Goal: Task Accomplishment & Management: Complete application form

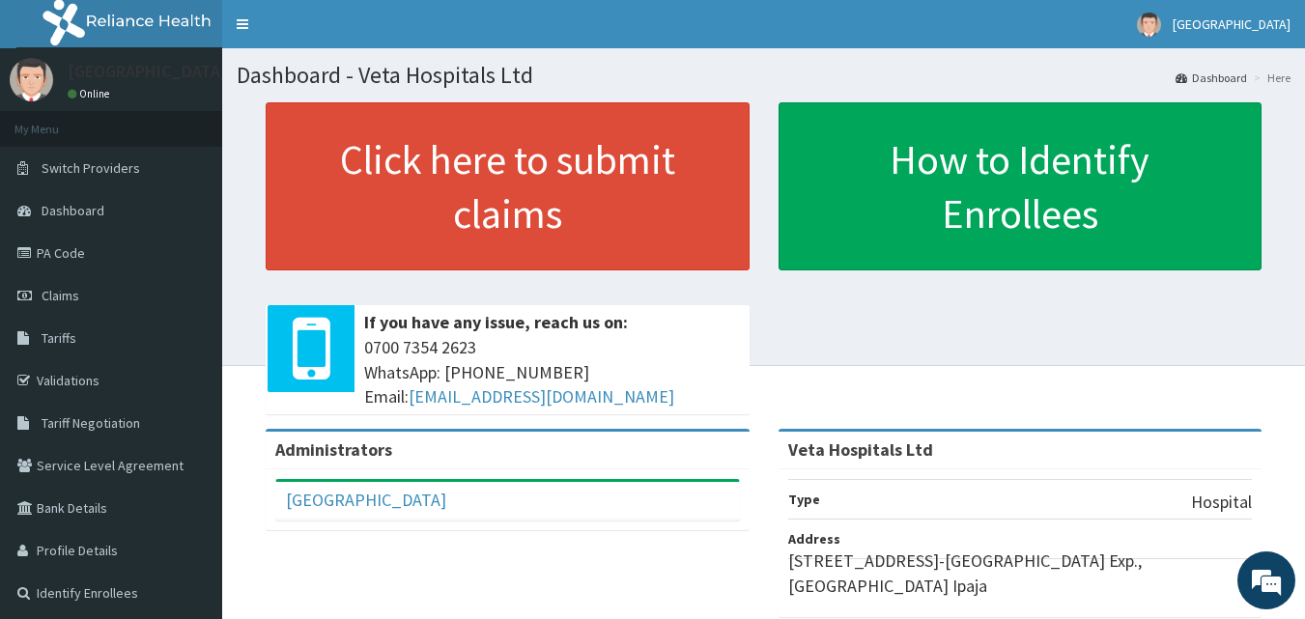
click at [1101, 387] on div "Click here to submit claims If you have any issue, reach us on: 0700 7354 2623 …" at bounding box center [764, 265] width 1054 height 327
click at [77, 296] on span "Claims" at bounding box center [61, 295] width 38 height 17
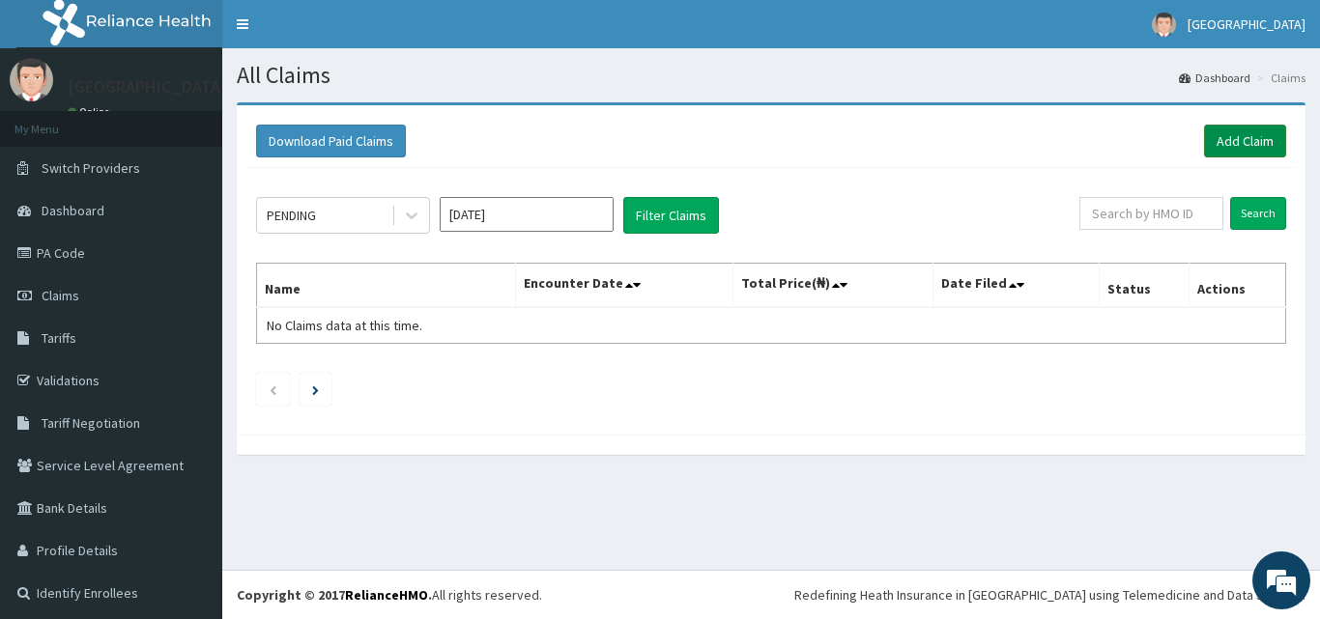
click at [1243, 149] on link "Add Claim" at bounding box center [1245, 141] width 82 height 33
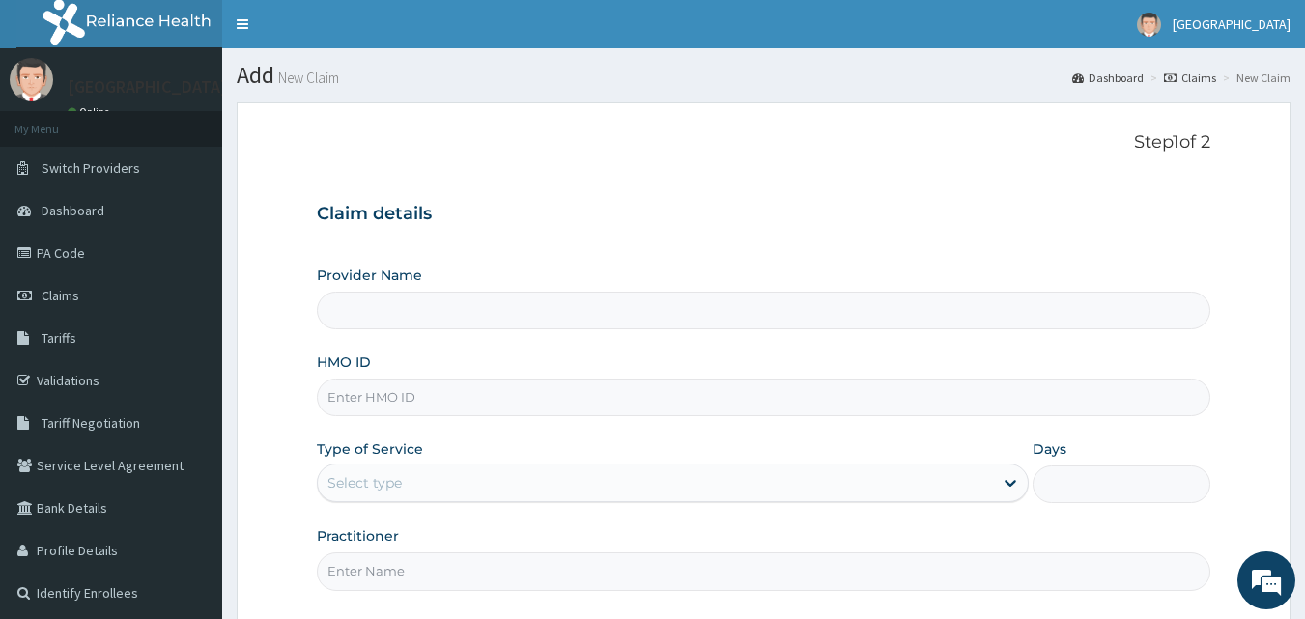
click at [407, 389] on input "HMO ID" at bounding box center [764, 398] width 895 height 38
type input "Veta Hospitals Ltd"
type input "GSV/11857/A"
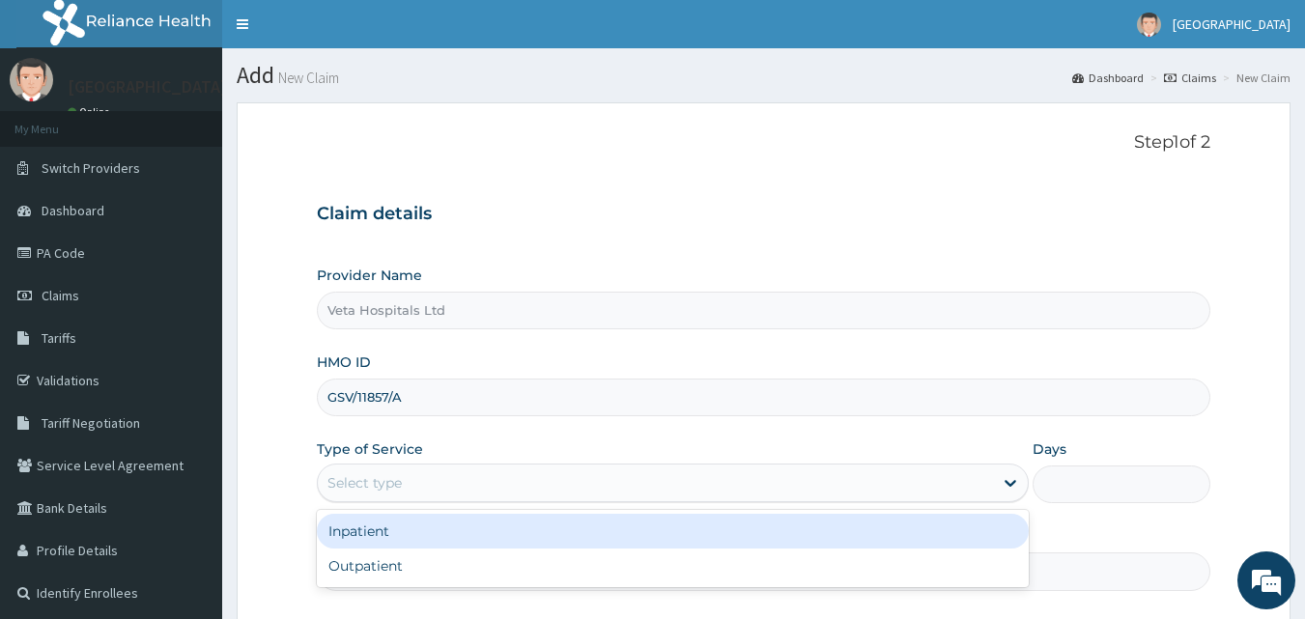
click at [370, 477] on div "Select type" at bounding box center [365, 482] width 74 height 19
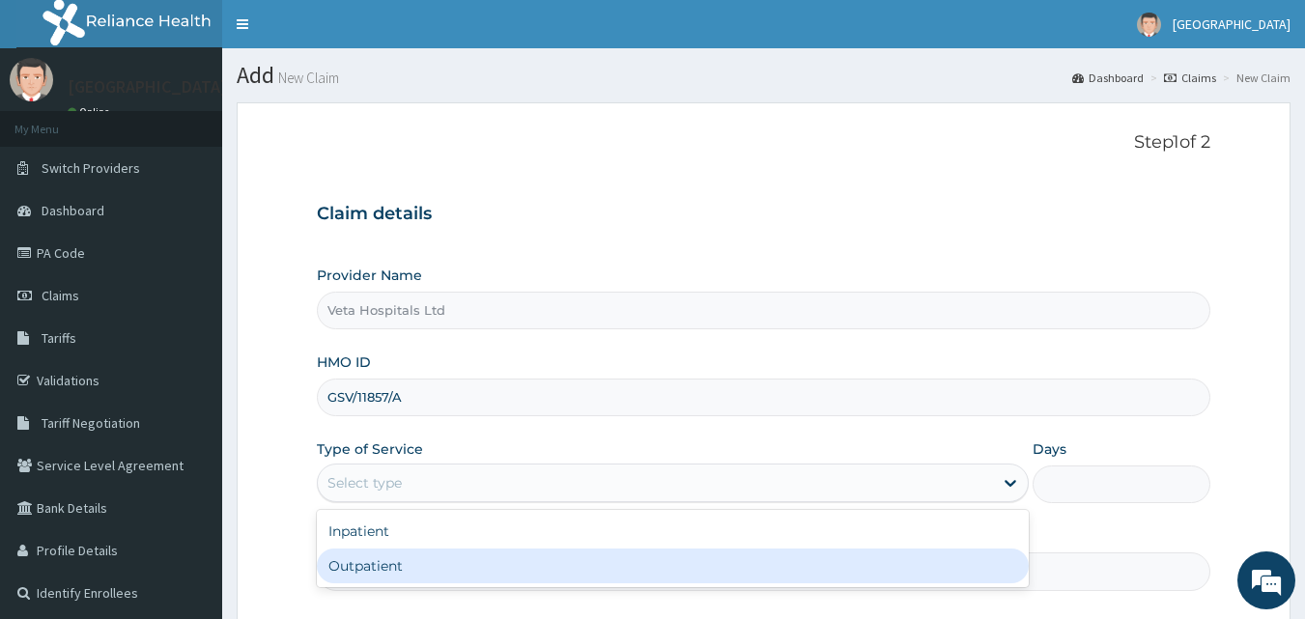
click at [401, 566] on div "Outpatient" at bounding box center [673, 566] width 712 height 35
type input "1"
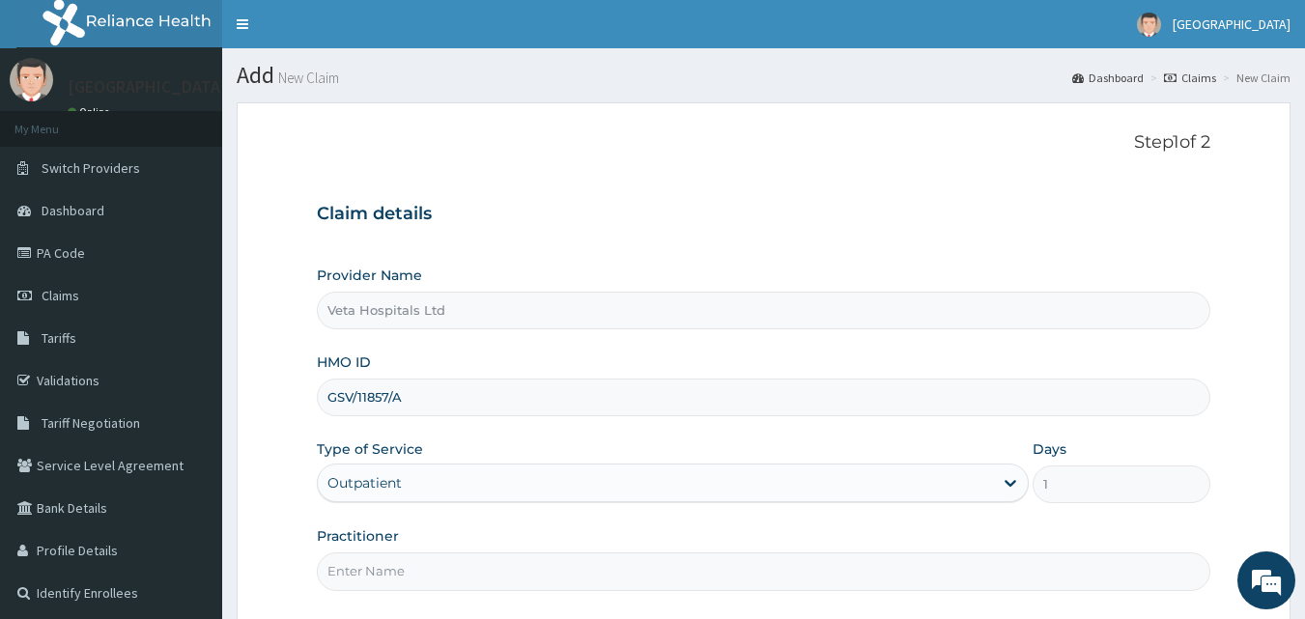
click at [401, 566] on input "Practitioner" at bounding box center [764, 572] width 895 height 38
type input "DR SAMUEL"
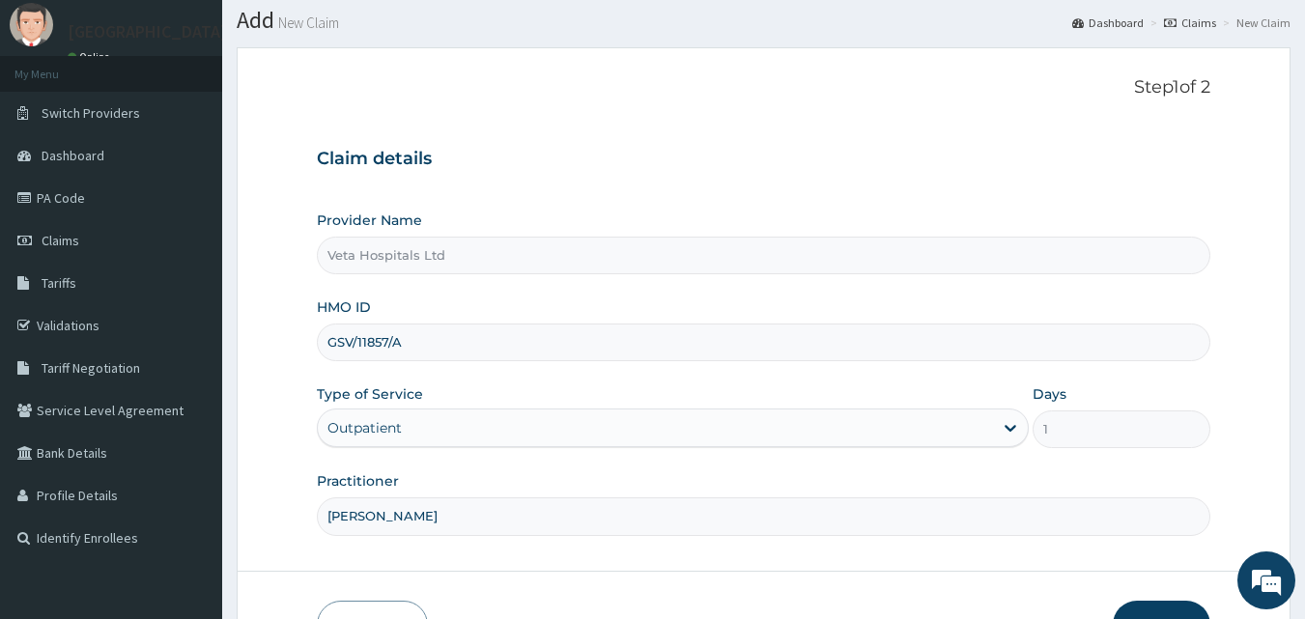
scroll to position [181, 0]
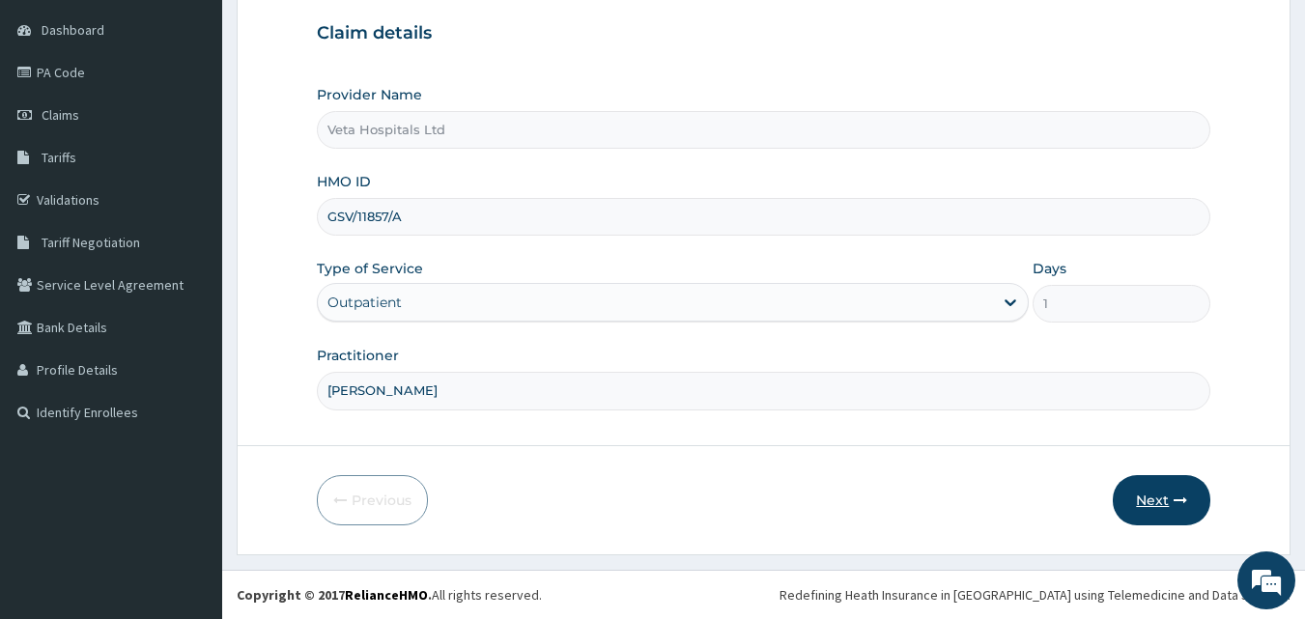
click at [1148, 501] on button "Next" at bounding box center [1162, 500] width 98 height 50
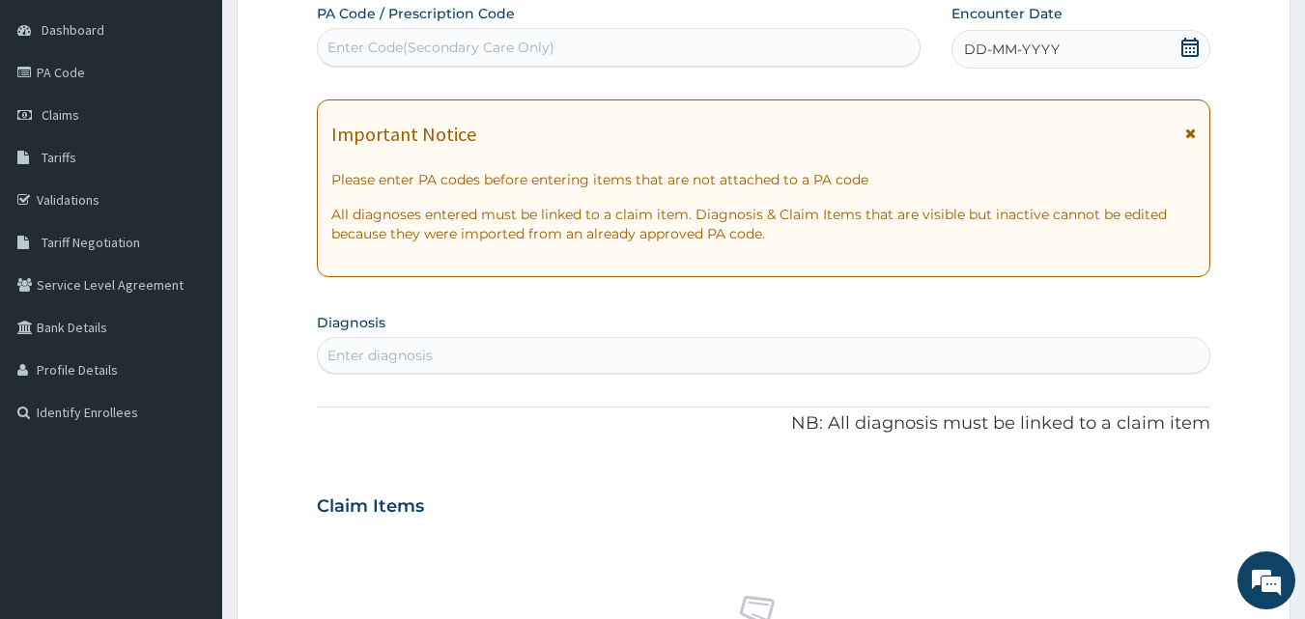
click at [1017, 57] on span "DD-MM-YYYY" at bounding box center [1012, 49] width 96 height 19
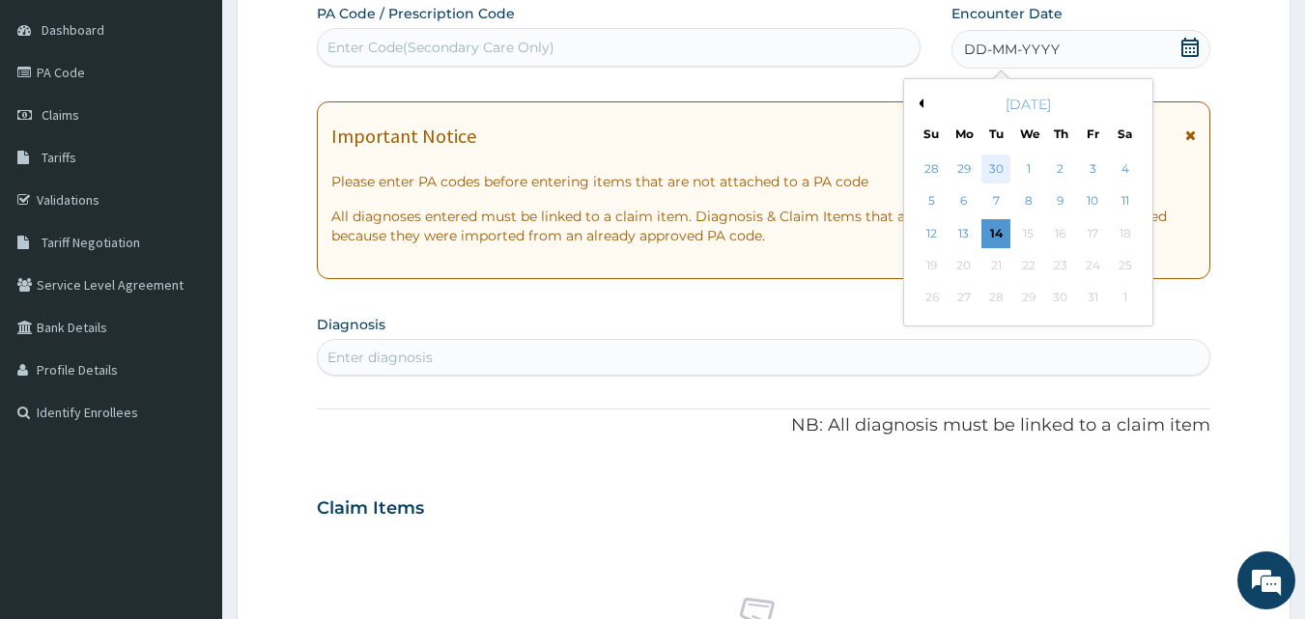
click at [991, 161] on div "30" at bounding box center [997, 169] width 29 height 29
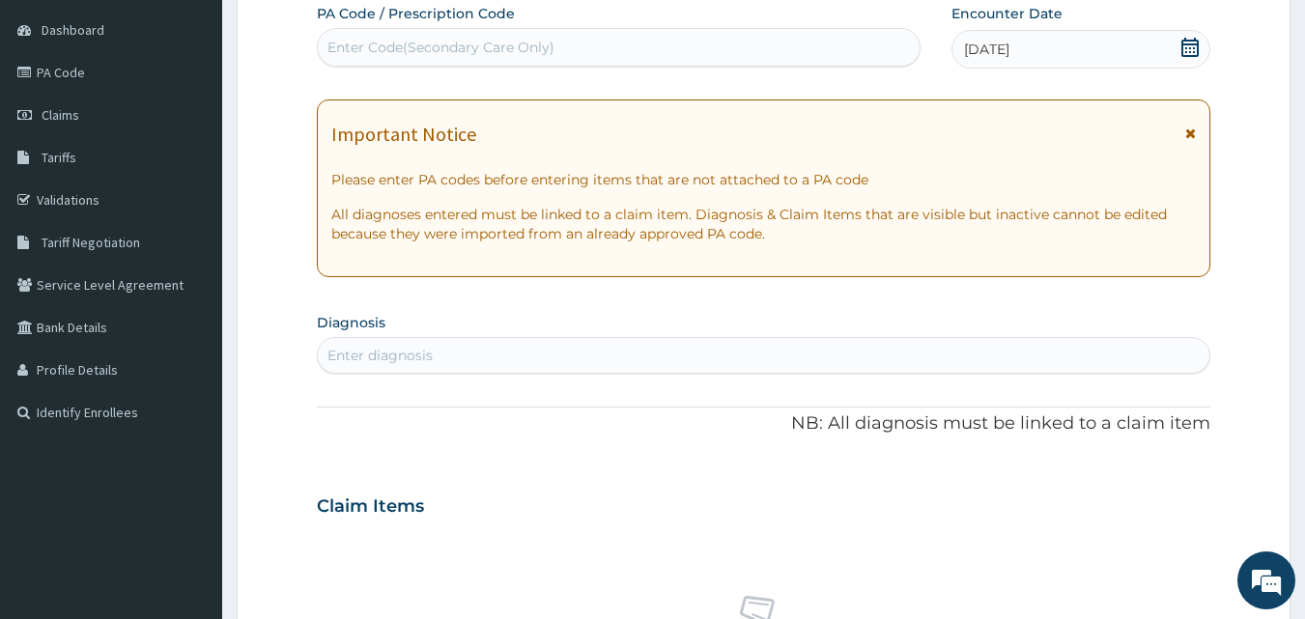
click at [454, 348] on div "Enter diagnosis" at bounding box center [764, 355] width 893 height 31
type input "m"
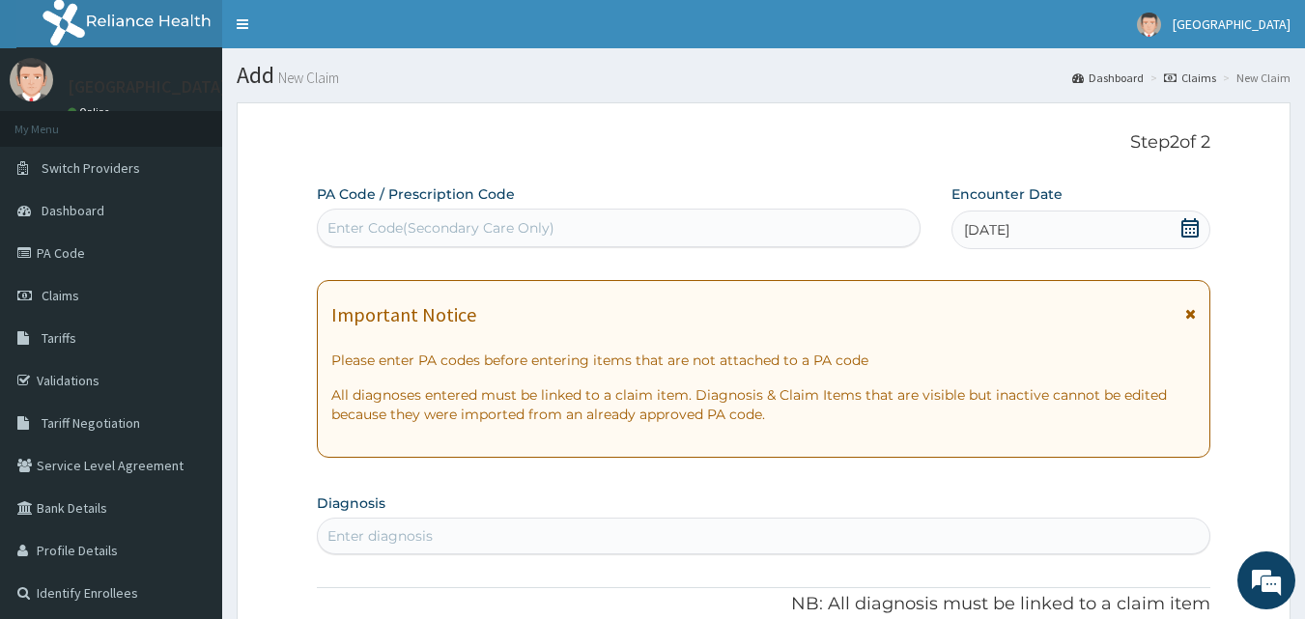
scroll to position [243, 0]
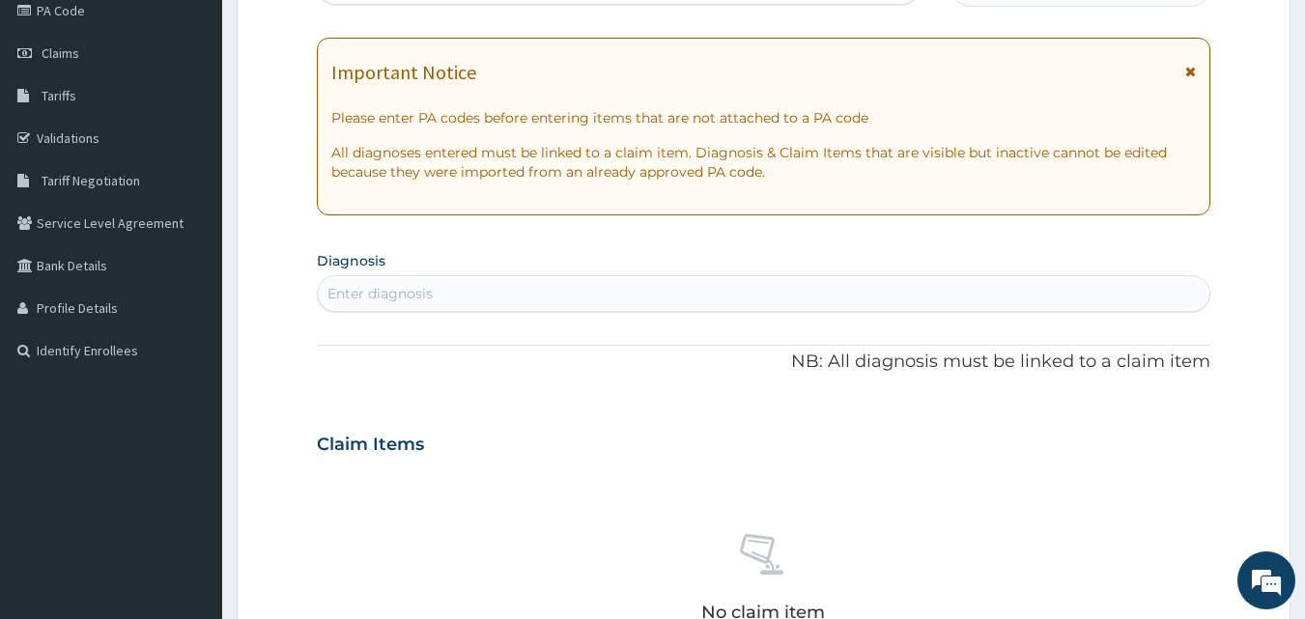
click at [514, 295] on div "Enter diagnosis" at bounding box center [764, 293] width 893 height 31
type input "m"
type input "p"
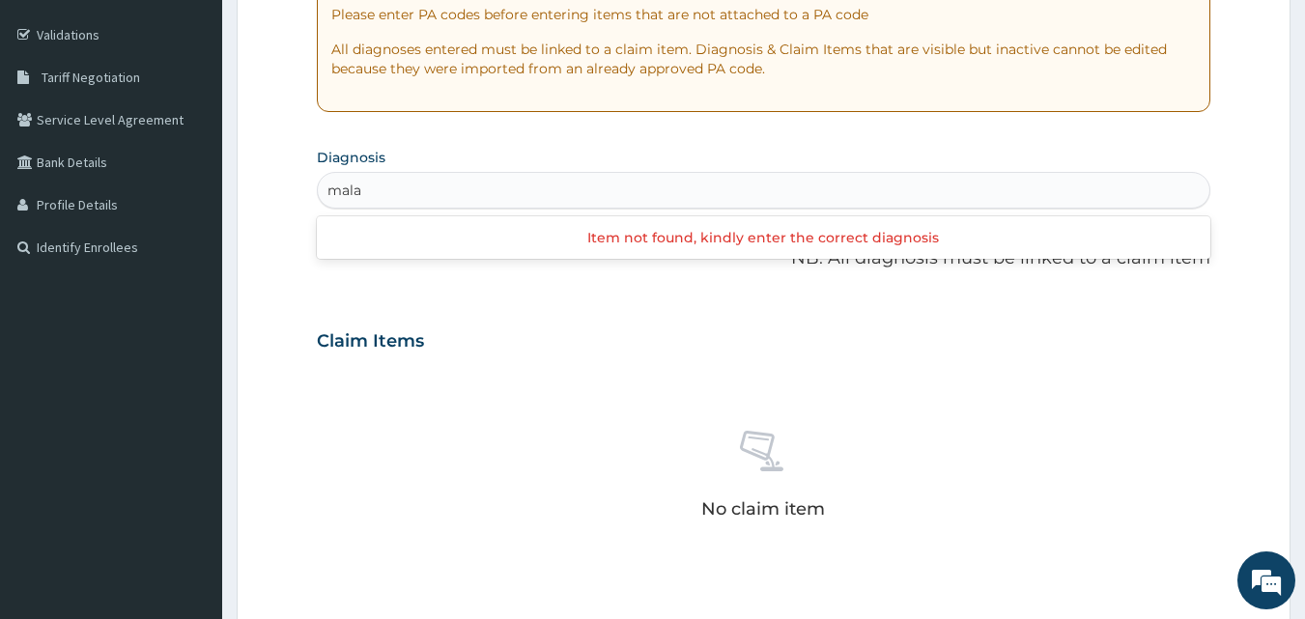
scroll to position [686, 0]
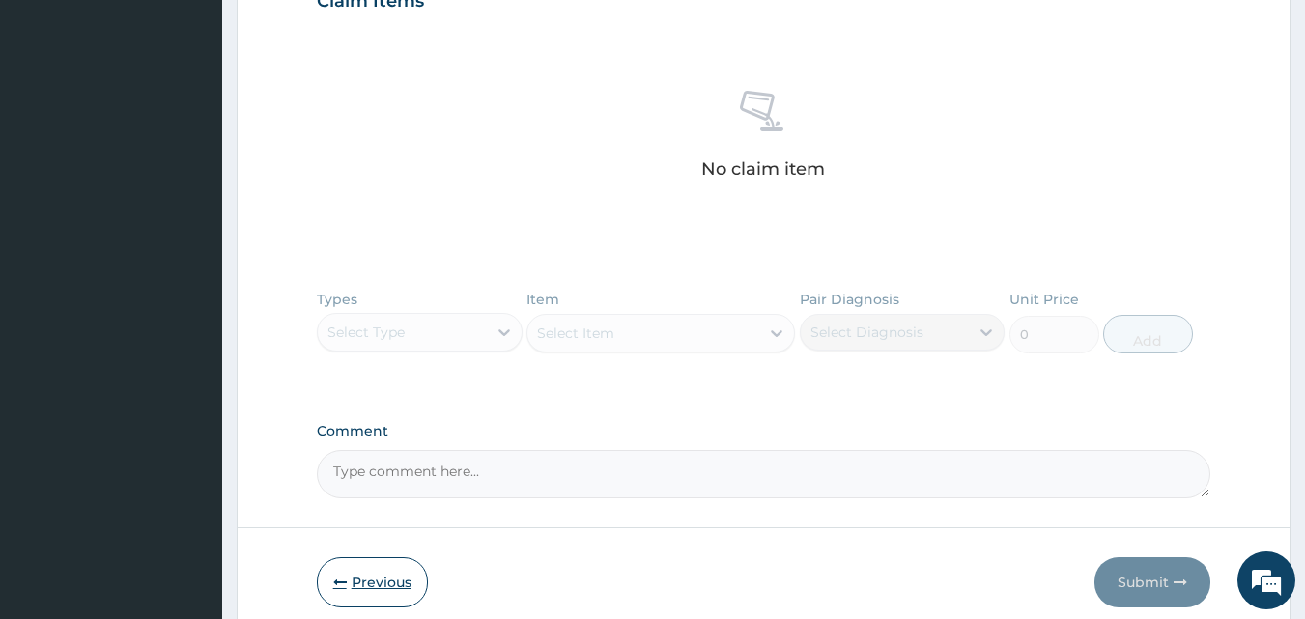
type input "mala"
click at [355, 580] on button "Previous" at bounding box center [372, 583] width 111 height 50
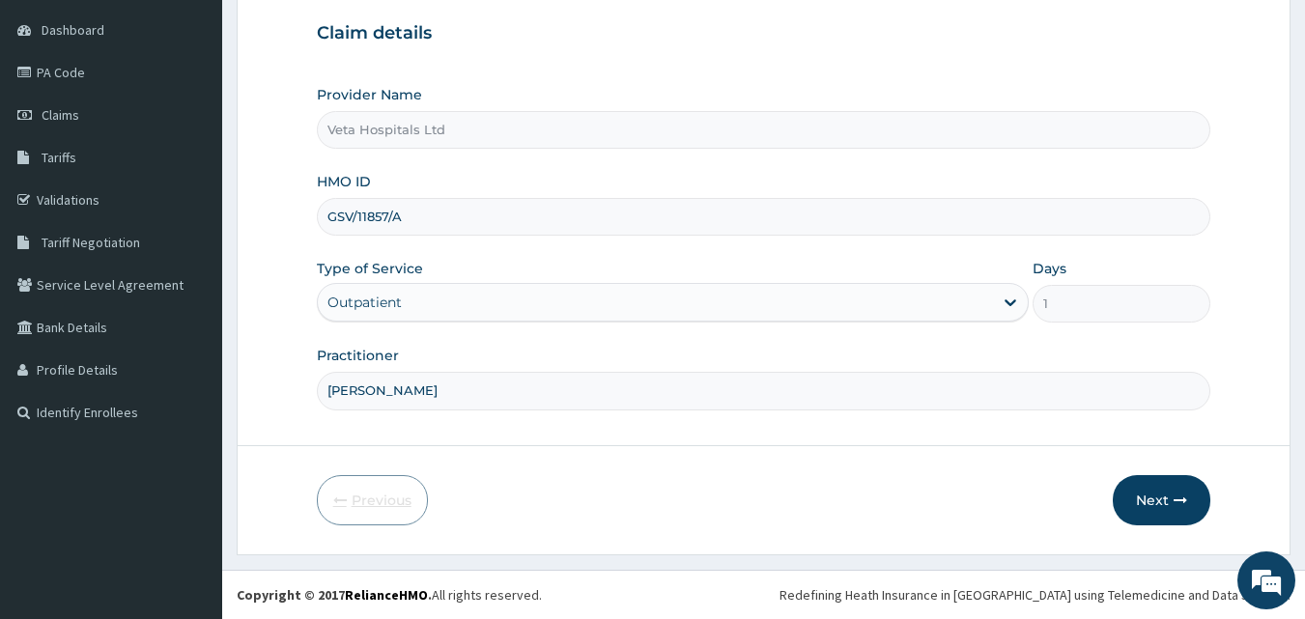
scroll to position [181, 0]
drag, startPoint x: 412, startPoint y: 221, endPoint x: 301, endPoint y: 234, distance: 110.9
click at [301, 234] on form "Step 1 of 2 Claim details Provider Name Veta Hospitals Ltd HMO ID GSV/11857/A T…" at bounding box center [764, 239] width 1054 height 634
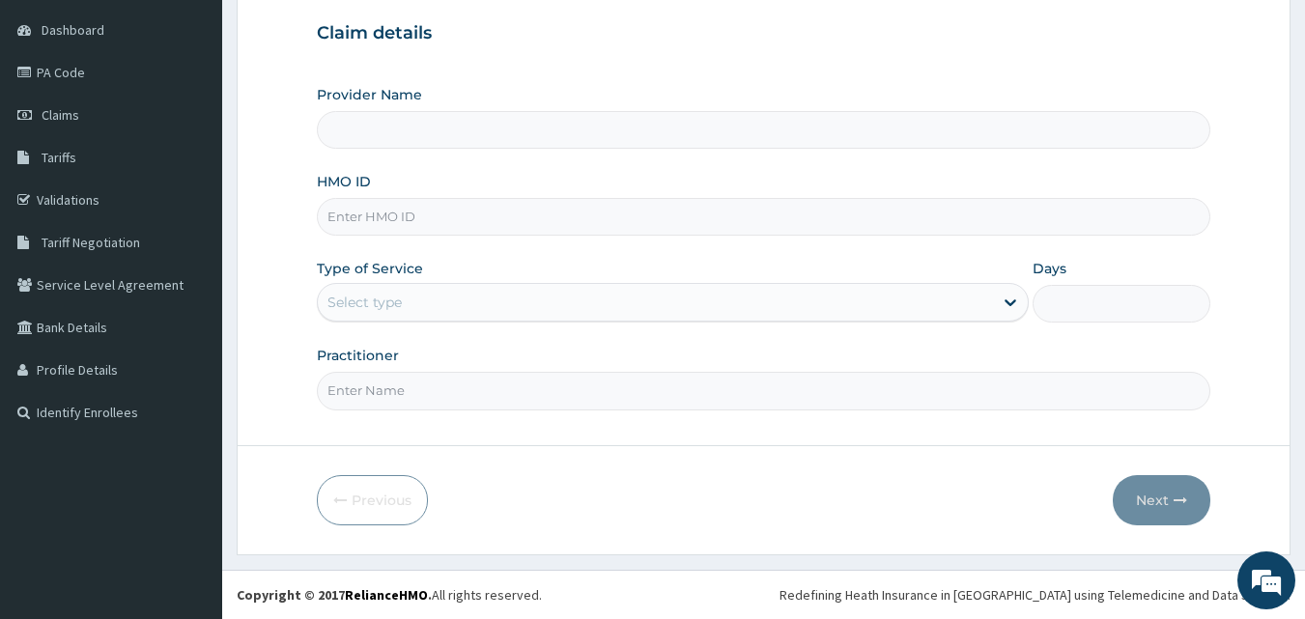
type input "Veta Hospitals Ltd"
click at [393, 230] on input "HMO ID" at bounding box center [764, 217] width 895 height 38
paste input "GSV/11857/A"
type input "GSV/11857/A"
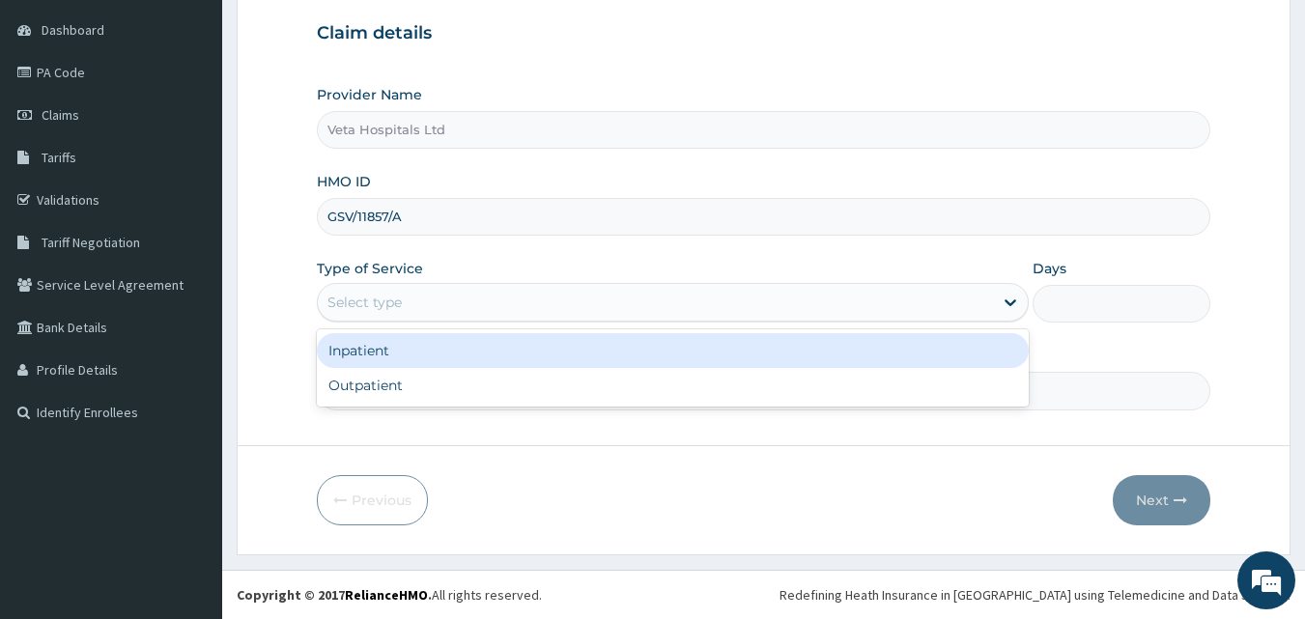
click at [393, 297] on div "Select type" at bounding box center [365, 302] width 74 height 19
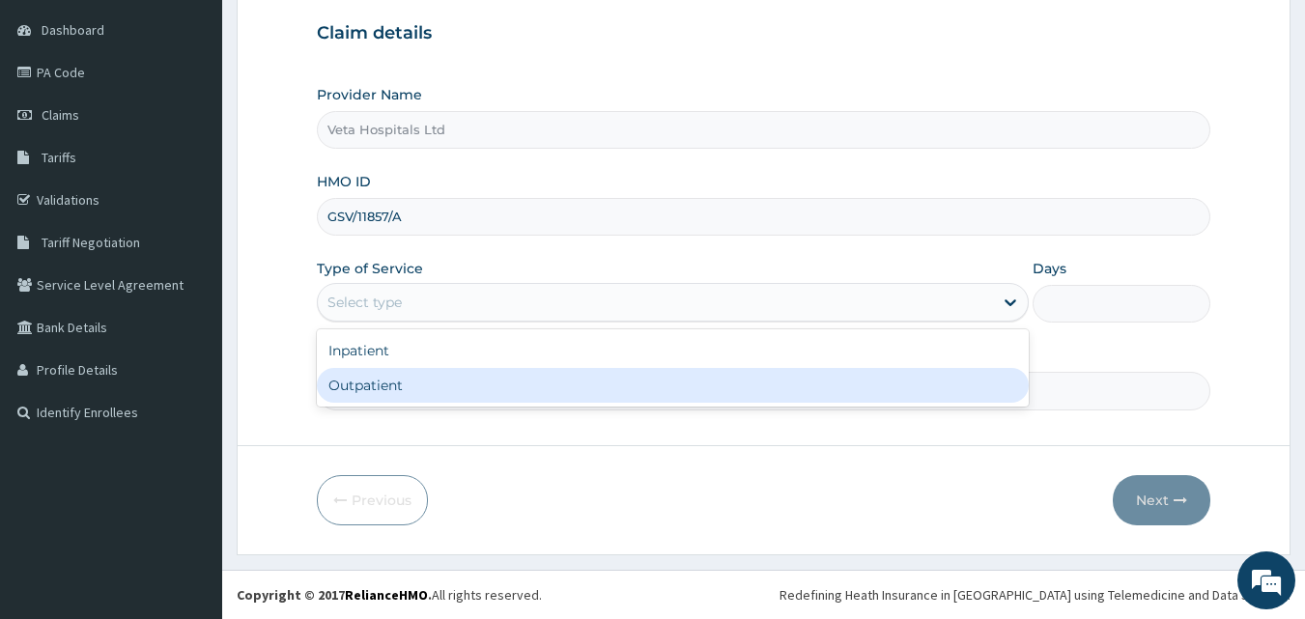
click at [410, 387] on div "Outpatient" at bounding box center [673, 385] width 712 height 35
type input "1"
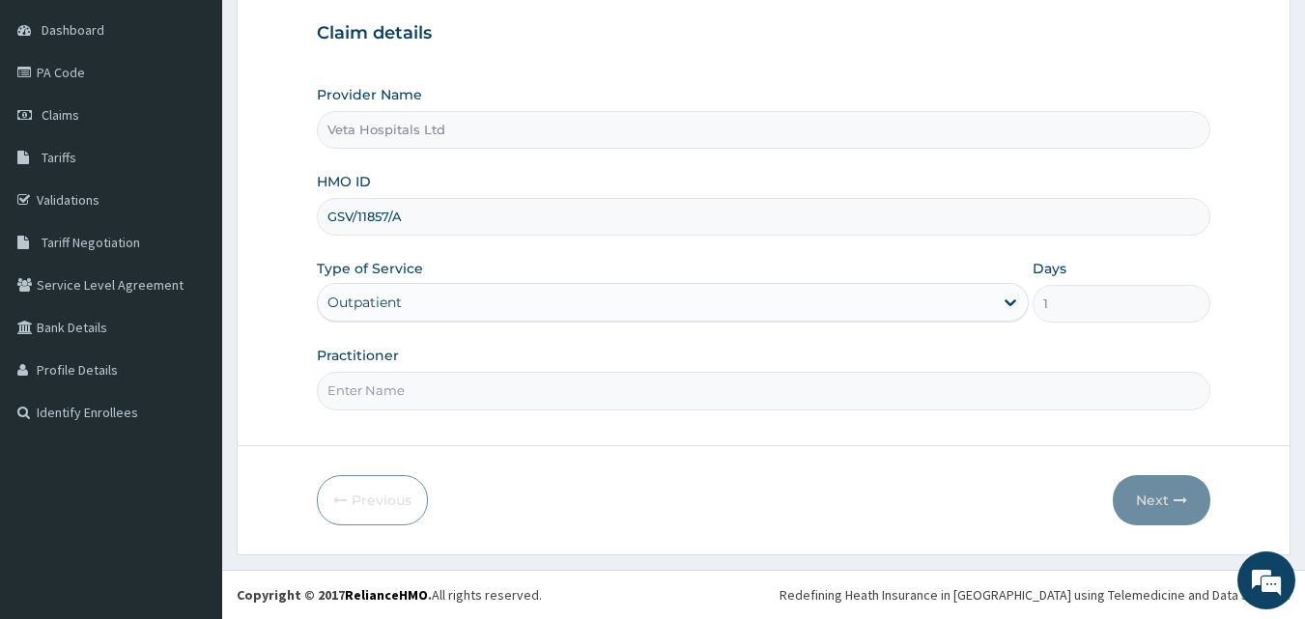
click at [409, 387] on input "Practitioner" at bounding box center [764, 391] width 895 height 38
type input "DR SAMUEL"
click at [1137, 483] on button "Next" at bounding box center [1162, 500] width 98 height 50
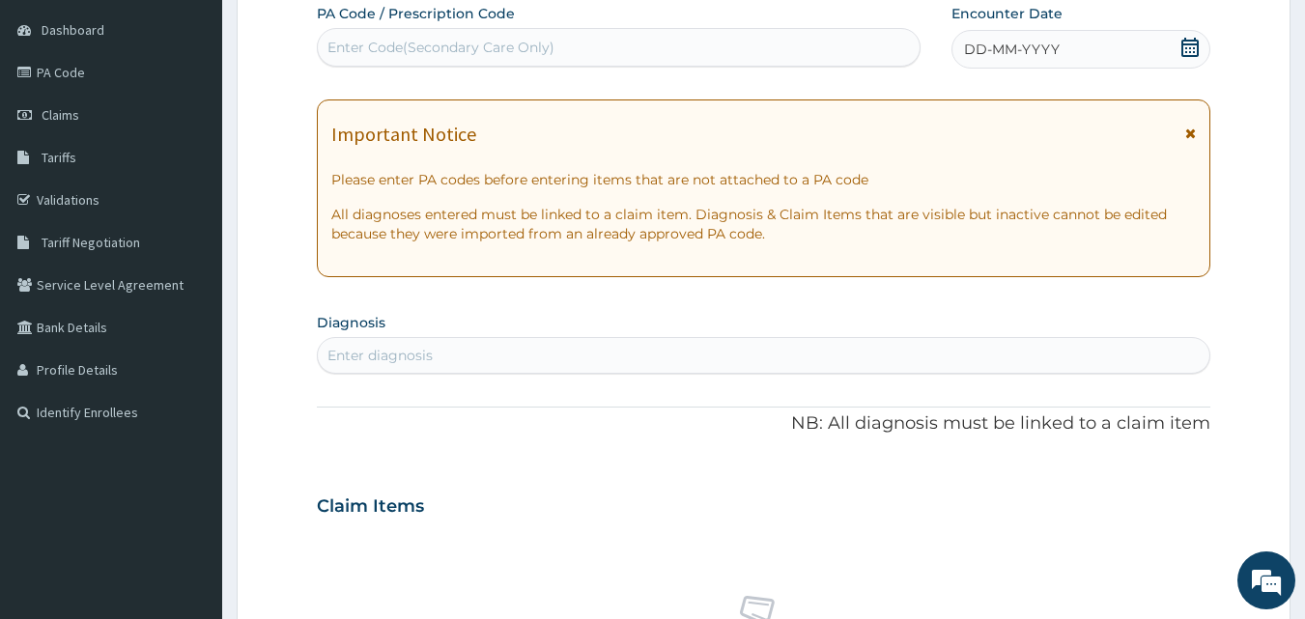
click at [1179, 41] on div "DD-MM-YYYY" at bounding box center [1081, 49] width 259 height 39
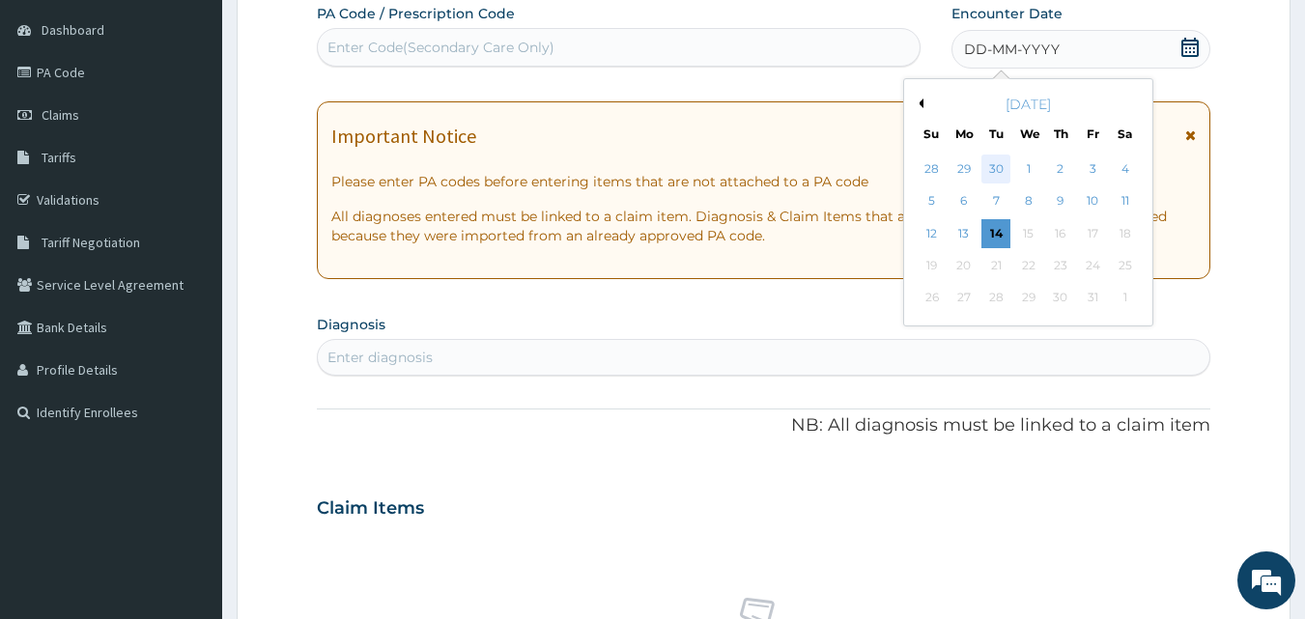
click at [987, 160] on div "30" at bounding box center [997, 169] width 29 height 29
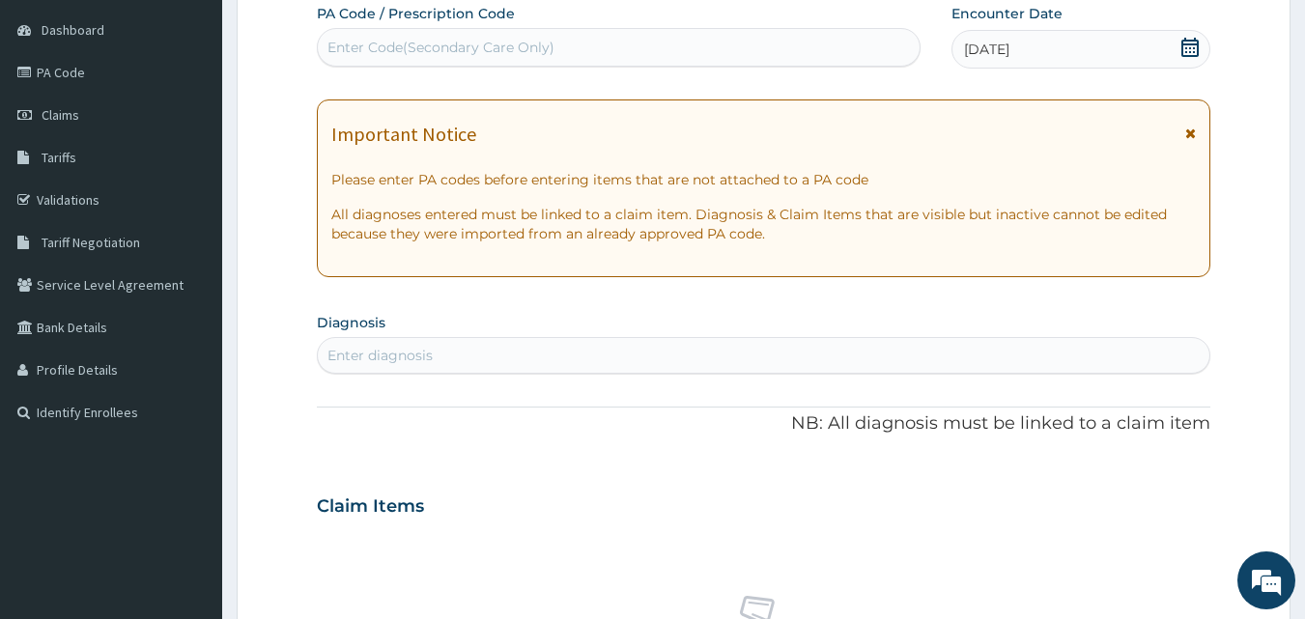
click at [552, 368] on div "Enter diagnosis" at bounding box center [764, 355] width 893 height 31
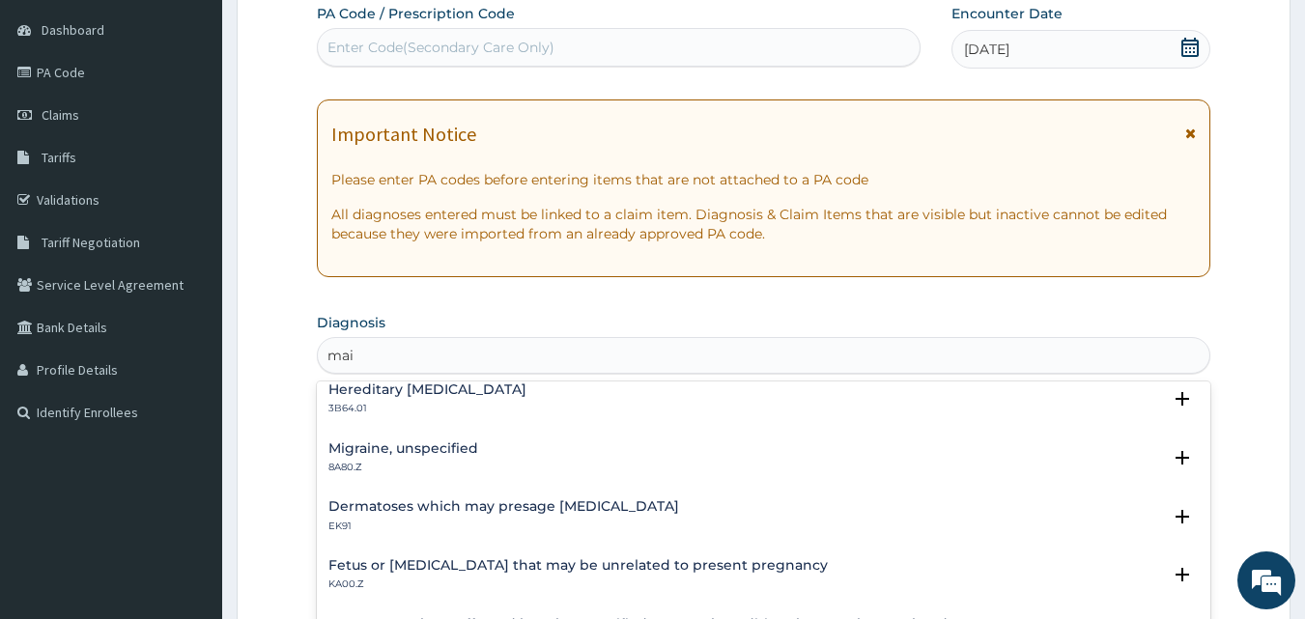
scroll to position [26, 0]
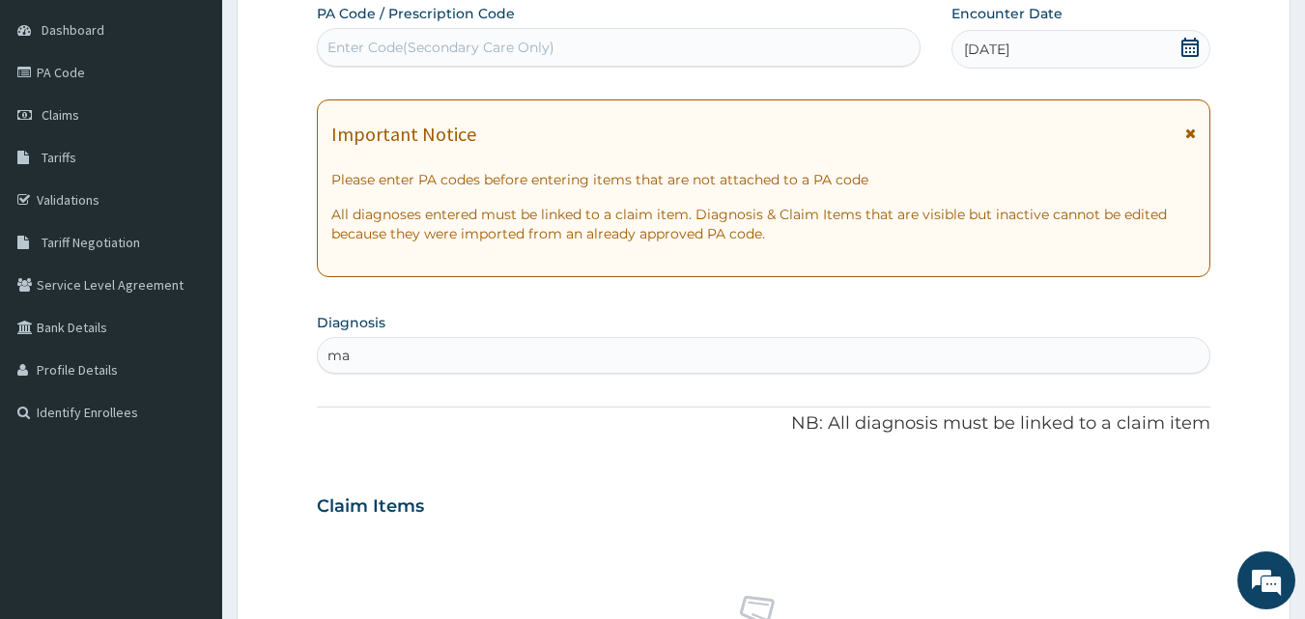
type input "m"
type input "pain"
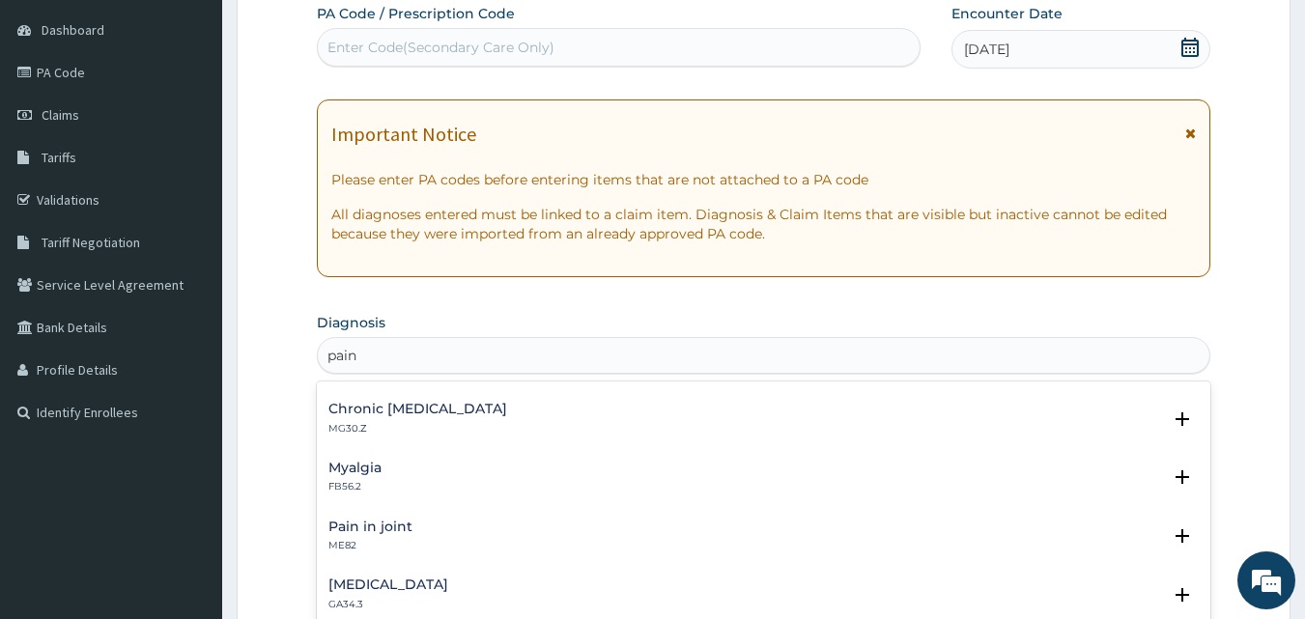
scroll to position [178, 0]
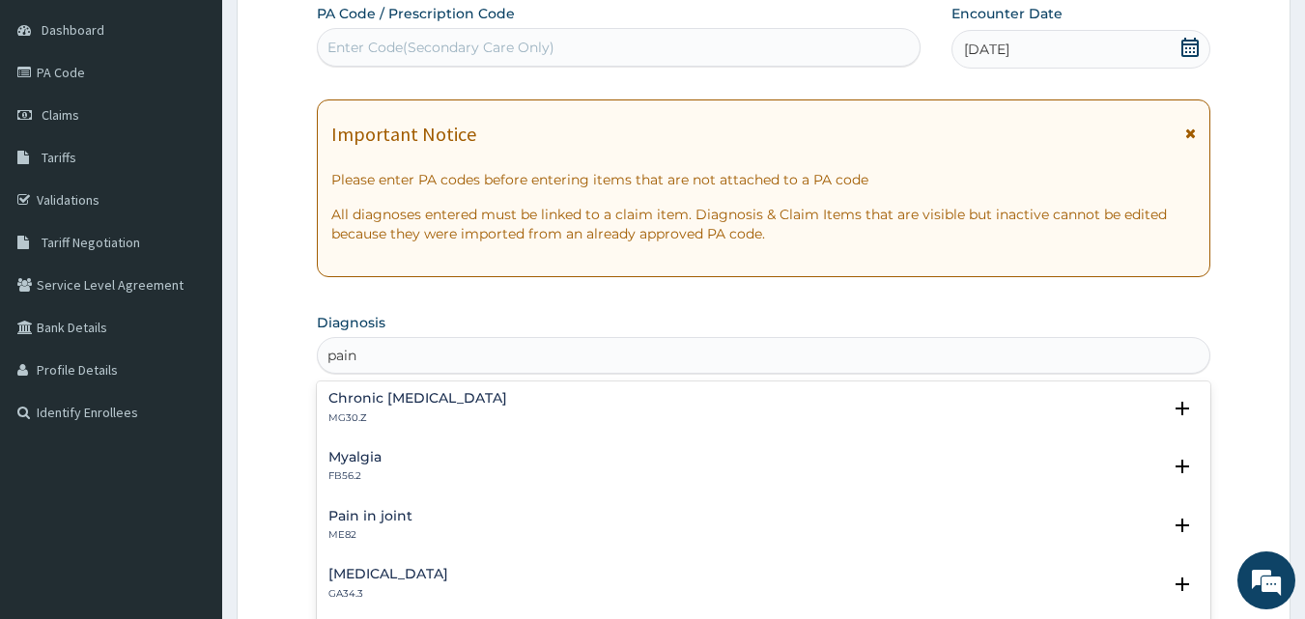
click at [369, 456] on h4 "Myalgia" at bounding box center [355, 457] width 53 height 14
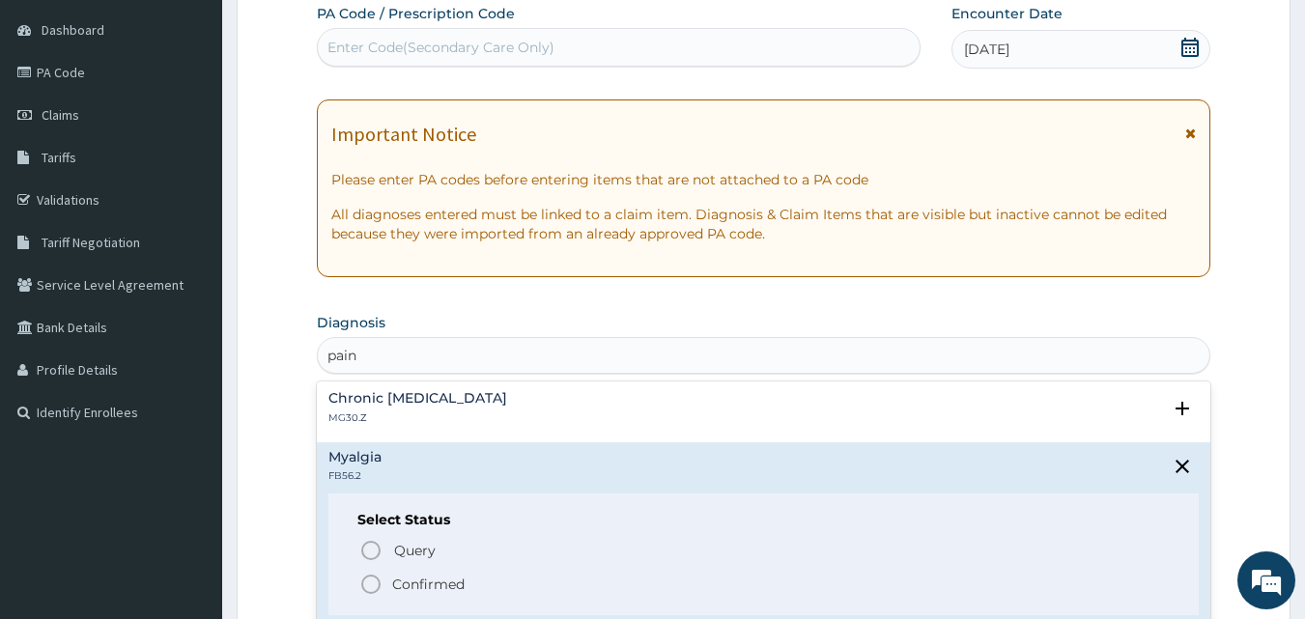
click at [365, 575] on icon "status option filled" at bounding box center [370, 584] width 23 height 23
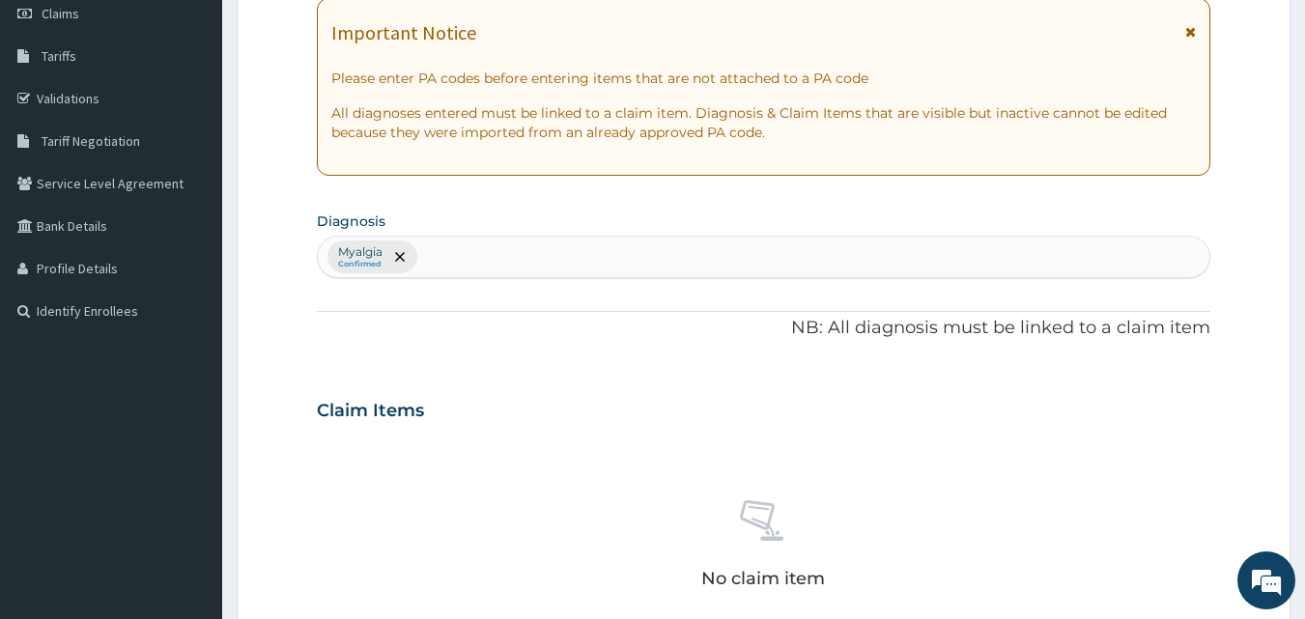
scroll to position [774, 0]
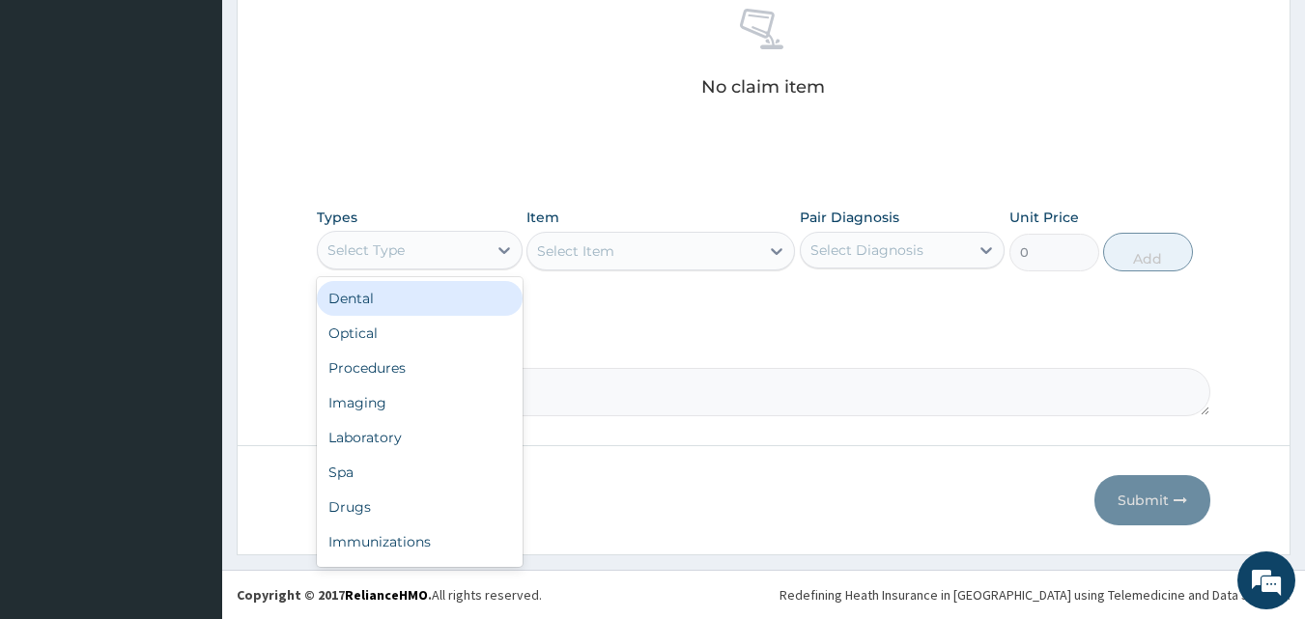
click at [461, 237] on div "Select Type" at bounding box center [402, 250] width 169 height 31
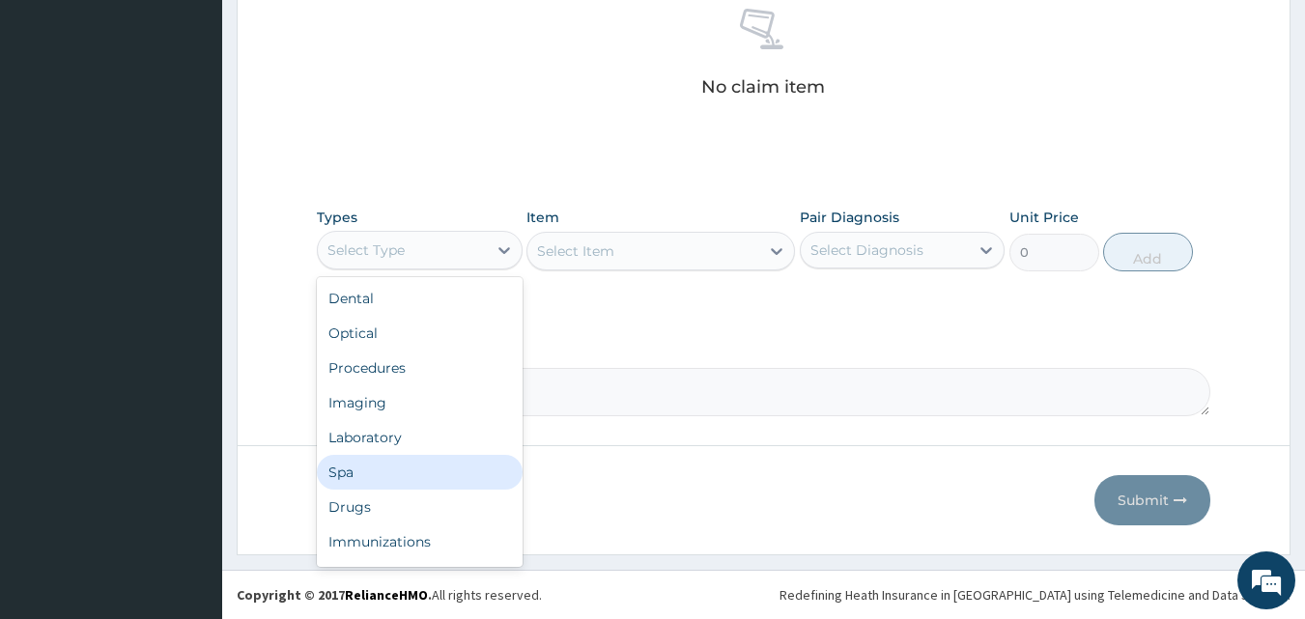
drag, startPoint x: 461, startPoint y: 237, endPoint x: 392, endPoint y: 497, distance: 268.8
click at [392, 270] on div "option Spa focused, 6 of 10. 10 results available. Use Up and Down to choose op…" at bounding box center [420, 250] width 206 height 39
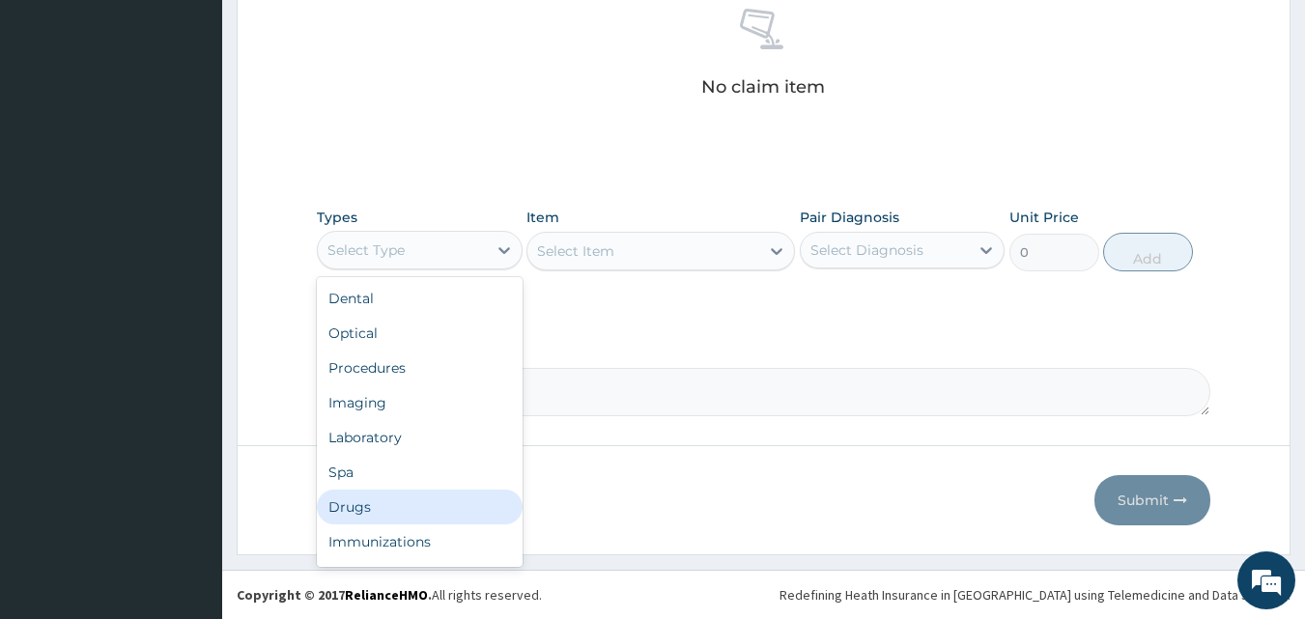
click at [392, 497] on div "Drugs" at bounding box center [420, 507] width 206 height 35
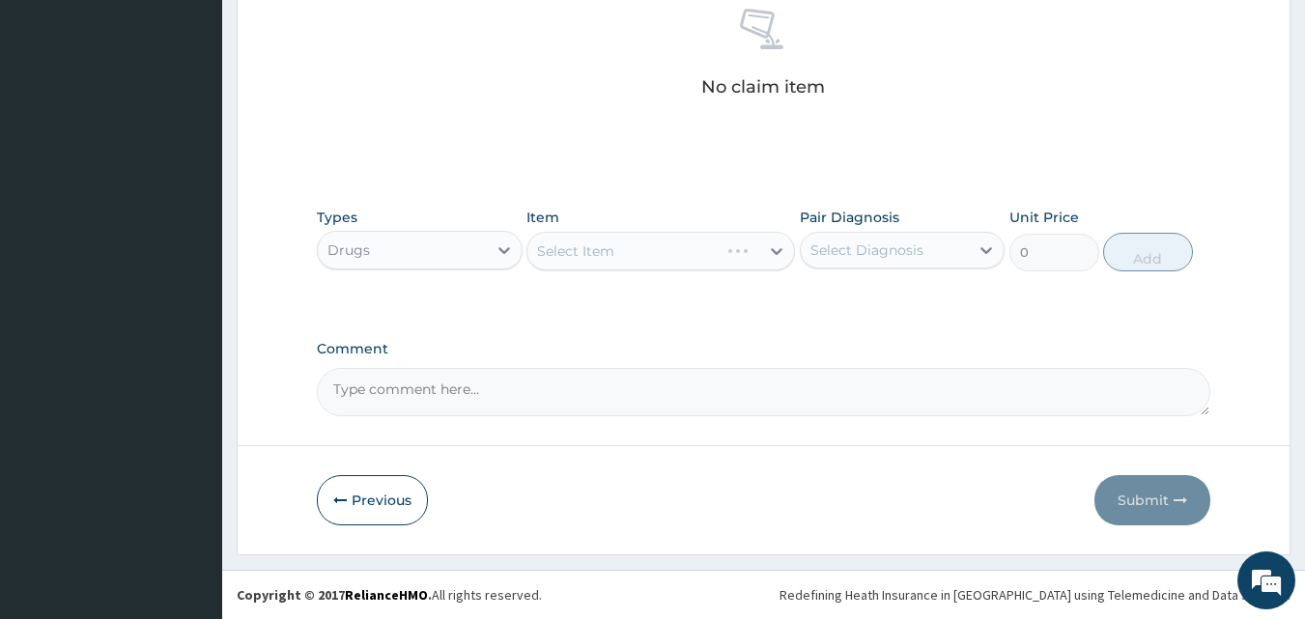
click at [601, 239] on div "Select Item" at bounding box center [661, 251] width 269 height 39
click at [601, 239] on div "Select Item" at bounding box center [644, 251] width 232 height 31
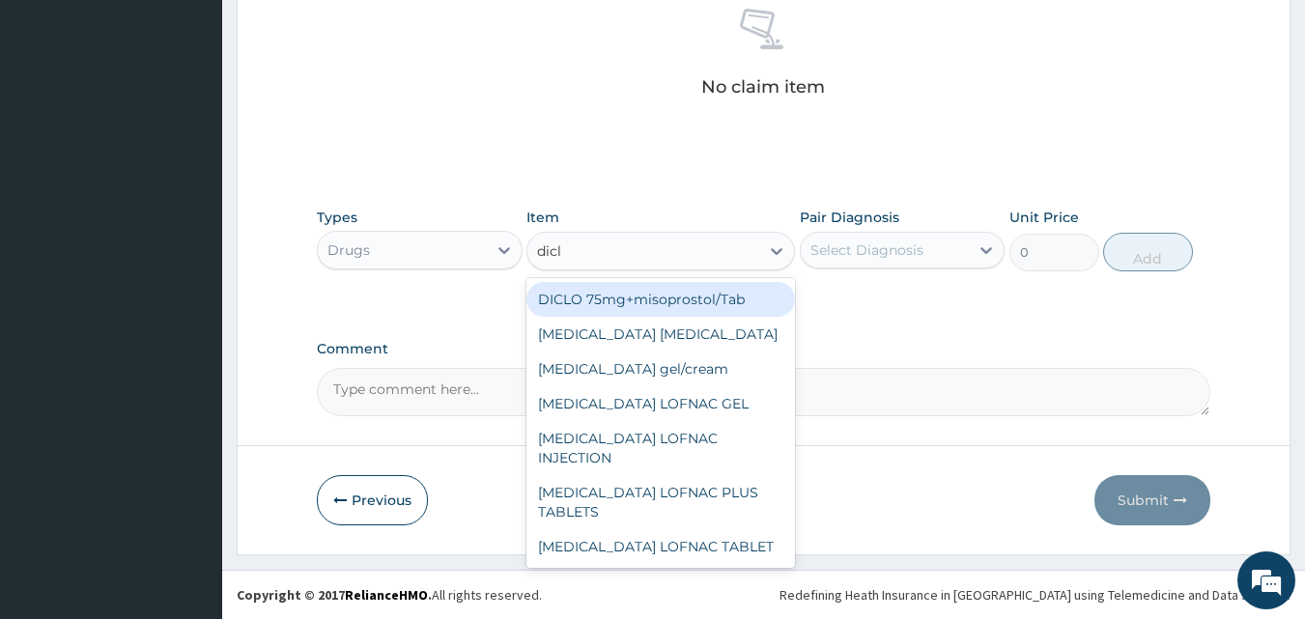
type input "diclo"
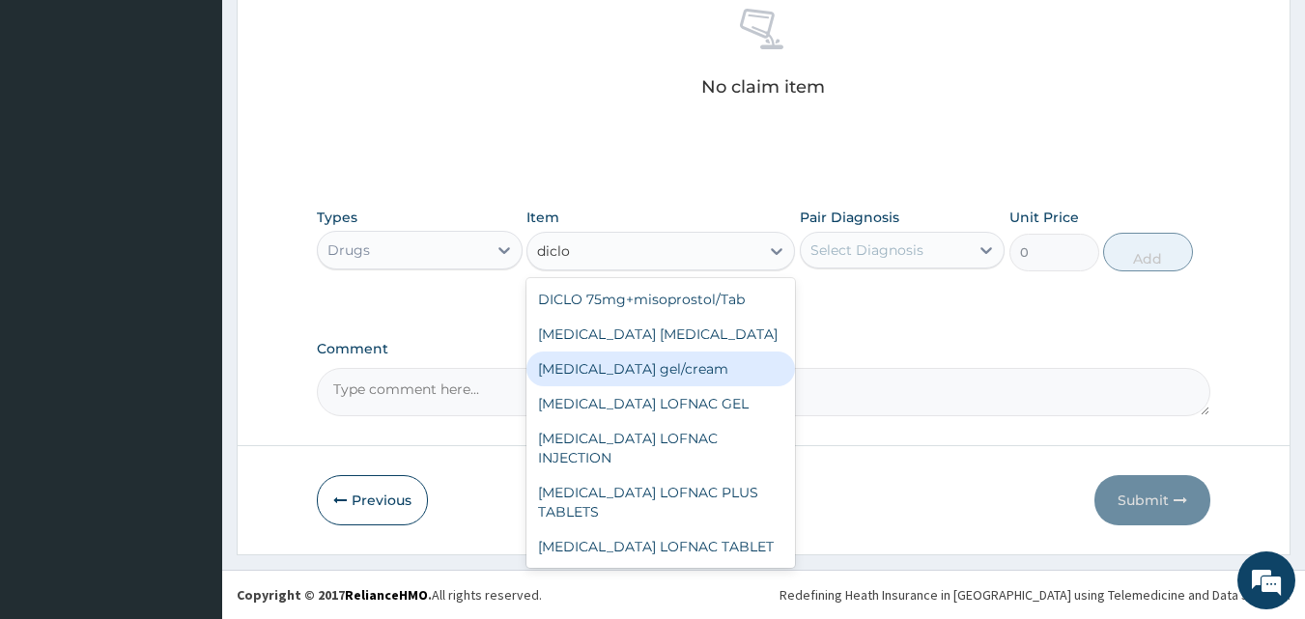
click at [674, 365] on div "Diclofenac gel/cream" at bounding box center [661, 369] width 269 height 35
type input "843.7"
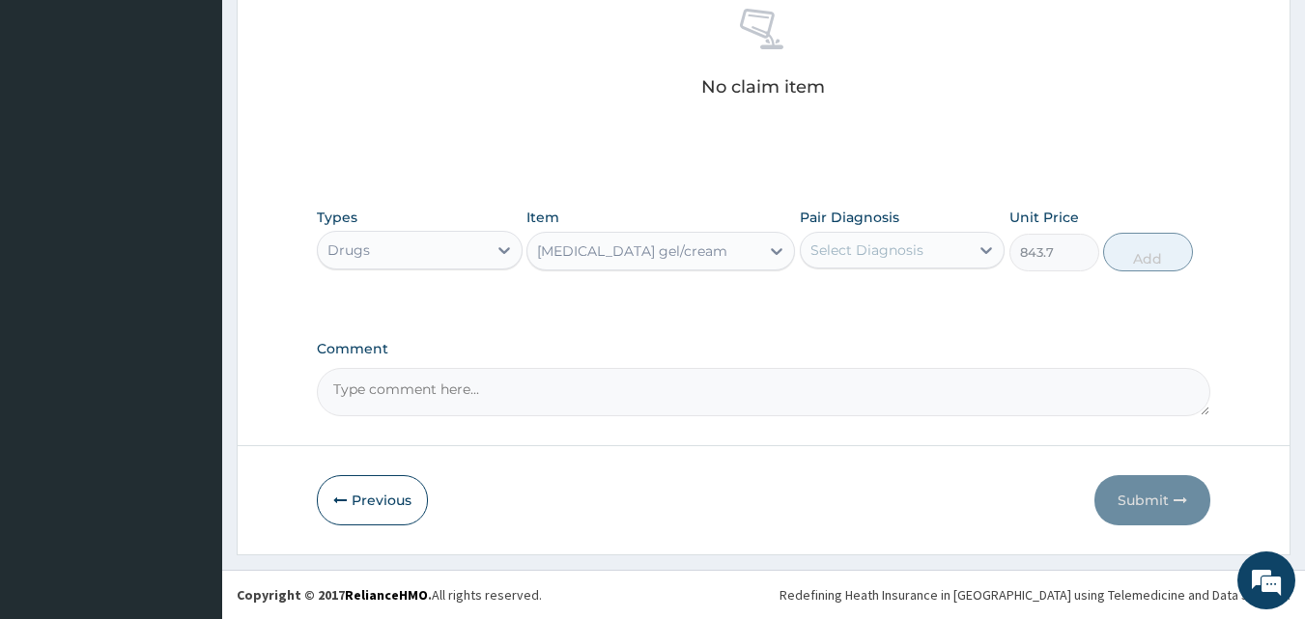
click at [861, 255] on div "Select Diagnosis" at bounding box center [867, 250] width 113 height 19
click at [839, 301] on label "Myalgia" at bounding box center [858, 297] width 53 height 19
checkbox input "true"
click at [1116, 245] on button "Add" at bounding box center [1148, 252] width 90 height 39
type input "0"
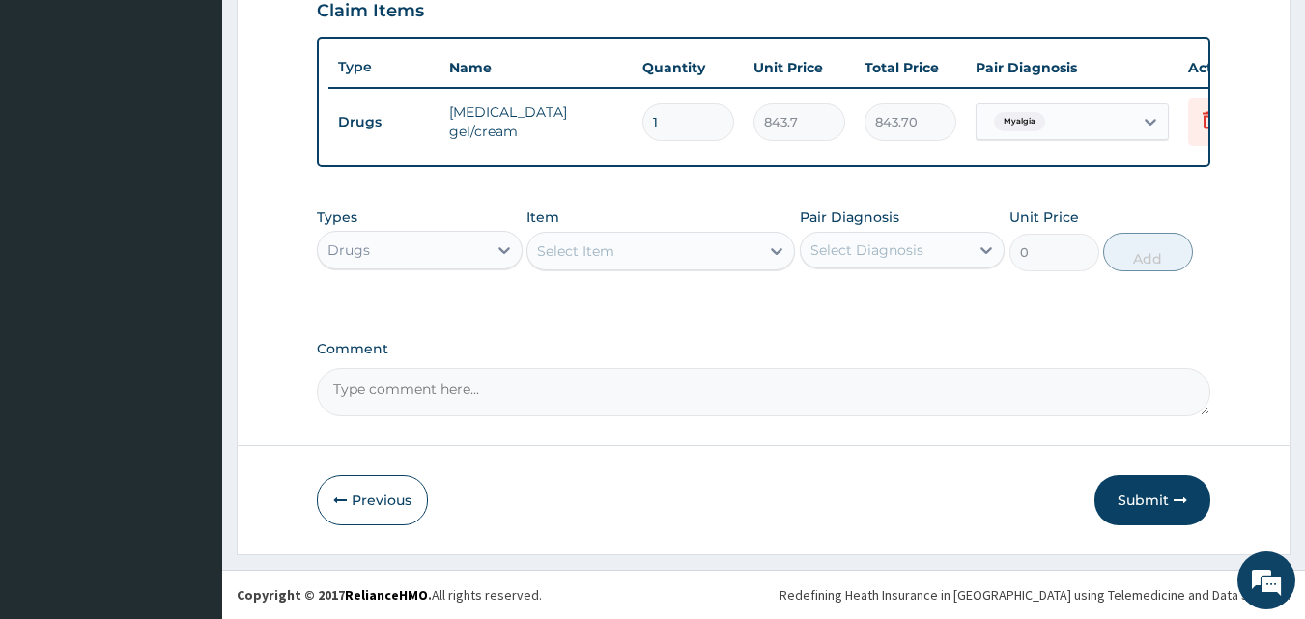
scroll to position [697, 0]
click at [708, 240] on div "Select Item" at bounding box center [644, 251] width 232 height 31
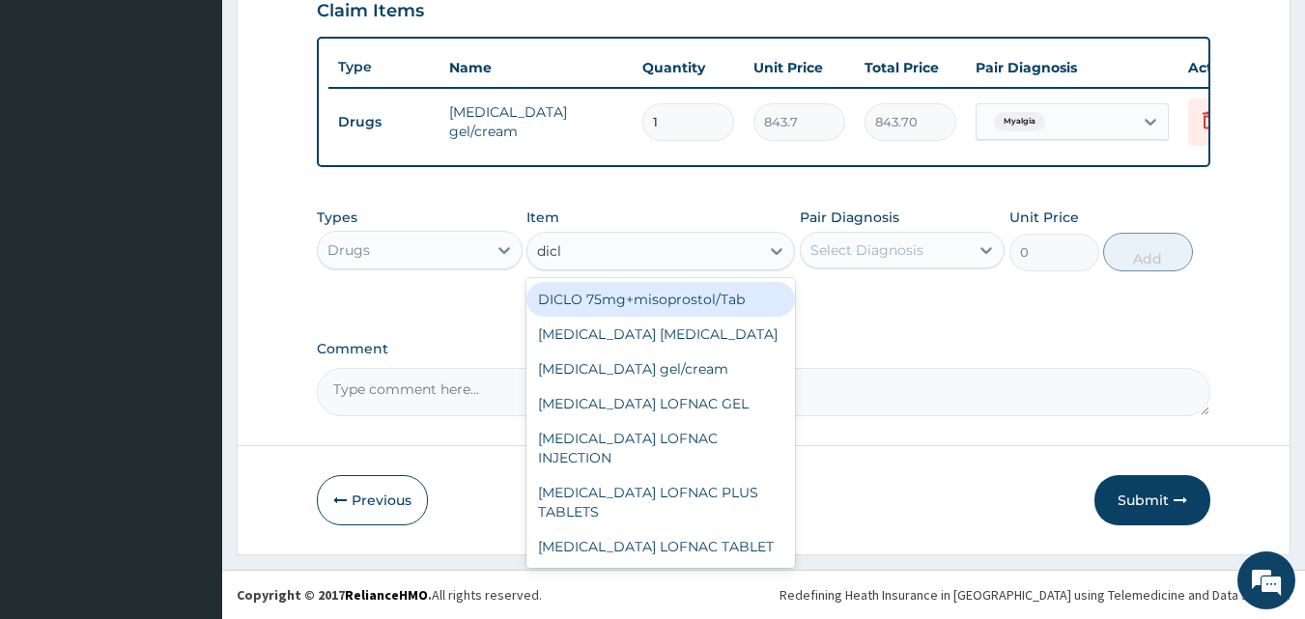
type input "diclo"
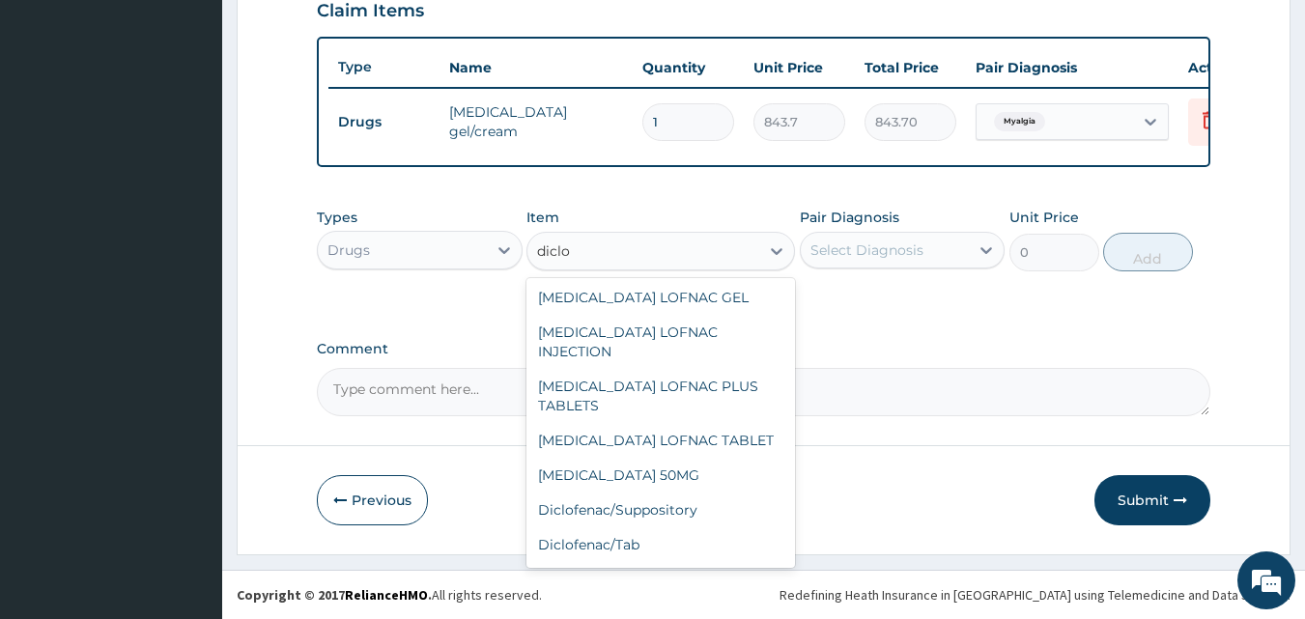
scroll to position [108, 0]
click at [729, 463] on div "DICLOFENAC SODIUM 50MG" at bounding box center [661, 473] width 269 height 35
type input "31.8"
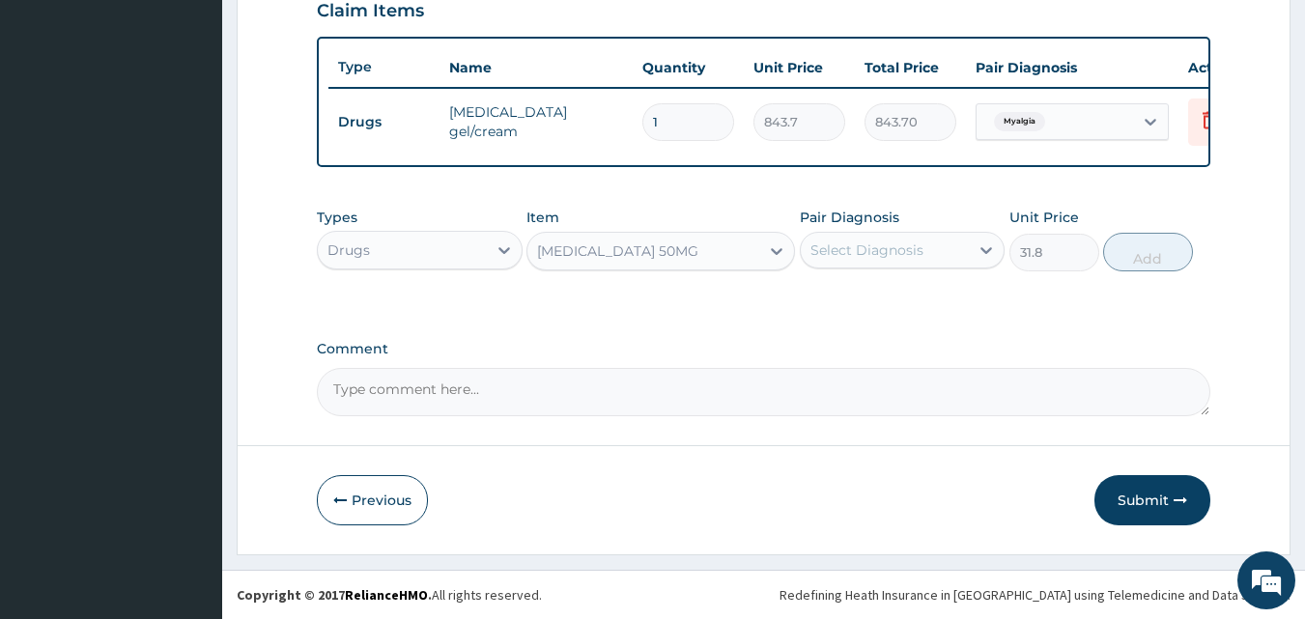
click at [846, 252] on div "Select Diagnosis" at bounding box center [867, 250] width 113 height 19
click at [845, 296] on label "Myalgia" at bounding box center [858, 297] width 53 height 19
checkbox input "true"
click at [1132, 266] on button "Add" at bounding box center [1148, 252] width 90 height 39
type input "0"
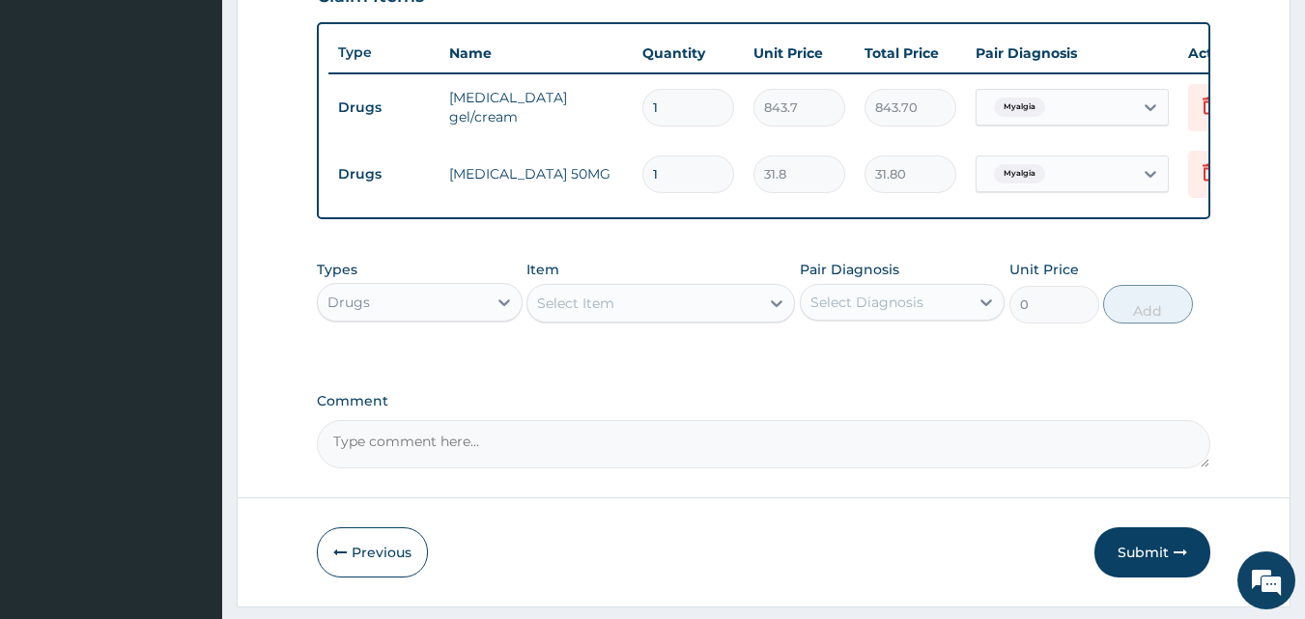
type input "16"
type input "508.80"
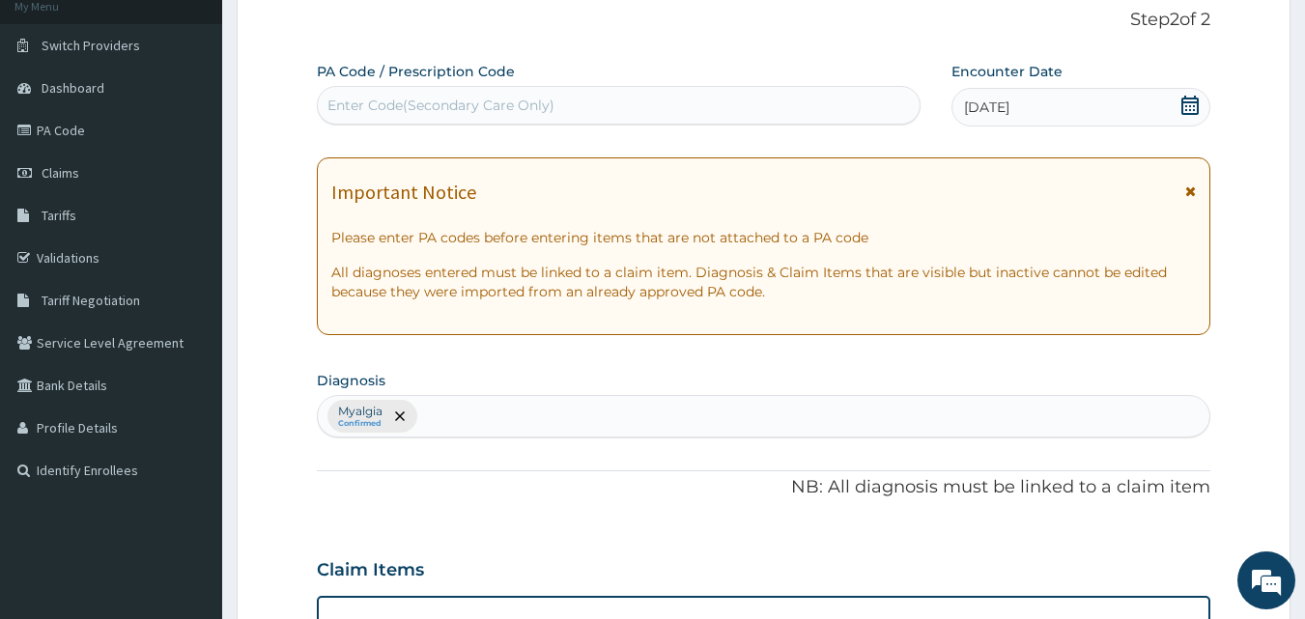
scroll to position [121, 0]
type input "16"
click at [510, 415] on div "Myalgia Confirmed" at bounding box center [764, 418] width 893 height 41
type input "b"
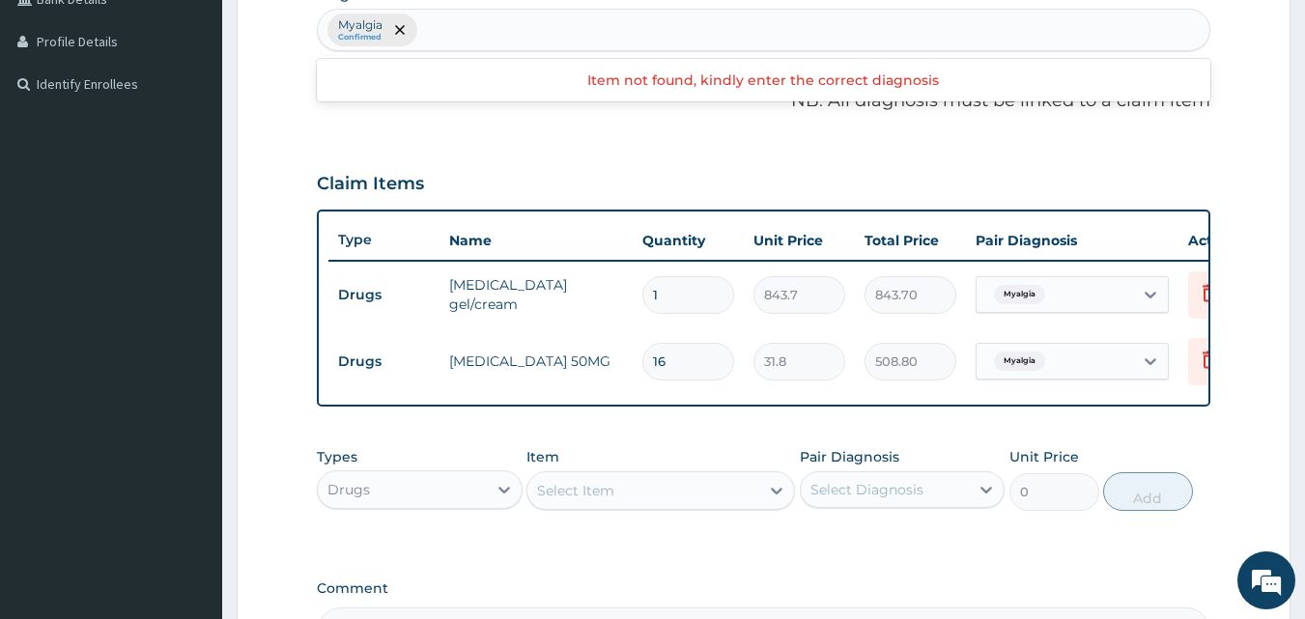
scroll to position [586, 0]
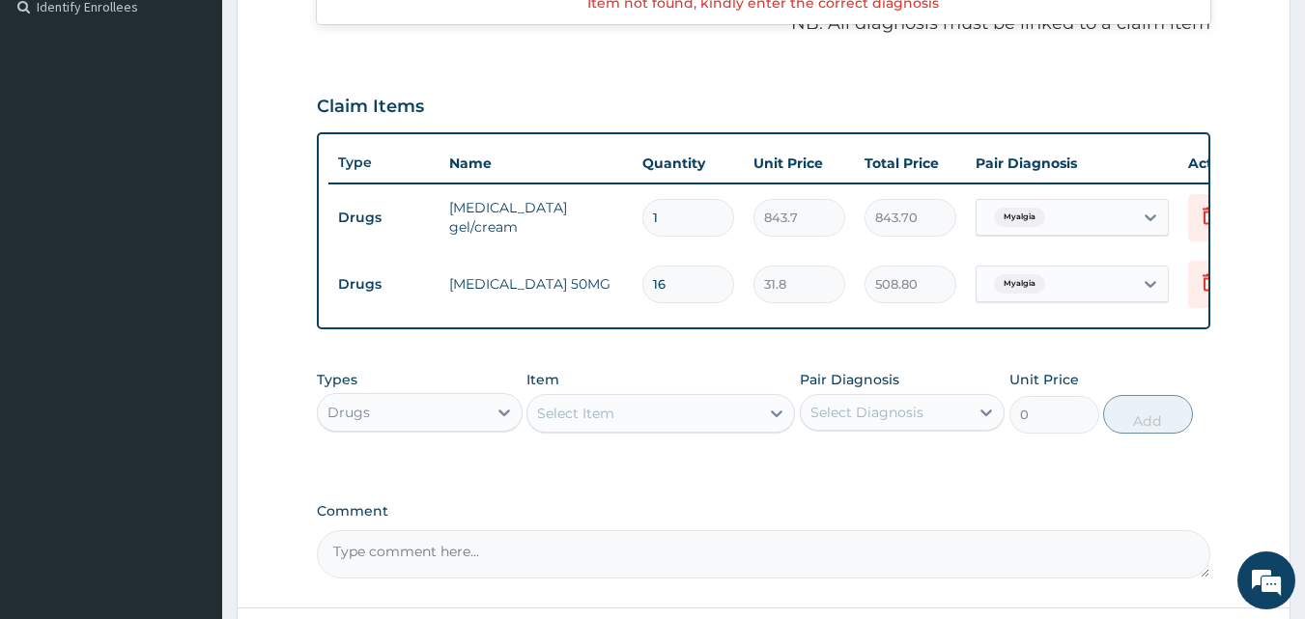
click at [375, 424] on div "Drugs" at bounding box center [402, 412] width 169 height 31
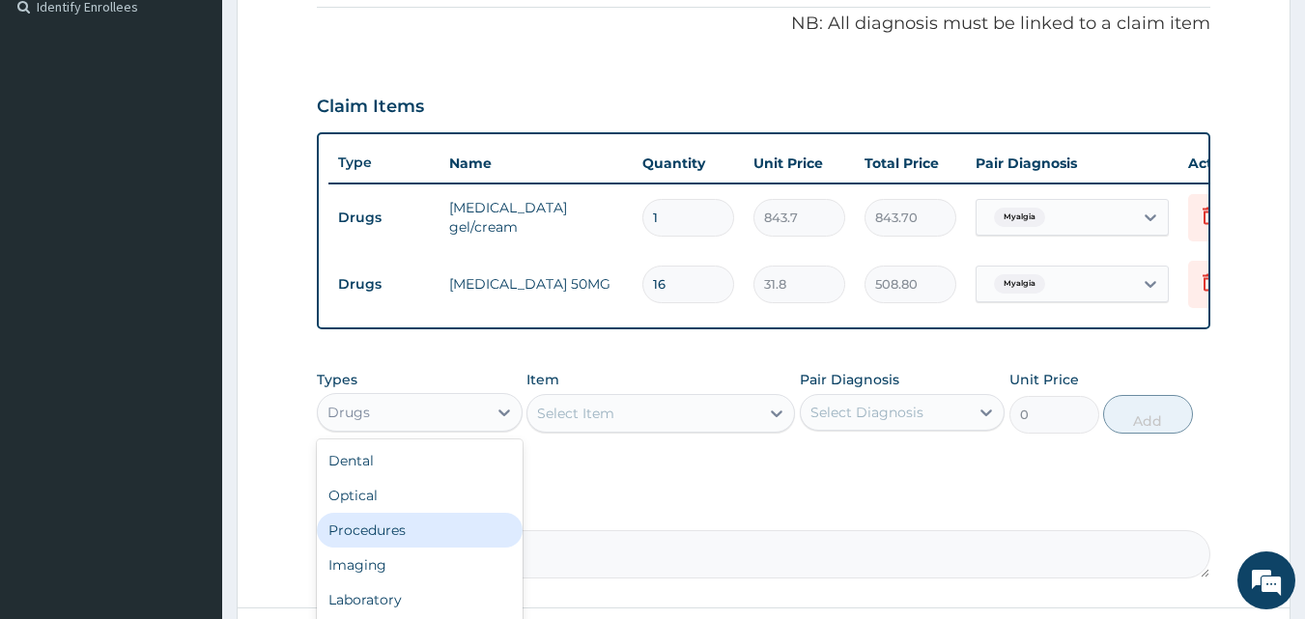
click at [381, 533] on div "Procedures" at bounding box center [420, 530] width 206 height 35
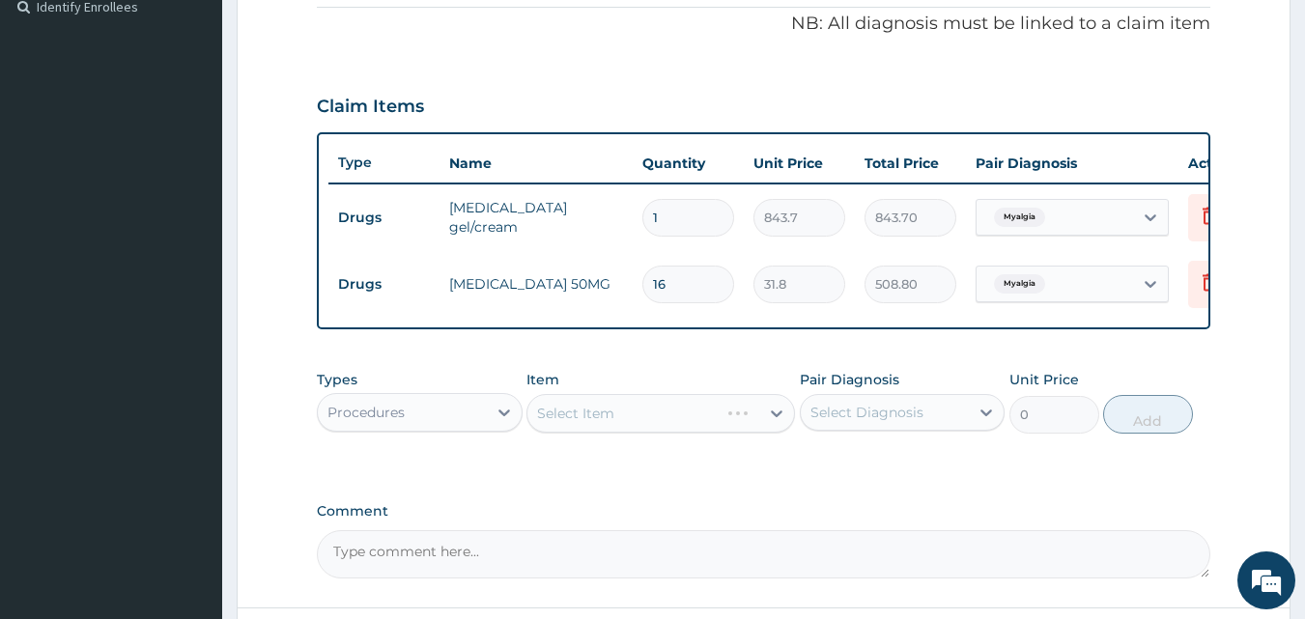
click at [653, 423] on div "Select Item" at bounding box center [661, 413] width 269 height 39
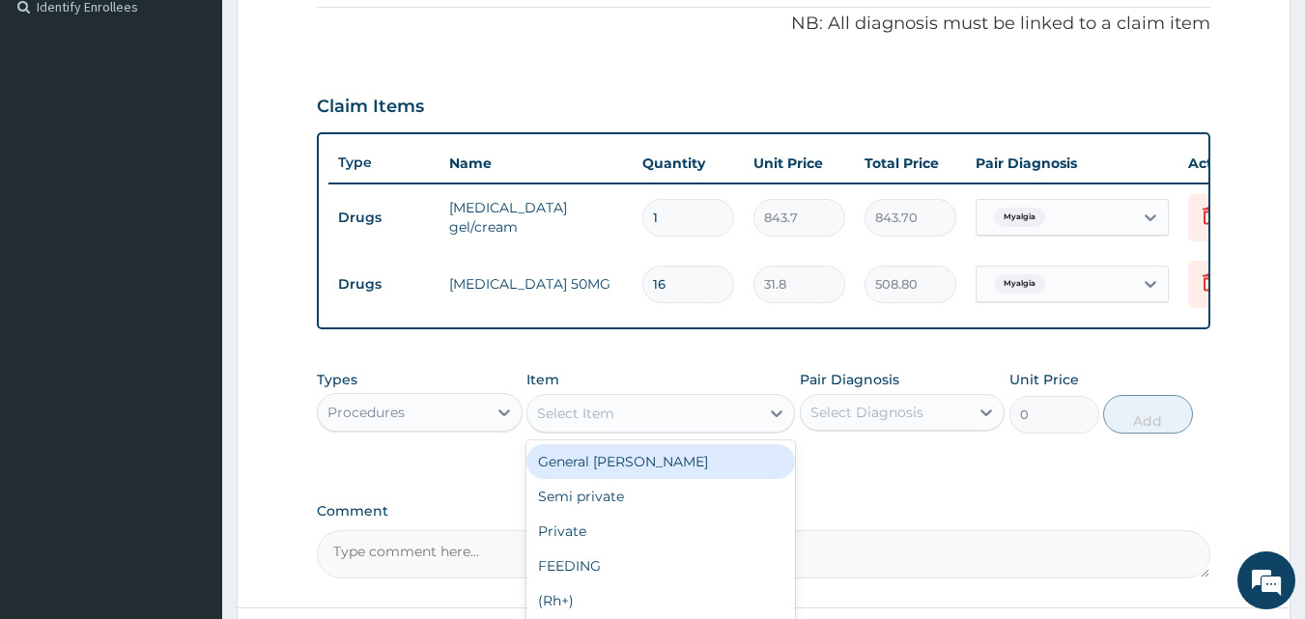
click at [653, 423] on div "Select Item" at bounding box center [644, 413] width 232 height 31
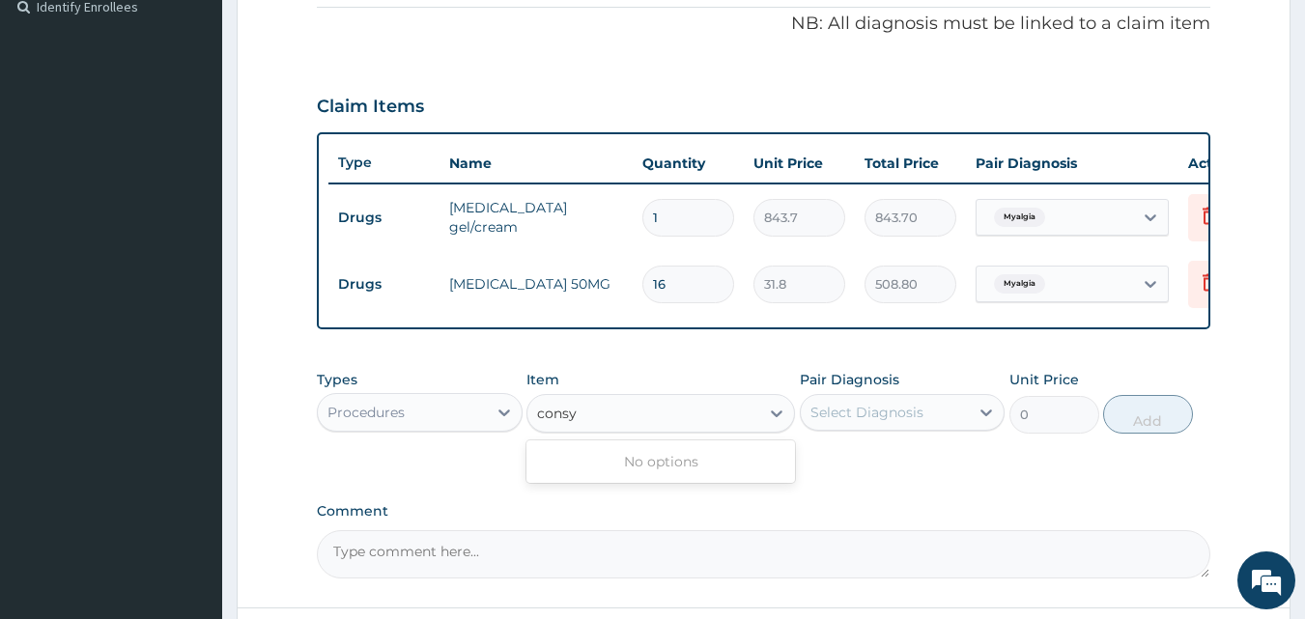
type input "cons"
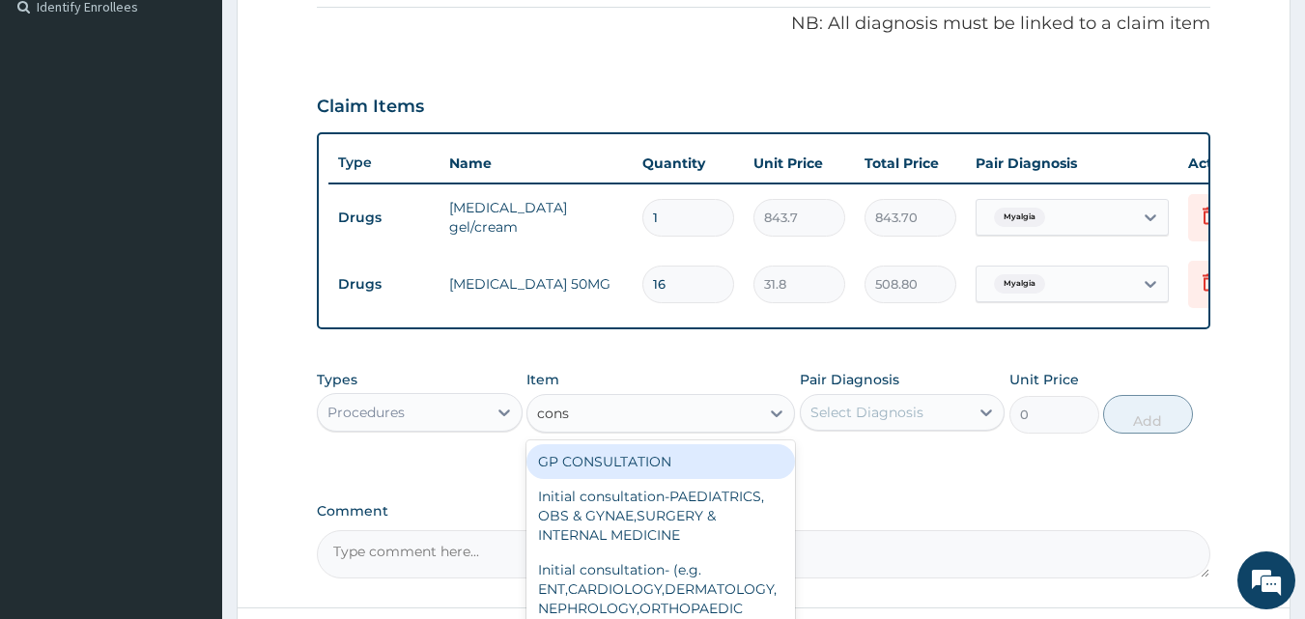
click at [657, 479] on div "GP CONSULTATION" at bounding box center [661, 461] width 269 height 35
type input "2000"
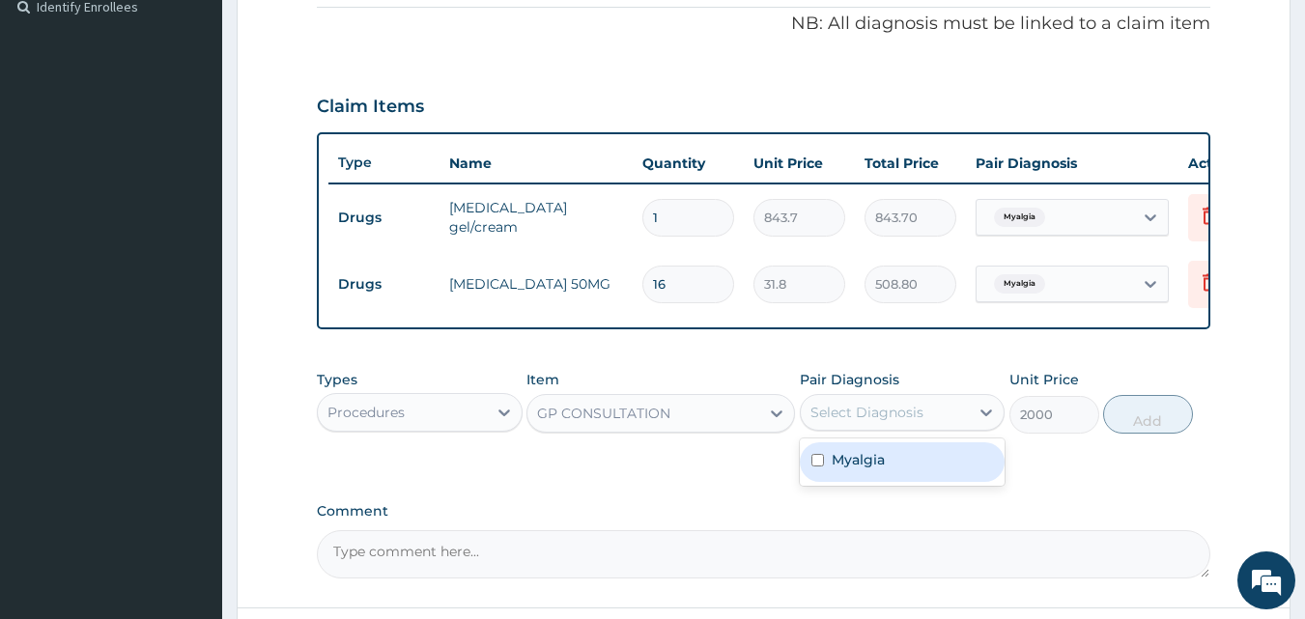
click at [876, 422] on div "Select Diagnosis" at bounding box center [867, 412] width 113 height 19
click at [863, 468] on label "Myalgia" at bounding box center [858, 459] width 53 height 19
checkbox input "true"
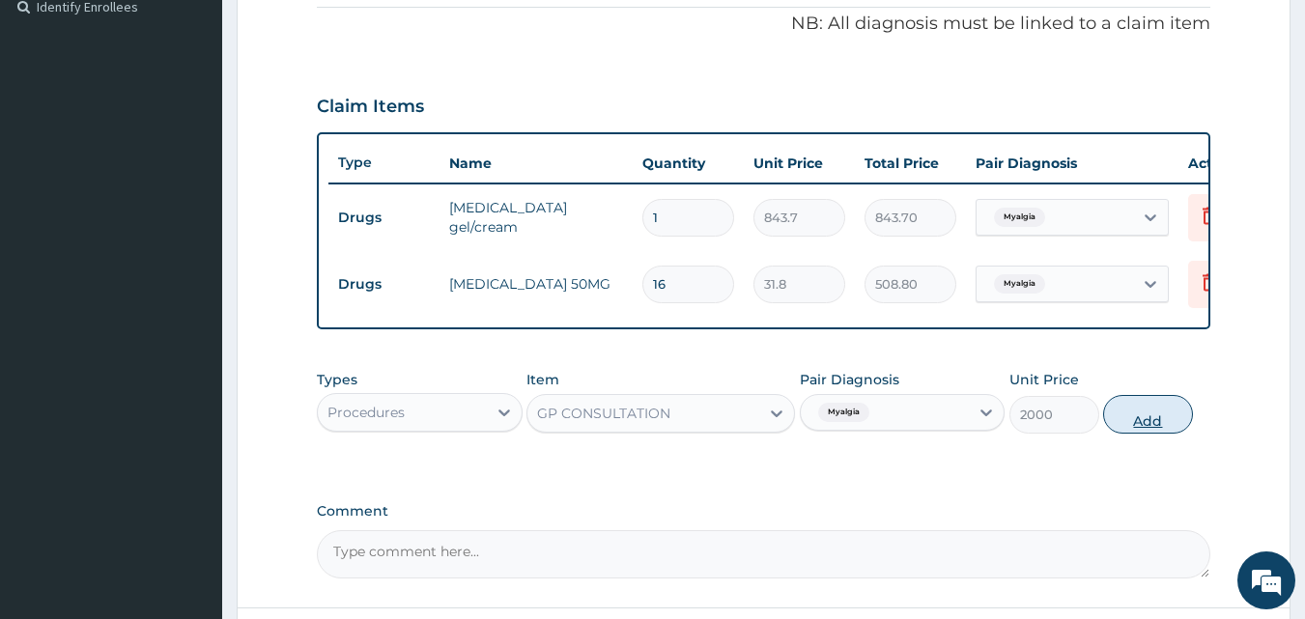
click at [1126, 419] on button "Add" at bounding box center [1148, 414] width 90 height 39
type input "0"
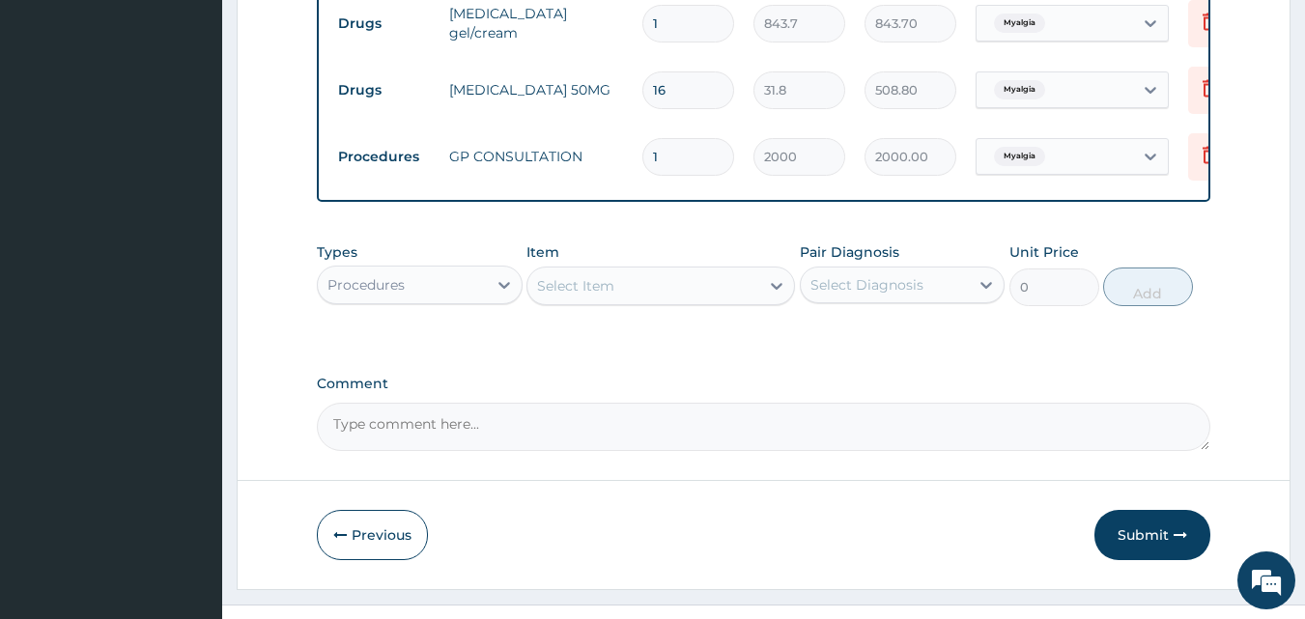
scroll to position [830, 0]
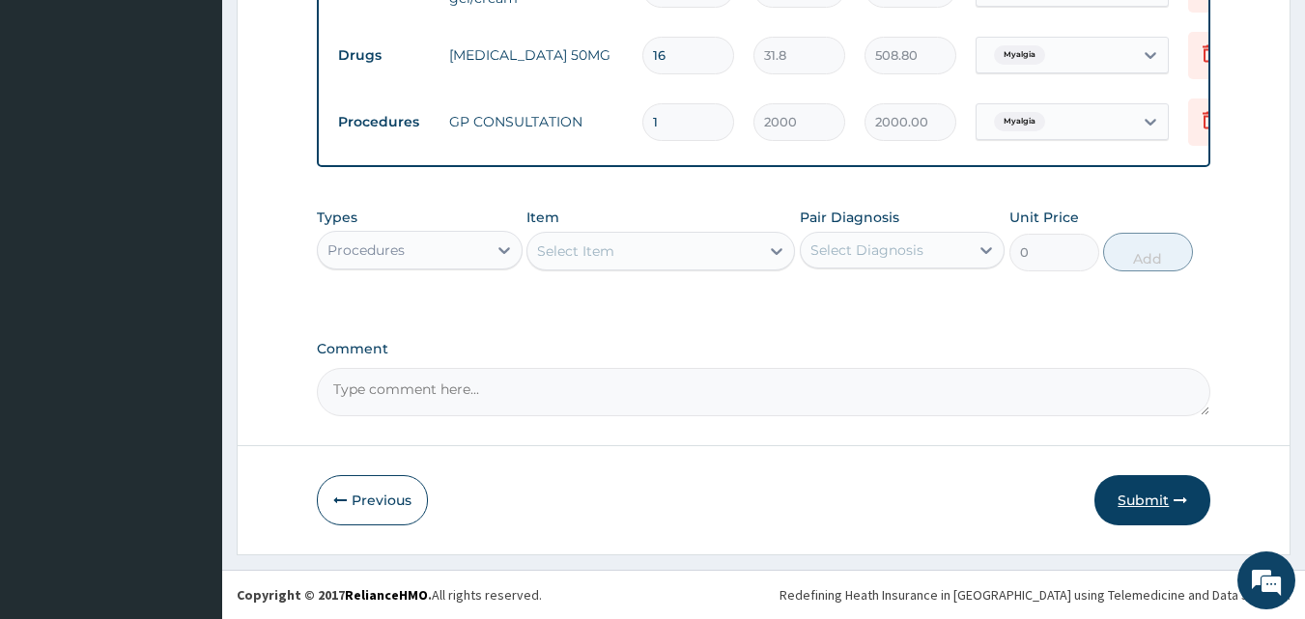
click at [1156, 504] on button "Submit" at bounding box center [1153, 500] width 116 height 50
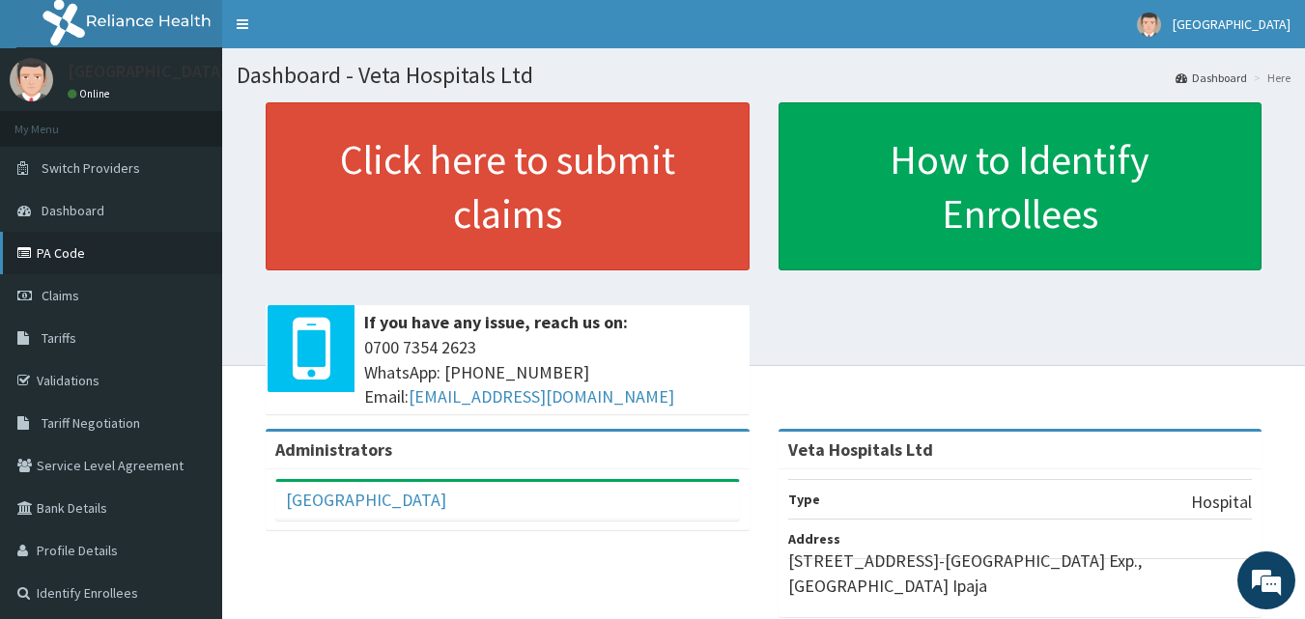
click at [87, 257] on link "PA Code" at bounding box center [111, 253] width 222 height 43
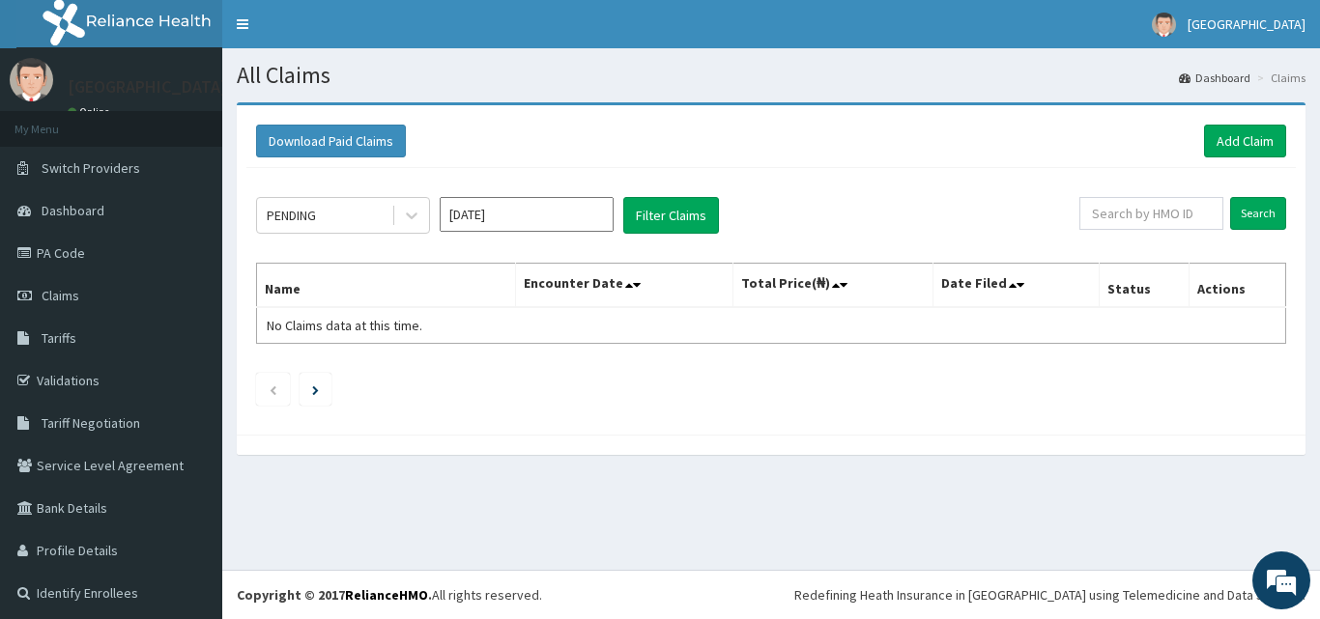
click at [1156, 504] on div "All Claims Dashboard Claims Download Paid Claims Add Claim × Note you can only …" at bounding box center [771, 309] width 1098 height 522
click at [1135, 203] on input "text" at bounding box center [1151, 213] width 144 height 33
type input "png/10060/a"
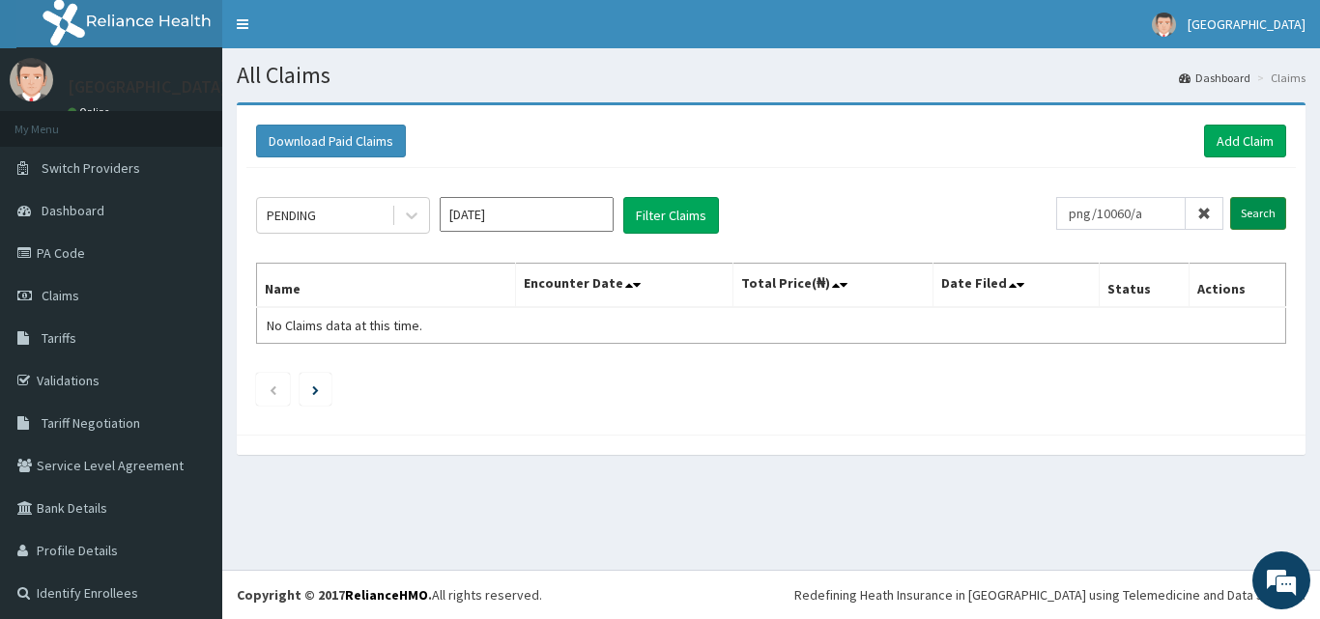
click at [1232, 203] on input "Search" at bounding box center [1258, 213] width 56 height 33
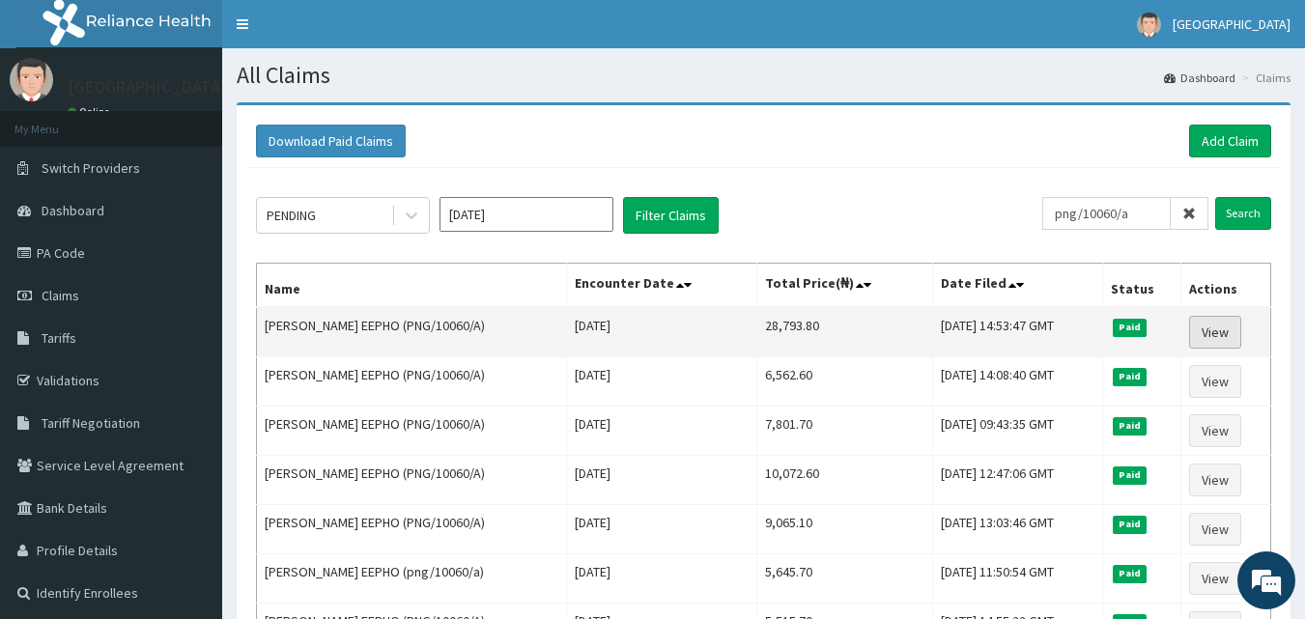
click at [1216, 338] on link "View" at bounding box center [1215, 332] width 52 height 33
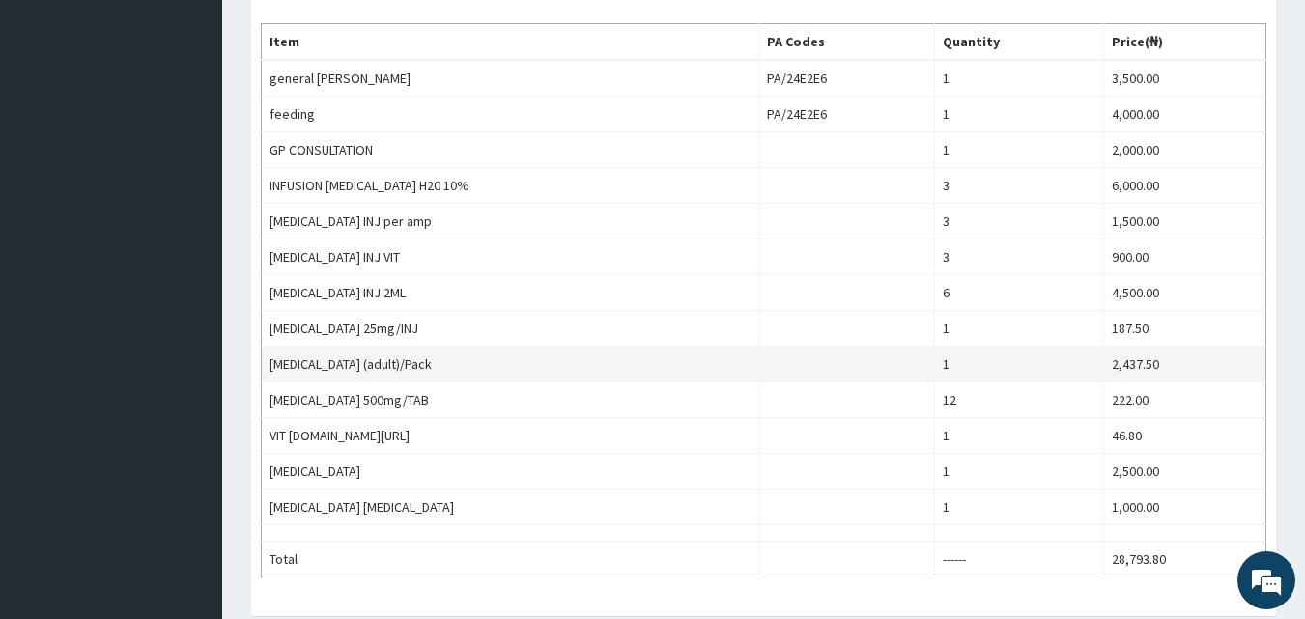
scroll to position [701, 0]
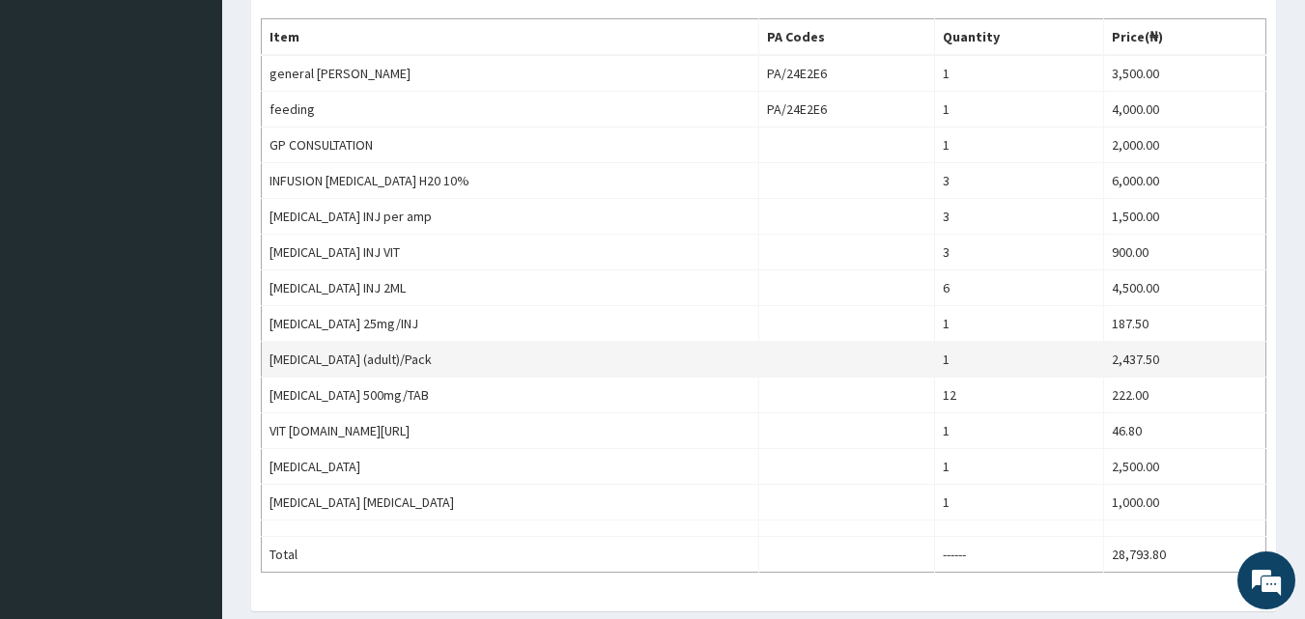
drag, startPoint x: 1317, startPoint y: 174, endPoint x: 1265, endPoint y: 376, distance: 208.6
click at [1265, 376] on html "R EL Toggle navigation [GEOGRAPHIC_DATA] - [EMAIL_ADDRESS][DOMAIN_NAME] Member …" at bounding box center [652, 103] width 1305 height 1608
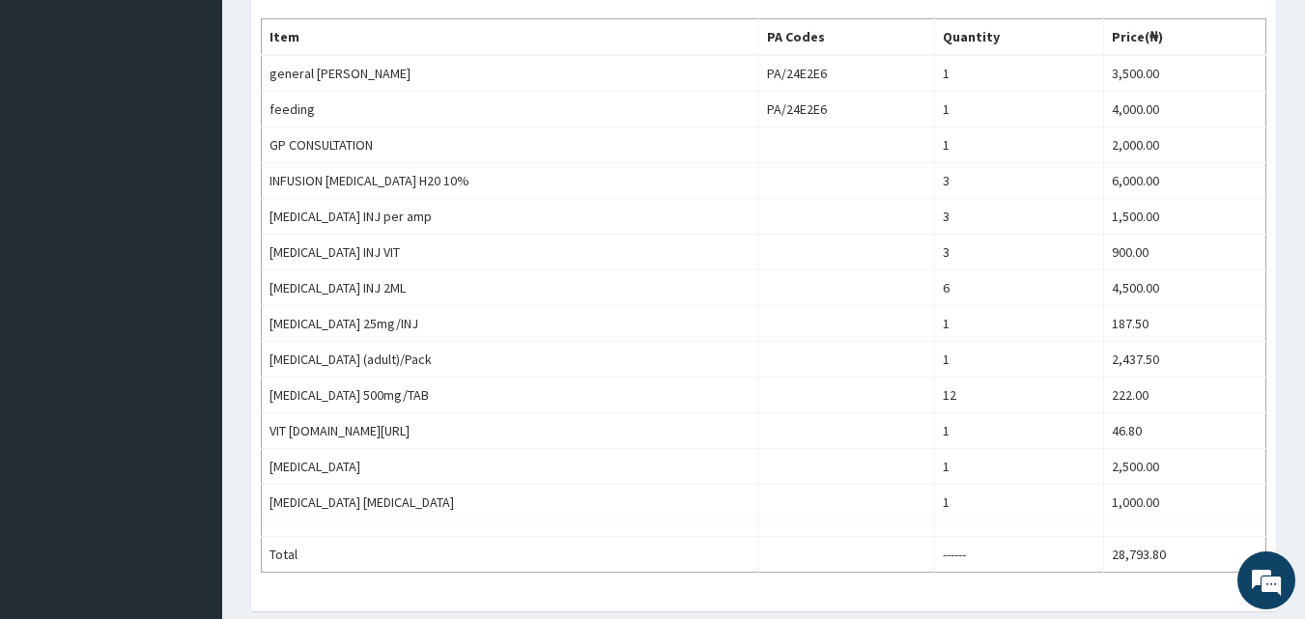
scroll to position [0, 0]
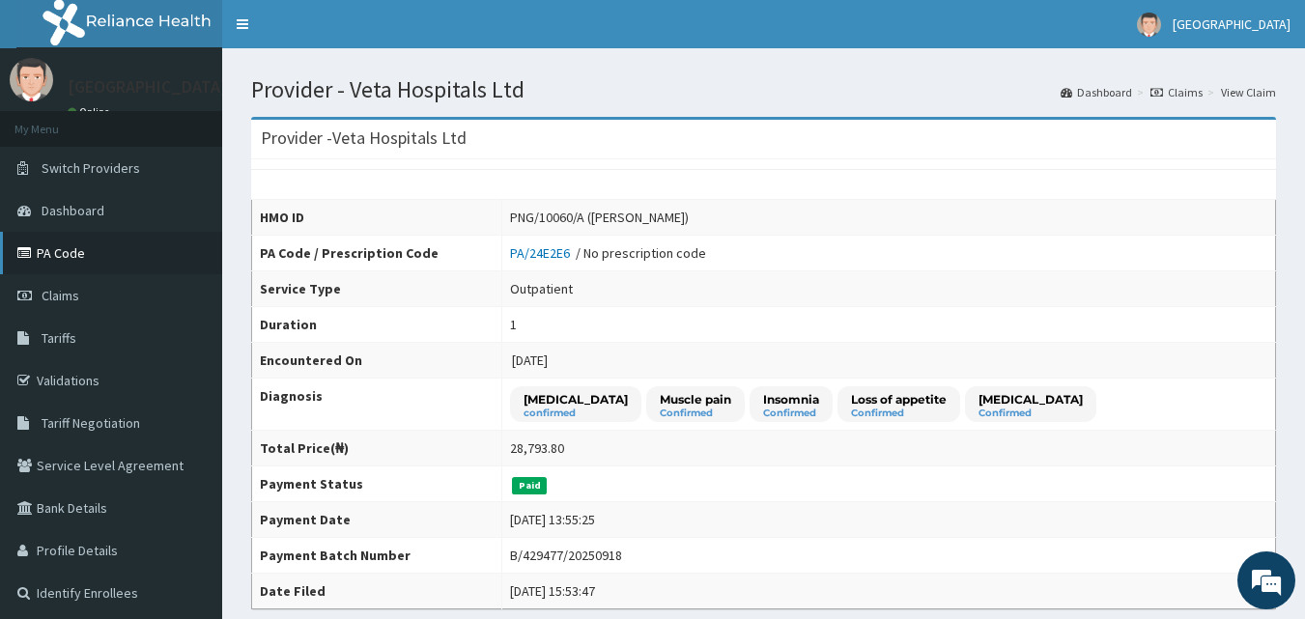
click at [37, 248] on link "PA Code" at bounding box center [111, 253] width 222 height 43
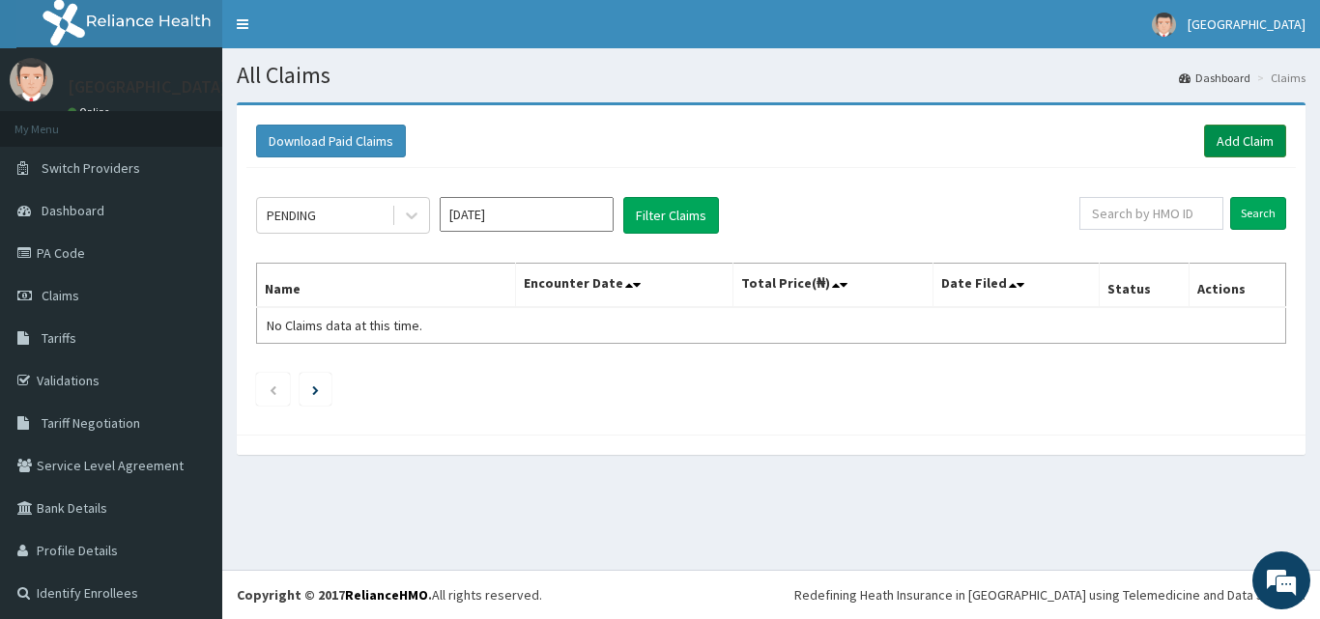
click at [1206, 149] on link "Add Claim" at bounding box center [1245, 141] width 82 height 33
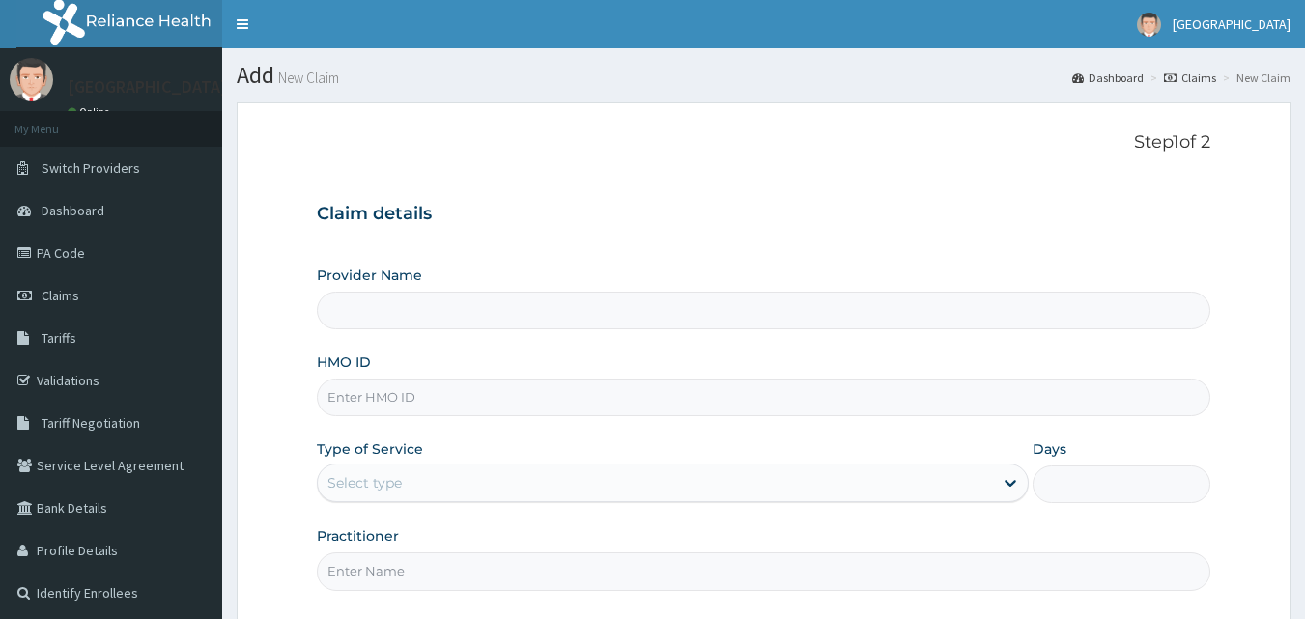
click at [706, 309] on input "Provider Name" at bounding box center [764, 311] width 895 height 38
click at [590, 403] on input "HMO ID" at bounding box center [764, 398] width 895 height 38
type input "GMT/10053/A"
type input "Veta Hospitals Ltd"
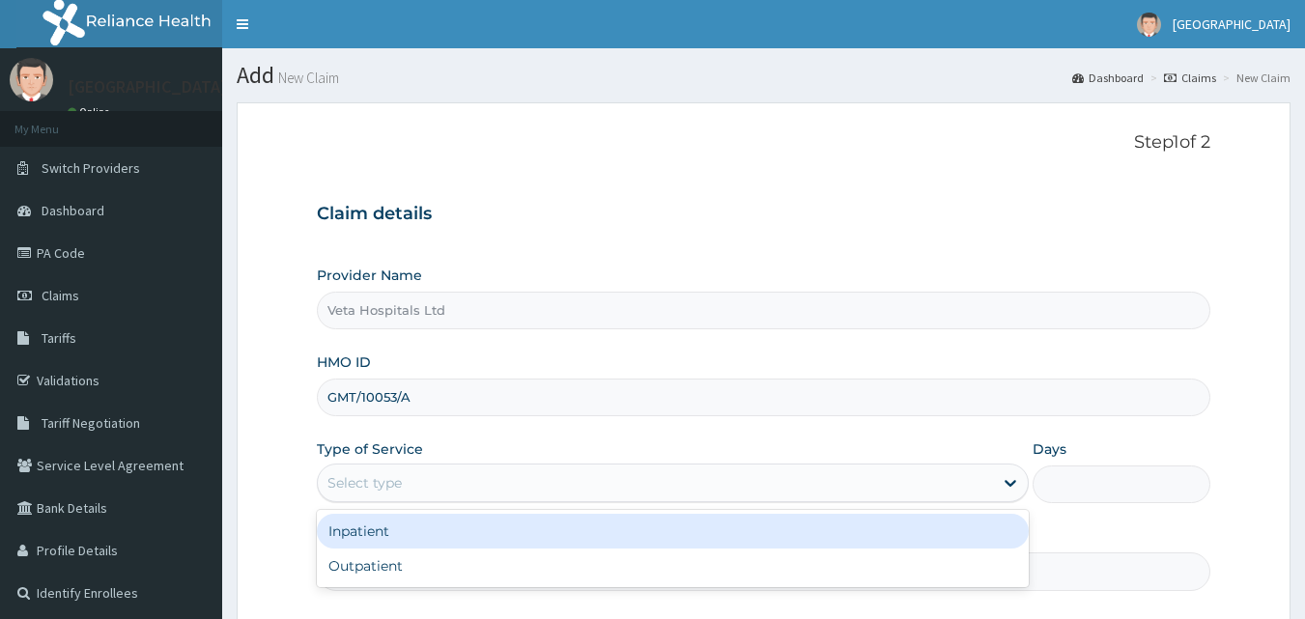
click at [483, 478] on div "Select type" at bounding box center [655, 483] width 675 height 31
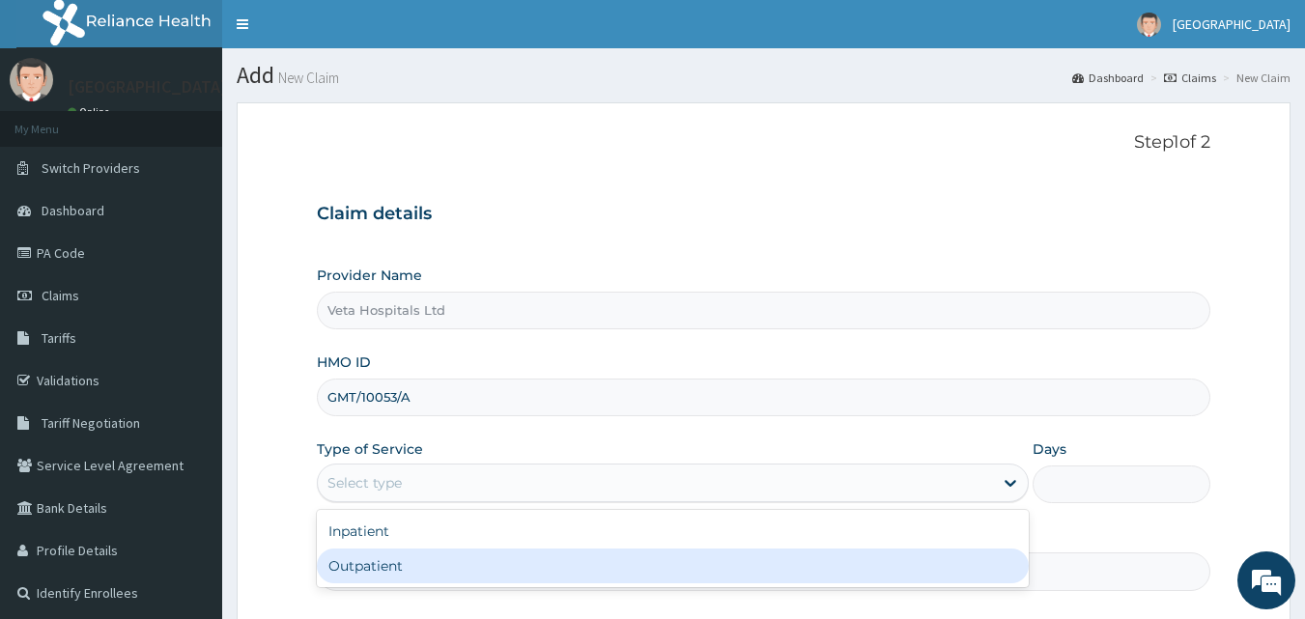
click at [428, 552] on div "Outpatient" at bounding box center [673, 566] width 712 height 35
type input "1"
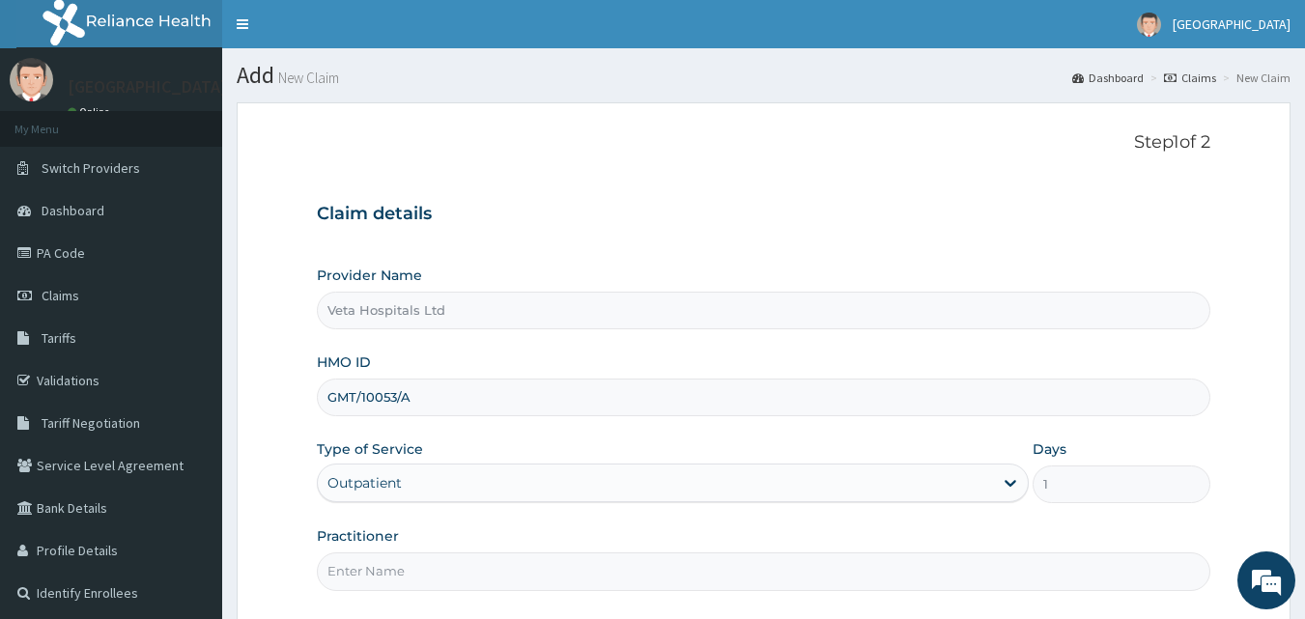
click at [424, 565] on input "Practitioner" at bounding box center [764, 572] width 895 height 38
type input "[PERSON_NAME]"
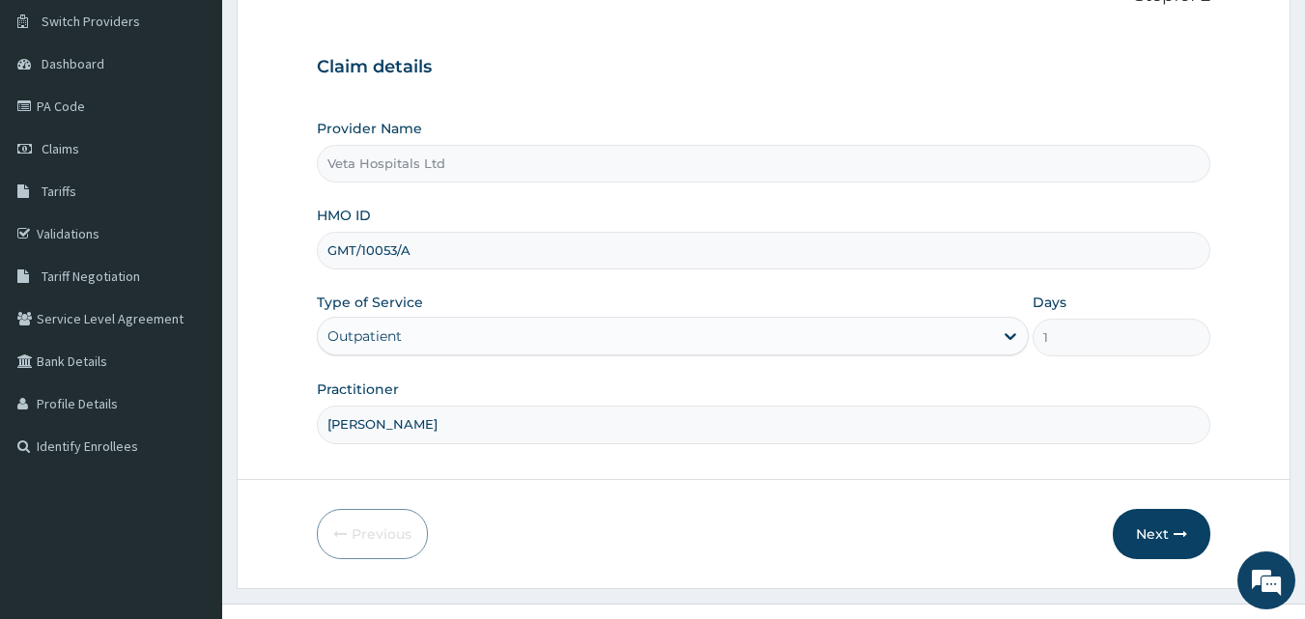
scroll to position [181, 0]
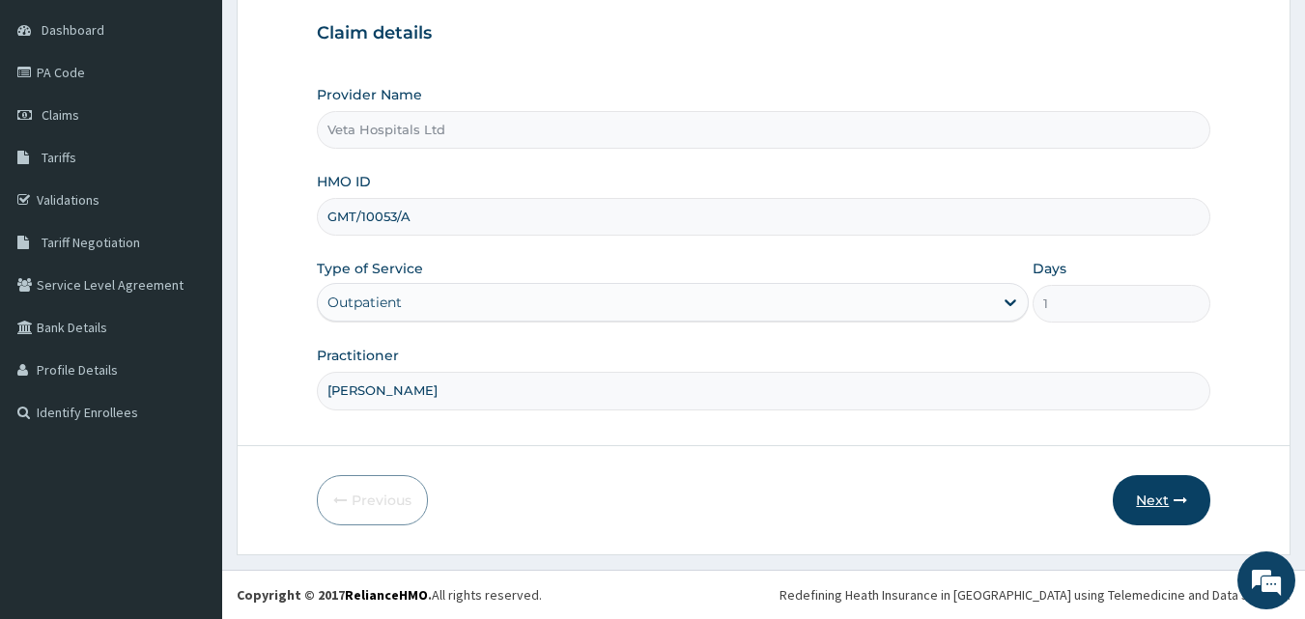
click at [1182, 481] on button "Next" at bounding box center [1162, 500] width 98 height 50
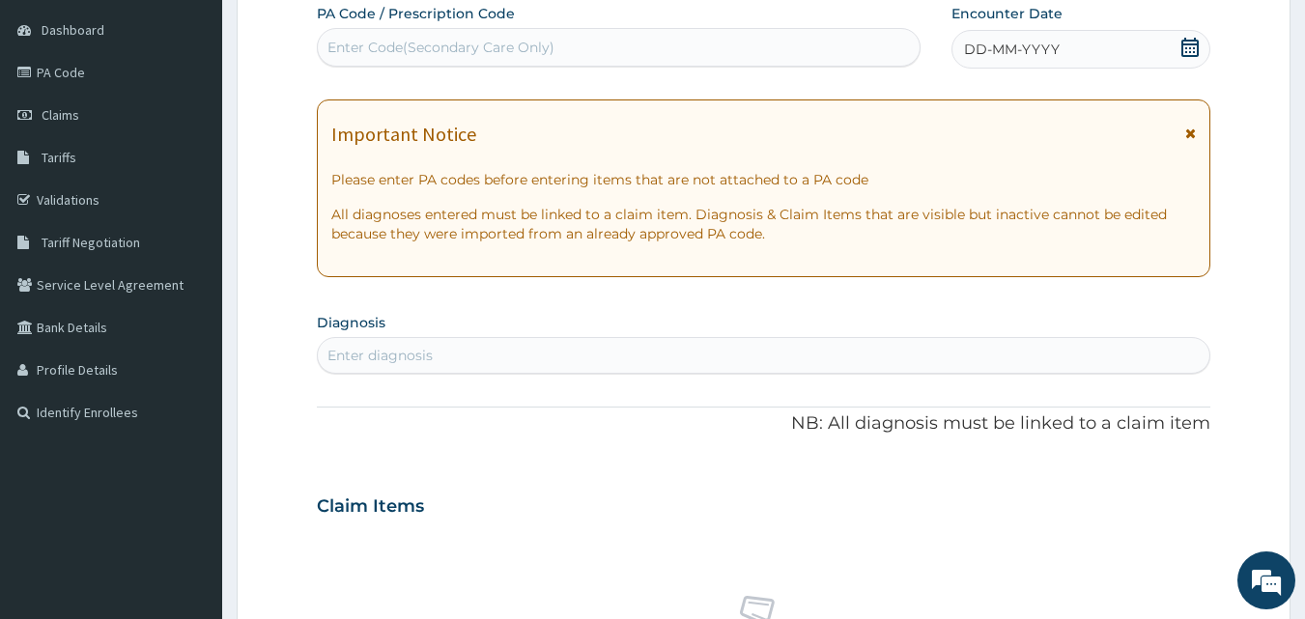
click at [1090, 42] on div "DD-MM-YYYY" at bounding box center [1081, 49] width 259 height 39
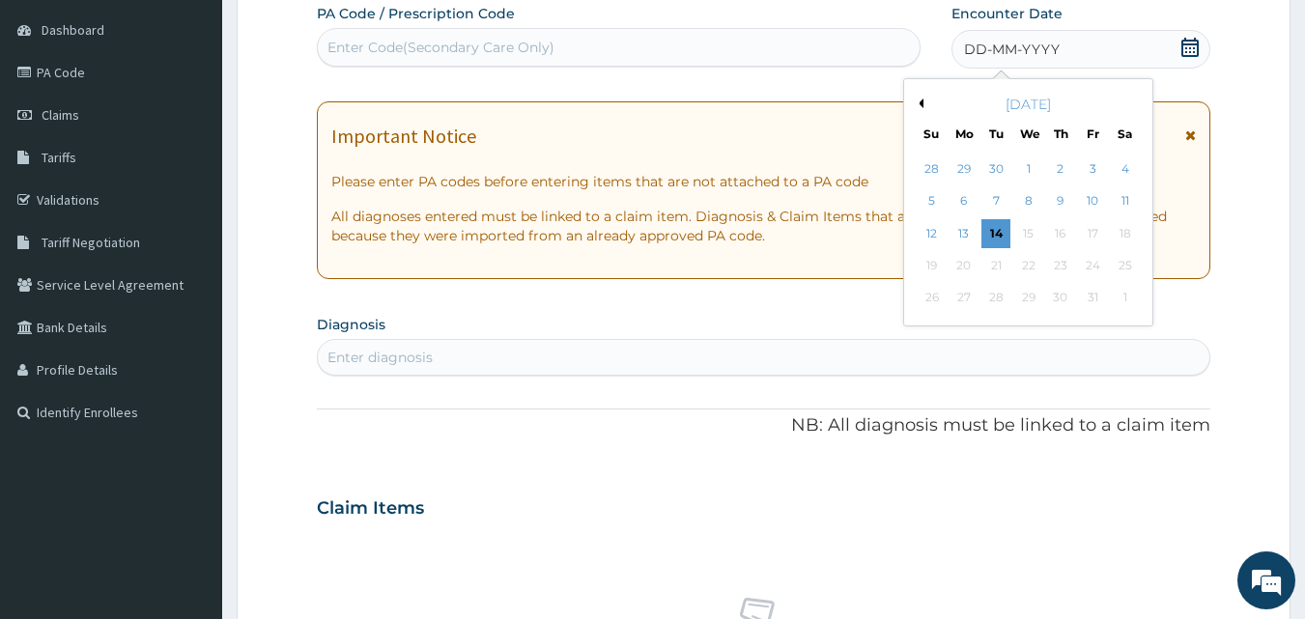
scroll to position [0, 0]
click at [924, 102] on div "[DATE]" at bounding box center [1028, 104] width 233 height 19
click at [920, 103] on button "Previous Month" at bounding box center [919, 104] width 10 height 10
click at [998, 198] on div "9" at bounding box center [997, 201] width 29 height 29
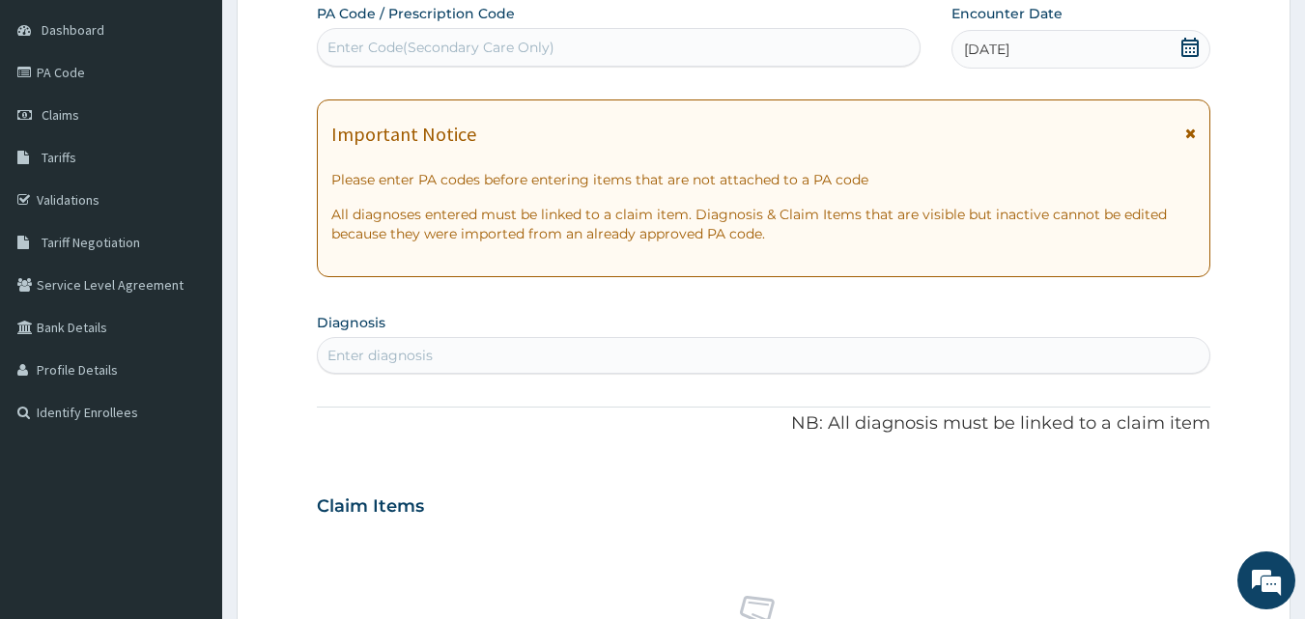
scroll to position [289, 0]
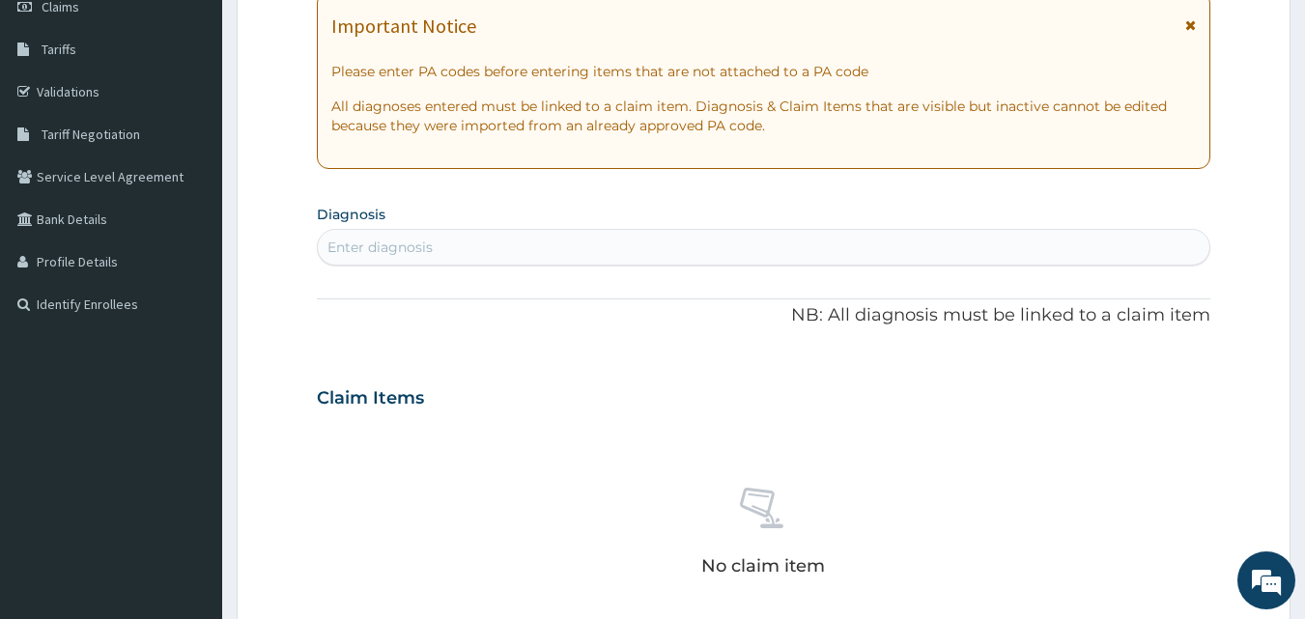
click at [813, 253] on div "Enter diagnosis" at bounding box center [764, 247] width 893 height 31
type input "thrombo ph"
drag, startPoint x: 763, startPoint y: 221, endPoint x: 816, endPoint y: 357, distance: 146.2
click at [816, 357] on div "PA Code / Prescription Code Enter Code(Secondary Care Only) Encounter Date [DAT…" at bounding box center [764, 396] width 895 height 1000
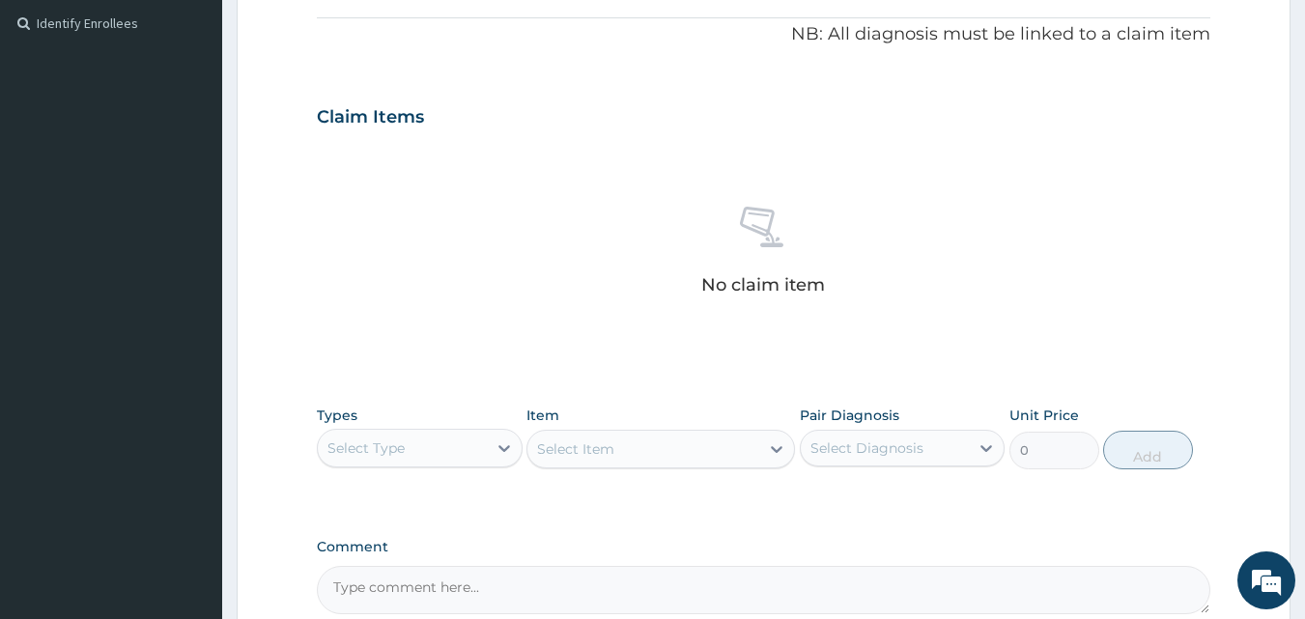
scroll to position [678, 0]
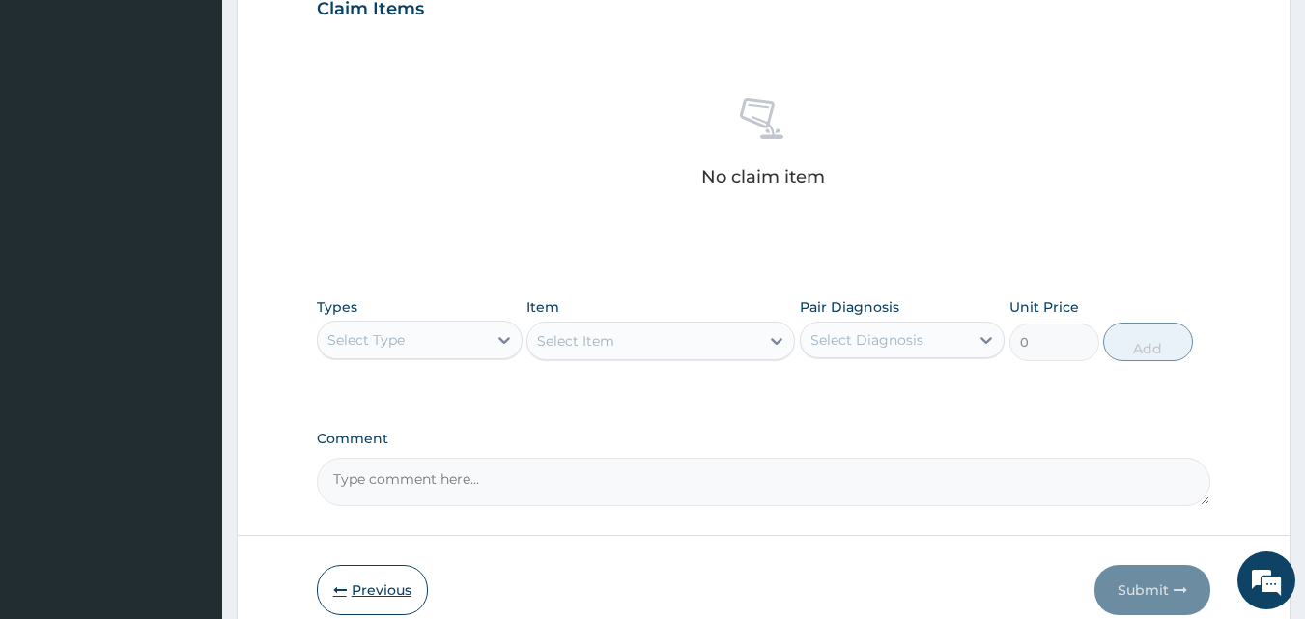
click at [345, 586] on icon "button" at bounding box center [340, 591] width 14 height 14
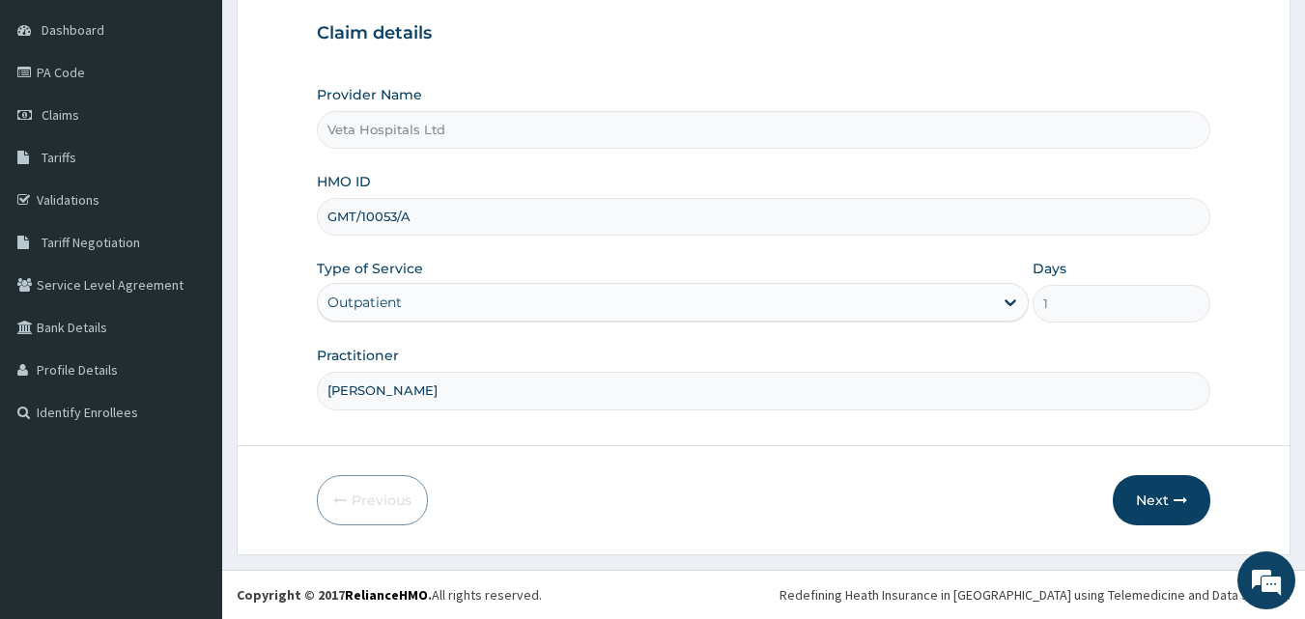
click at [466, 234] on input "GMT/10053/A" at bounding box center [764, 217] width 895 height 38
type input "G"
type input "VTE/10099/A"
click at [1167, 503] on button "Next" at bounding box center [1162, 500] width 98 height 50
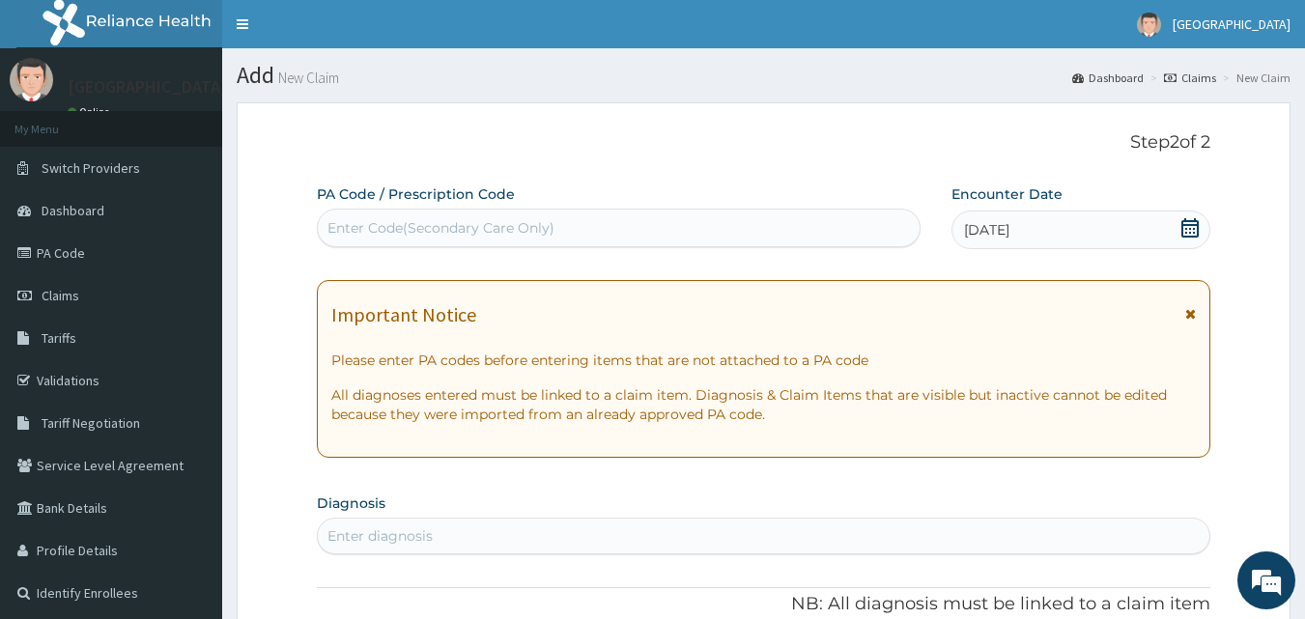
scroll to position [149, 0]
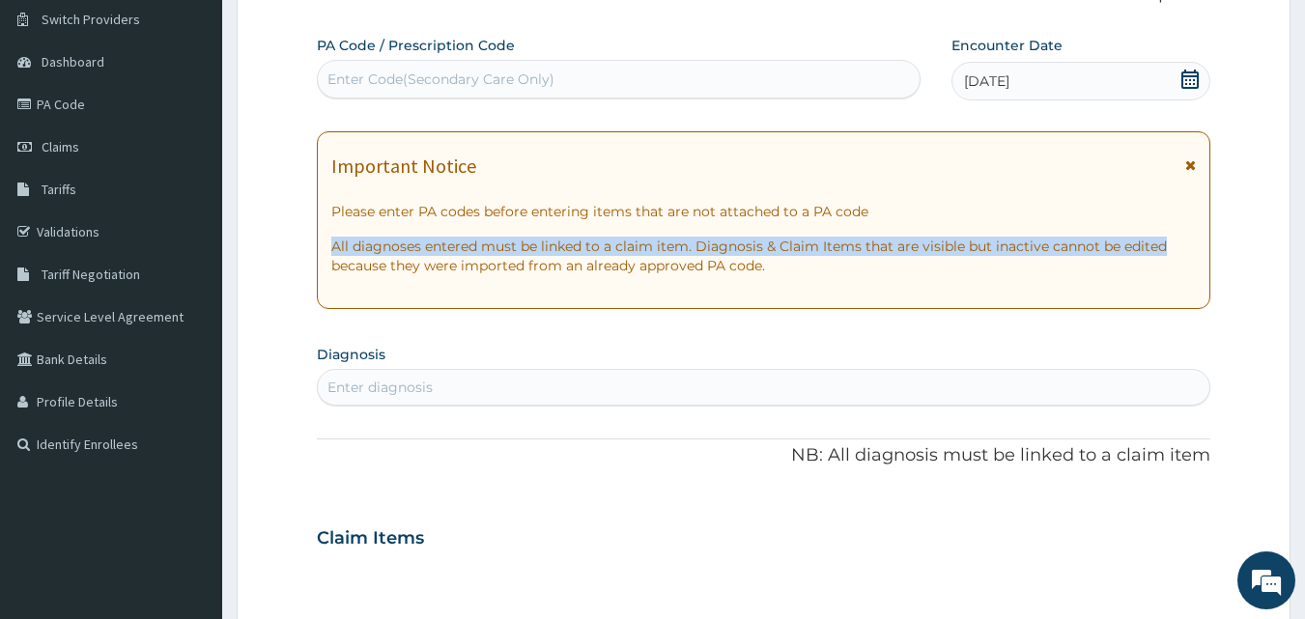
drag, startPoint x: 1290, startPoint y: 221, endPoint x: 1283, endPoint y: 255, distance: 34.5
click at [1283, 255] on form "Step 2 of 2 PA Code / Prescription Code Enter Code(Secondary Care Only) Encount…" at bounding box center [764, 564] width 1054 height 1221
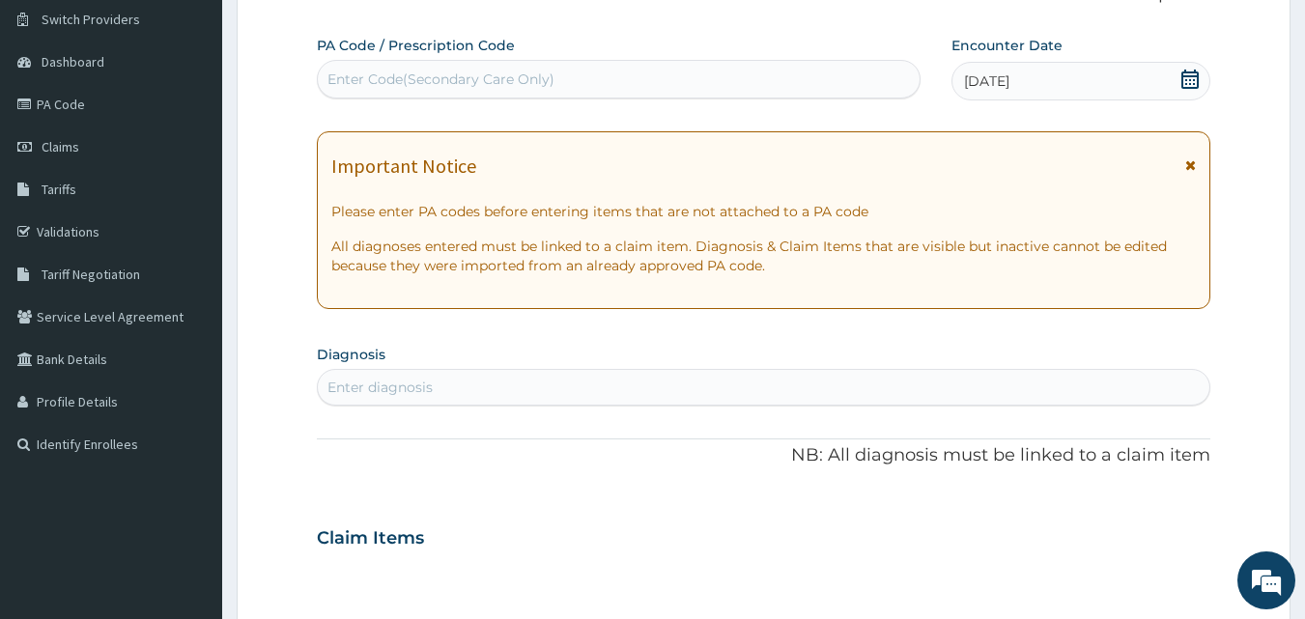
click at [644, 388] on div "Enter diagnosis" at bounding box center [764, 387] width 893 height 31
type input "p"
type input "m"
type input "p"
type input "f"
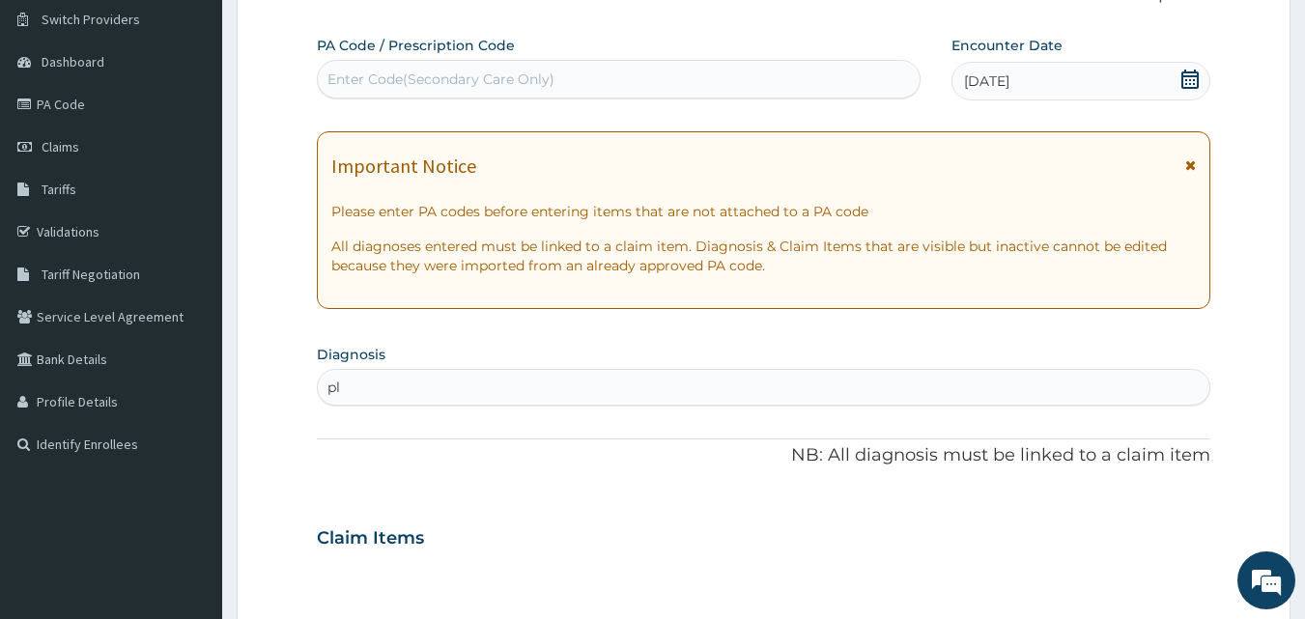
type input "p"
type input "m"
type input "p"
type input "f"
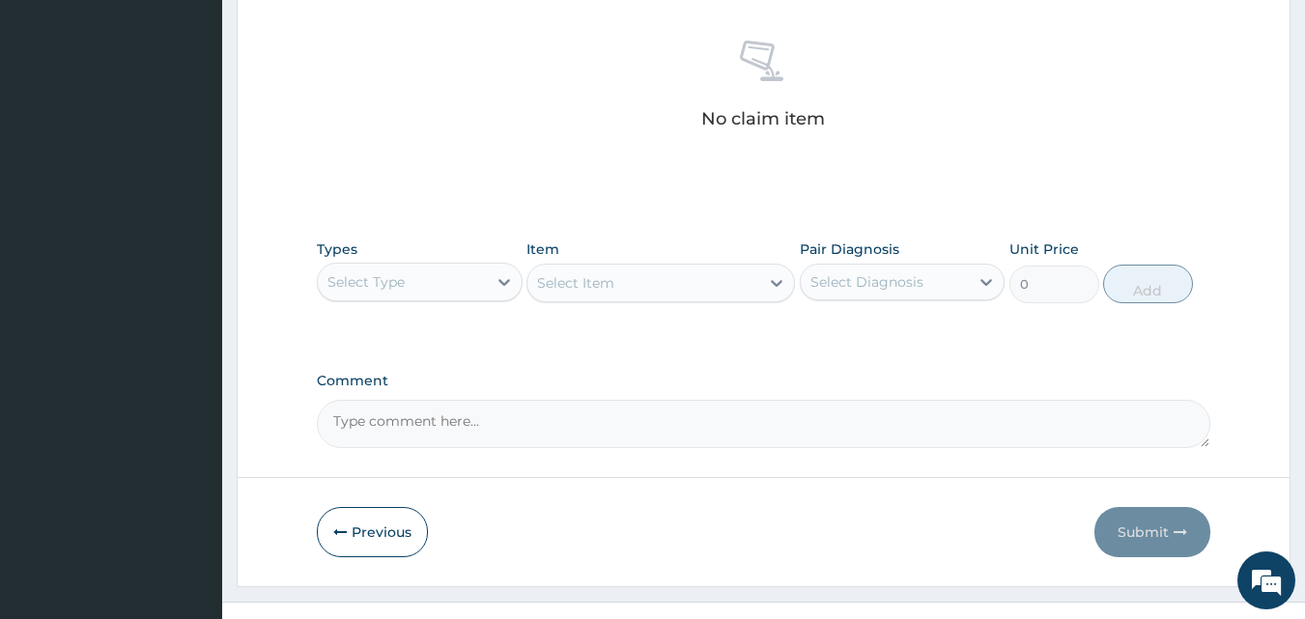
scroll to position [768, 0]
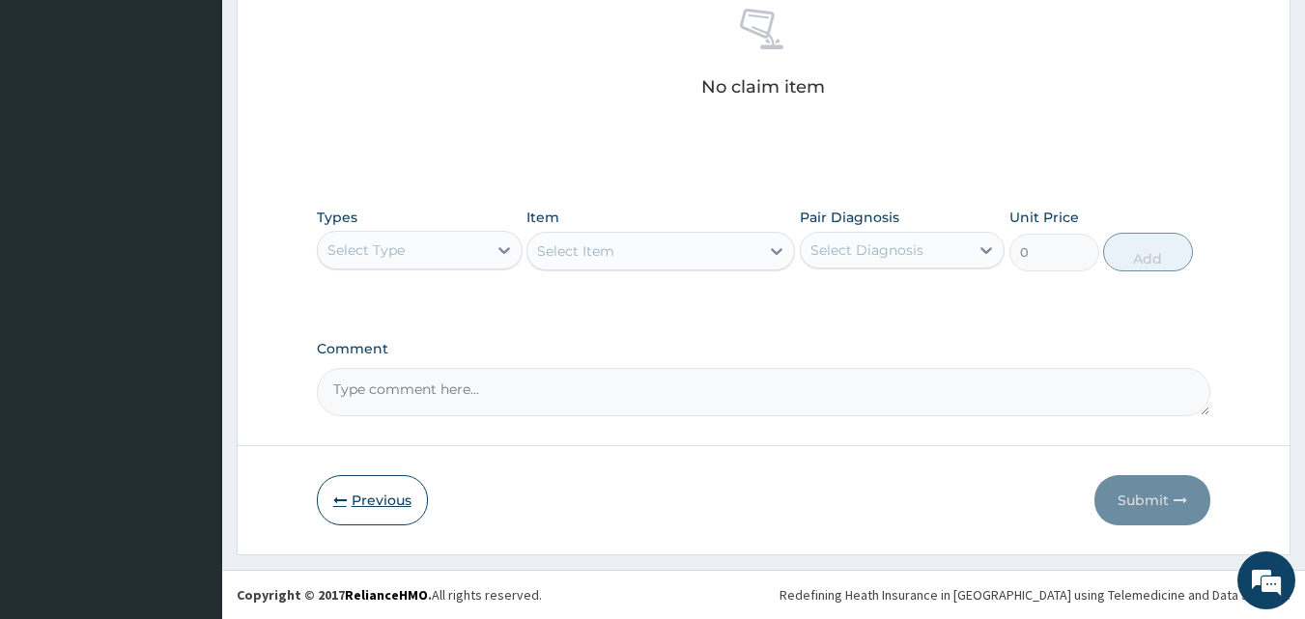
click at [376, 502] on button "Previous" at bounding box center [372, 500] width 111 height 50
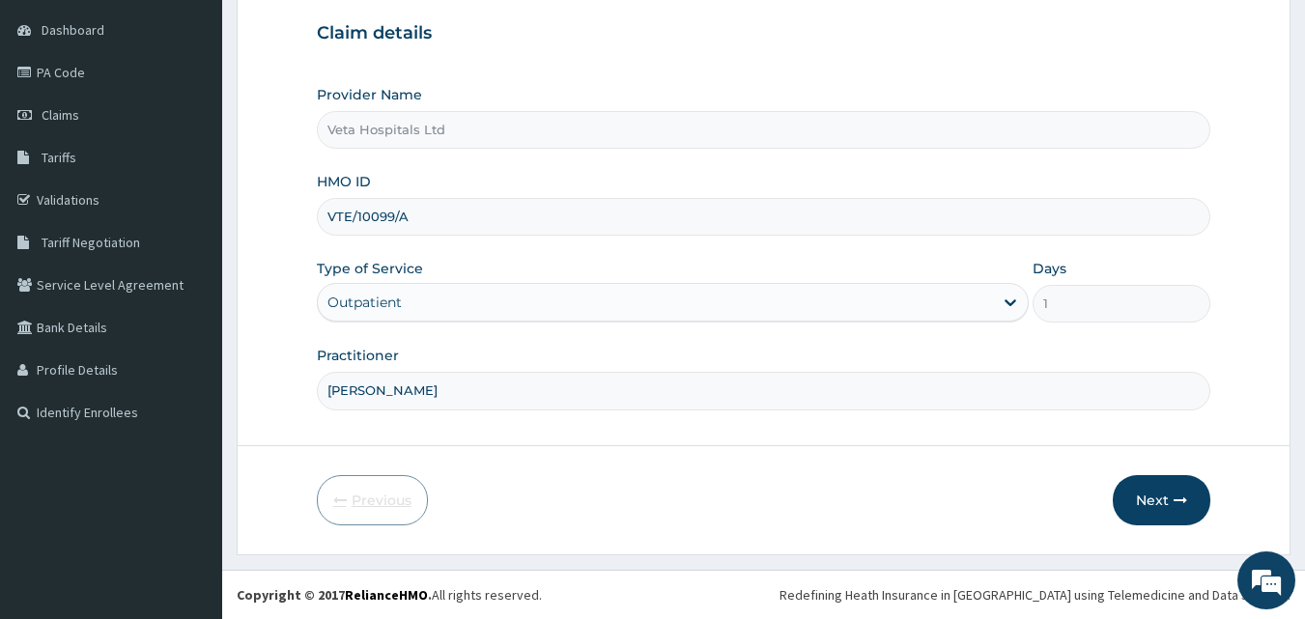
scroll to position [181, 0]
drag, startPoint x: 420, startPoint y: 218, endPoint x: 283, endPoint y: 227, distance: 137.5
click at [283, 227] on form "Step 1 of 2 Claim details Provider Name Veta Hospitals Ltd HMO ID VTE/10099/A T…" at bounding box center [764, 239] width 1054 height 634
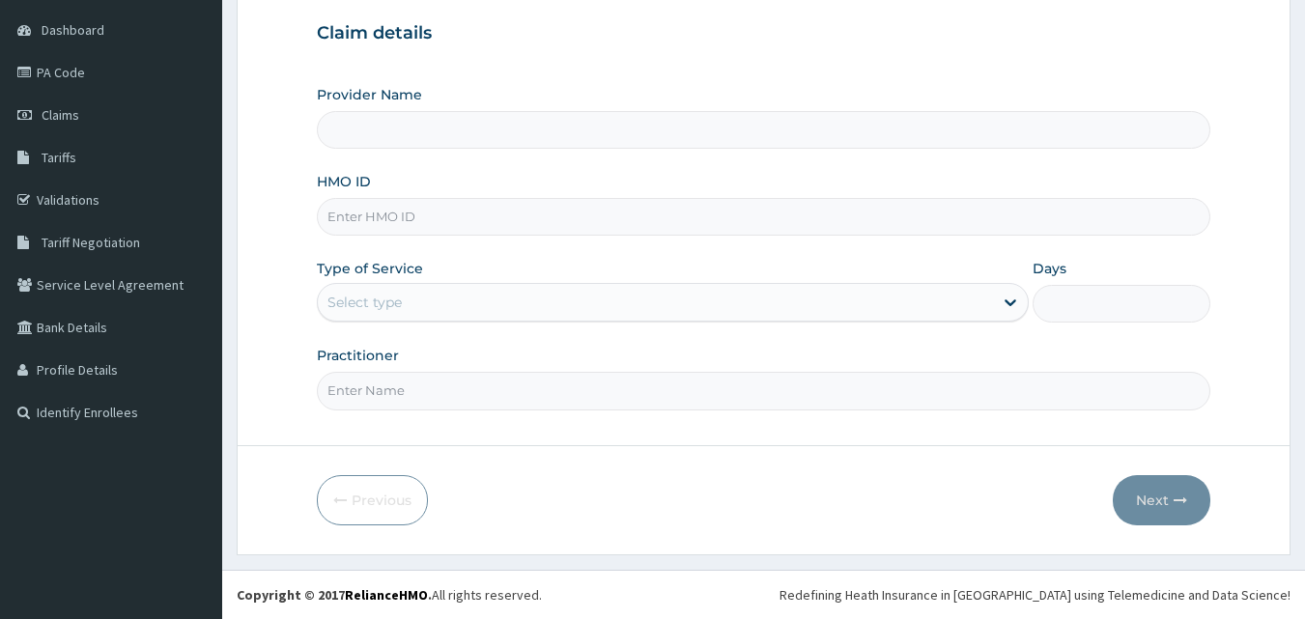
click at [394, 216] on input "HMO ID" at bounding box center [764, 217] width 895 height 38
paste input "VTE/10099/A"
type input "VTE/10099/A"
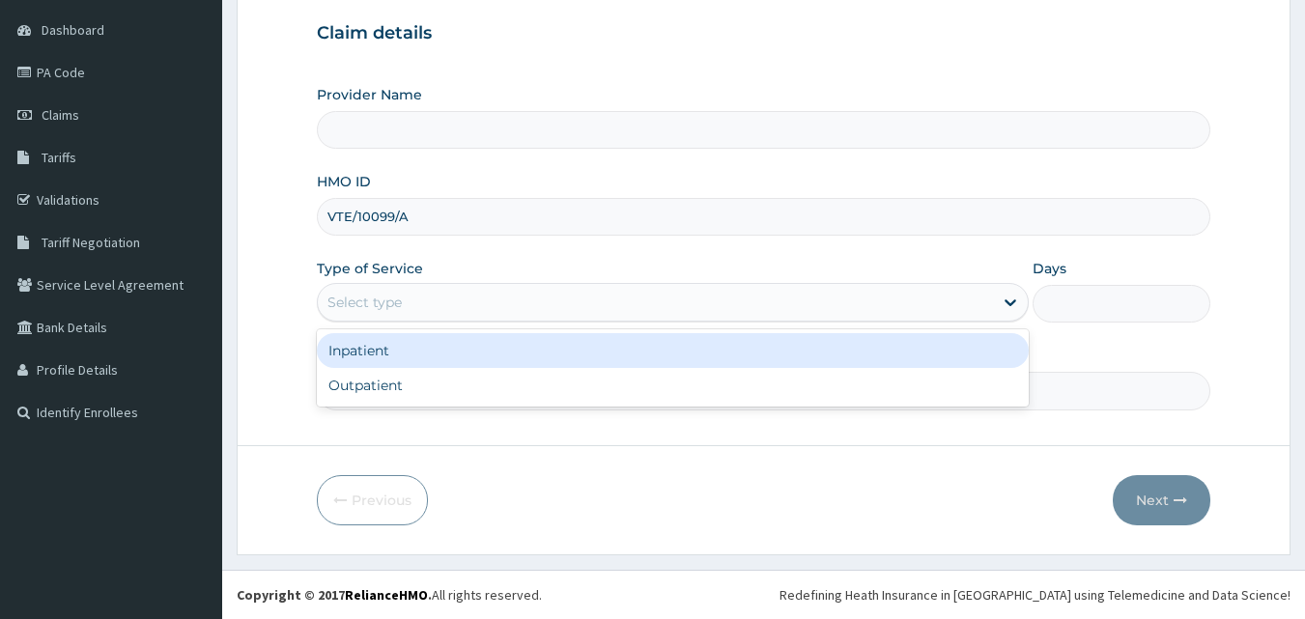
type input "Veta Hospitals Ltd"
click at [389, 289] on div "Select type" at bounding box center [655, 302] width 675 height 31
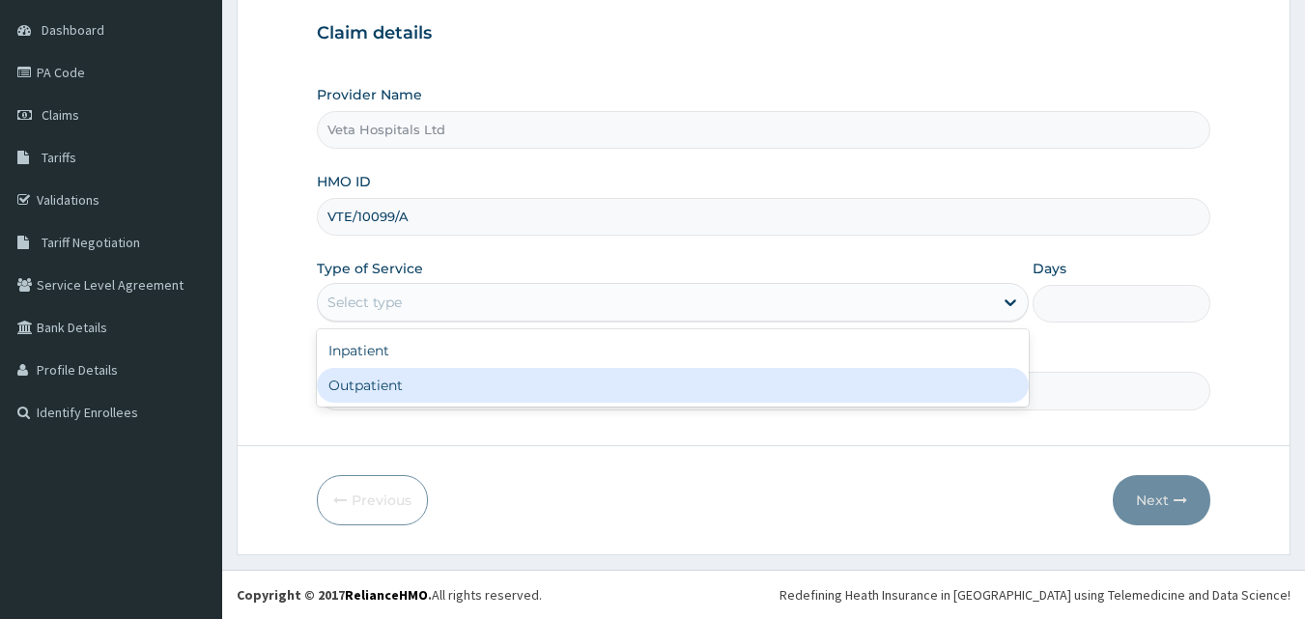
click at [391, 372] on div "Outpatient" at bounding box center [673, 385] width 712 height 35
type input "1"
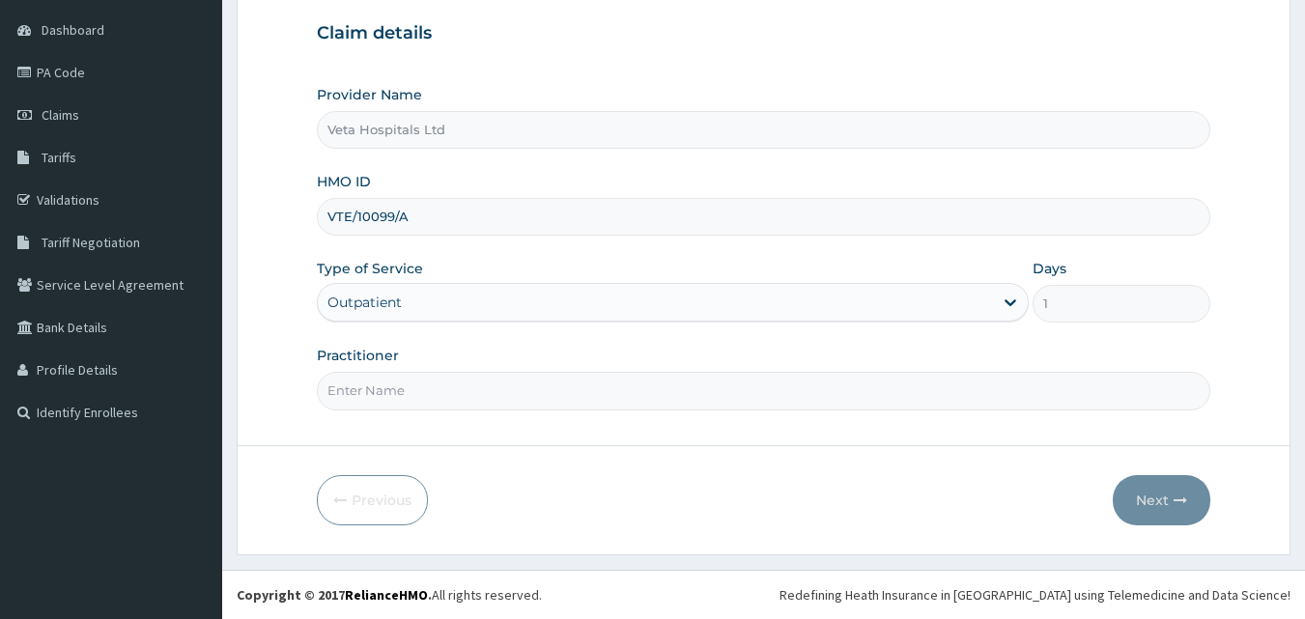
click at [396, 386] on input "Practitioner" at bounding box center [764, 391] width 895 height 38
type input "DR SAMUEL"
click at [1158, 501] on button "Next" at bounding box center [1162, 500] width 98 height 50
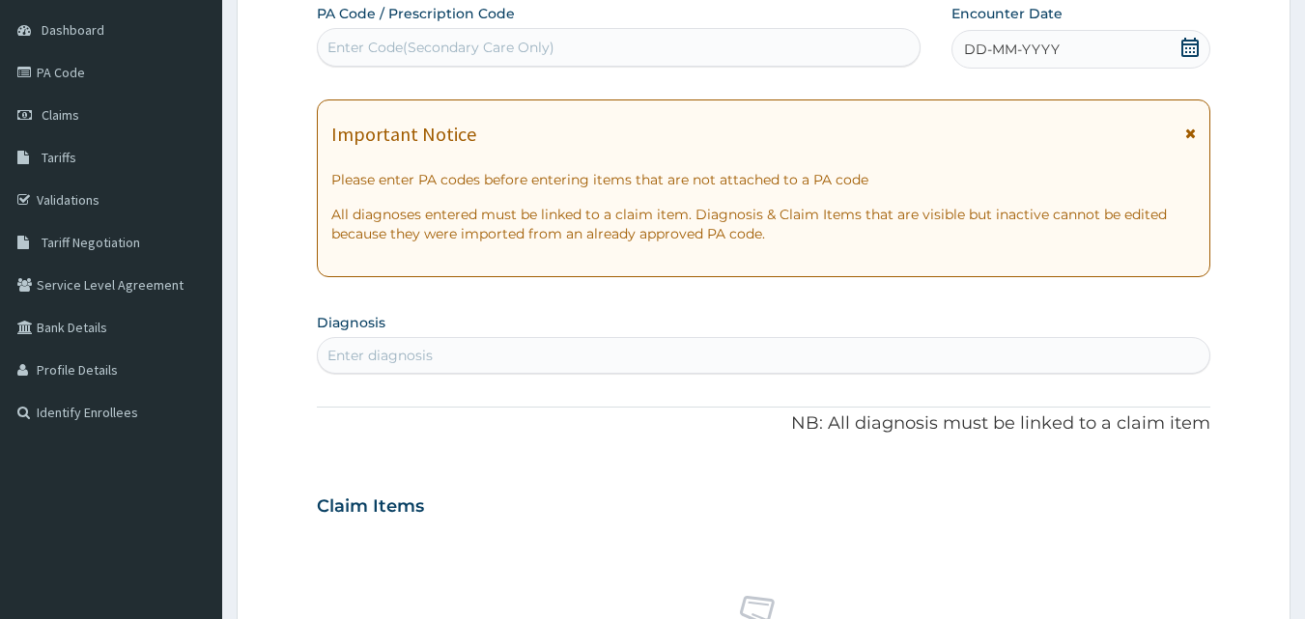
click at [1003, 41] on span "DD-MM-YYYY" at bounding box center [1012, 49] width 96 height 19
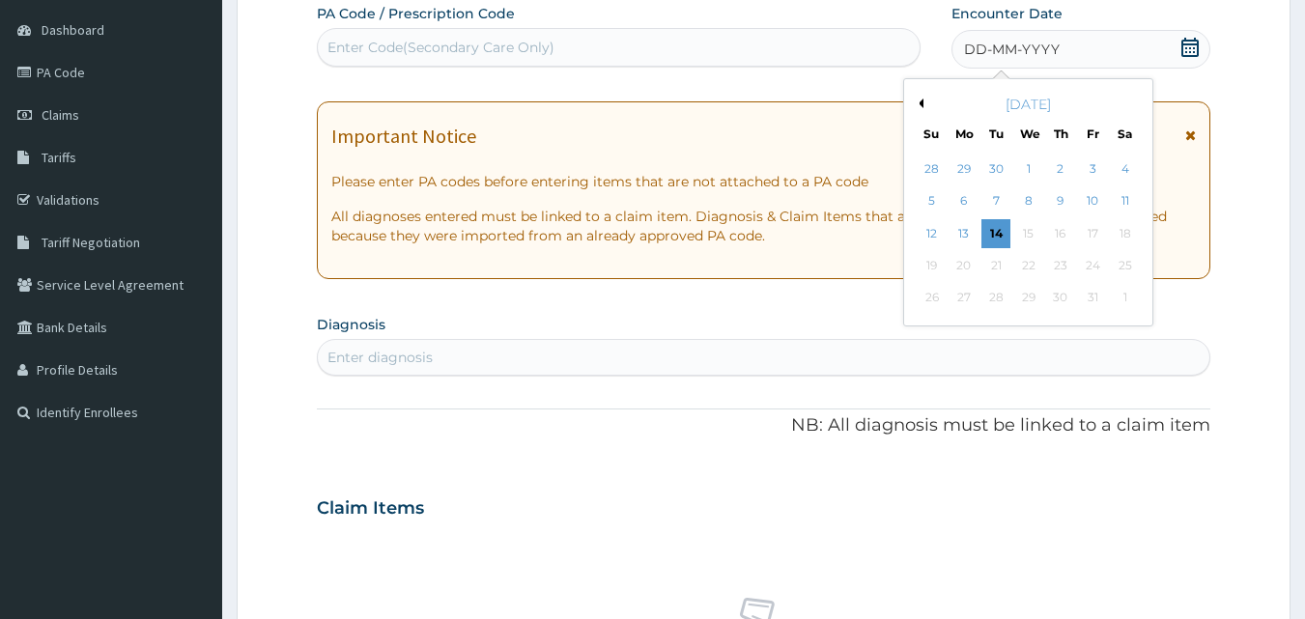
click at [921, 104] on button "Previous Month" at bounding box center [919, 104] width 10 height 10
click at [998, 196] on div "9" at bounding box center [997, 201] width 29 height 29
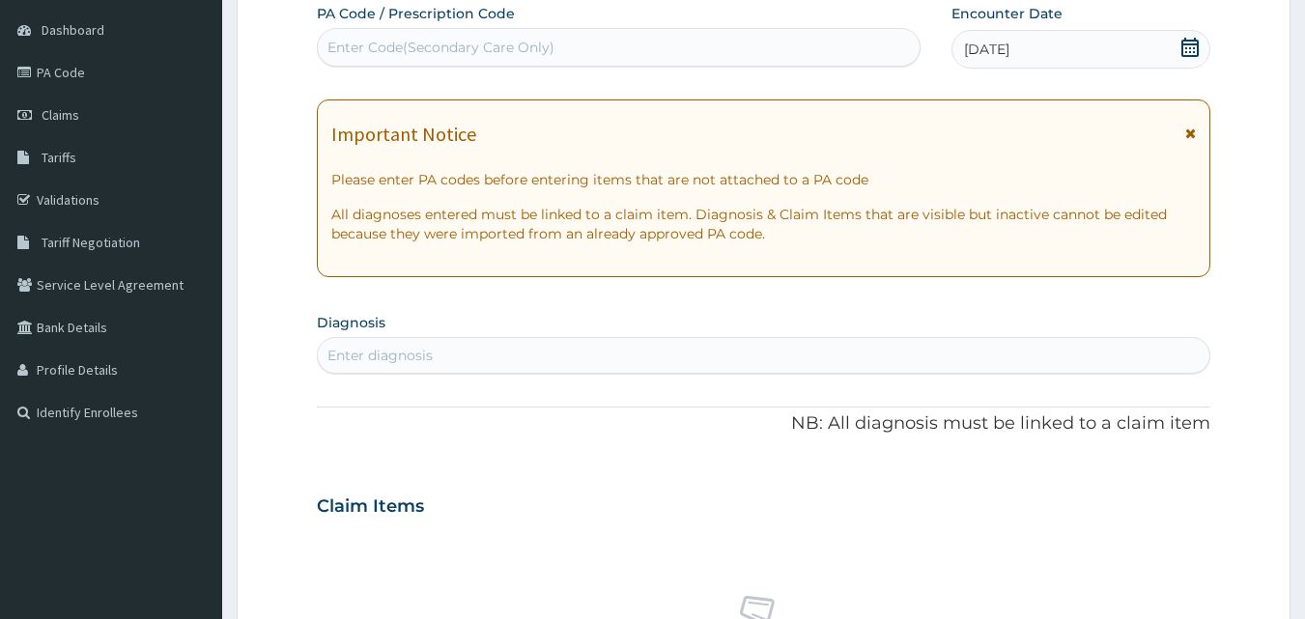
click at [724, 356] on div "Enter diagnosis" at bounding box center [764, 355] width 893 height 31
type input "p"
type input "b"
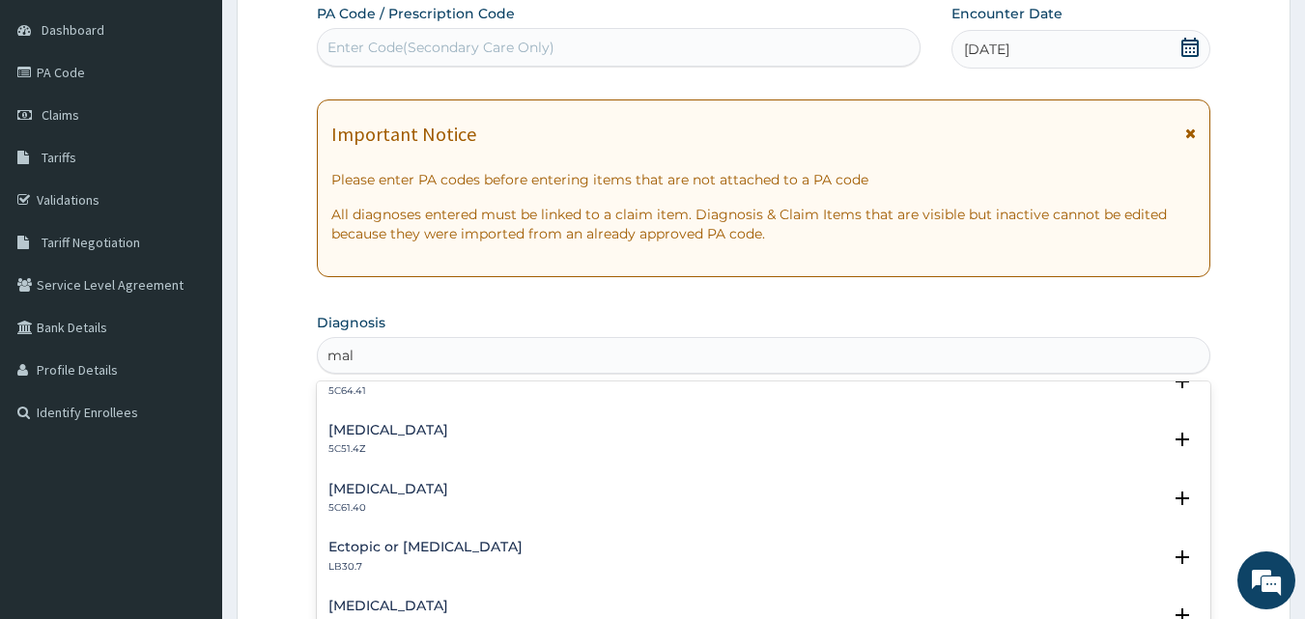
scroll to position [568, 0]
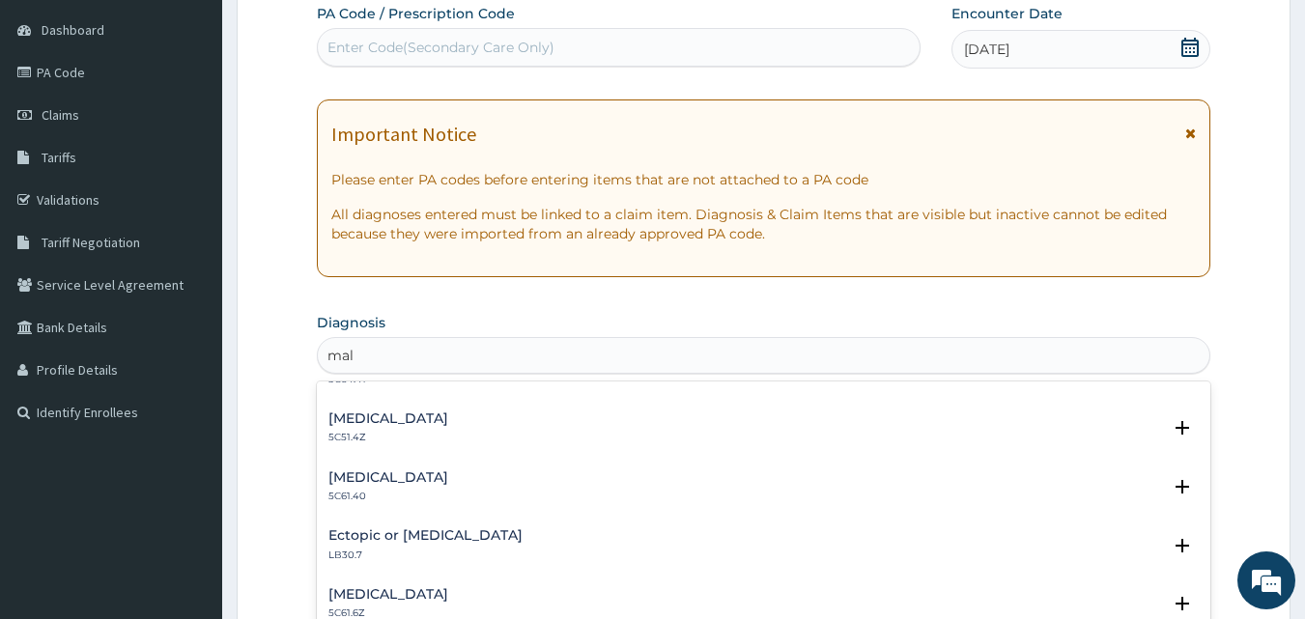
type input "mala"
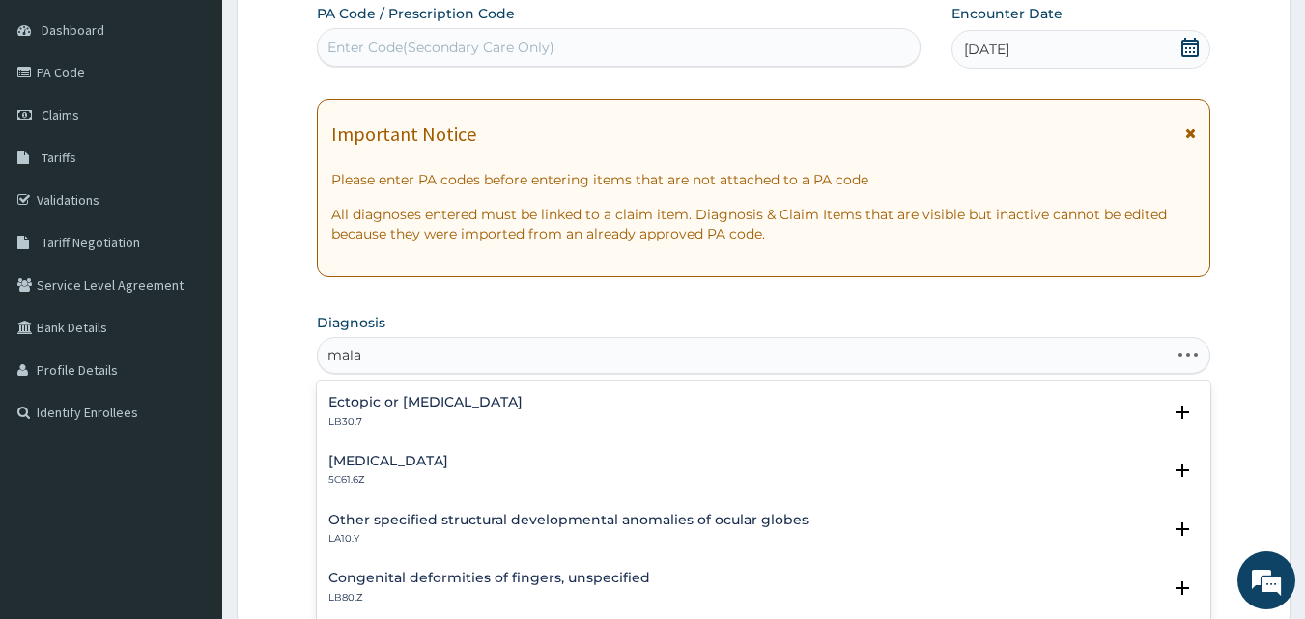
scroll to position [0, 0]
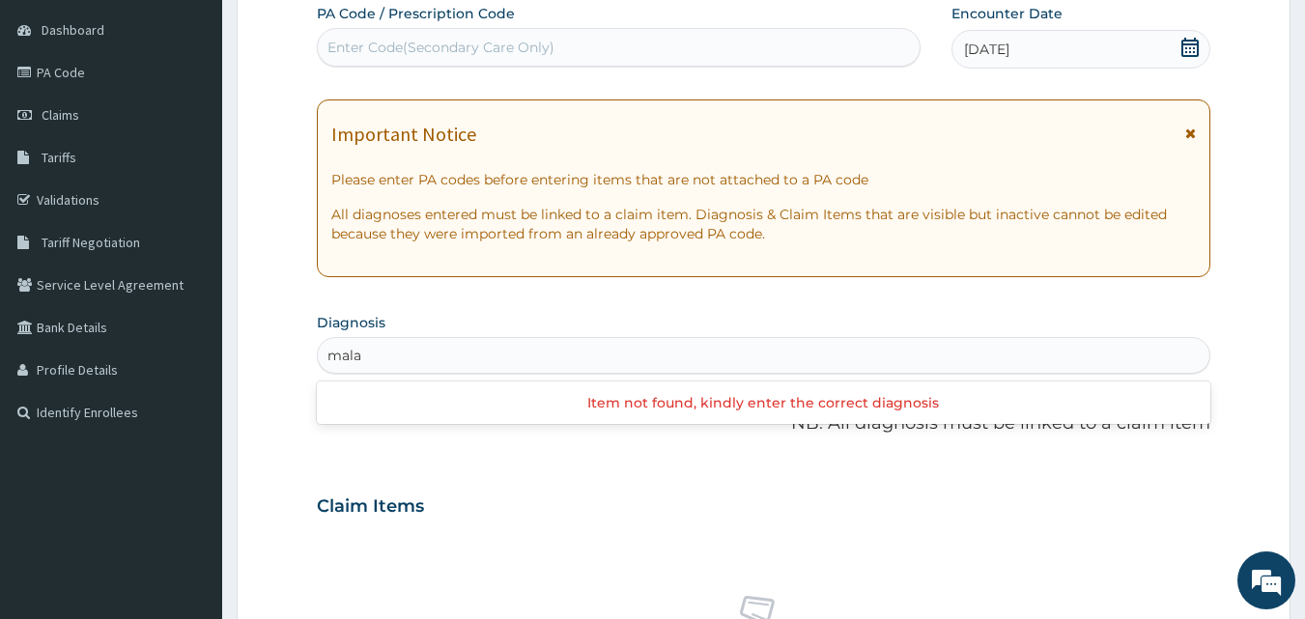
click at [1202, 455] on div "PA Code / Prescription Code Enter Code(Secondary Care Only) Encounter Date 09-0…" at bounding box center [764, 504] width 895 height 1000
click at [372, 358] on div "mala" at bounding box center [764, 355] width 893 height 31
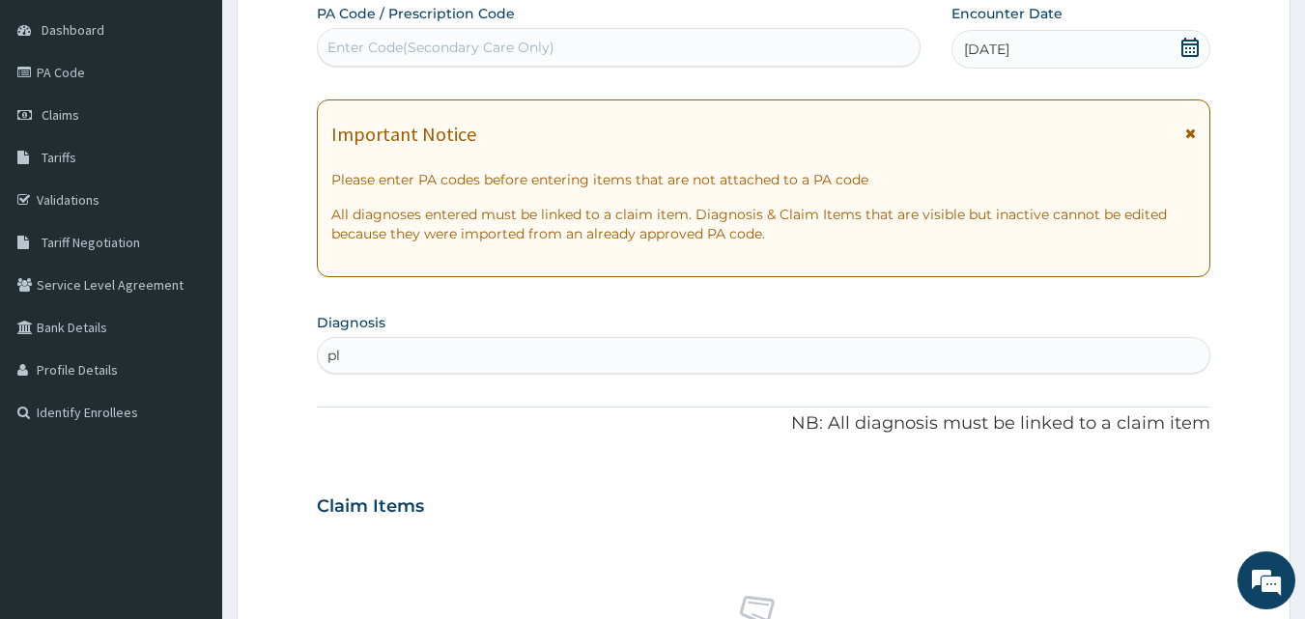
type input "p"
type input "f"
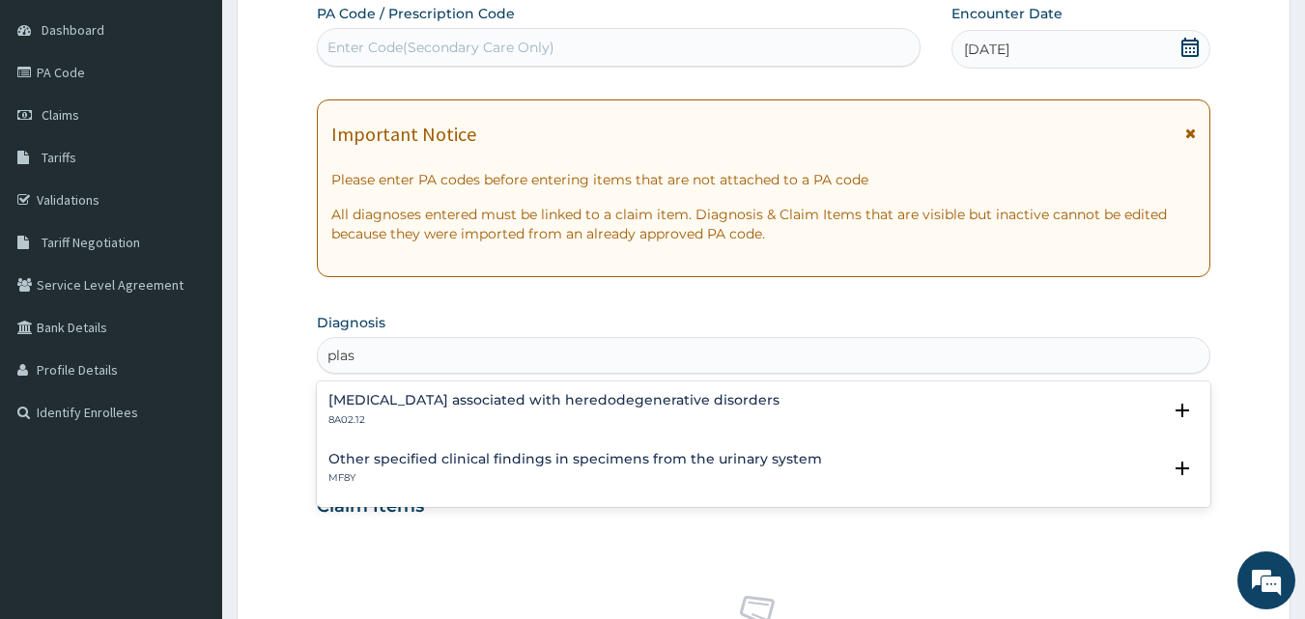
type input "plas"
click at [288, 164] on form "Step 2 of 2 PA Code / Prescription Code Enter Code(Secondary Care Only) Encount…" at bounding box center [764, 532] width 1054 height 1221
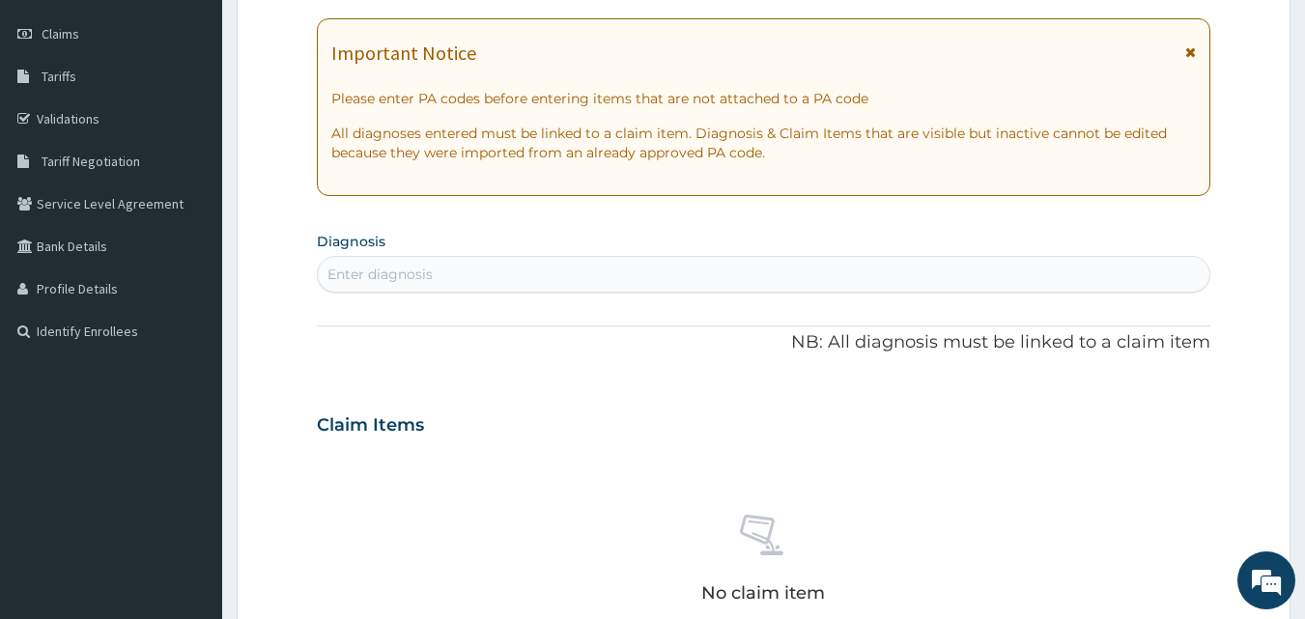
scroll to position [209, 0]
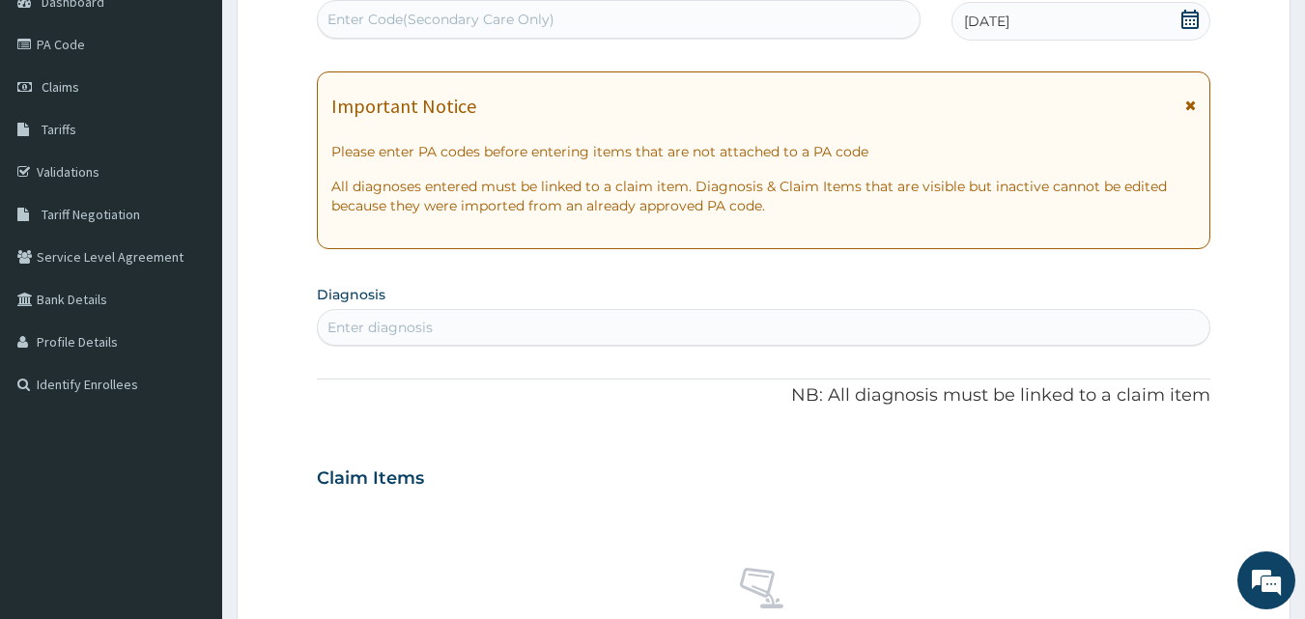
click at [636, 316] on div "Enter diagnosis" at bounding box center [764, 327] width 893 height 31
type input "fever"
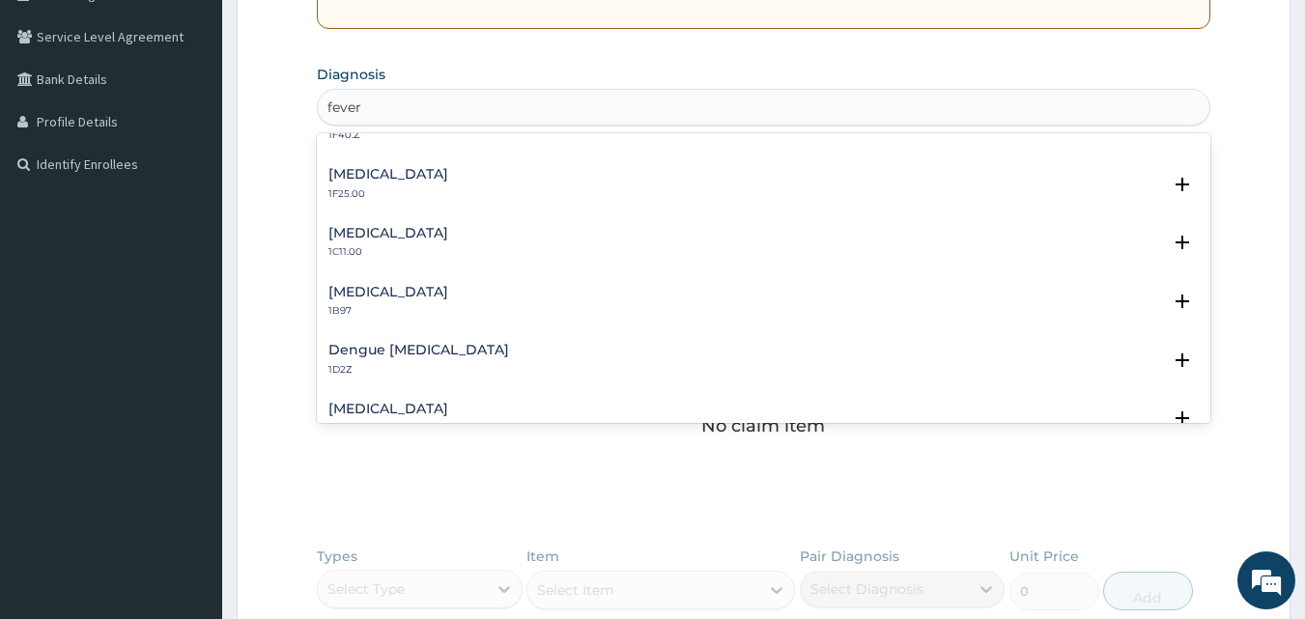
scroll to position [690, 0]
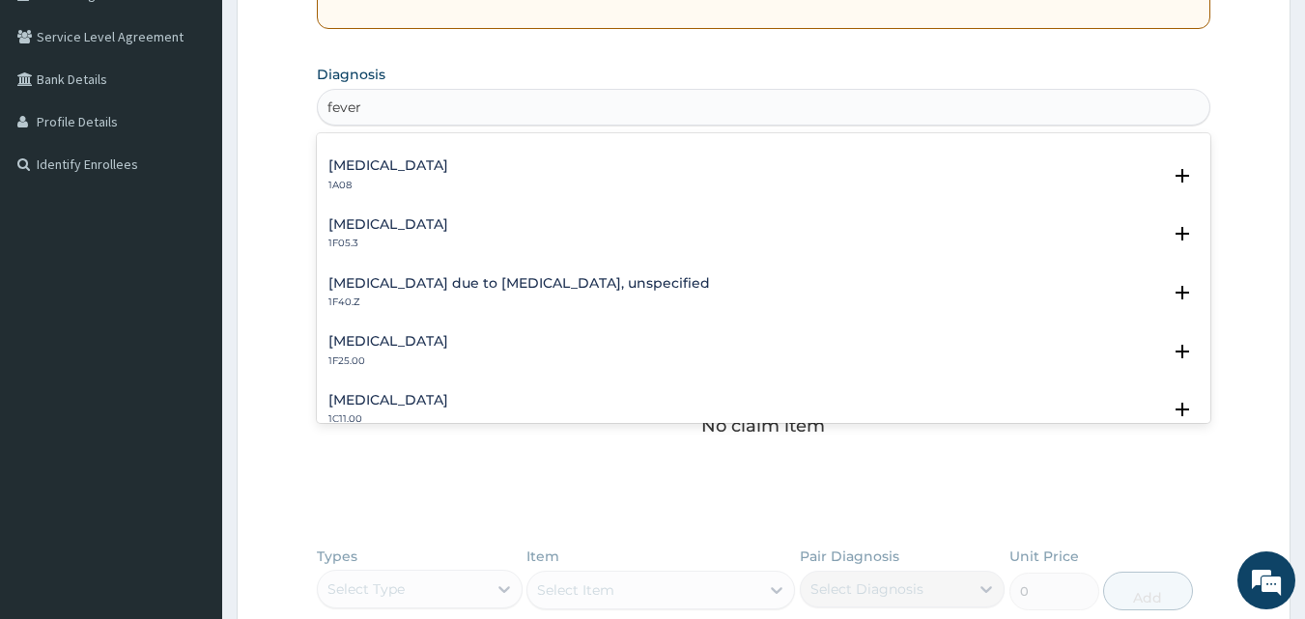
click at [504, 277] on h4 "Malaria due to Plasmodium falciparum, unspecified" at bounding box center [520, 283] width 382 height 14
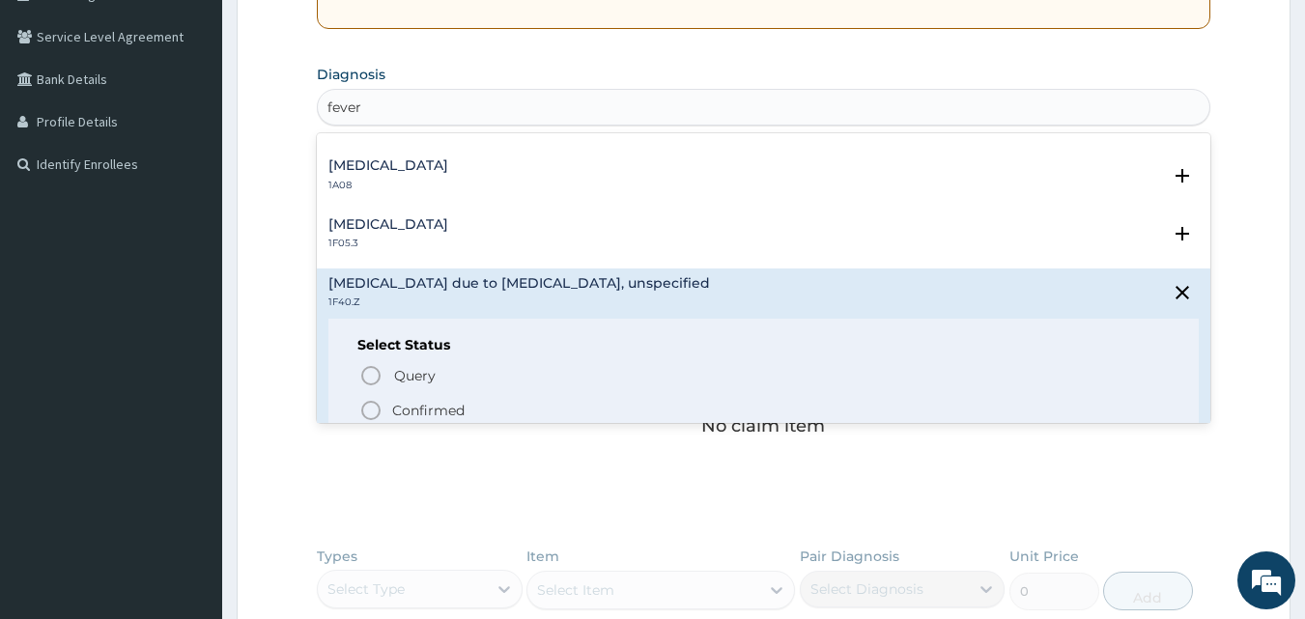
click at [363, 403] on icon "status option filled" at bounding box center [370, 410] width 23 height 23
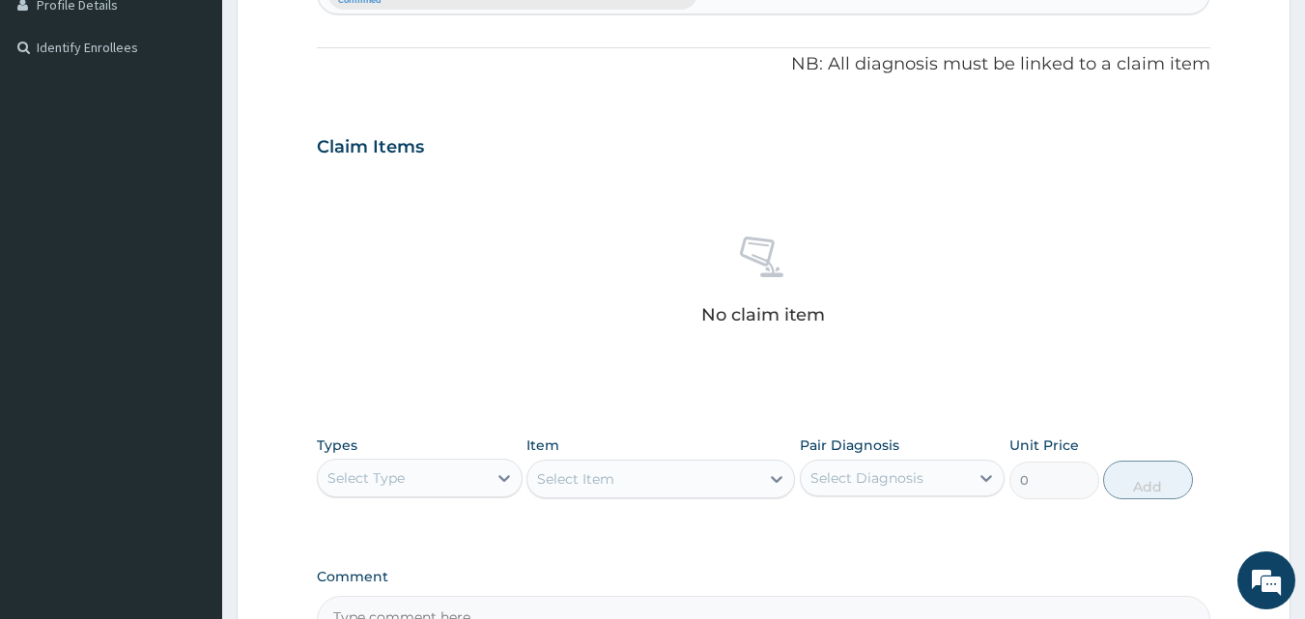
scroll to position [586, 0]
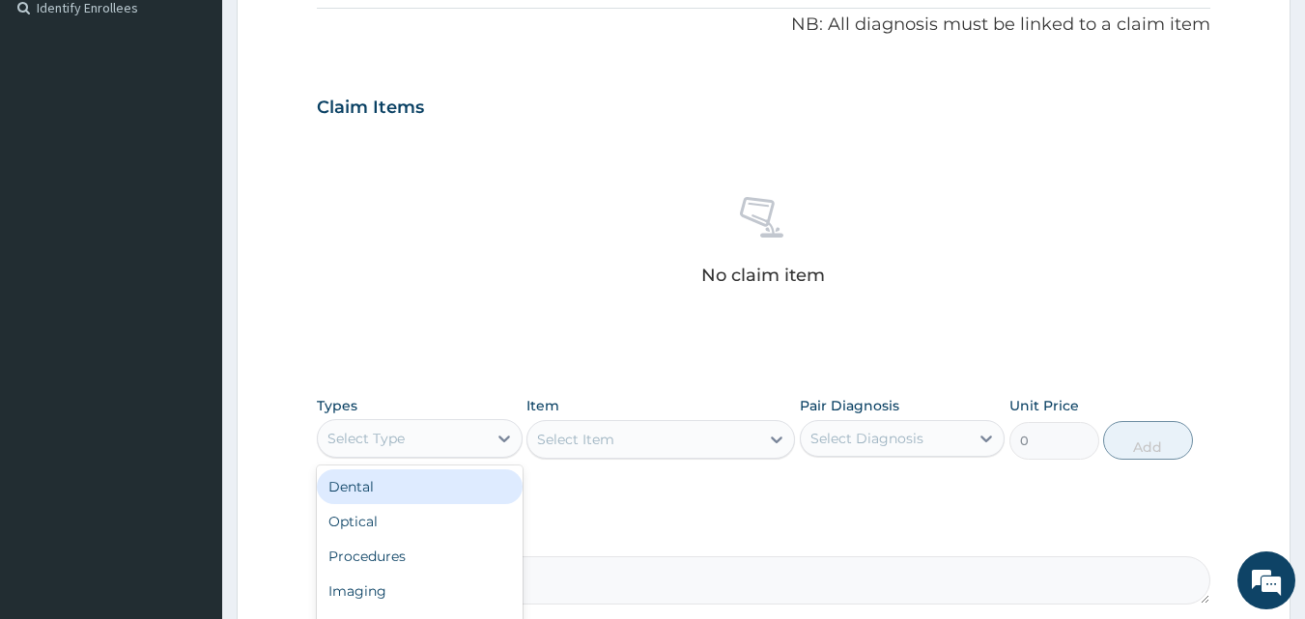
click at [408, 435] on div "Select Type" at bounding box center [402, 438] width 169 height 31
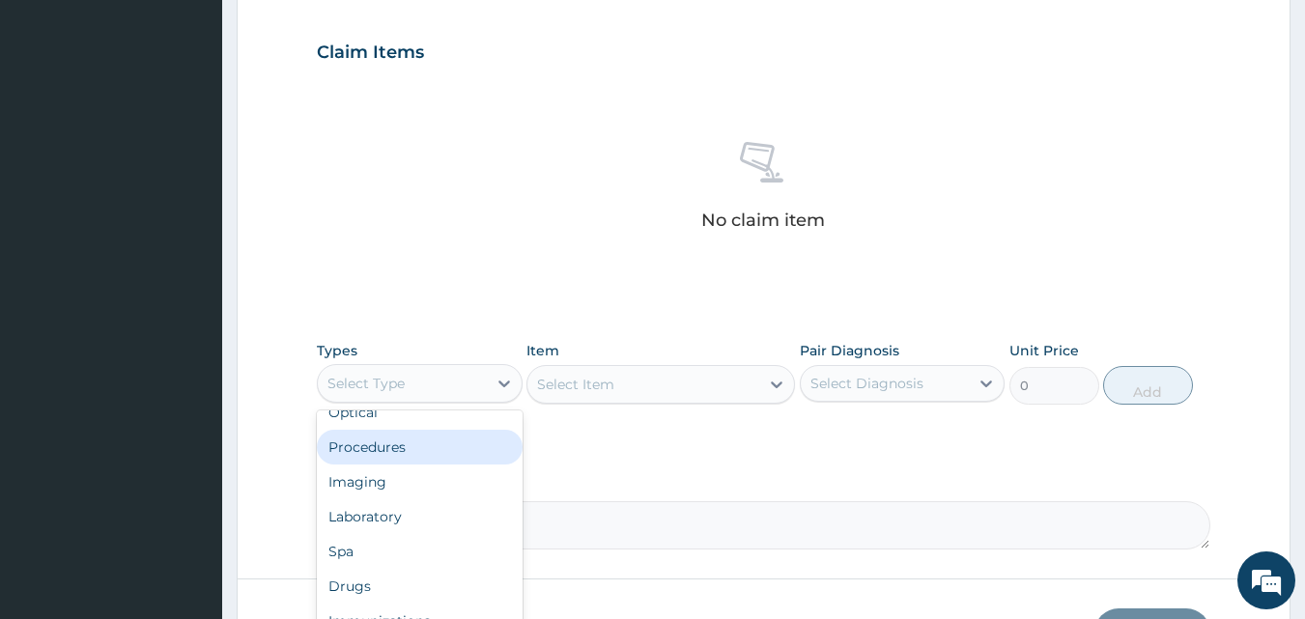
scroll to position [66, 0]
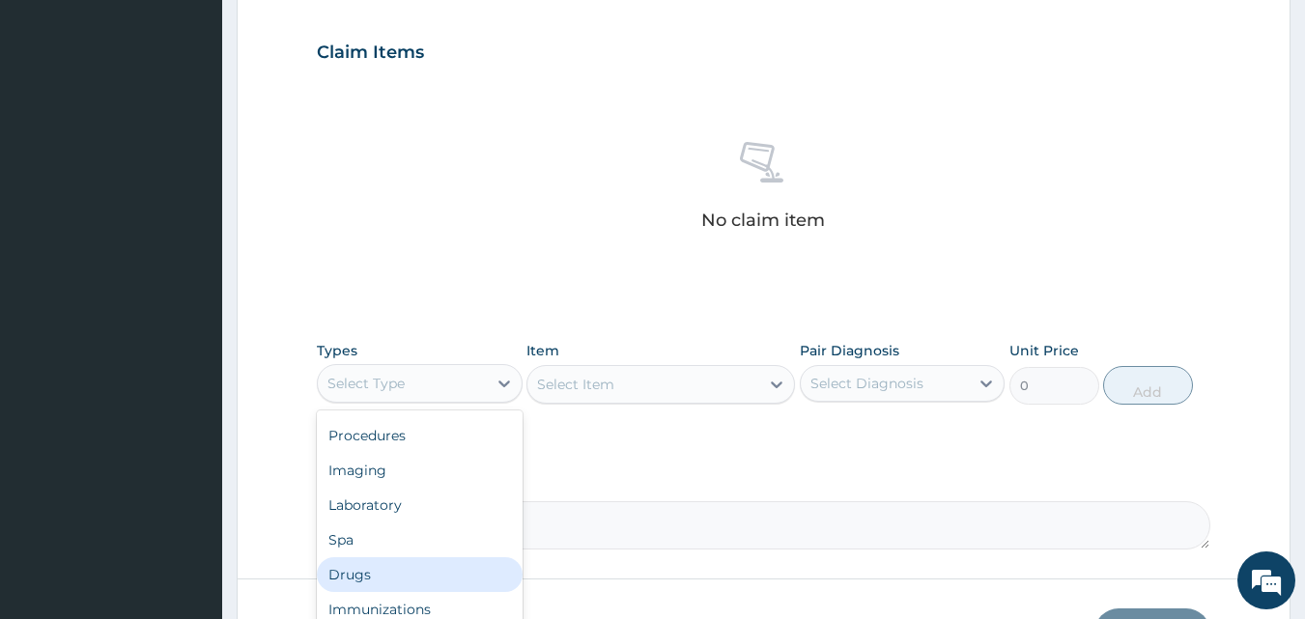
click at [398, 565] on div "Drugs" at bounding box center [420, 575] width 206 height 35
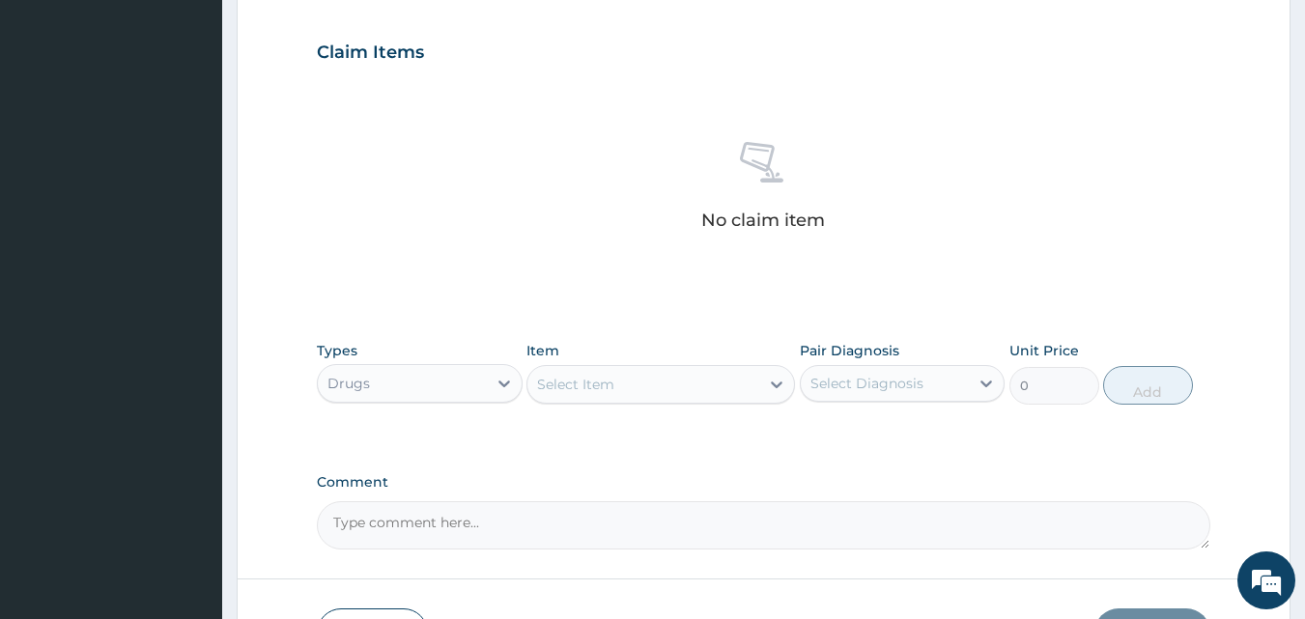
click at [607, 406] on div "Types Drugs Item Select Item Pair Diagnosis Select Diagnosis Unit Price 0 Add" at bounding box center [764, 372] width 895 height 83
click at [595, 379] on div "Select Item" at bounding box center [575, 384] width 77 height 19
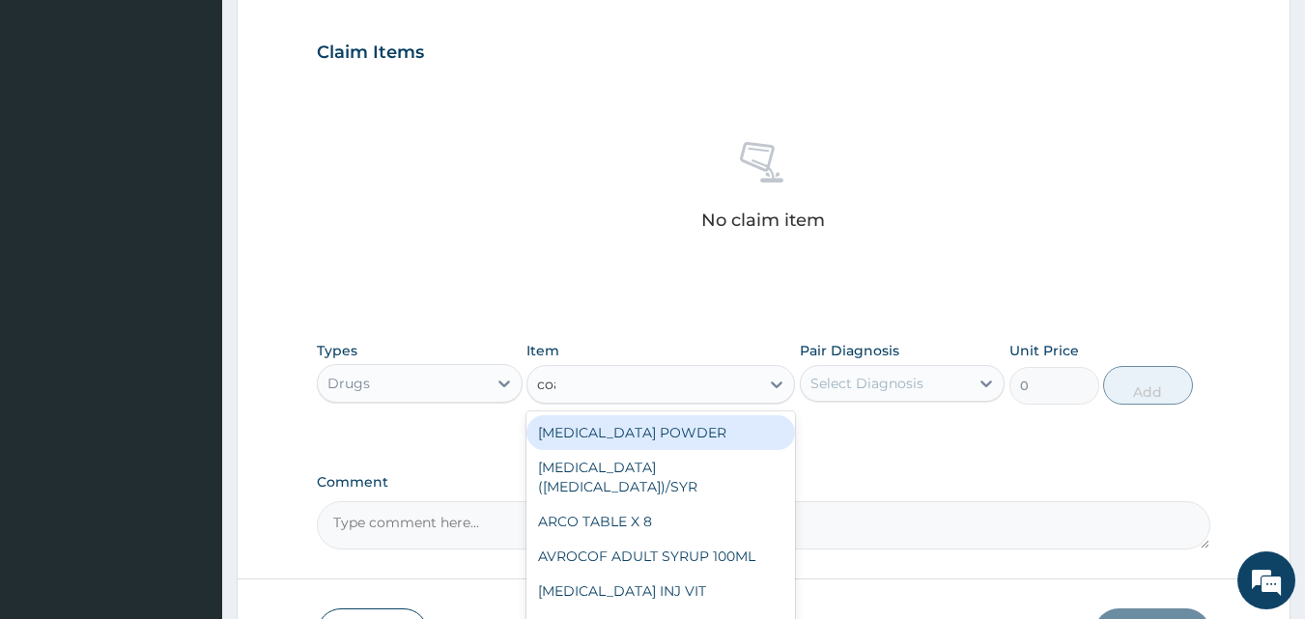
type input "coar"
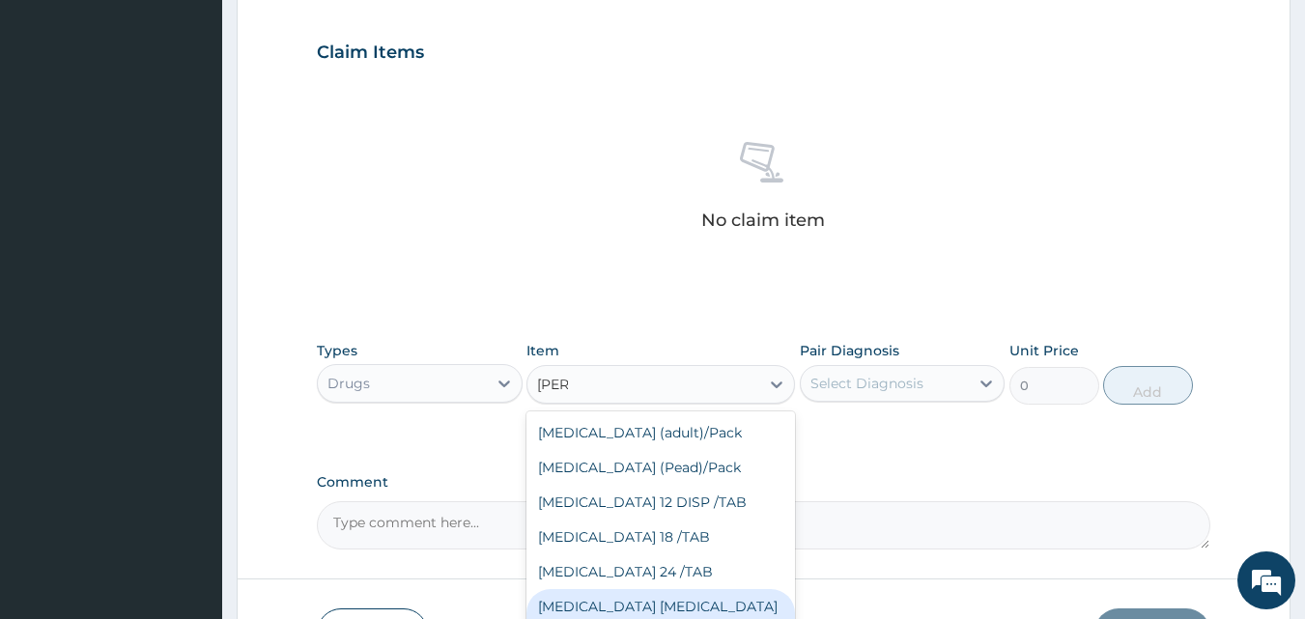
click at [647, 604] on div "[MEDICAL_DATA] [MEDICAL_DATA] 80/480" at bounding box center [661, 616] width 269 height 54
type input "3093.7"
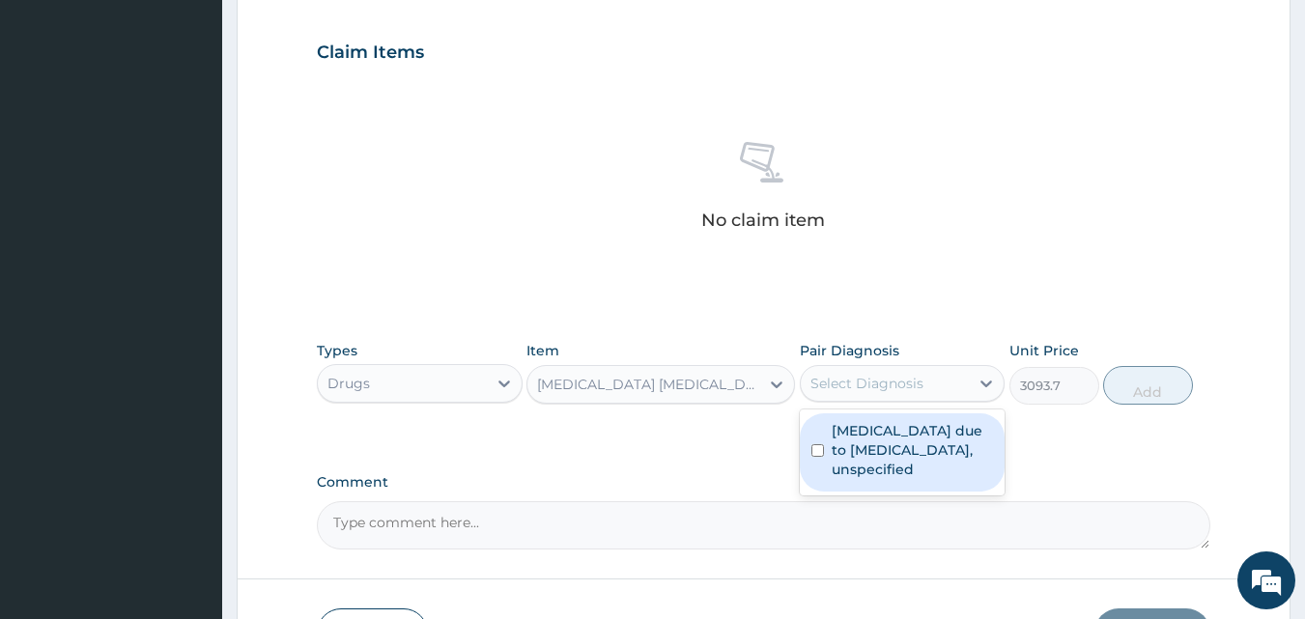
click at [835, 386] on div "Select Diagnosis" at bounding box center [867, 383] width 113 height 19
click at [833, 442] on label "Malaria due to Plasmodium falciparum, unspecified" at bounding box center [913, 450] width 162 height 58
checkbox input "true"
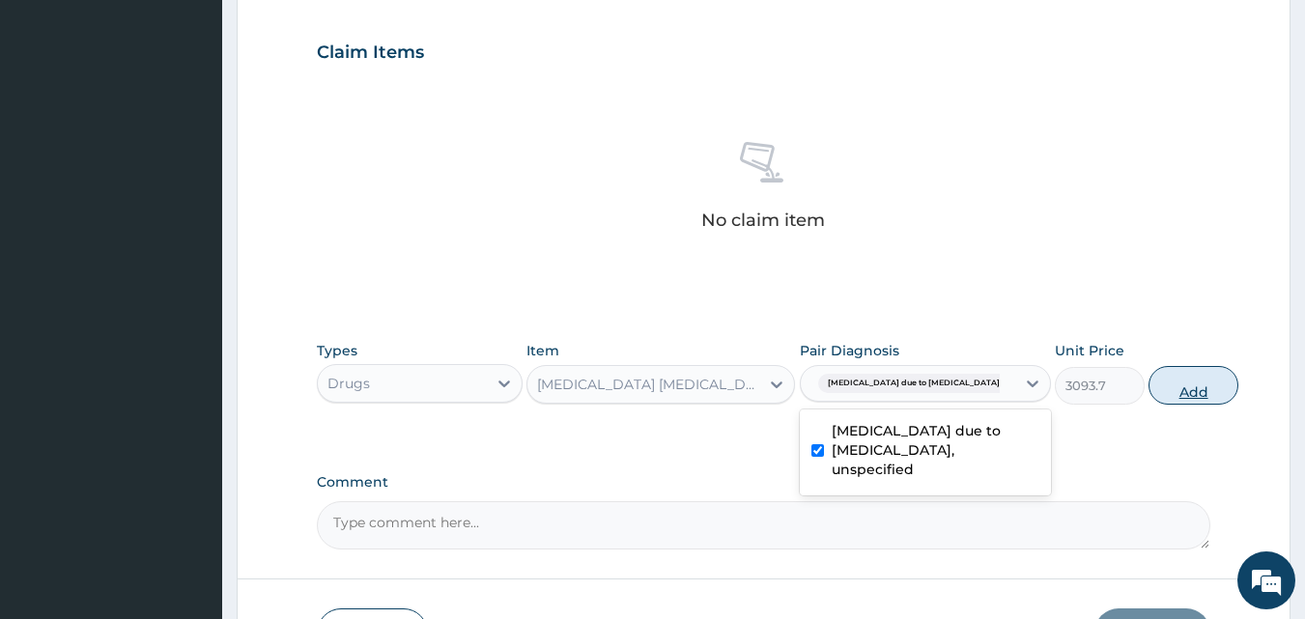
click at [1149, 381] on button "Add" at bounding box center [1194, 385] width 90 height 39
type input "0"
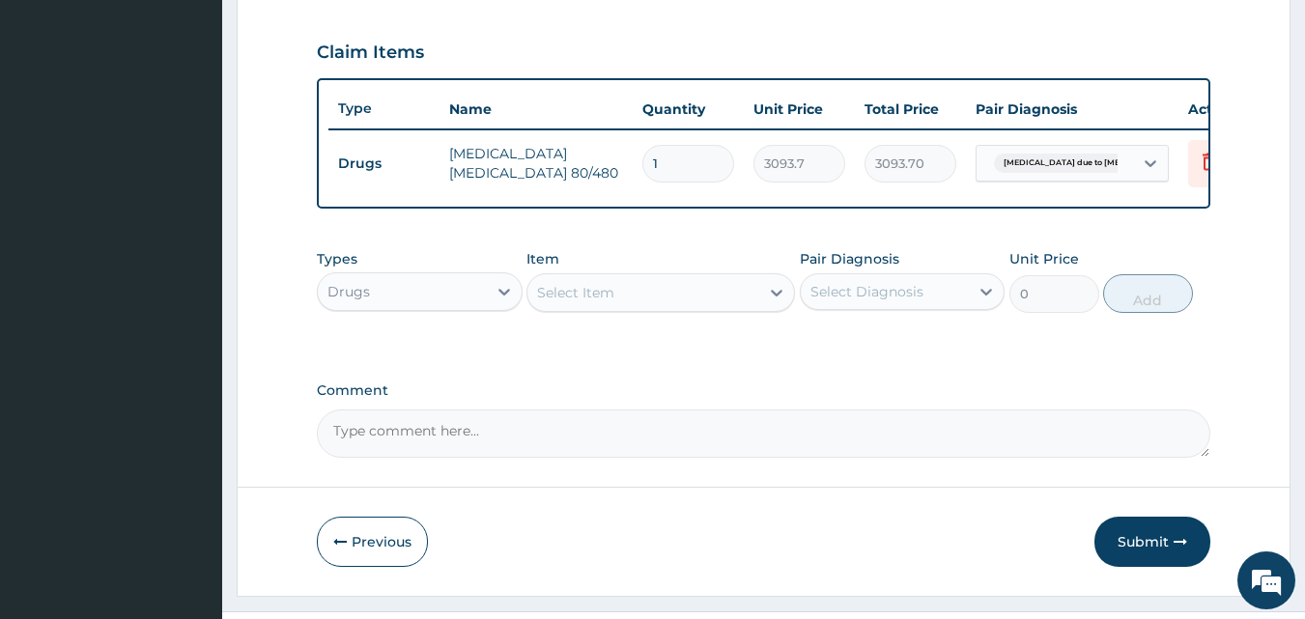
click at [538, 307] on div "Select Item" at bounding box center [644, 292] width 232 height 31
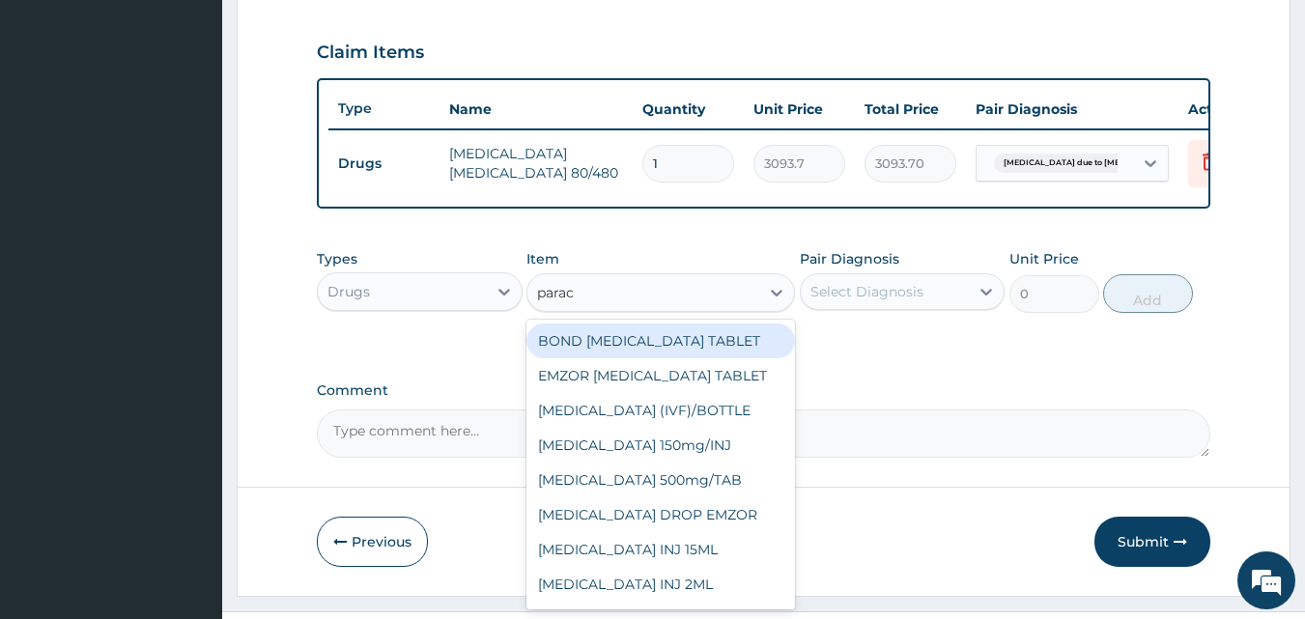
type input "parace"
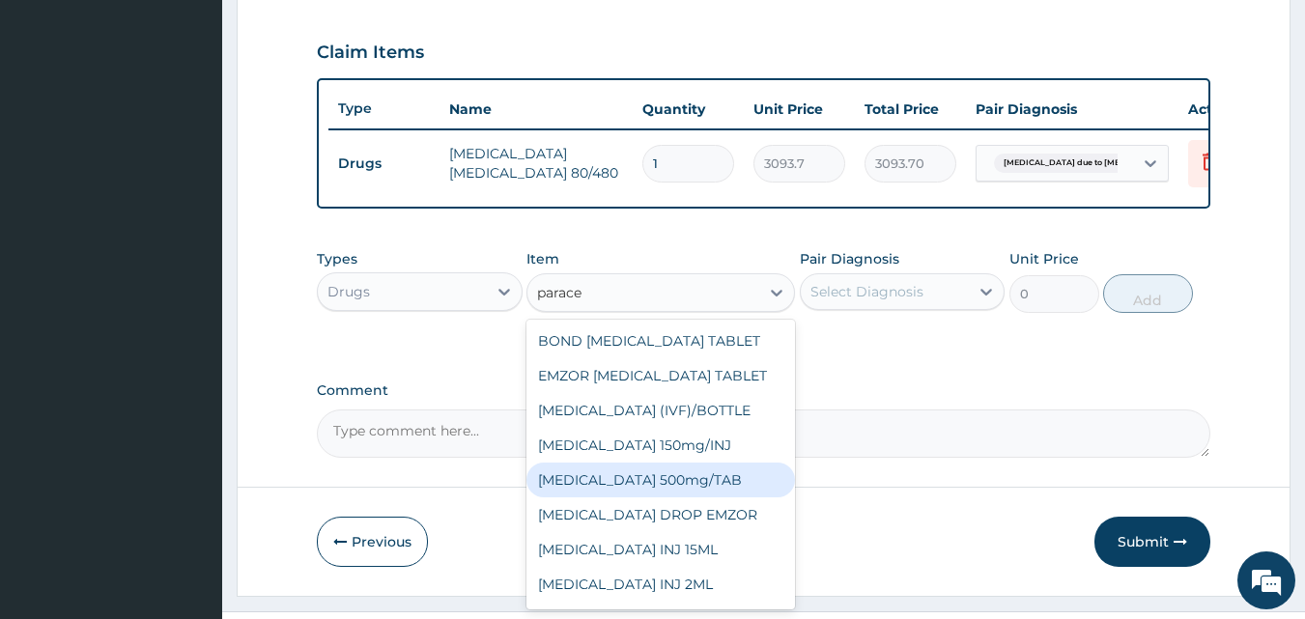
click at [676, 481] on div "[MEDICAL_DATA] 500mg/TAB" at bounding box center [661, 480] width 269 height 35
type input "18.5"
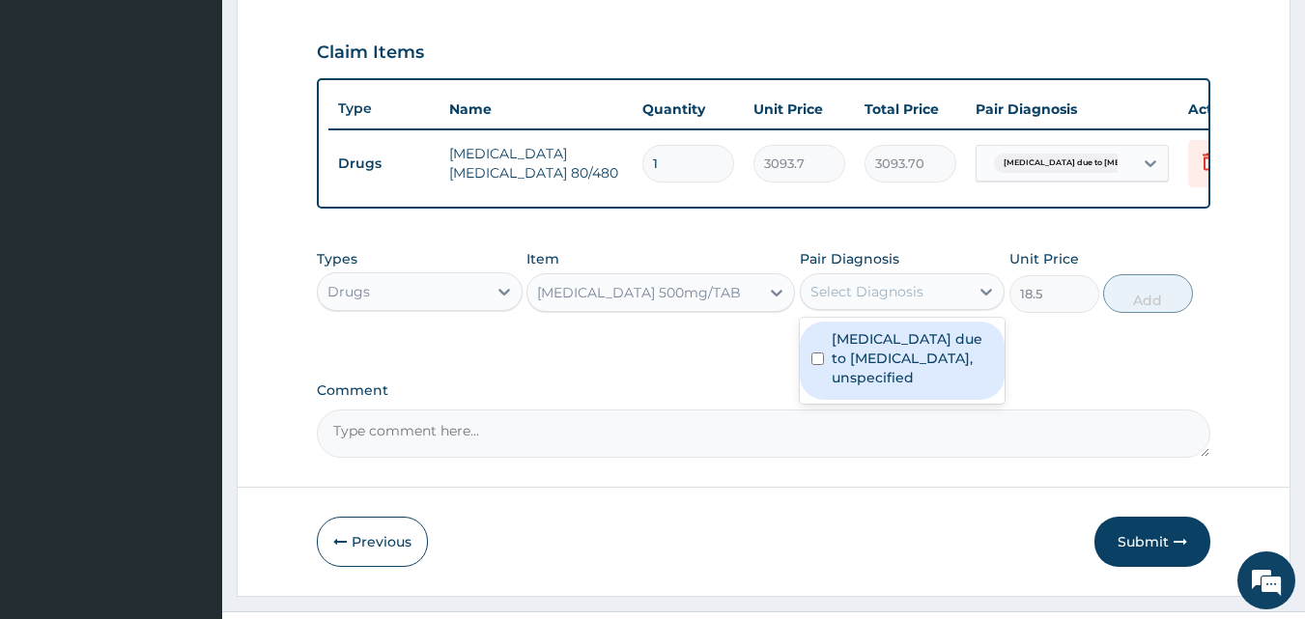
click at [872, 296] on div "Select Diagnosis" at bounding box center [867, 291] width 113 height 19
click at [862, 350] on label "Malaria due to Plasmodium falciparum, unspecified" at bounding box center [913, 358] width 162 height 58
checkbox input "true"
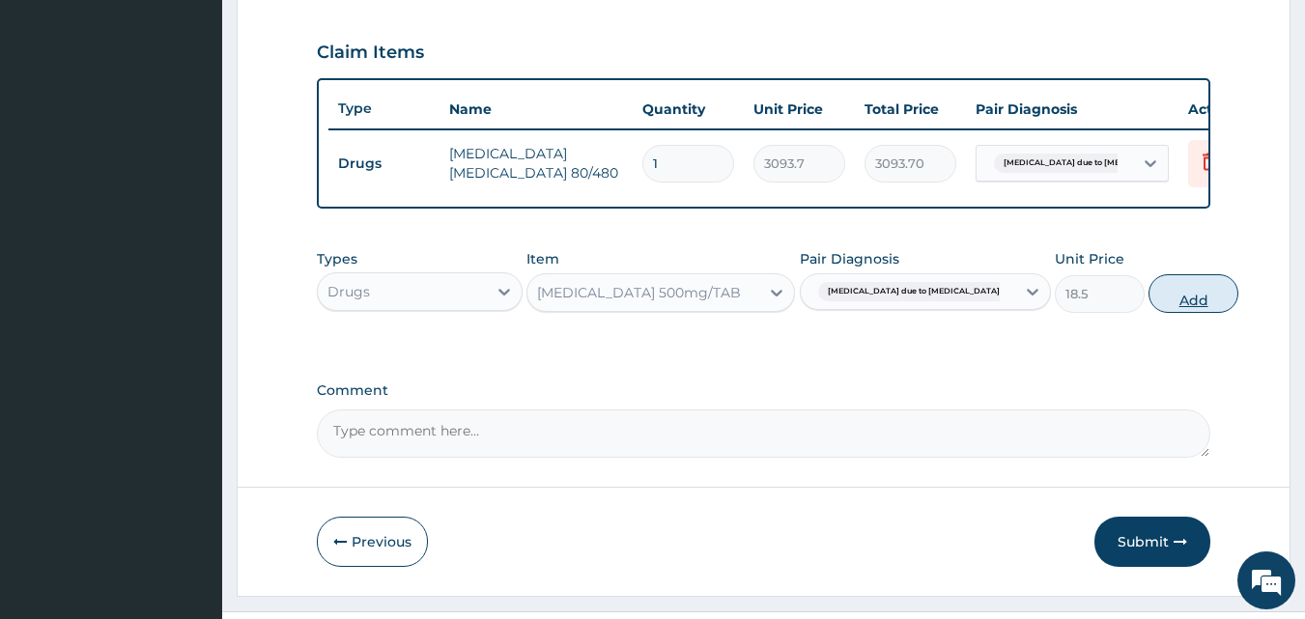
click at [1149, 307] on button "Add" at bounding box center [1194, 293] width 90 height 39
type input "0"
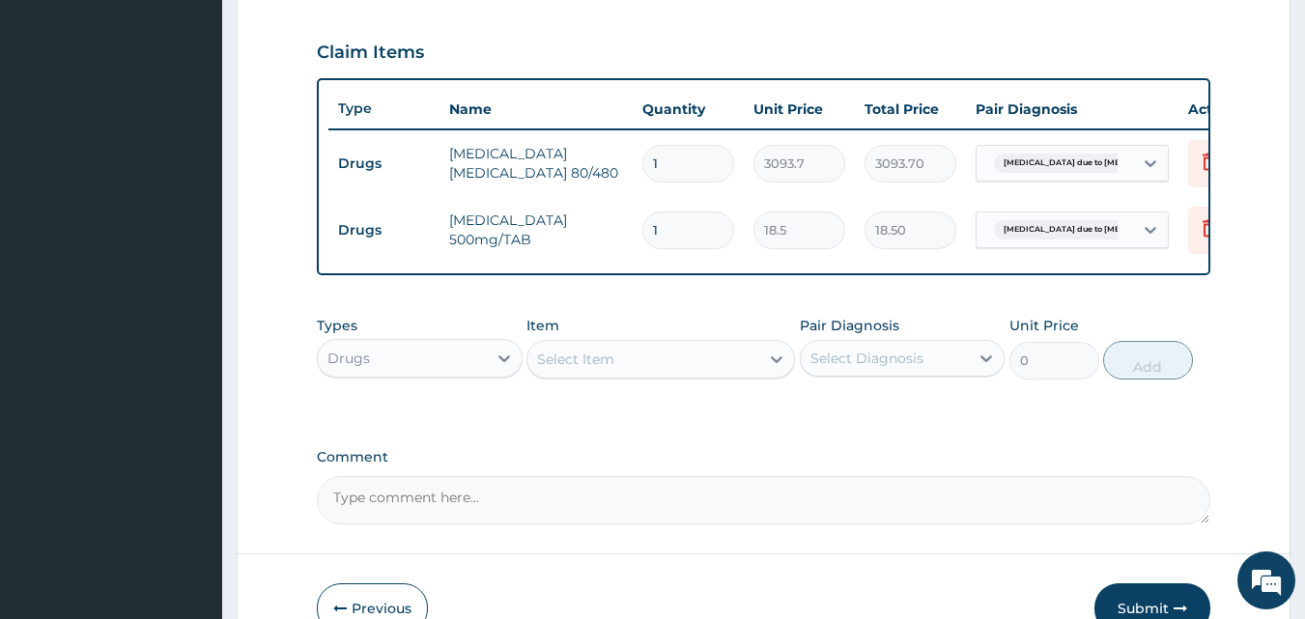
type input "12"
type input "222.00"
type input "12"
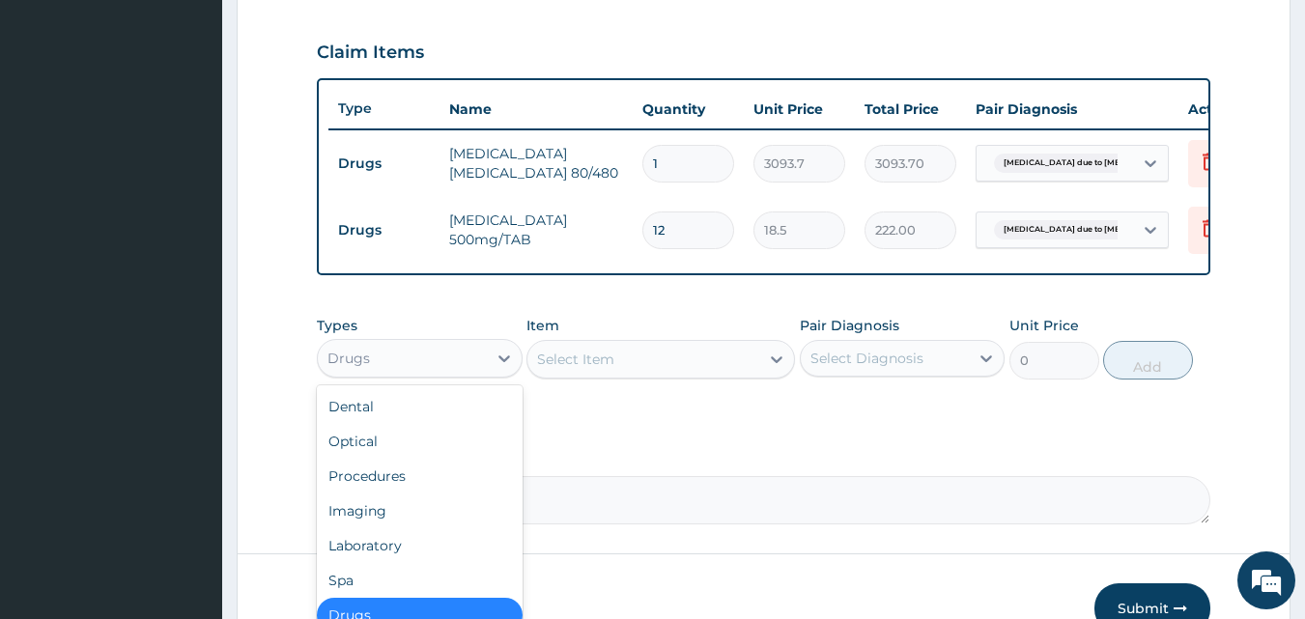
click at [427, 357] on div "Drugs" at bounding box center [420, 358] width 206 height 39
click at [414, 487] on div "Procedures" at bounding box center [420, 476] width 206 height 35
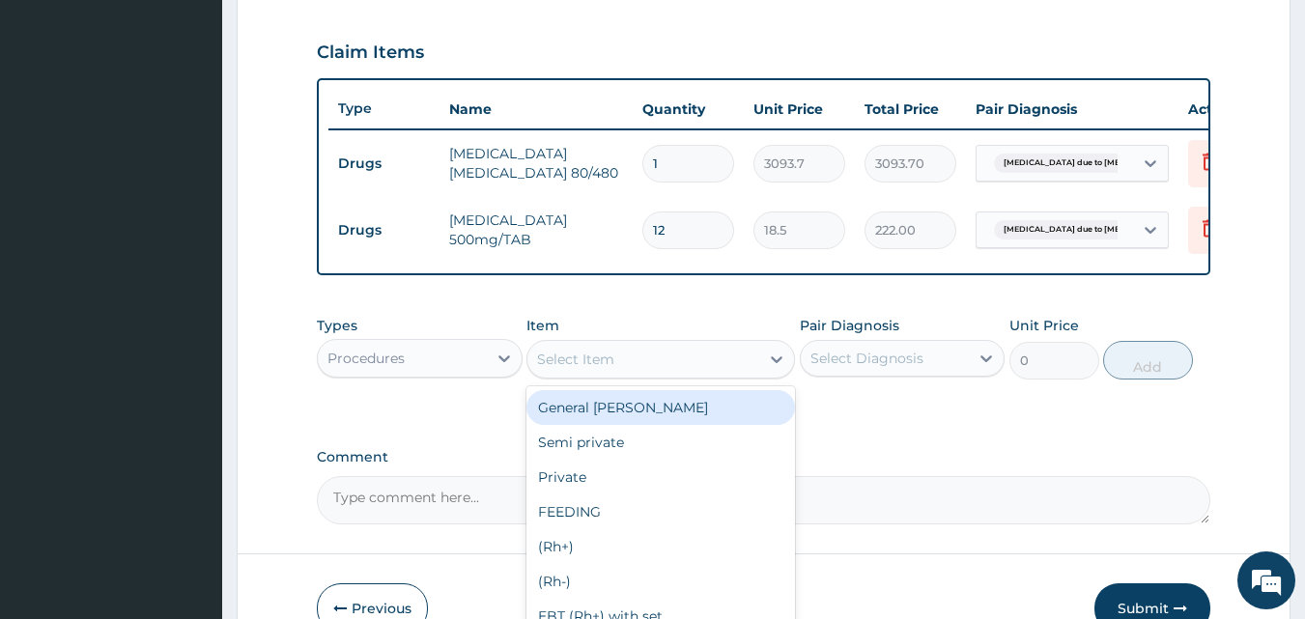
click at [567, 358] on div "Select Item" at bounding box center [644, 359] width 232 height 31
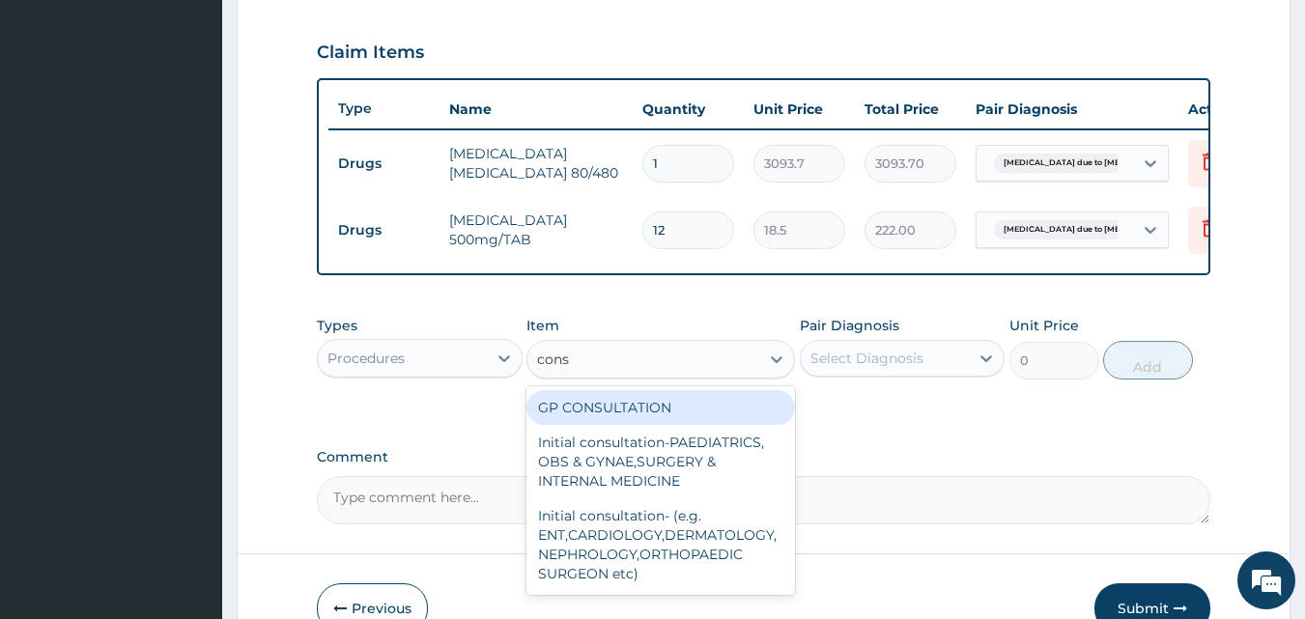
type input "consu"
click at [584, 417] on div "GP CONSULTATION" at bounding box center [661, 407] width 269 height 35
type input "2000"
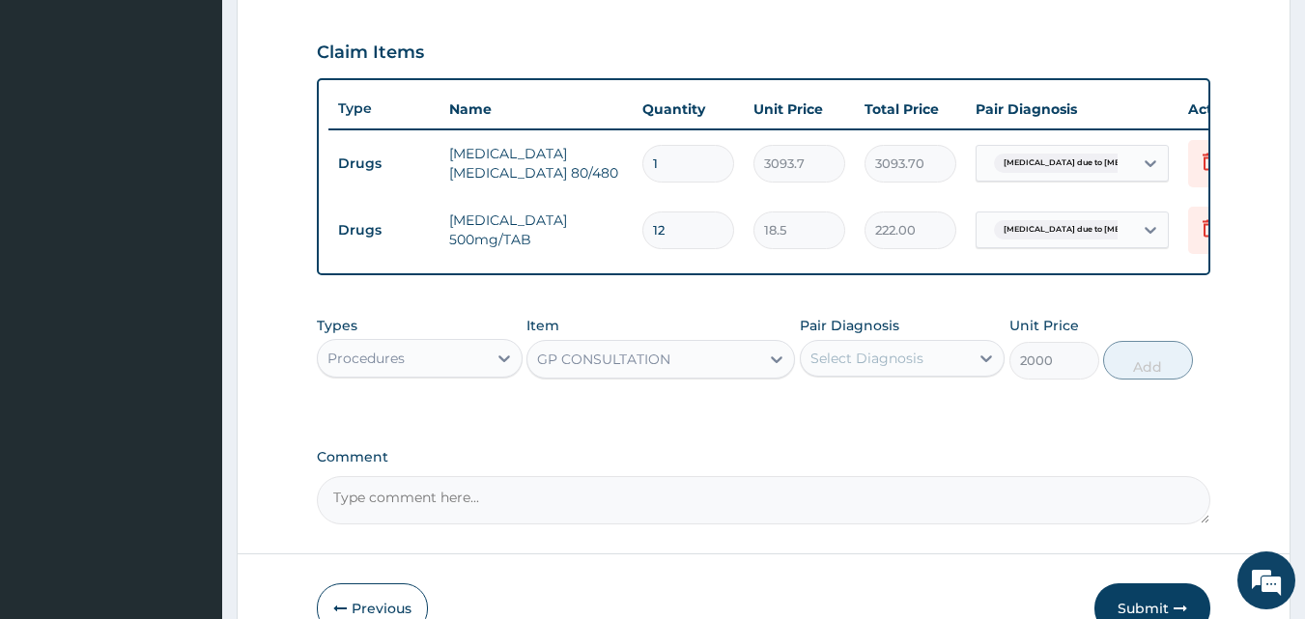
click at [898, 361] on div "Select Diagnosis" at bounding box center [885, 358] width 169 height 31
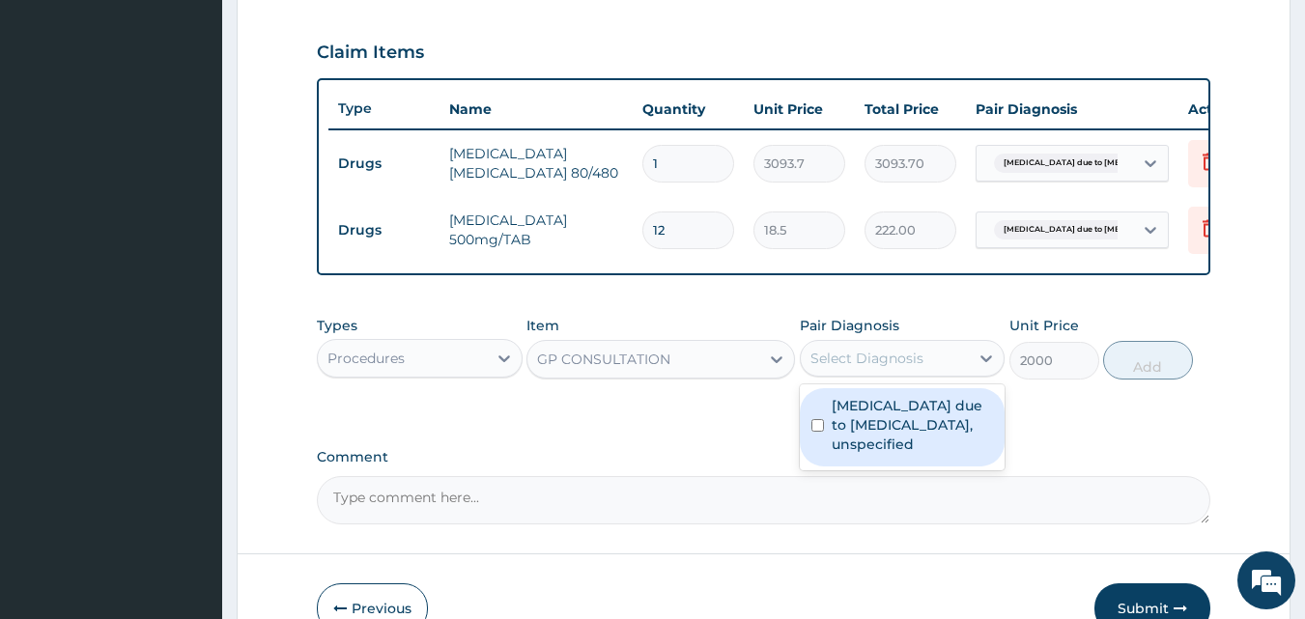
click at [844, 433] on label "Malaria due to Plasmodium falciparum, unspecified" at bounding box center [913, 425] width 162 height 58
checkbox input "true"
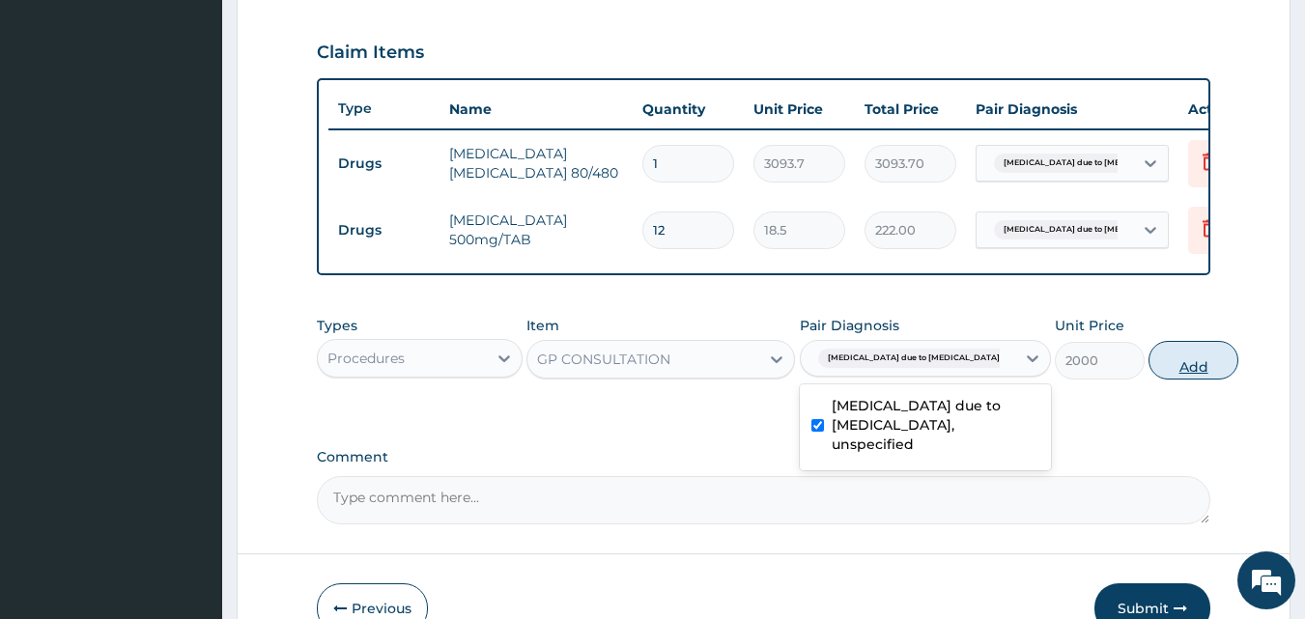
click at [1149, 376] on button "Add" at bounding box center [1194, 360] width 90 height 39
type input "0"
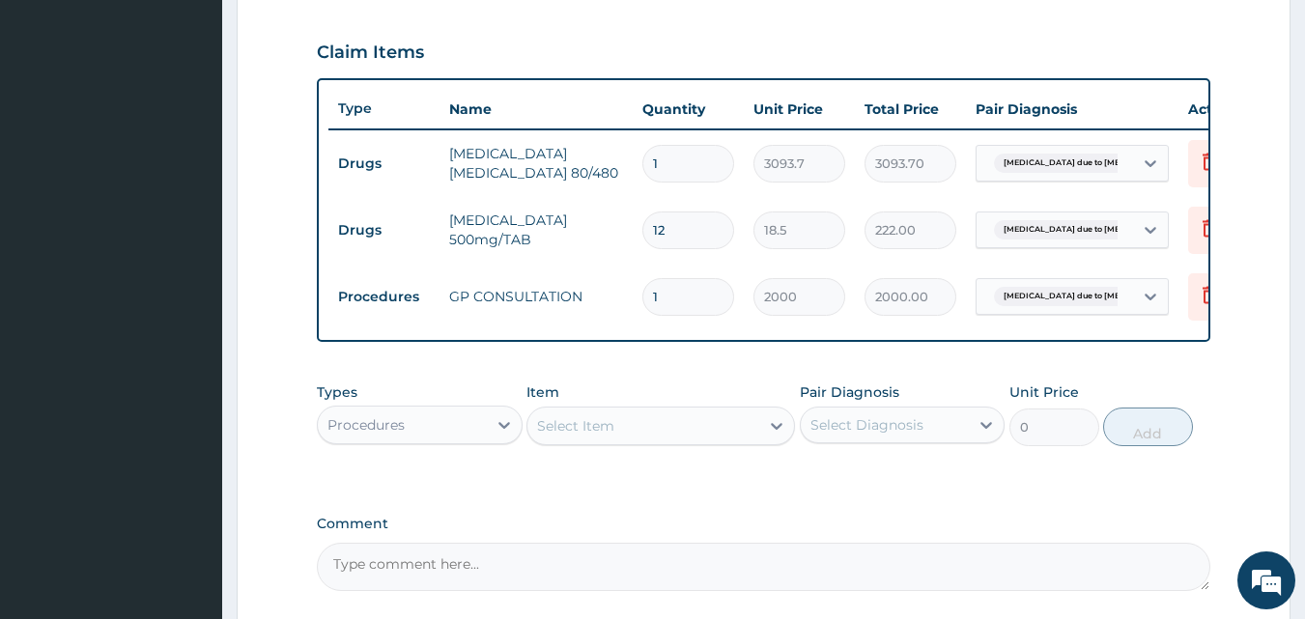
scroll to position [830, 0]
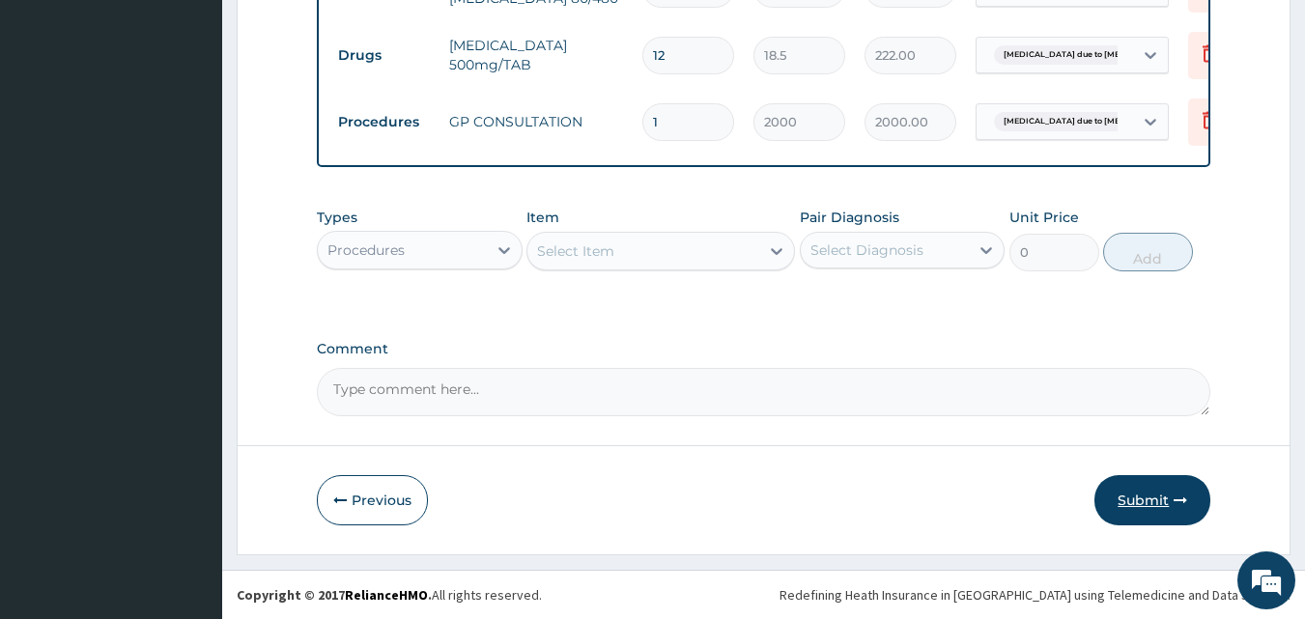
click at [1155, 486] on button "Submit" at bounding box center [1153, 500] width 116 height 50
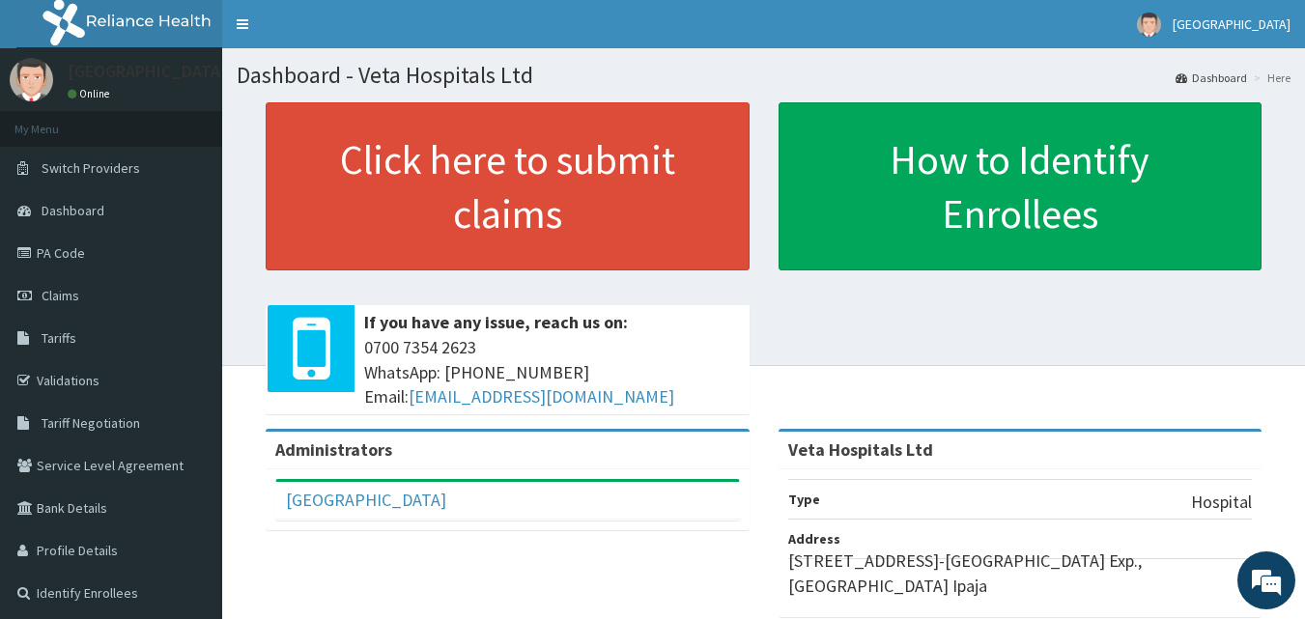
click at [79, 251] on link "PA Code" at bounding box center [111, 253] width 222 height 43
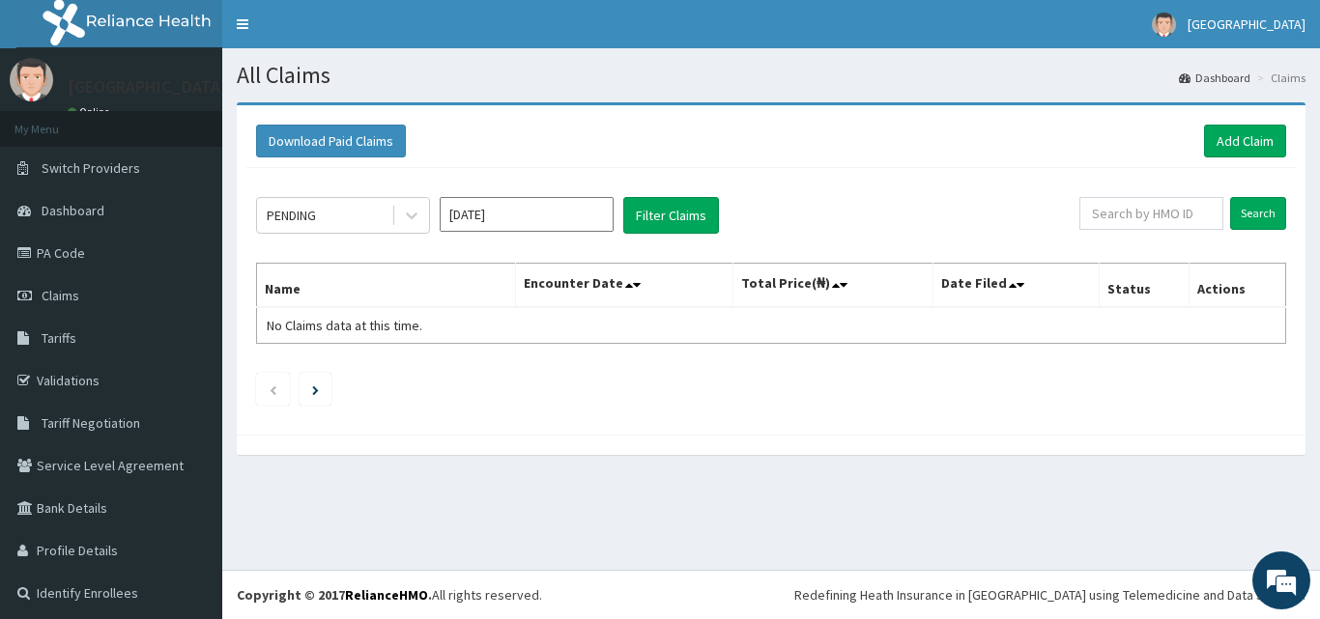
drag, startPoint x: 0, startPoint y: 0, endPoint x: 1107, endPoint y: 477, distance: 1205.8
click at [1142, 483] on section "Download Paid Claims Add Claim × Note you can only download claims within a max…" at bounding box center [771, 288] width 1098 height 401
click at [987, 387] on ul at bounding box center [771, 389] width 1030 height 33
click at [1215, 148] on link "Add Claim" at bounding box center [1245, 141] width 82 height 33
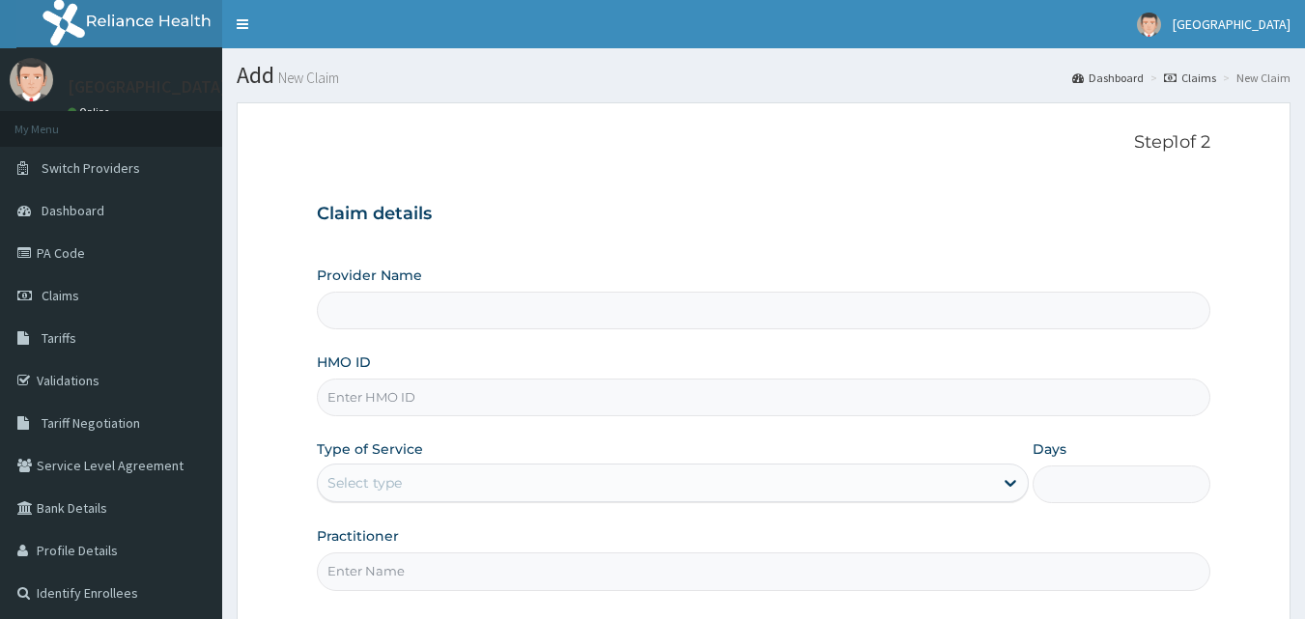
click at [467, 385] on input "HMO ID" at bounding box center [764, 398] width 895 height 38
click at [396, 319] on input "Provider Name" at bounding box center [764, 311] width 895 height 38
click at [383, 404] on input "HMO ID" at bounding box center [764, 398] width 895 height 38
type input "s"
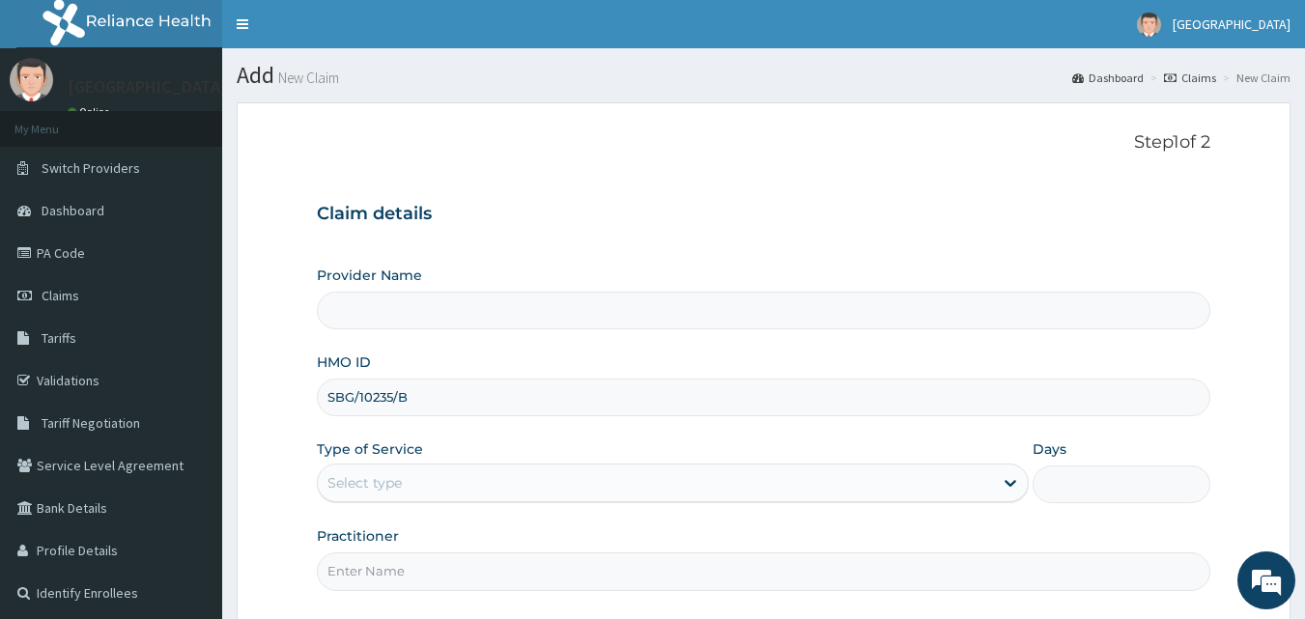
type input "SBG/10235/B"
click at [398, 487] on div "Select type" at bounding box center [365, 482] width 74 height 19
click at [1081, 201] on div "Claim details Provider Name HMO ID SBG/10235/B Type of Service Select type Days…" at bounding box center [764, 388] width 895 height 406
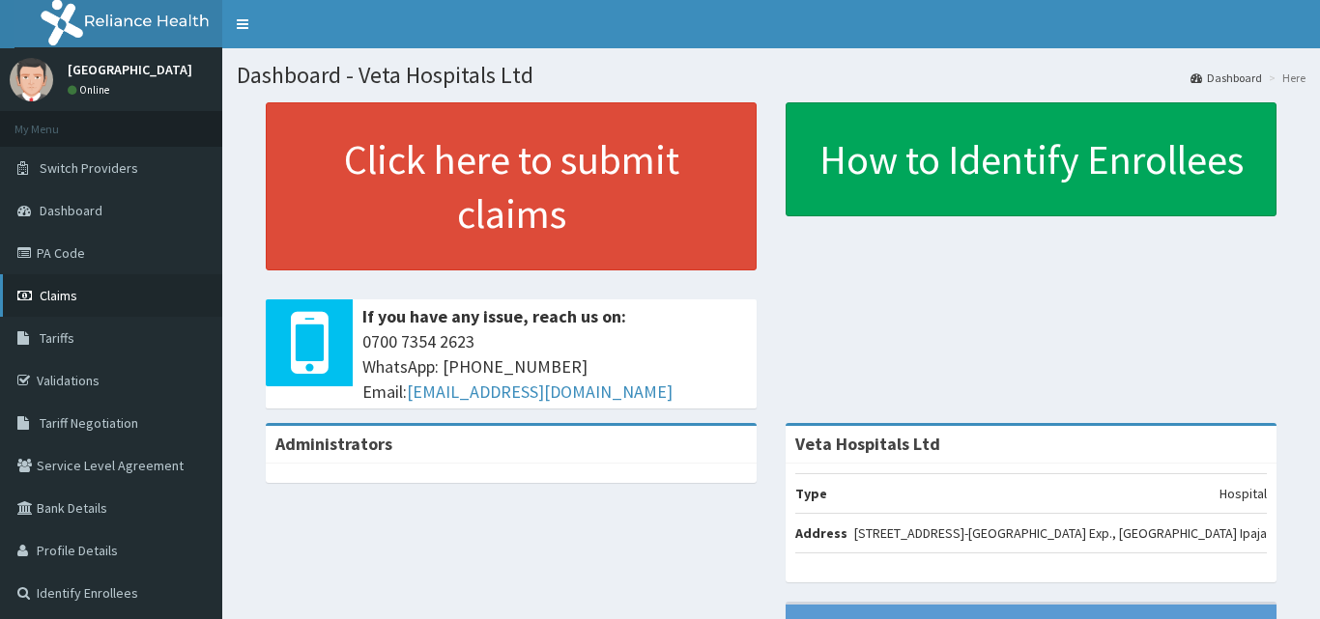
click at [79, 300] on link "Claims" at bounding box center [111, 295] width 222 height 43
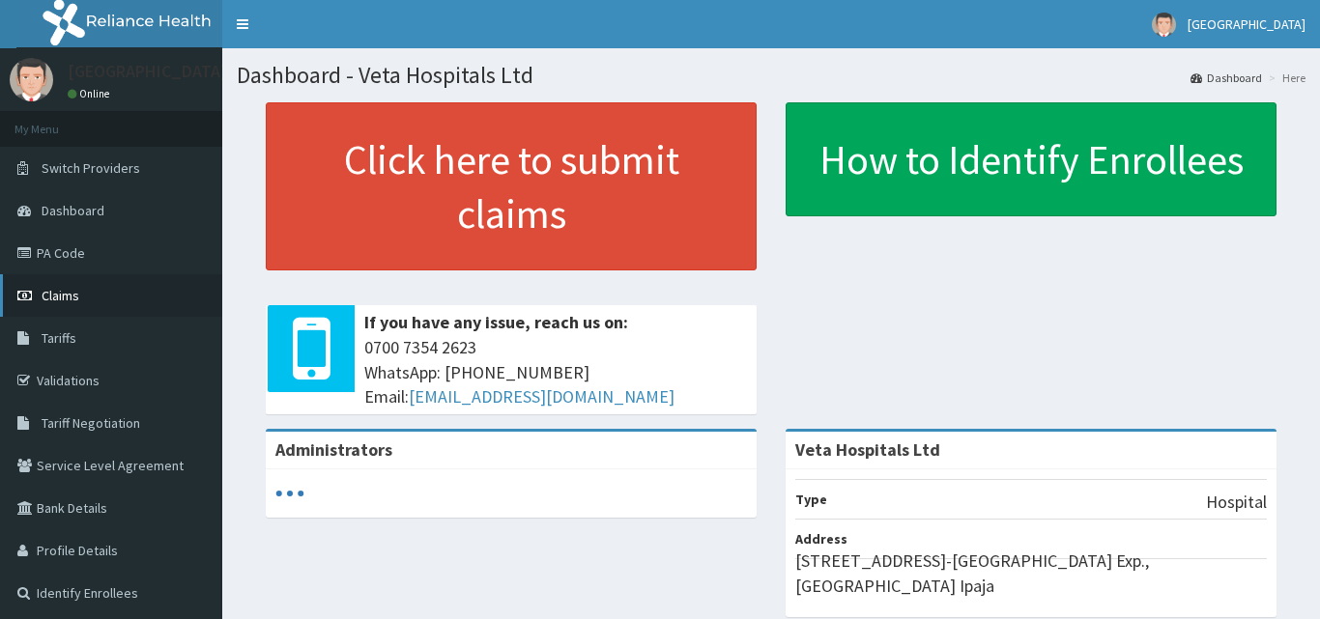
click at [45, 300] on span "Claims" at bounding box center [61, 295] width 38 height 17
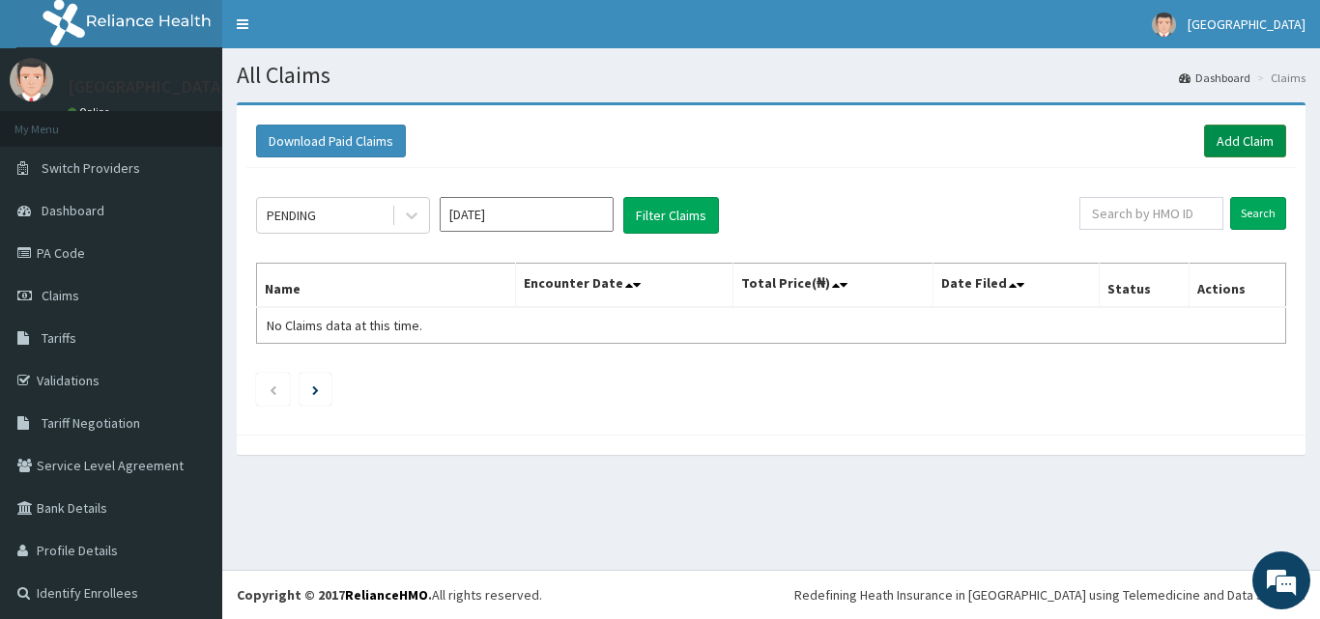
click at [1224, 128] on link "Add Claim" at bounding box center [1245, 141] width 82 height 33
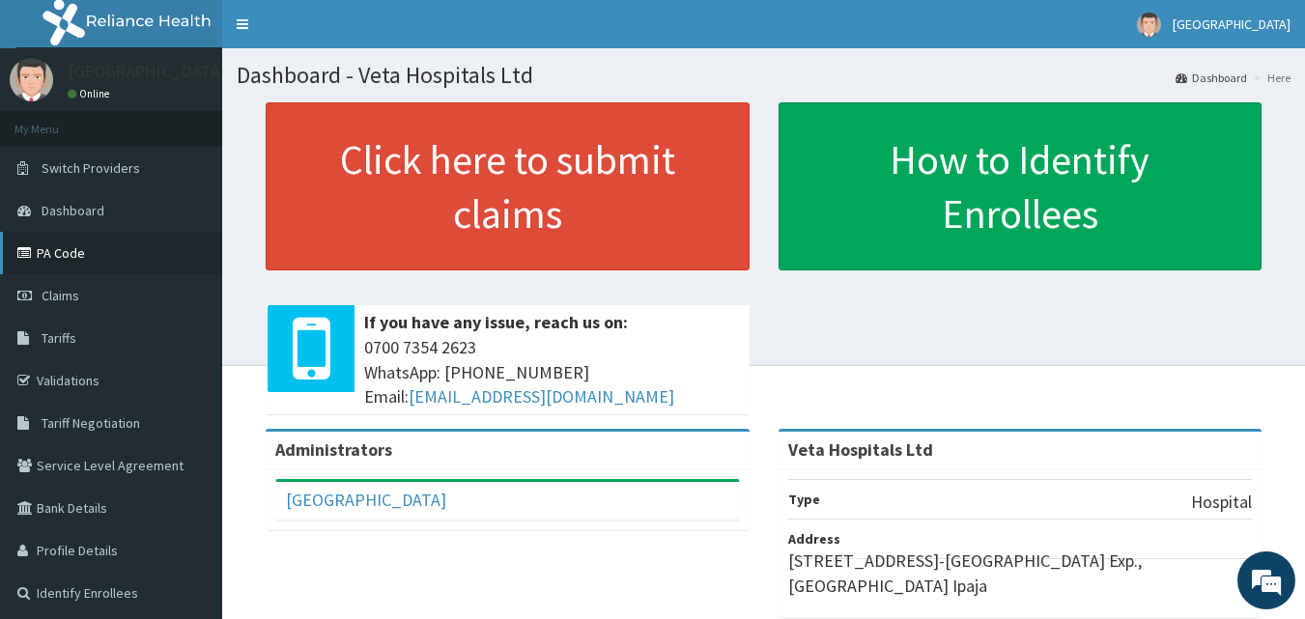
click at [71, 247] on link "PA Code" at bounding box center [111, 253] width 222 height 43
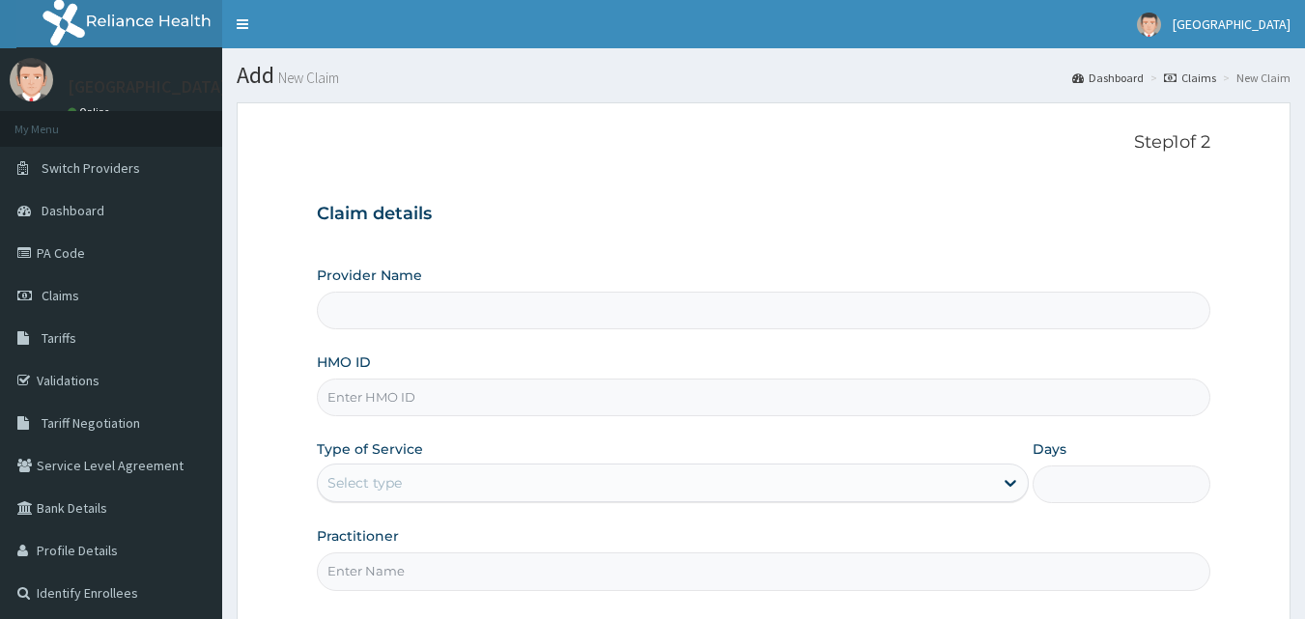
click at [521, 409] on input "HMO ID" at bounding box center [764, 398] width 895 height 38
type input "Veta Hospitals Ltd"
type input "SBG/10235/B"
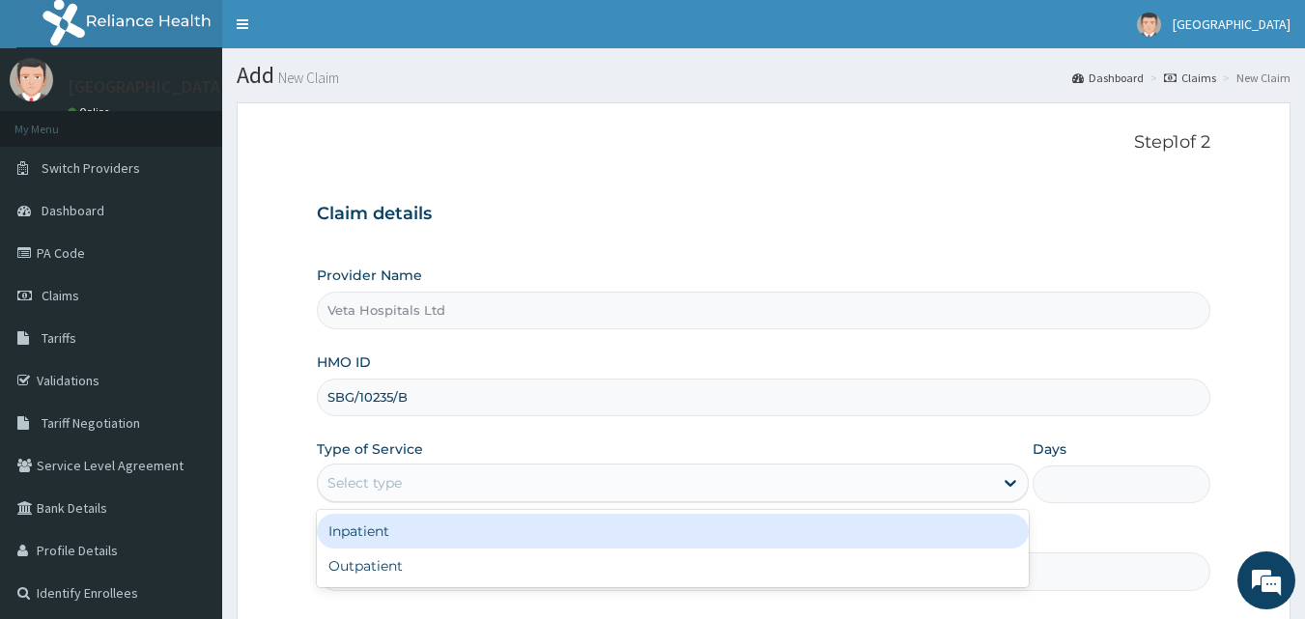
click at [453, 485] on div "Select type" at bounding box center [655, 483] width 675 height 31
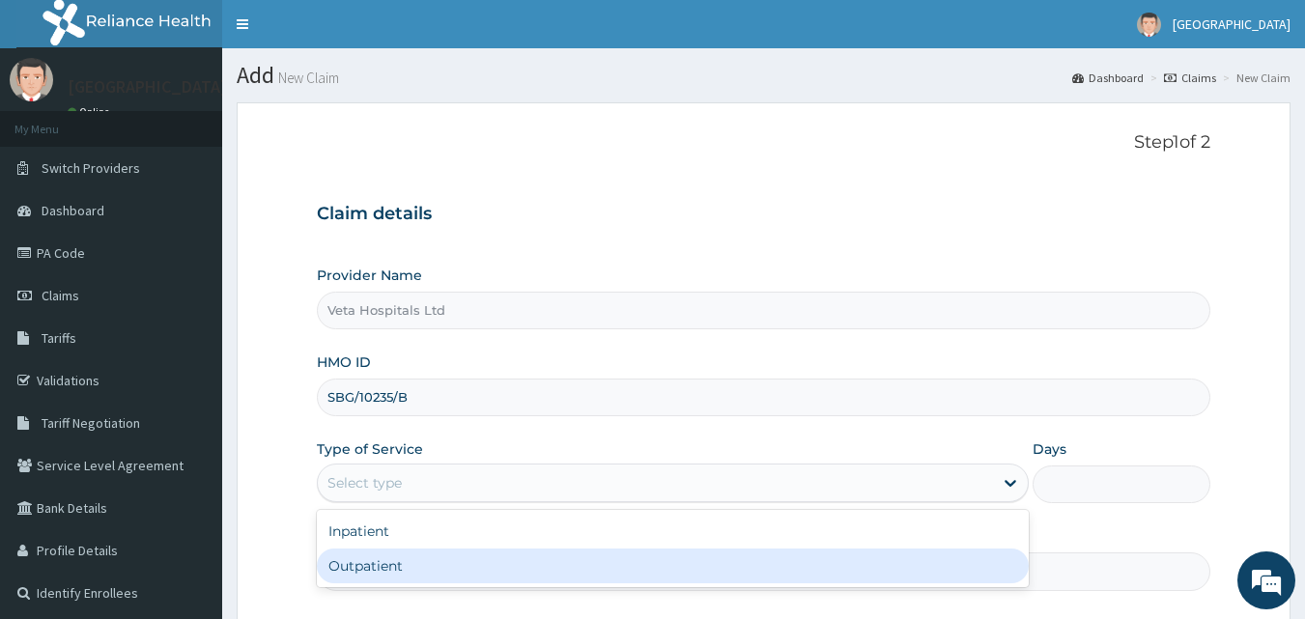
click at [409, 571] on div "Outpatient" at bounding box center [673, 566] width 712 height 35
type input "1"
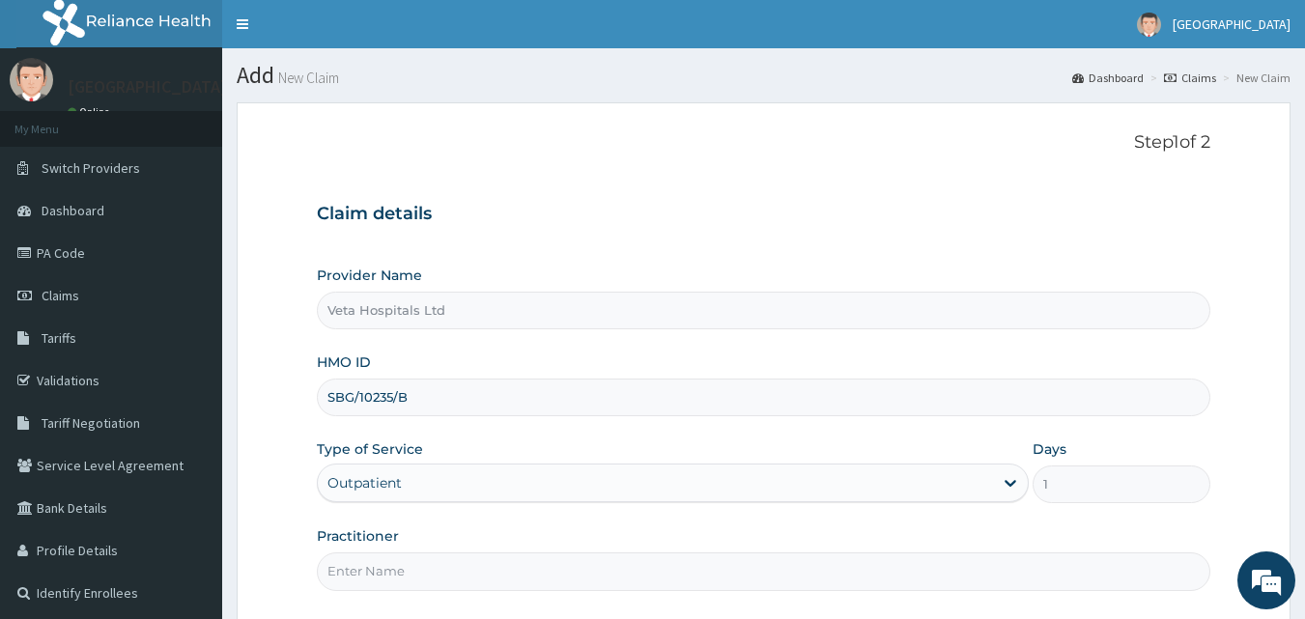
click at [409, 571] on input "Practitioner" at bounding box center [764, 572] width 895 height 38
type input "[PERSON_NAME]"
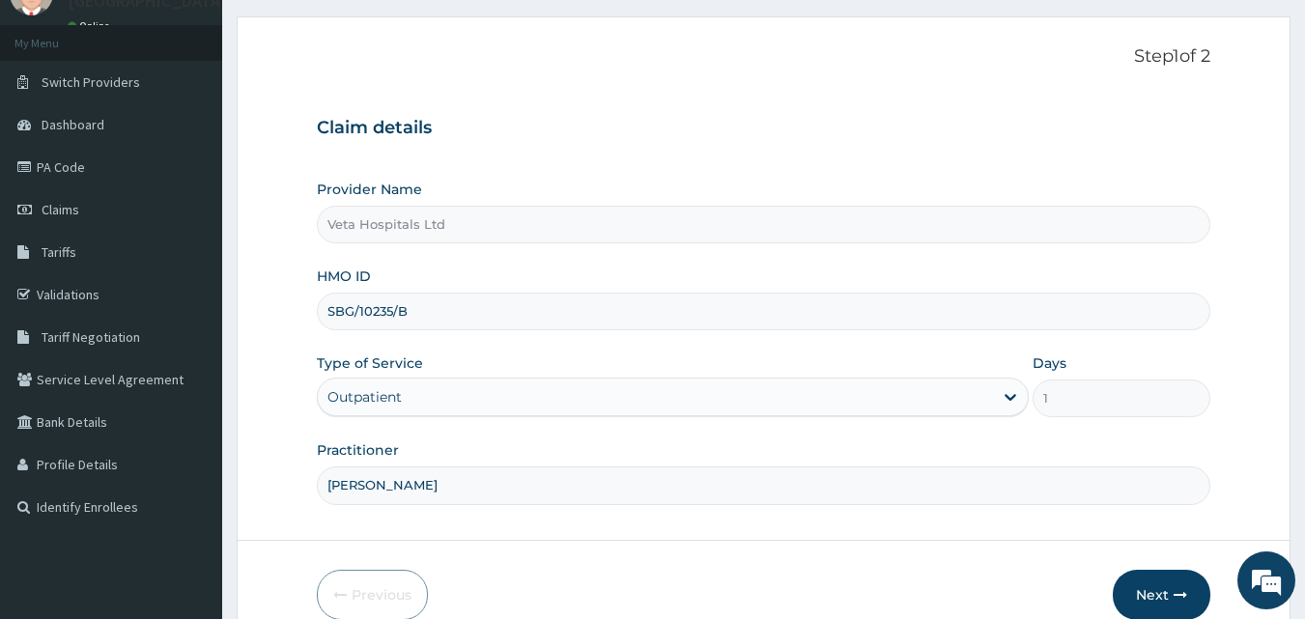
scroll to position [181, 0]
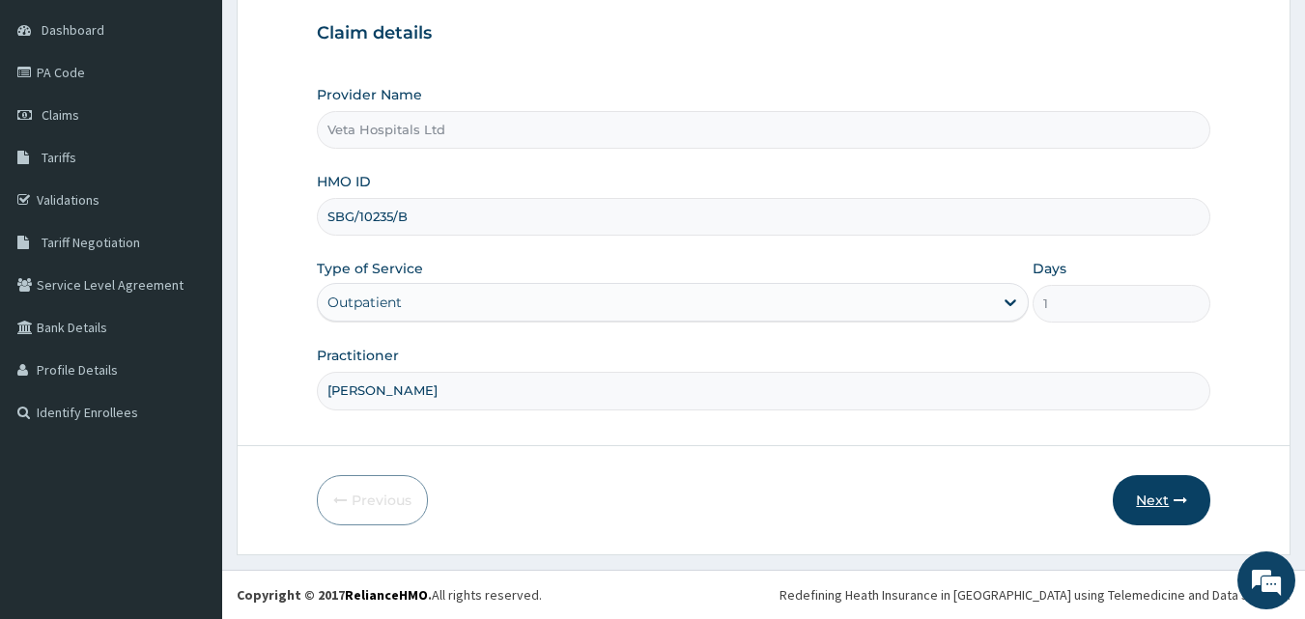
click at [1122, 500] on button "Next" at bounding box center [1162, 500] width 98 height 50
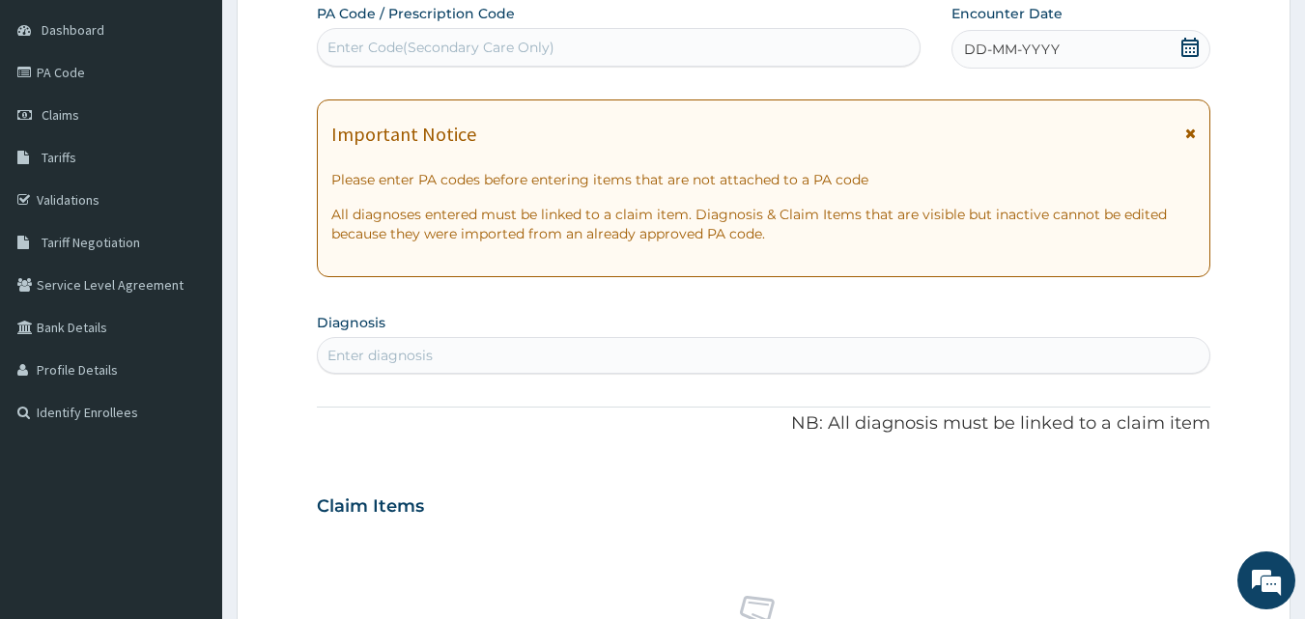
click at [680, 31] on div "Enter Code(Secondary Care Only)" at bounding box center [619, 47] width 605 height 39
paste input "PA/A73B41"
type input "PA/A73B41"
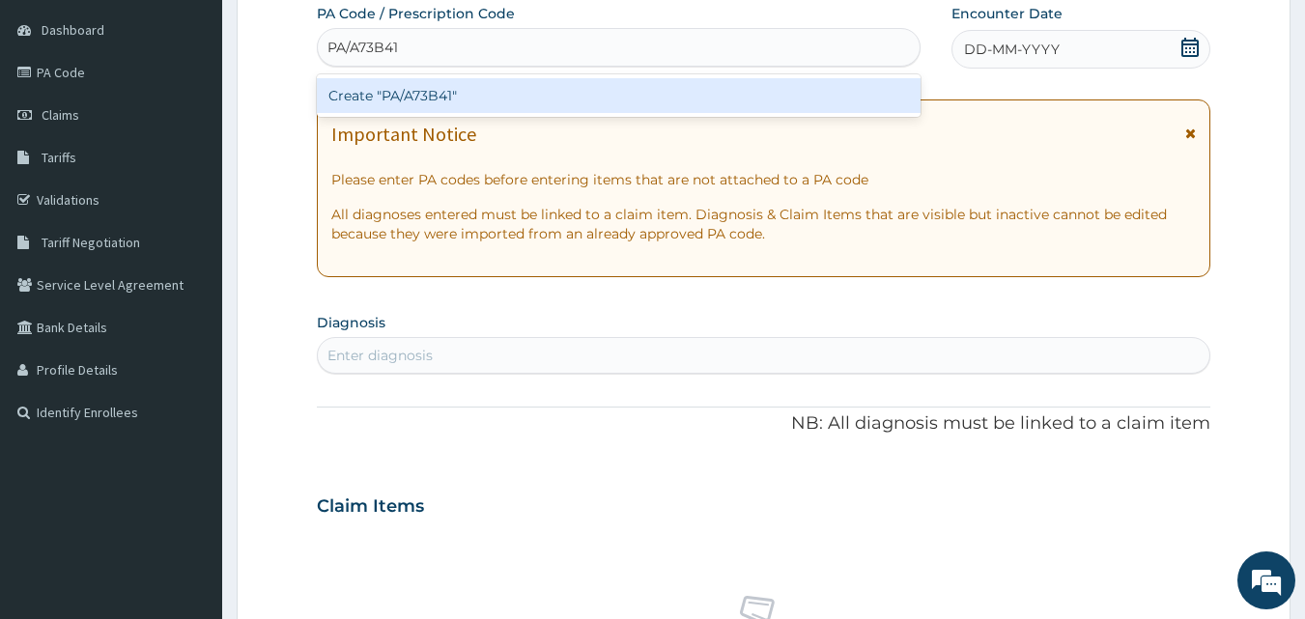
click at [634, 74] on div "Create "PA/A73B41"" at bounding box center [619, 95] width 605 height 43
click at [618, 89] on div "Create "PA/A73B41"" at bounding box center [619, 95] width 605 height 35
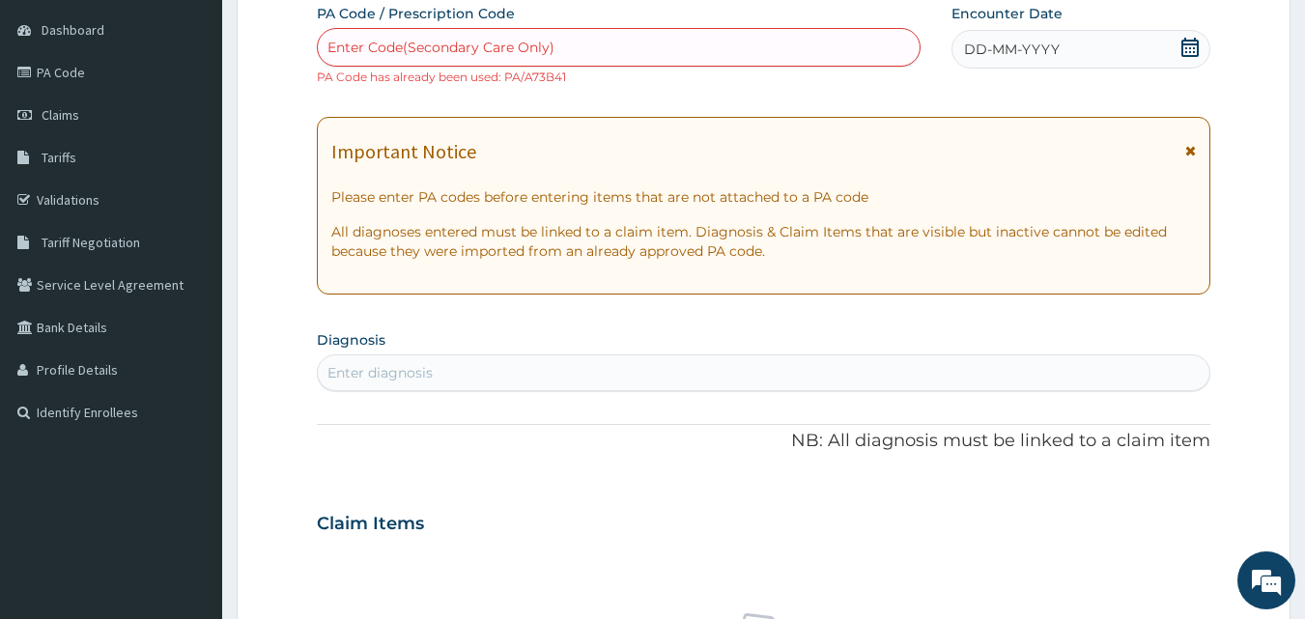
click at [1030, 47] on span "DD-MM-YYYY" at bounding box center [1012, 49] width 96 height 19
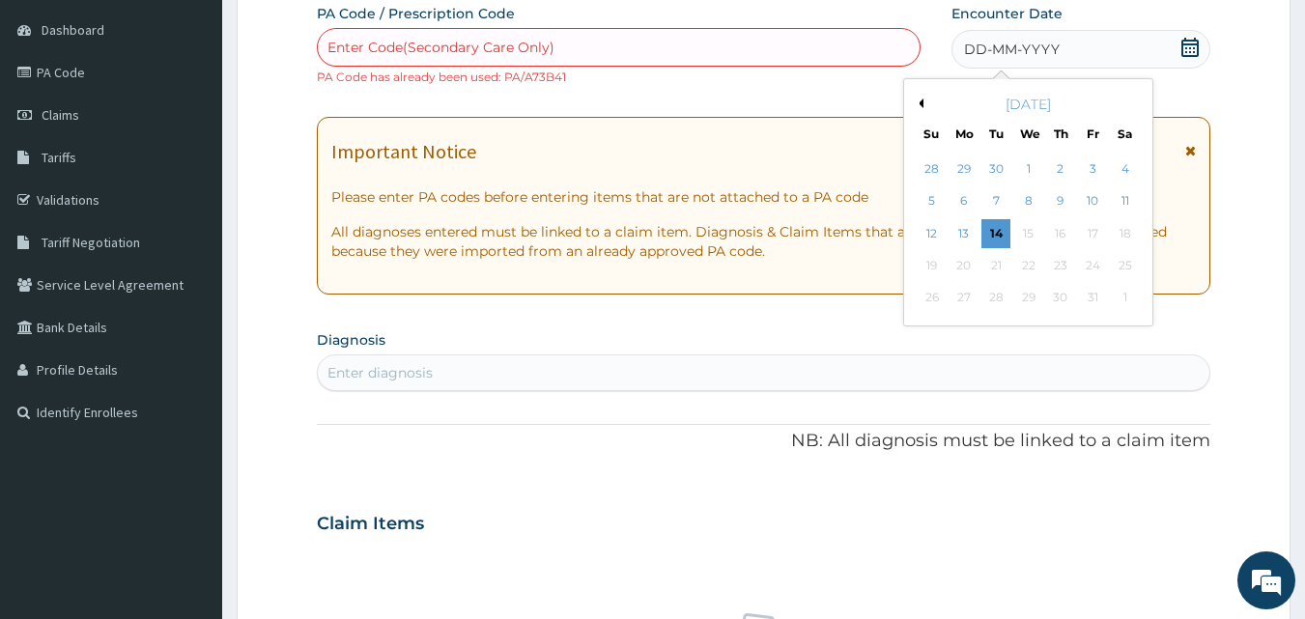
click at [919, 106] on button "Previous Month" at bounding box center [919, 104] width 10 height 10
click at [1120, 167] on div "6" at bounding box center [1125, 169] width 29 height 29
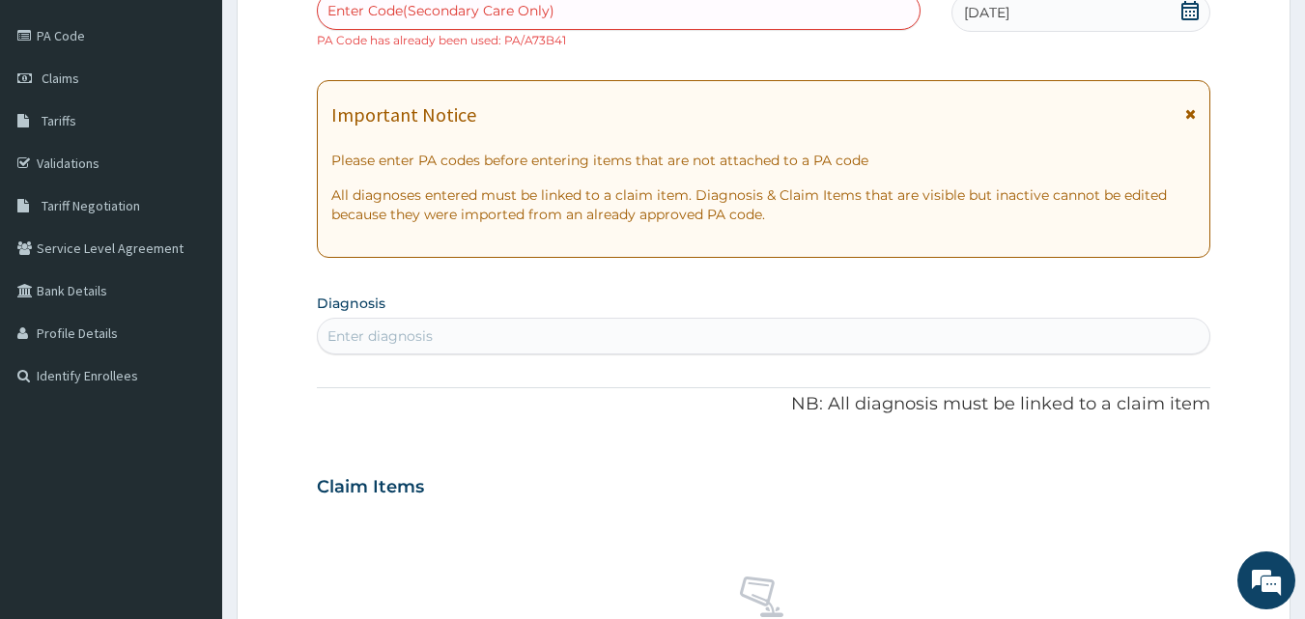
scroll to position [230, 0]
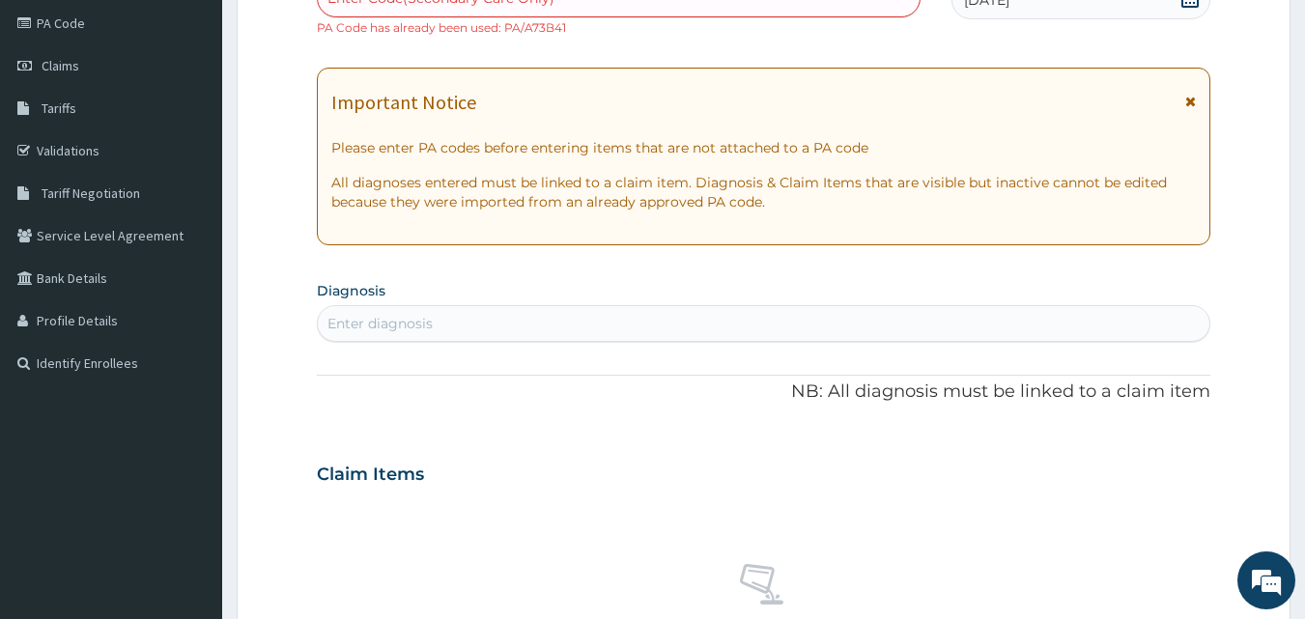
click at [675, 316] on div "Enter diagnosis" at bounding box center [764, 323] width 893 height 31
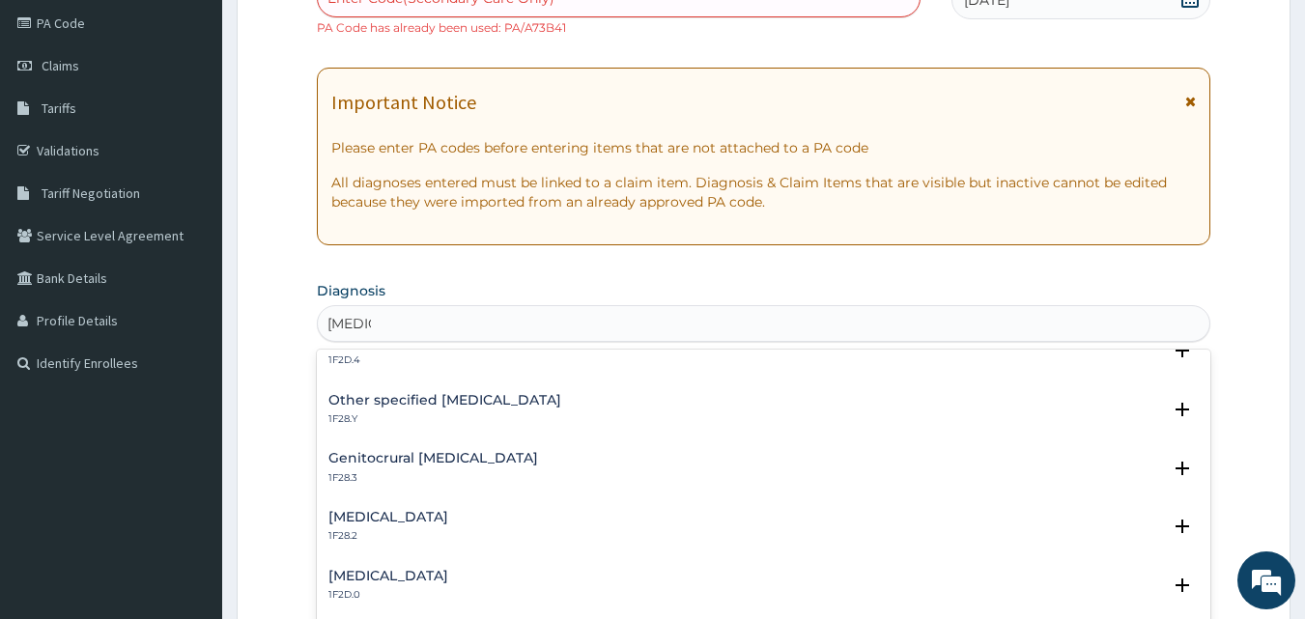
scroll to position [362, 0]
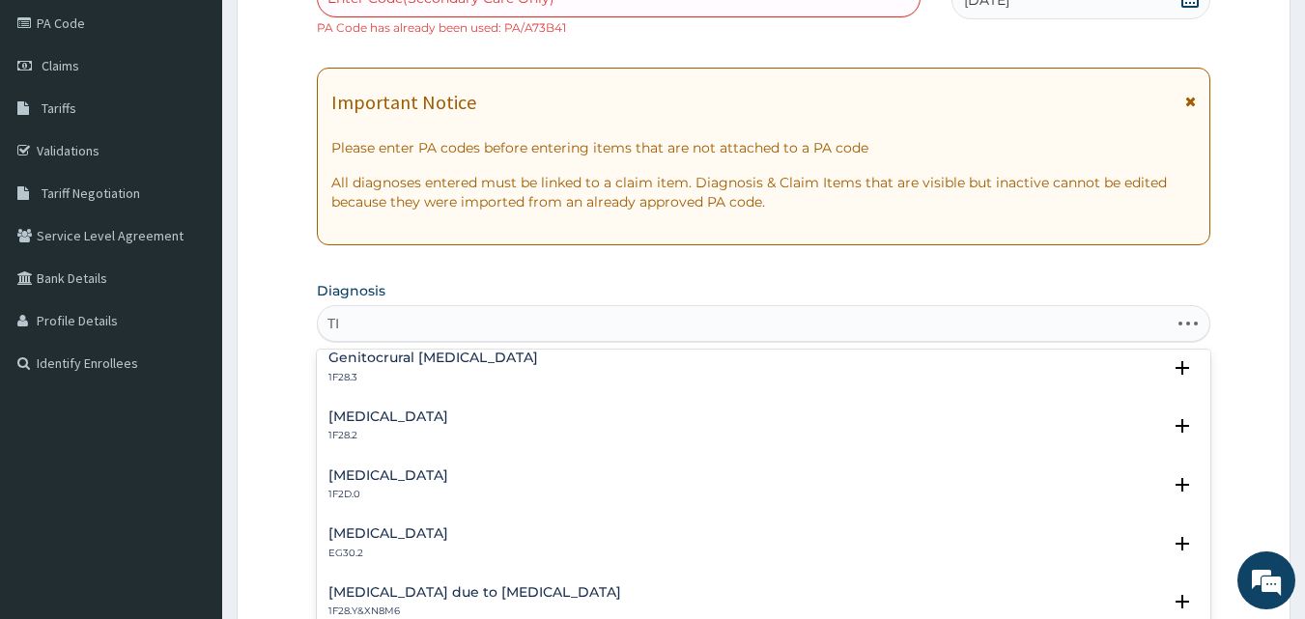
type input "T"
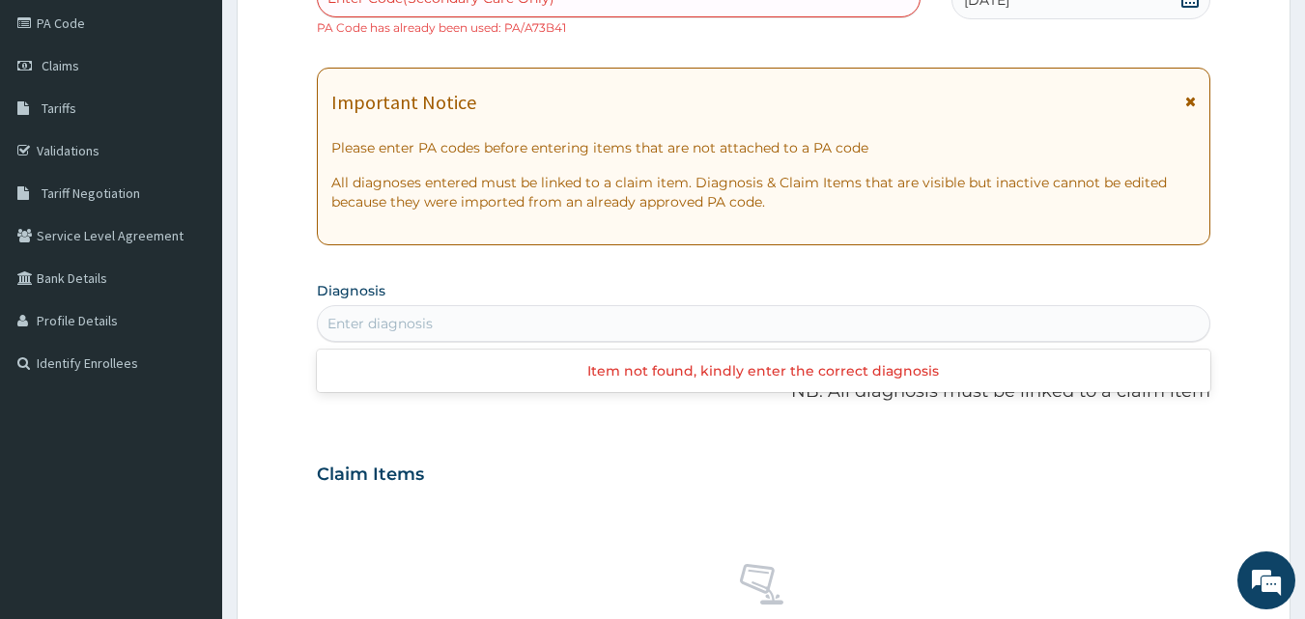
click at [423, 321] on div "Enter diagnosis" at bounding box center [380, 323] width 105 height 19
type input "C"
type input "TINEA"
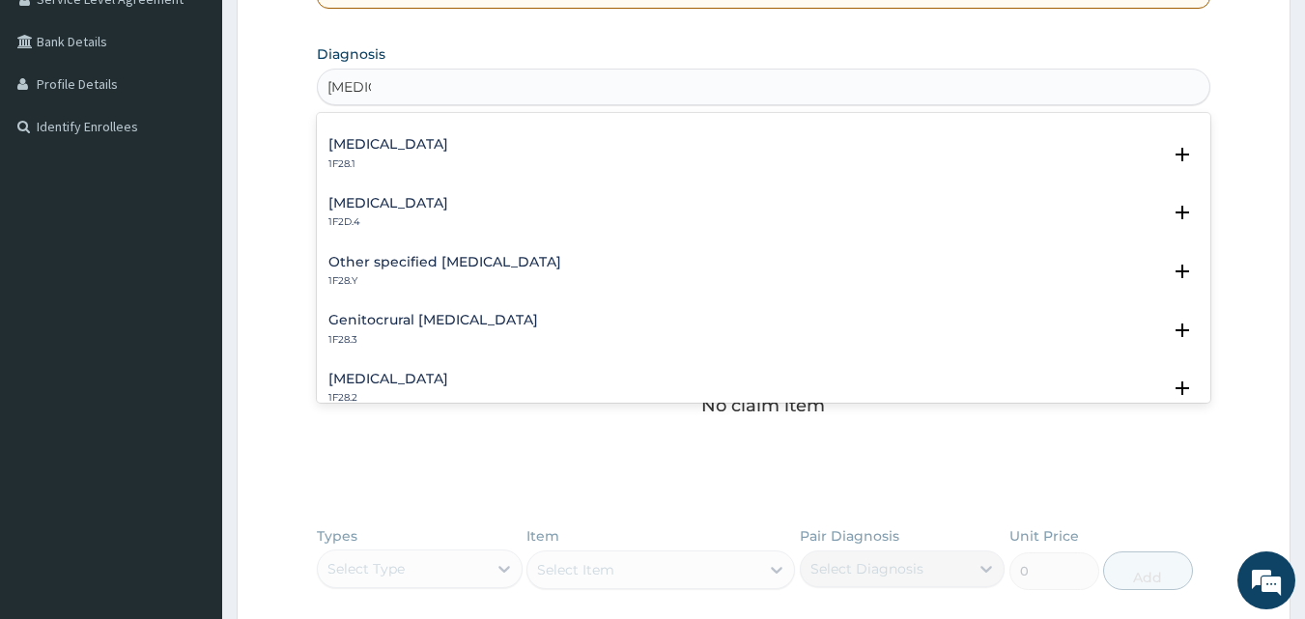
scroll to position [143, 0]
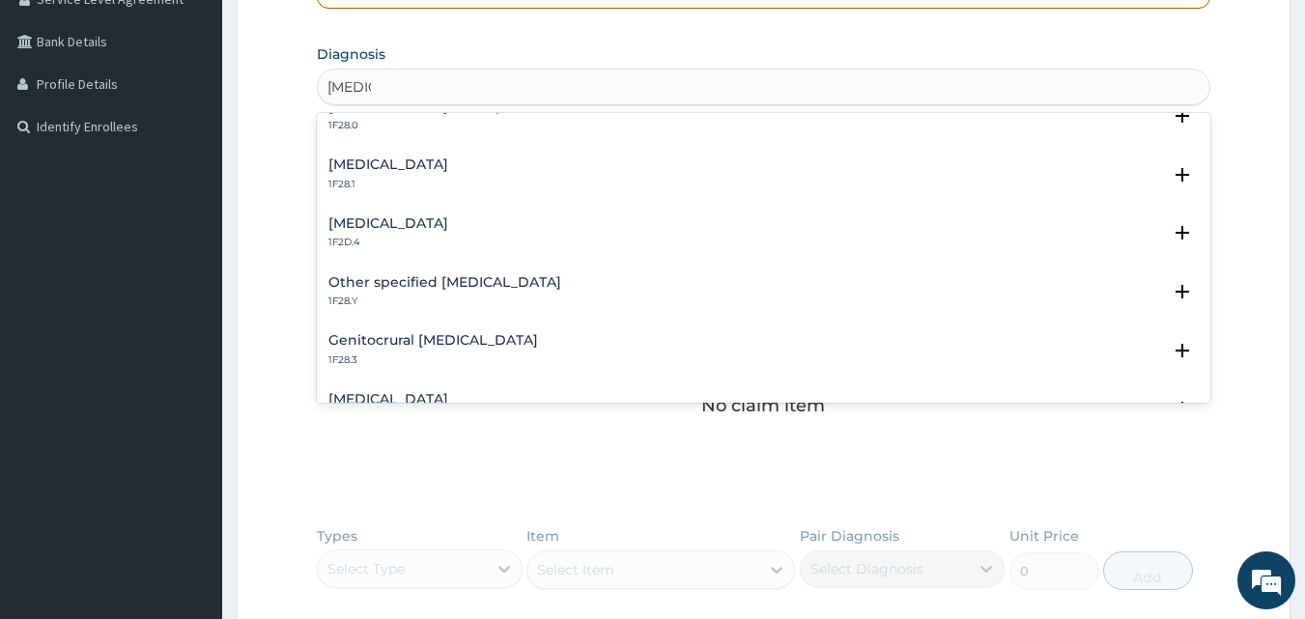
click at [411, 232] on div "Tinea nigra 1F2D.4" at bounding box center [765, 233] width 872 height 34
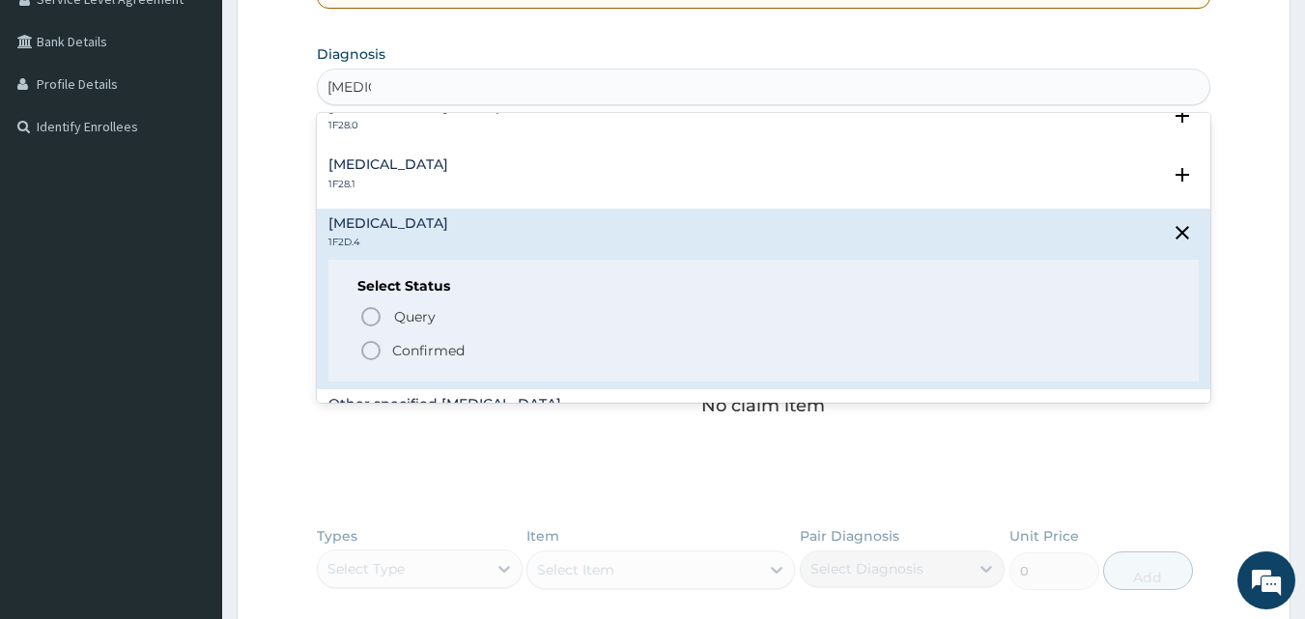
click at [365, 340] on icon "status option filled" at bounding box center [370, 350] width 23 height 23
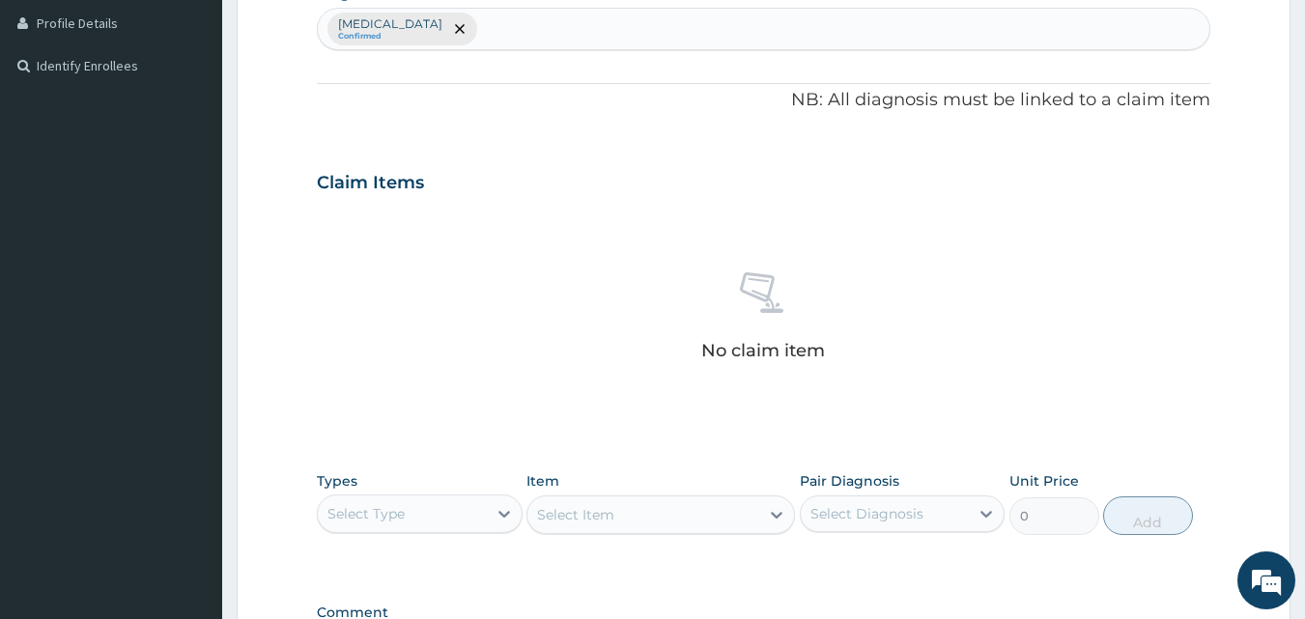
scroll to position [791, 0]
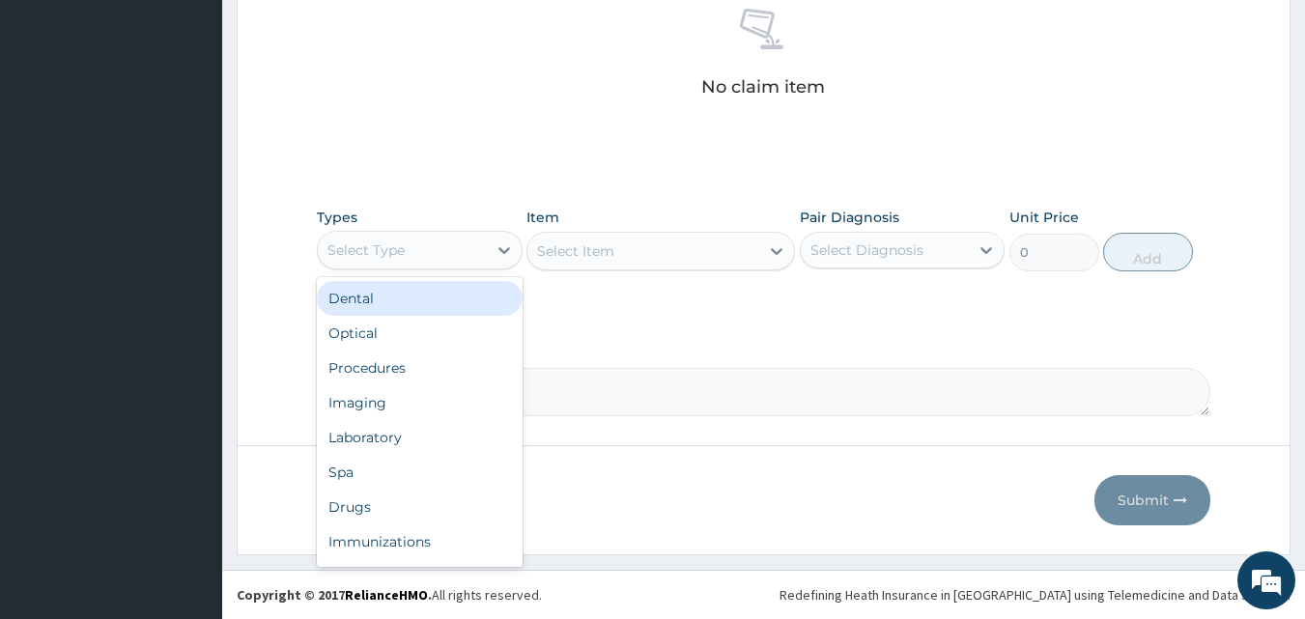
click at [468, 256] on div "Select Type" at bounding box center [402, 250] width 169 height 31
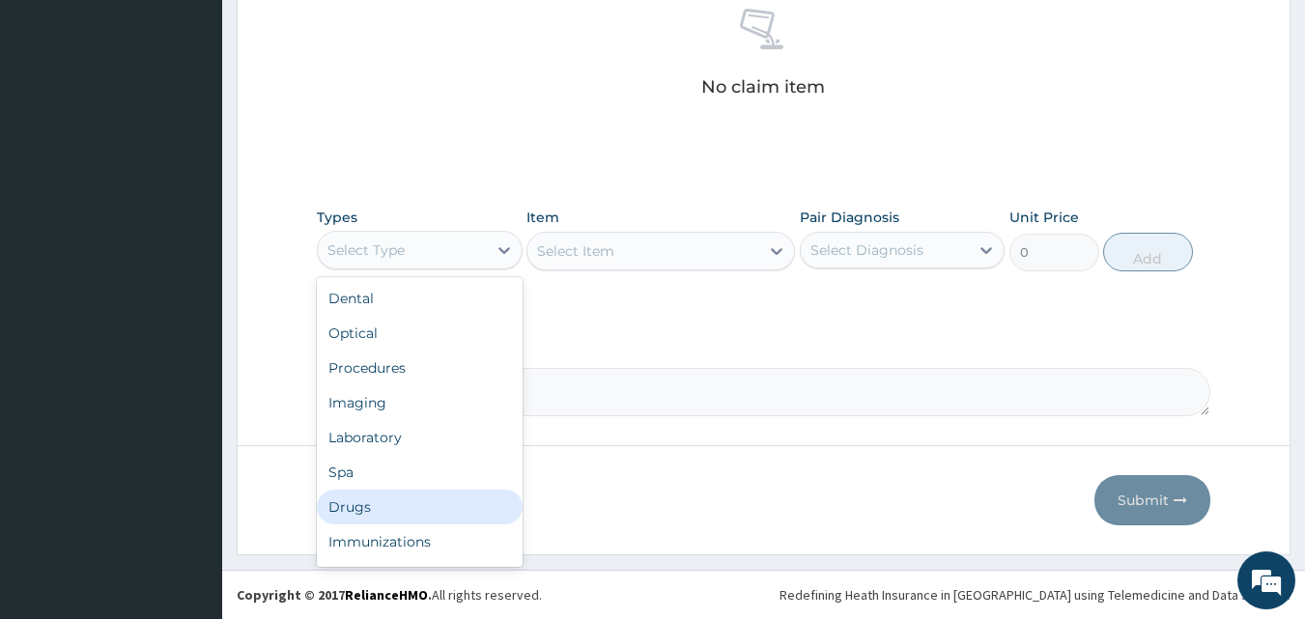
click at [384, 512] on div "Drugs" at bounding box center [420, 507] width 206 height 35
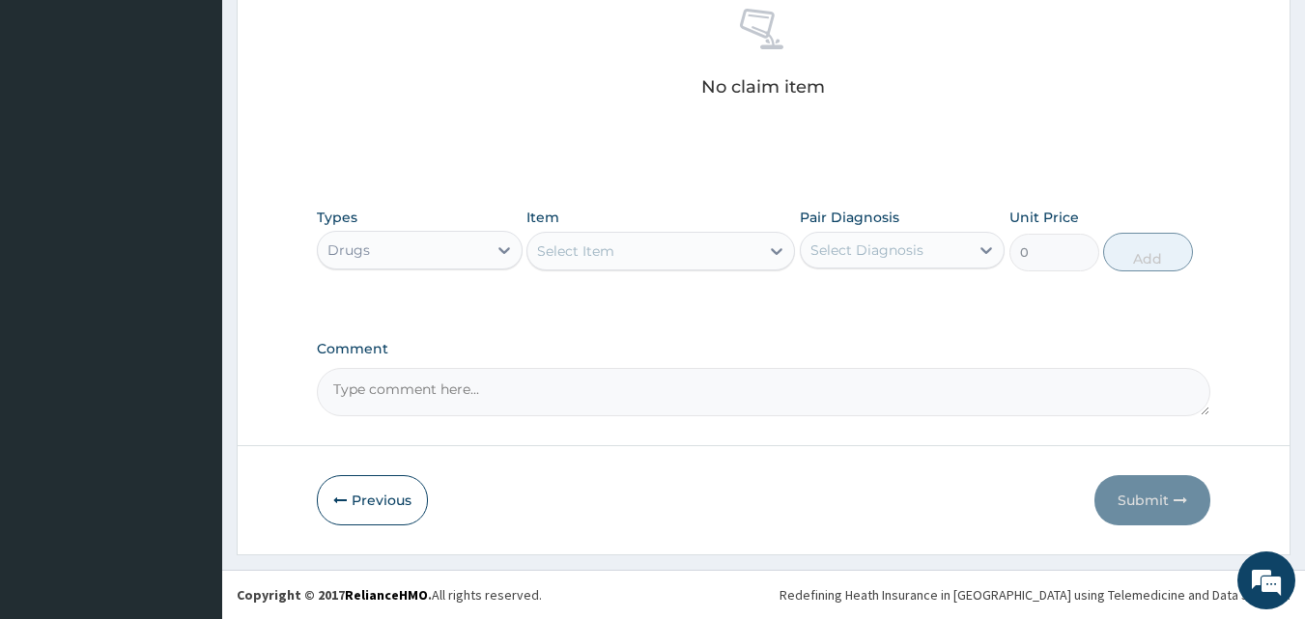
click at [660, 249] on div "Select Item" at bounding box center [644, 251] width 232 height 31
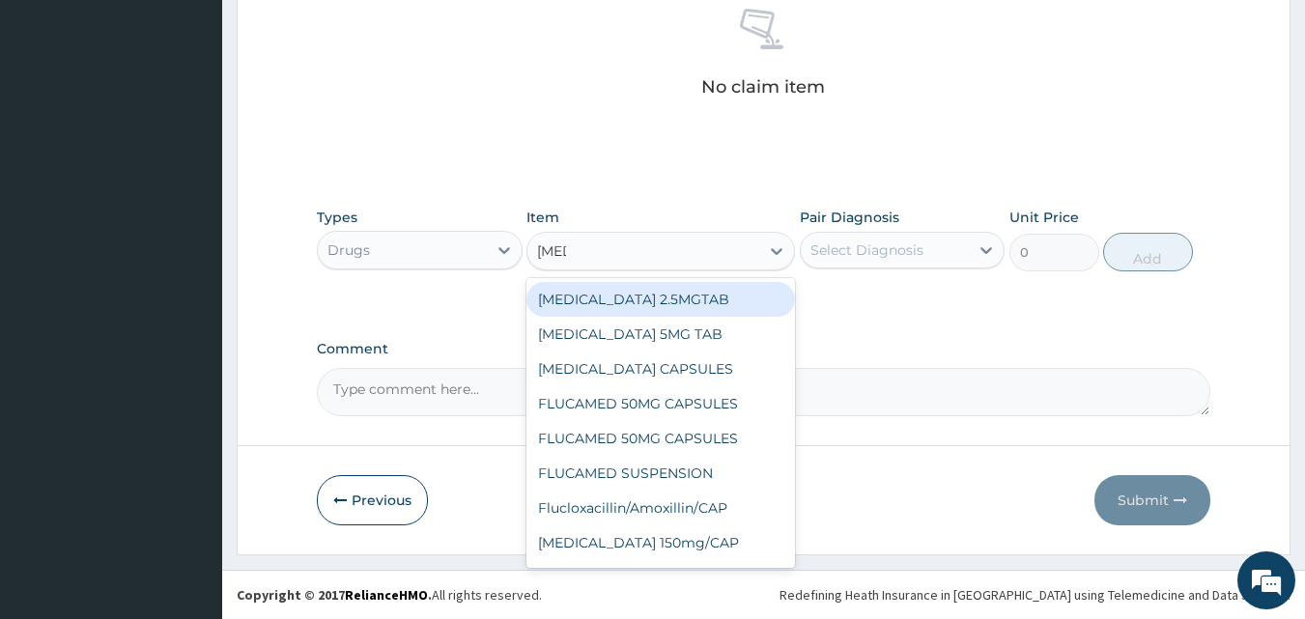
type input "FLUC"
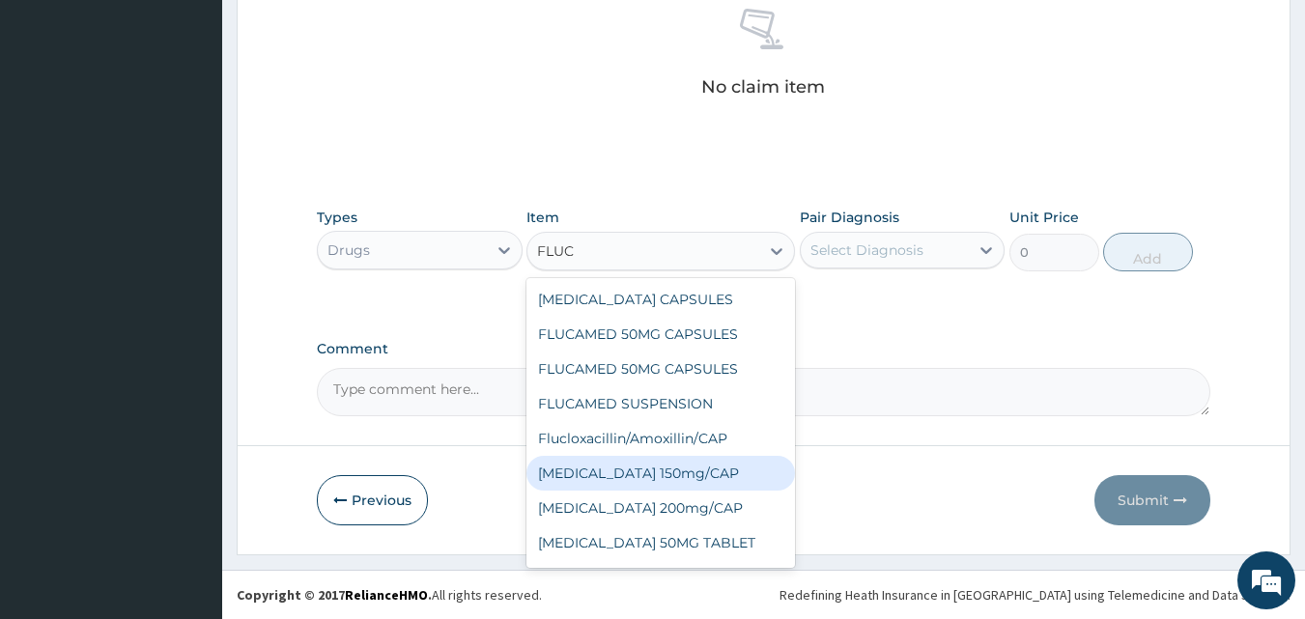
click at [629, 478] on div "Fluconazole 150mg/CAP" at bounding box center [661, 473] width 269 height 35
type input "375"
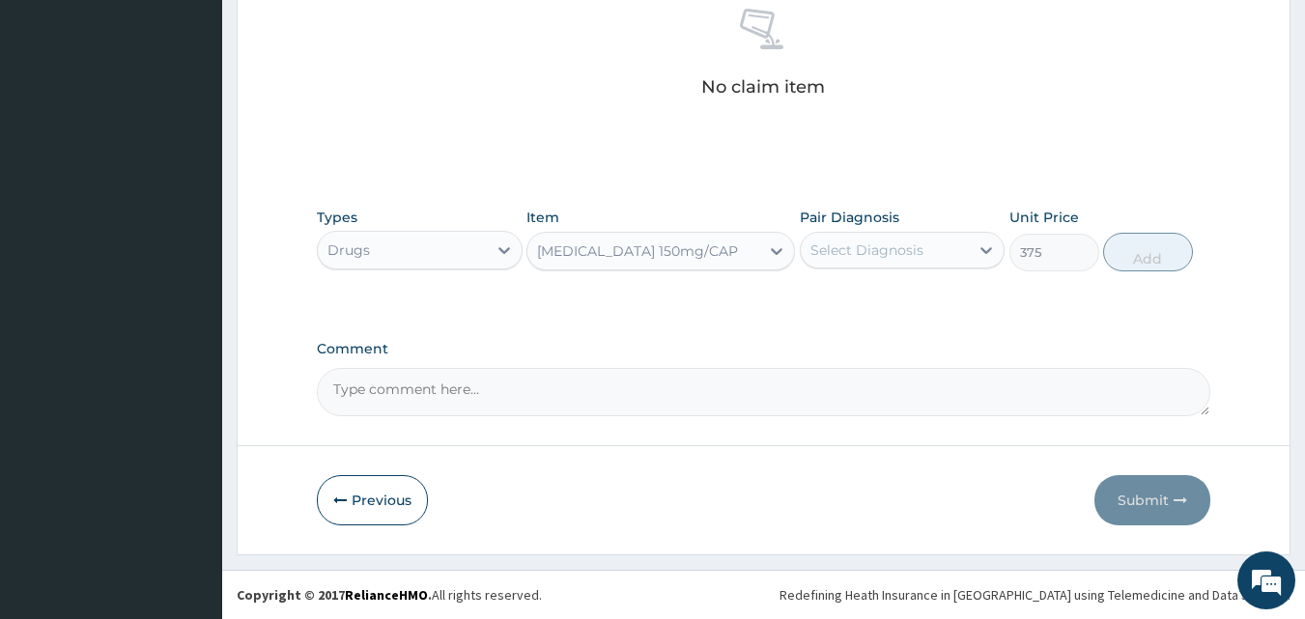
click at [864, 238] on div "Select Diagnosis" at bounding box center [885, 250] width 169 height 31
click at [847, 291] on label "Tinea nigra" at bounding box center [892, 297] width 120 height 19
checkbox input "true"
click at [1144, 255] on button "Add" at bounding box center [1148, 252] width 90 height 39
type input "0"
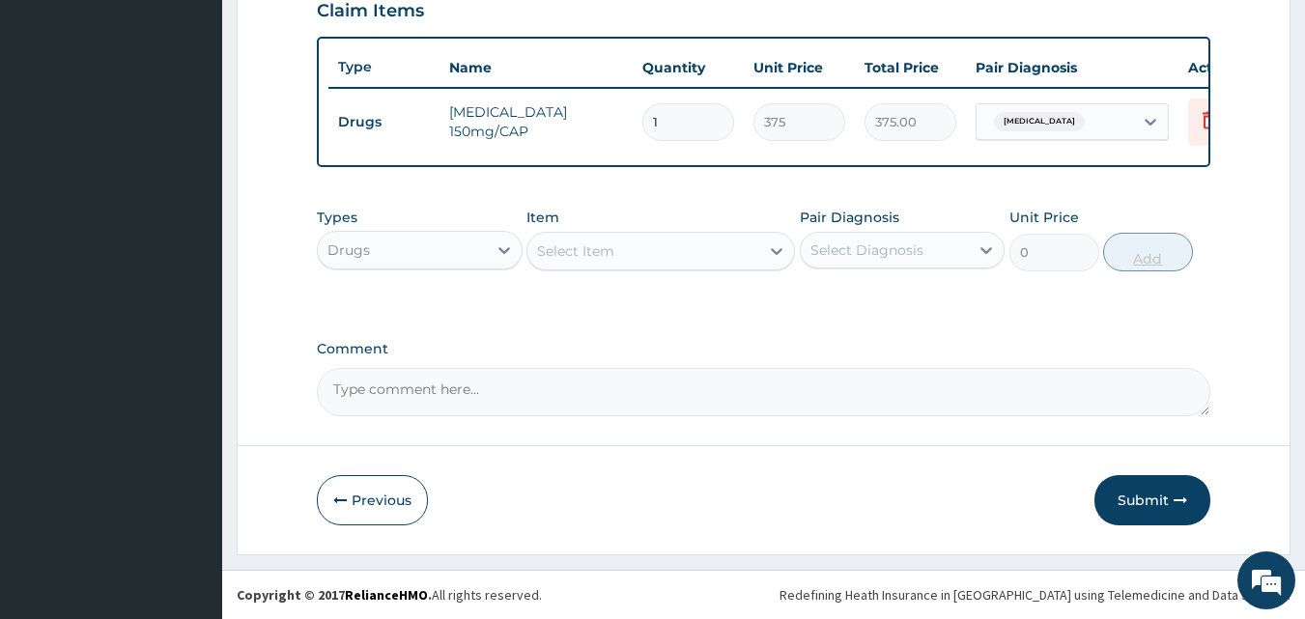
scroll to position [714, 0]
type input "0.00"
type input "7"
type input "2625.00"
type input "7"
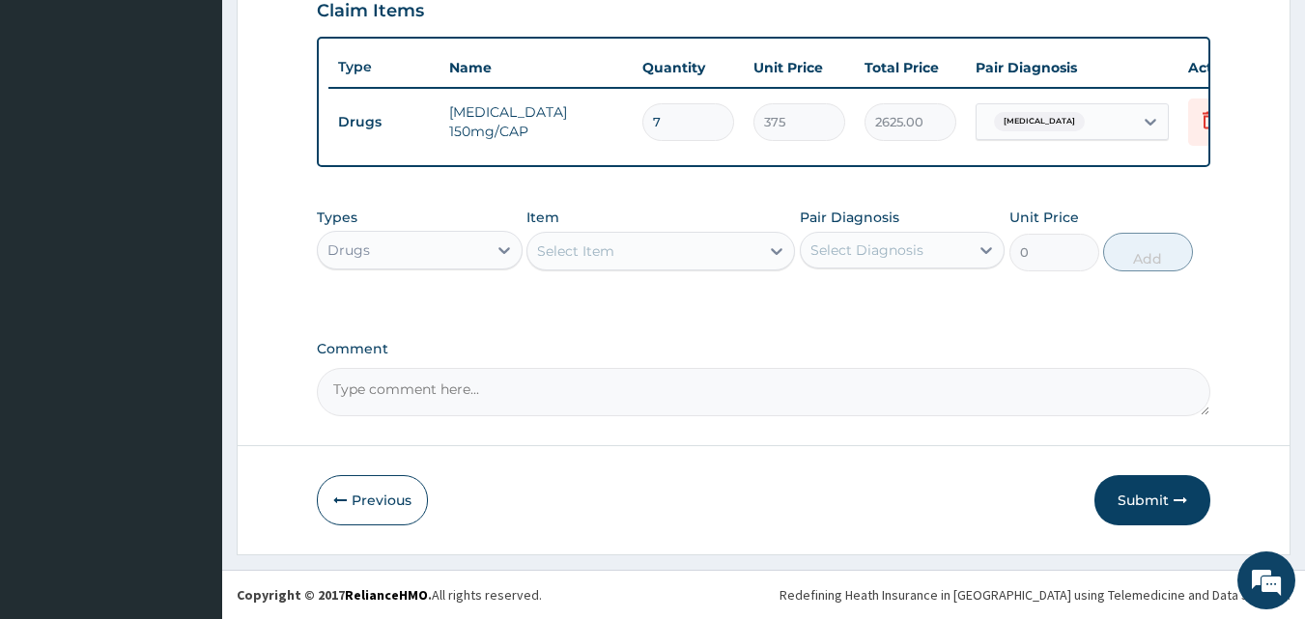
click at [707, 261] on div "Select Item" at bounding box center [644, 251] width 232 height 31
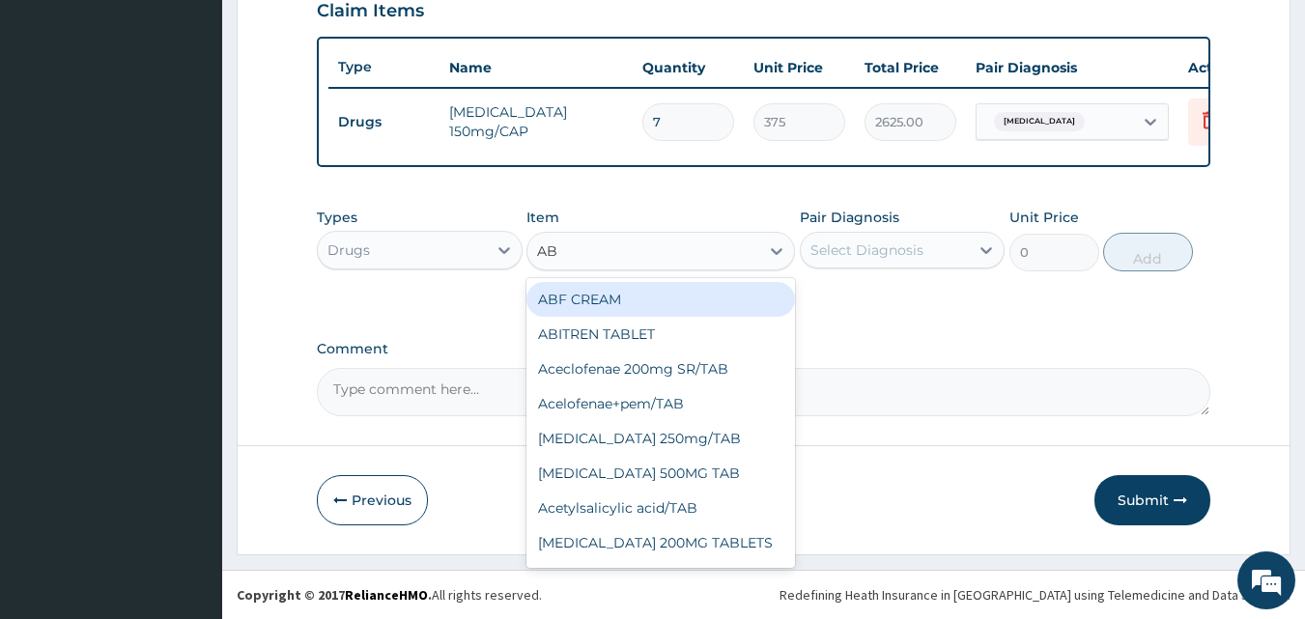
type input "ABF"
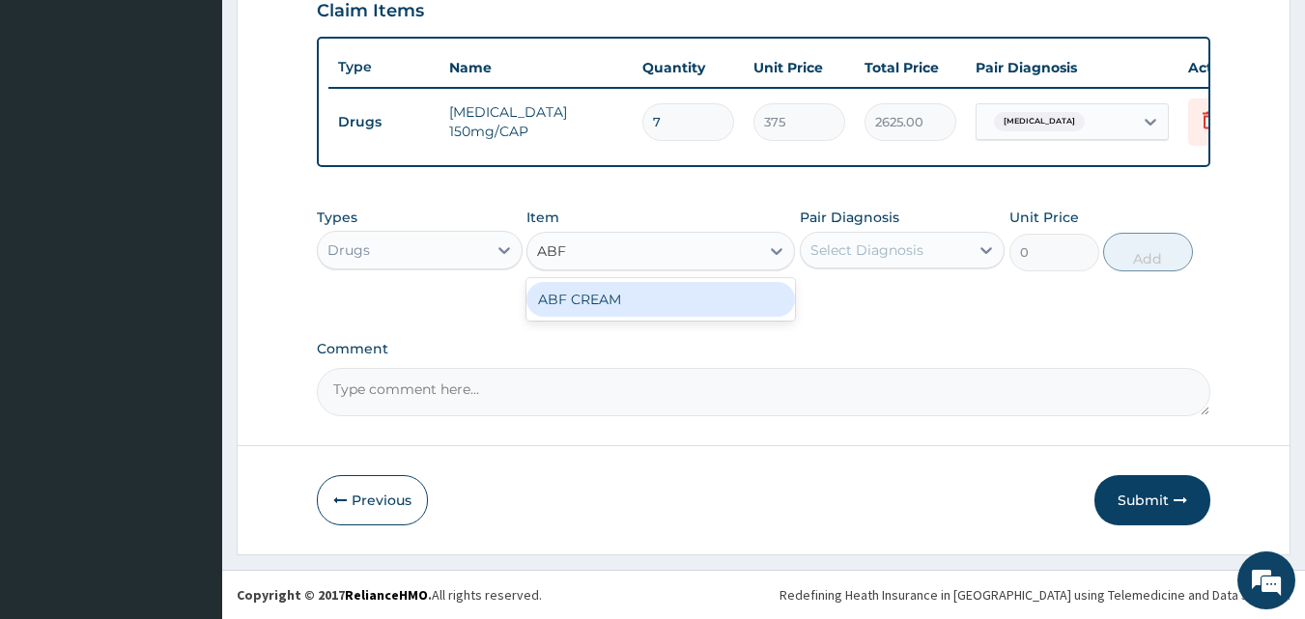
click at [694, 292] on div "ABF CREAM" at bounding box center [661, 299] width 269 height 35
type input "500"
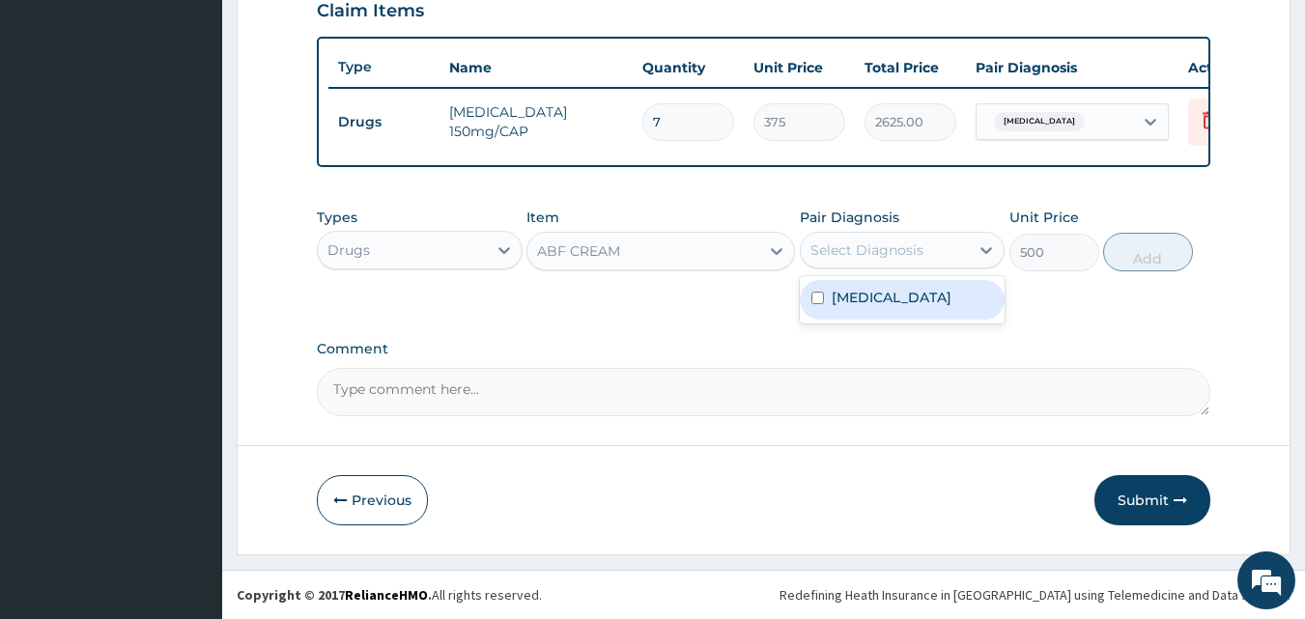
click at [849, 263] on div "Select Diagnosis" at bounding box center [885, 250] width 169 height 31
click at [822, 313] on div "Tinea nigra" at bounding box center [903, 300] width 206 height 40
checkbox input "true"
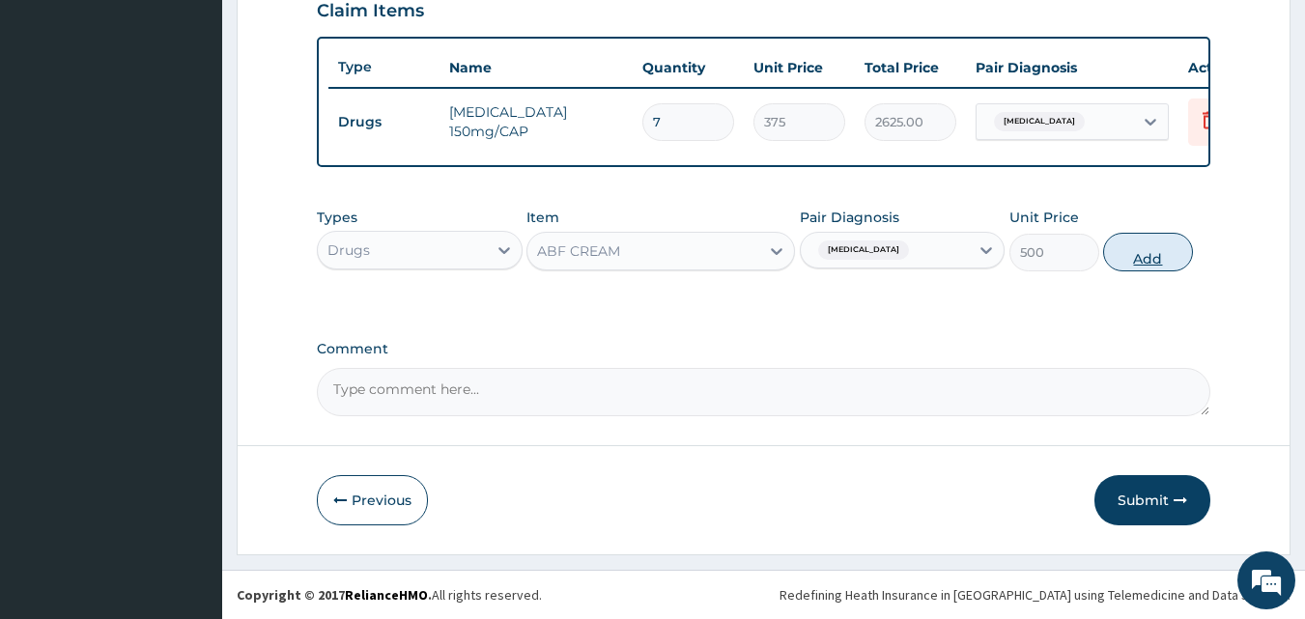
click at [1159, 264] on button "Add" at bounding box center [1148, 252] width 90 height 39
type input "0"
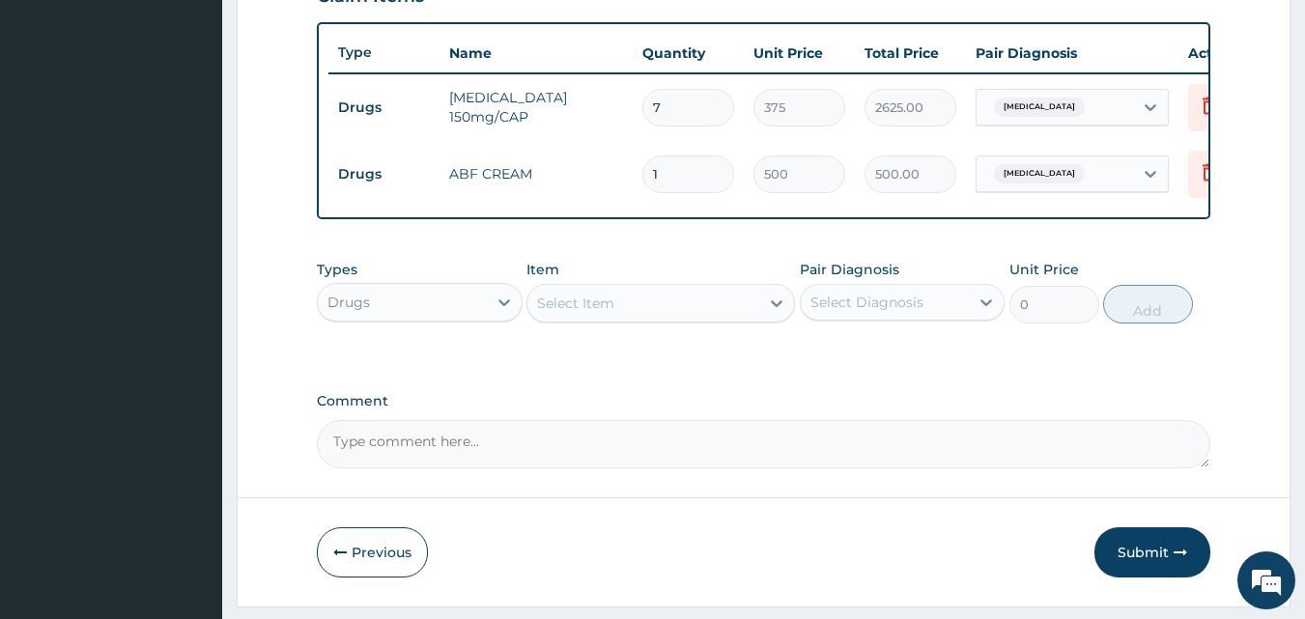
click at [615, 323] on div "Select Item" at bounding box center [661, 303] width 269 height 39
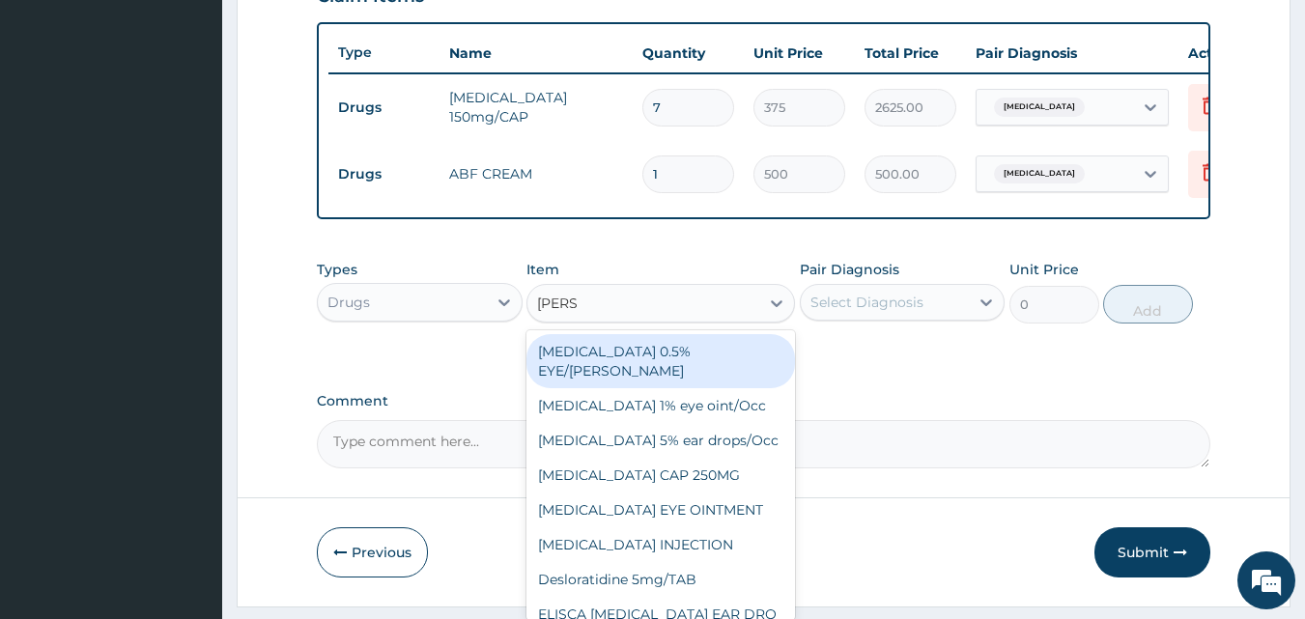
type input "LORAT"
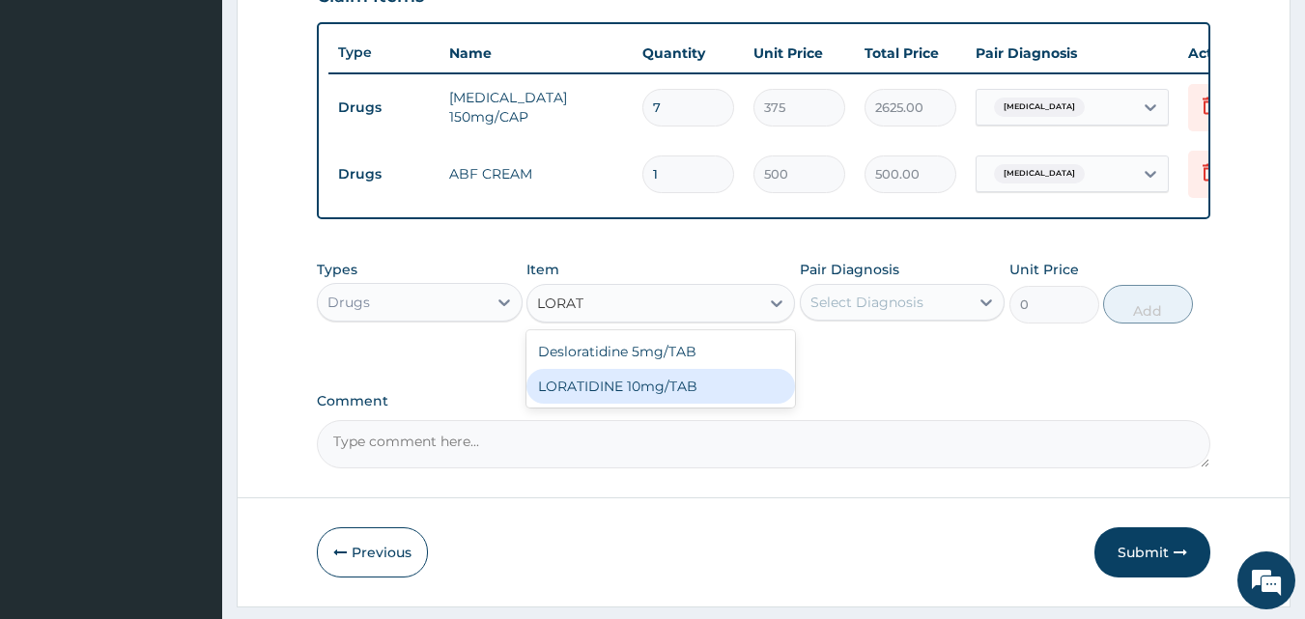
click at [610, 396] on div "LORATIDINE 10mg/TAB" at bounding box center [661, 386] width 269 height 35
type input "41.2"
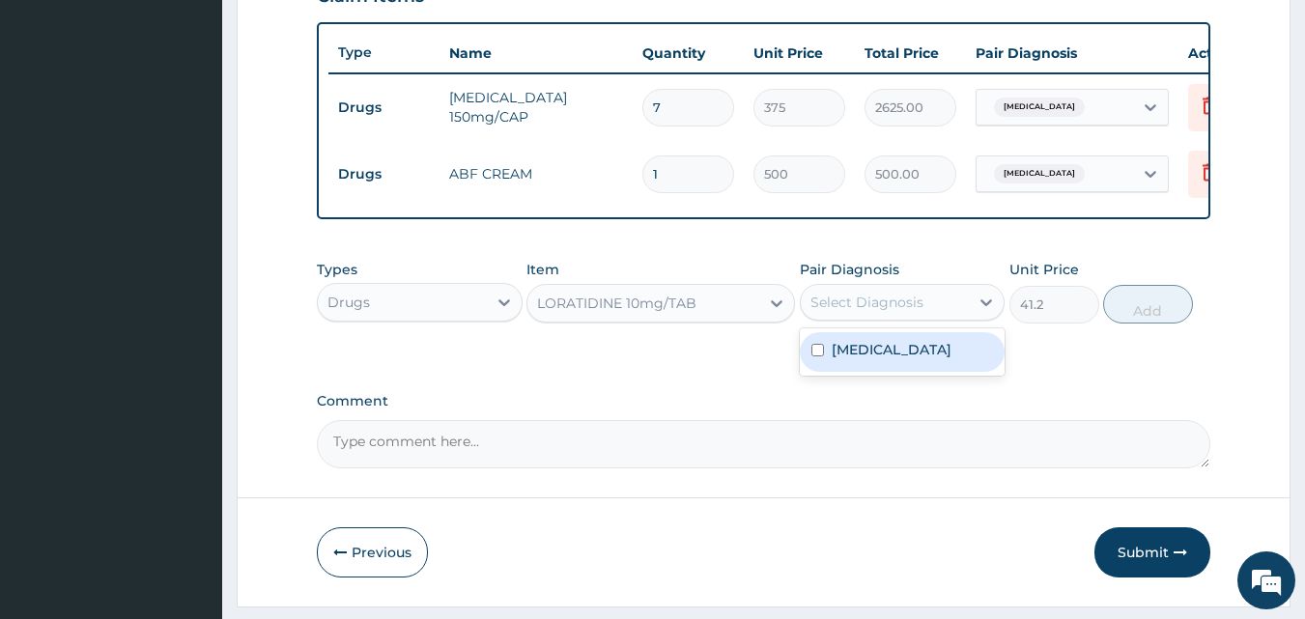
click at [868, 318] on div "Select Diagnosis" at bounding box center [885, 302] width 169 height 31
click at [863, 372] on div "Tinea nigra" at bounding box center [903, 352] width 206 height 40
checkbox input "true"
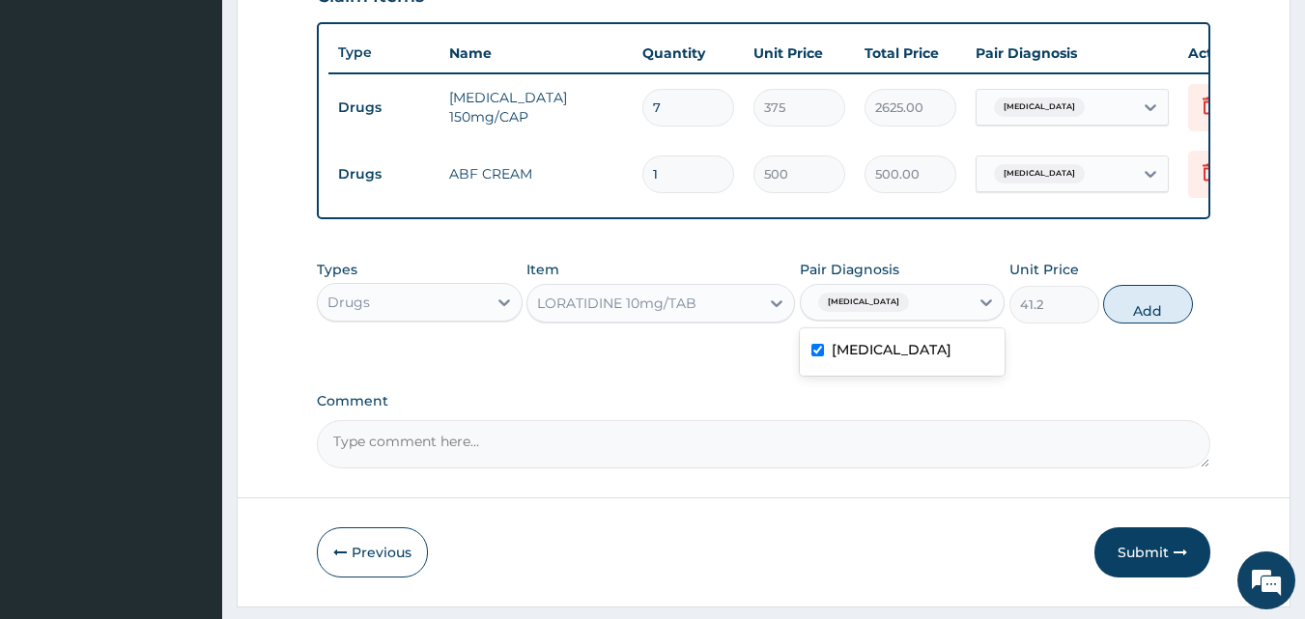
click at [1139, 322] on button "Add" at bounding box center [1148, 304] width 90 height 39
type input "0"
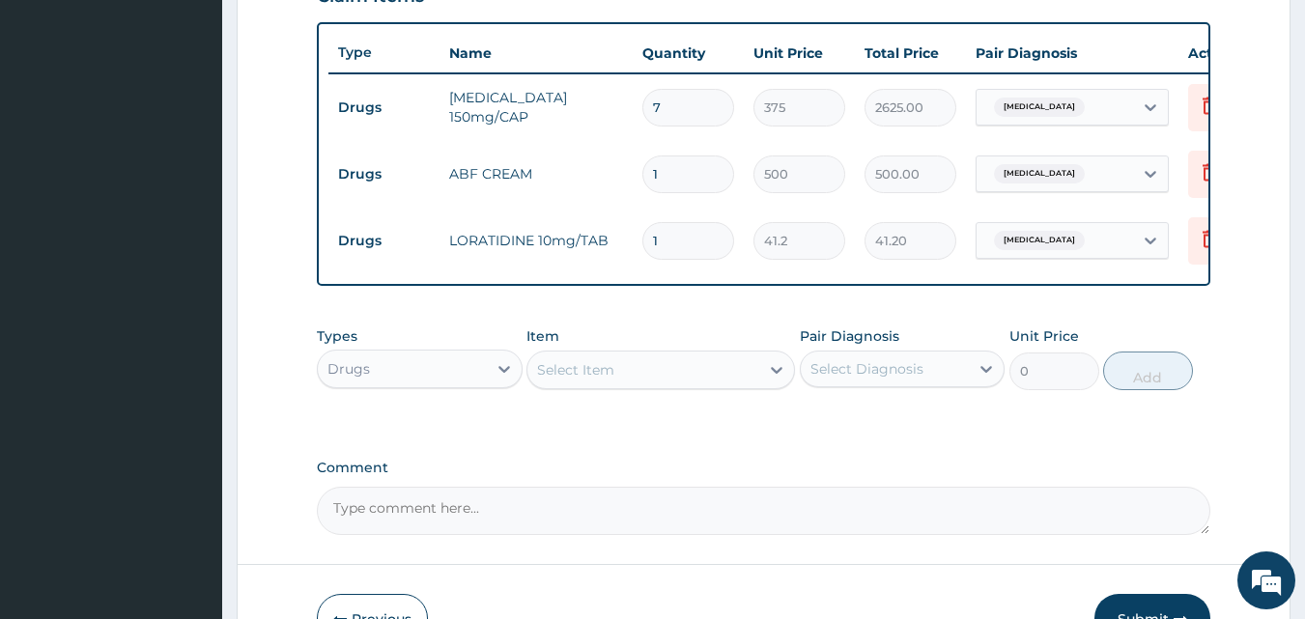
type input "0.00"
type input "5"
type input "206.00"
type input "5"
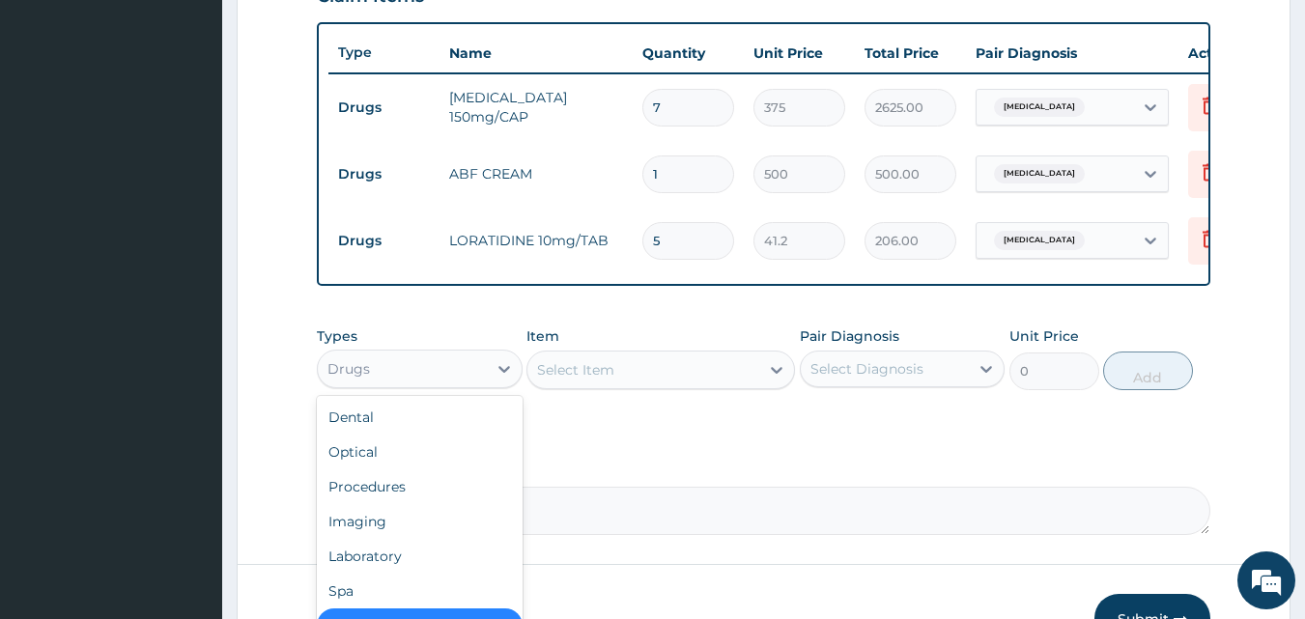
click at [402, 385] on div "Drugs" at bounding box center [402, 369] width 169 height 31
click at [373, 503] on div "Procedures" at bounding box center [420, 487] width 206 height 35
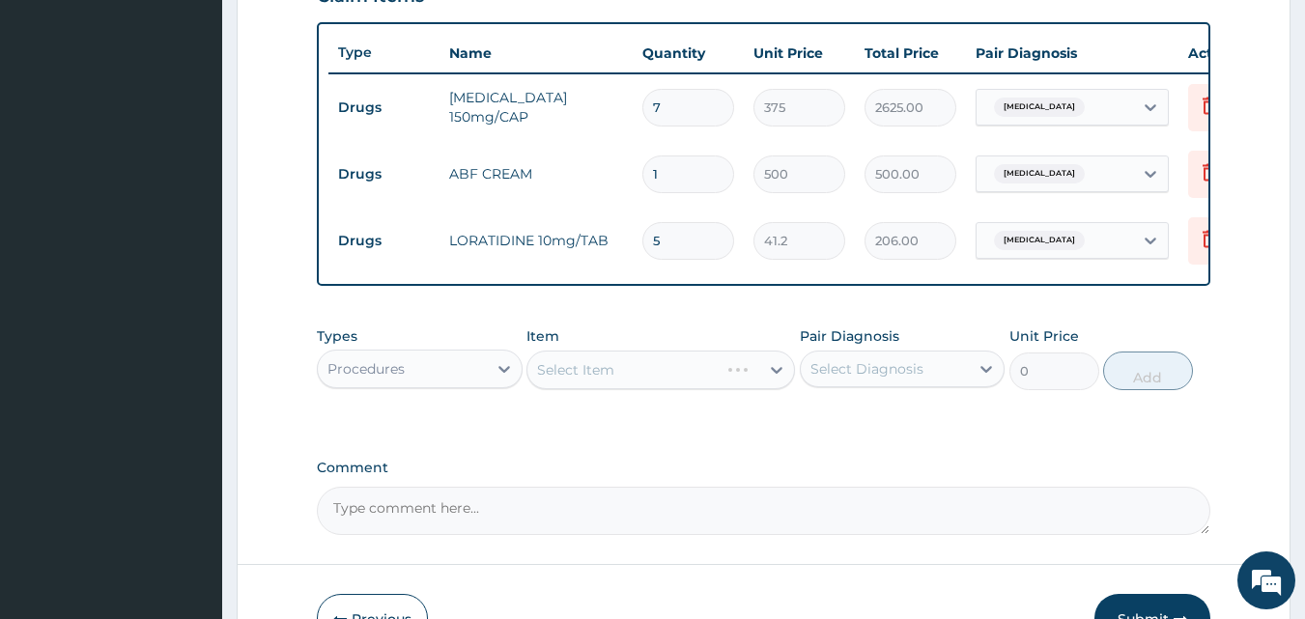
click at [619, 378] on div "Select Item" at bounding box center [661, 370] width 269 height 39
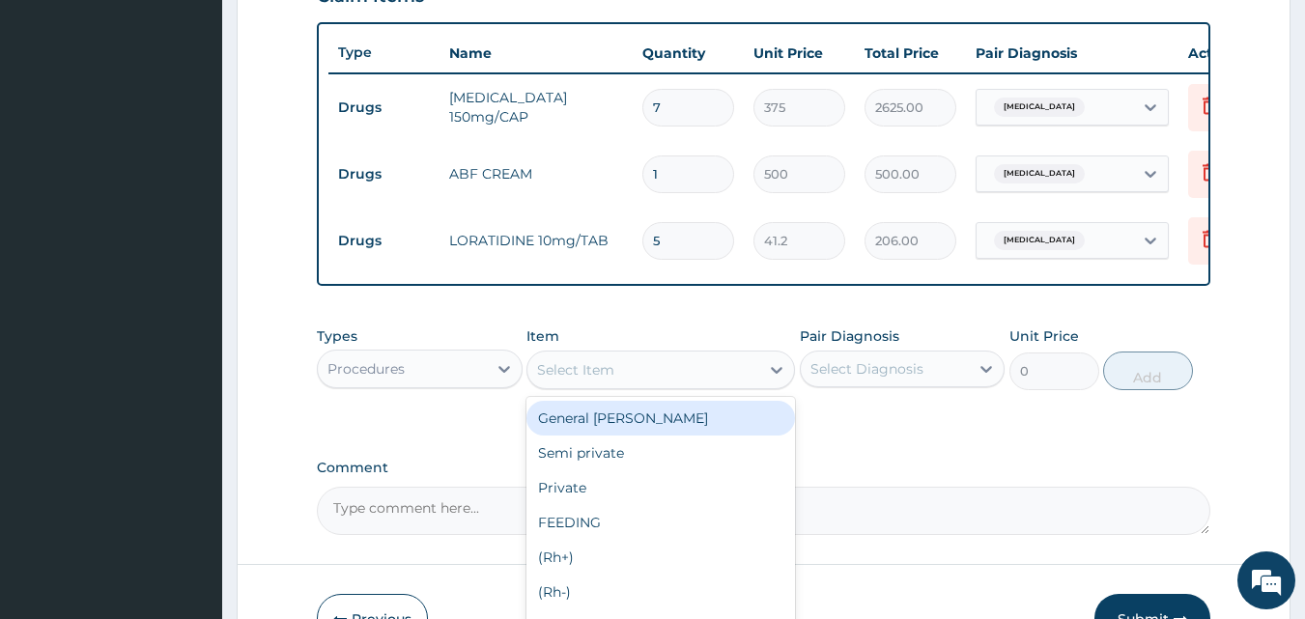
click at [619, 378] on div "Select Item" at bounding box center [644, 370] width 232 height 31
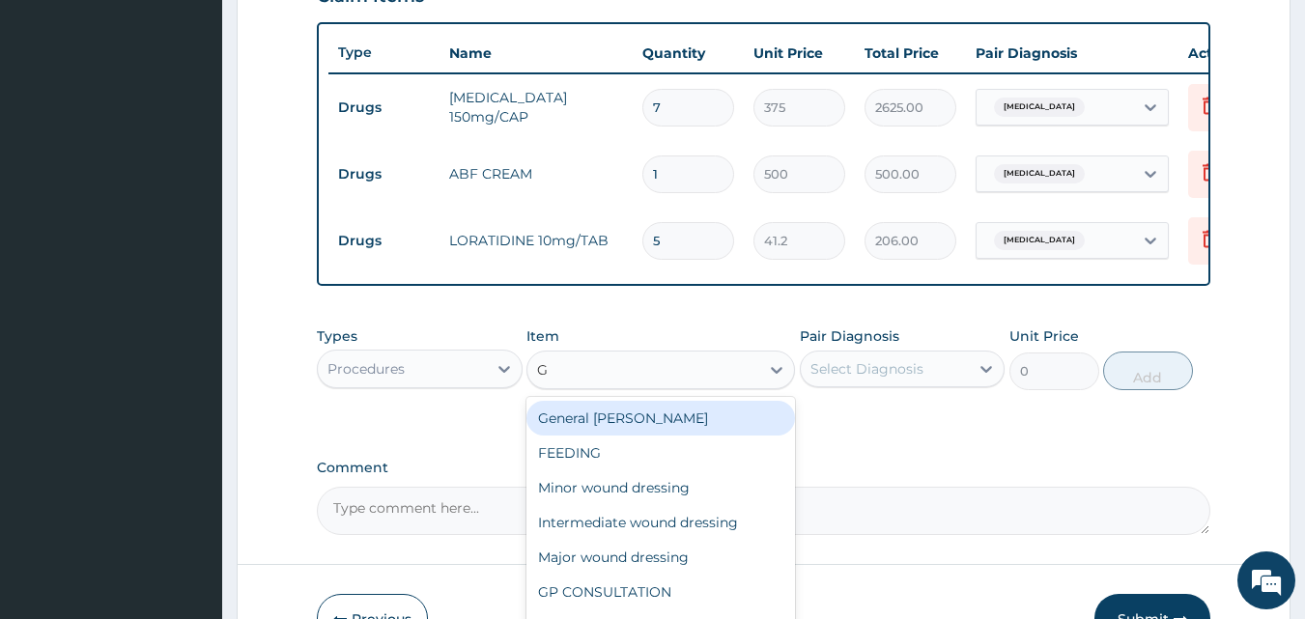
type input "GP"
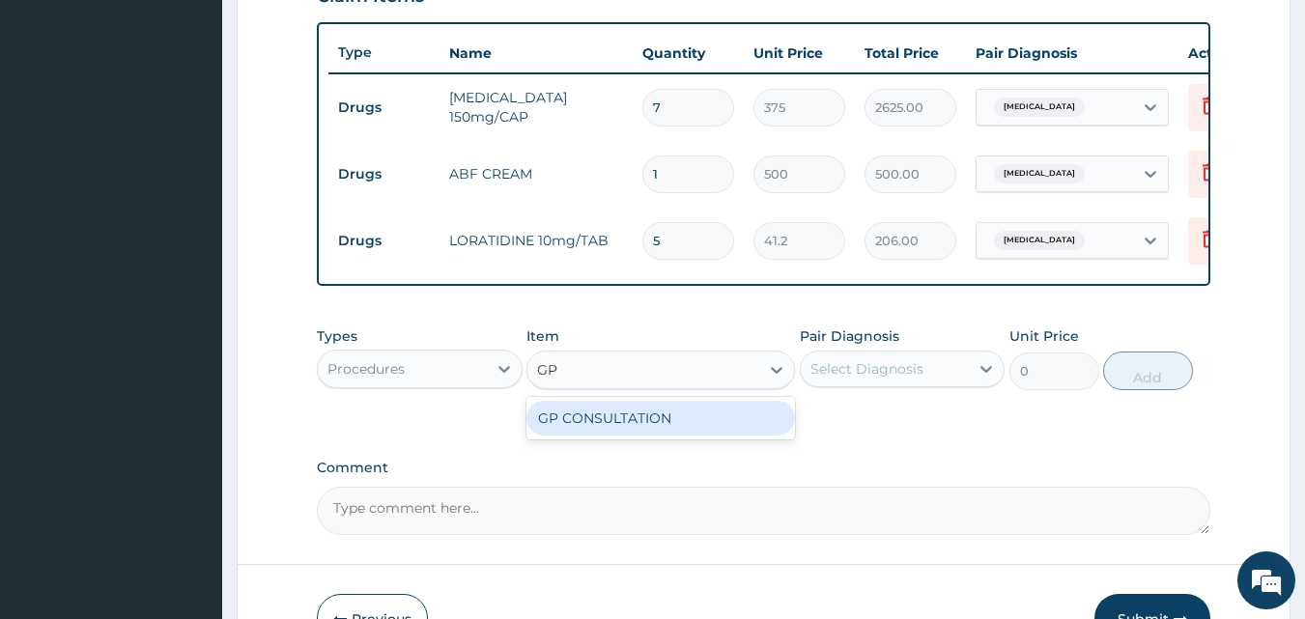
click at [600, 435] on div "GP CONSULTATION" at bounding box center [661, 418] width 269 height 35
type input "2000"
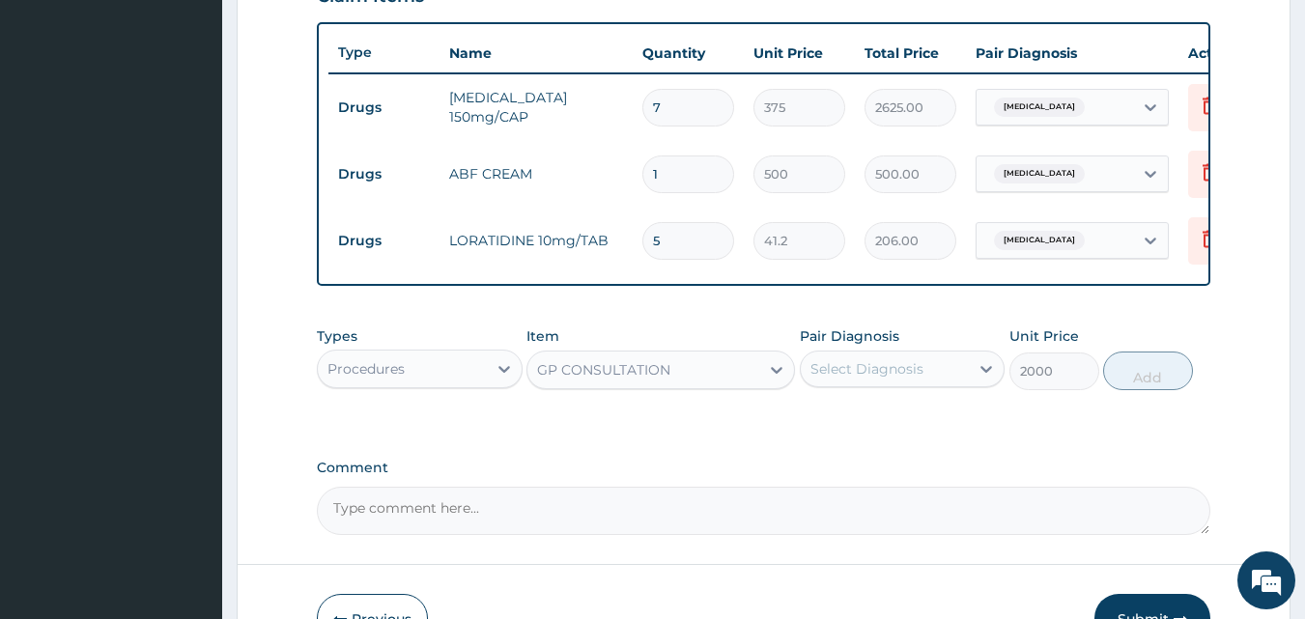
click at [868, 374] on div "Select Diagnosis" at bounding box center [867, 368] width 113 height 19
click at [851, 421] on label "Tinea nigra" at bounding box center [892, 416] width 120 height 19
checkbox input "true"
click at [1116, 385] on button "Add" at bounding box center [1148, 371] width 90 height 39
type input "0"
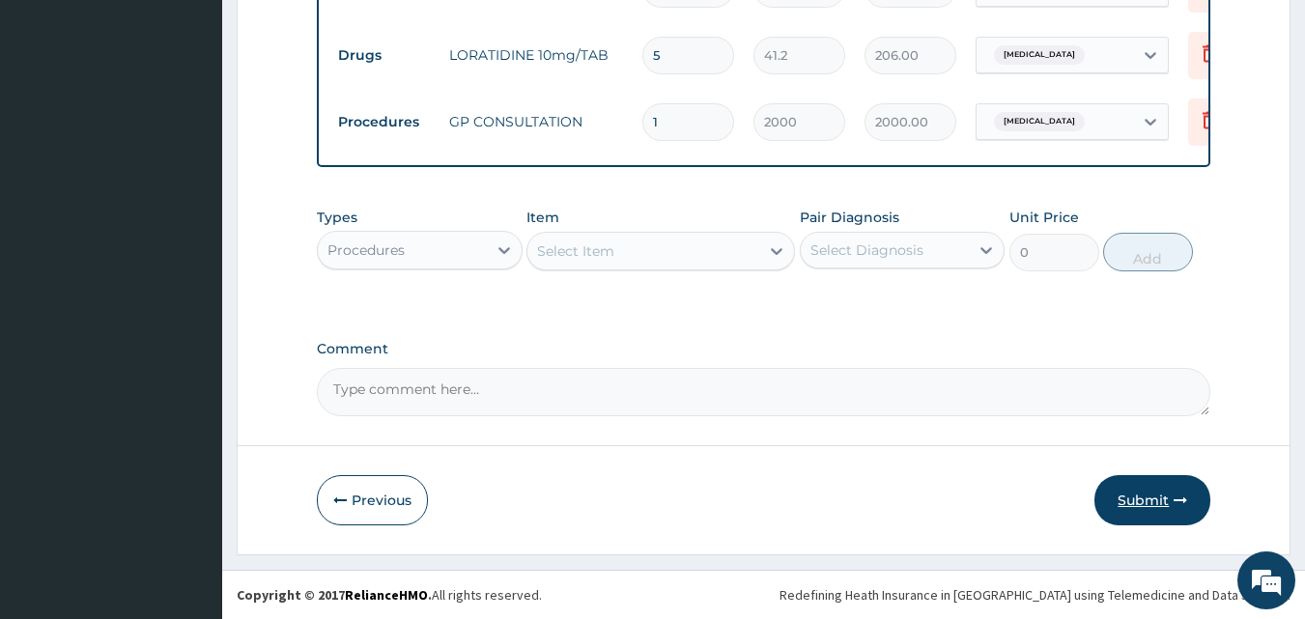
click at [1113, 498] on button "Submit" at bounding box center [1153, 500] width 116 height 50
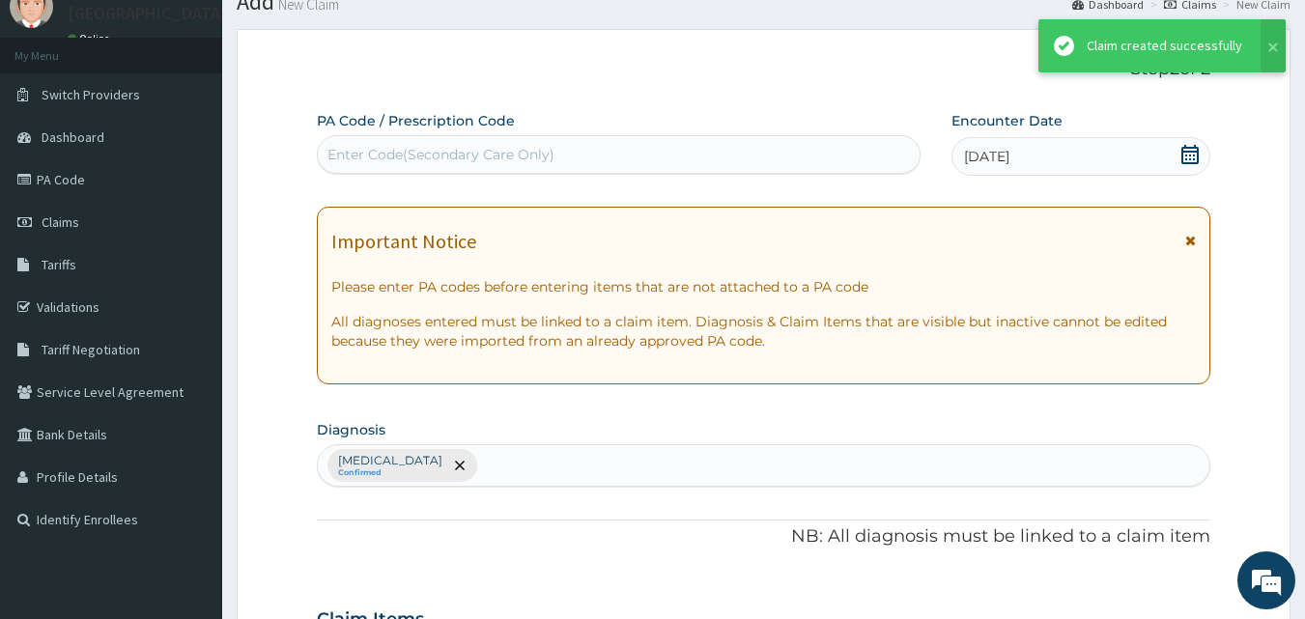
scroll to position [897, 0]
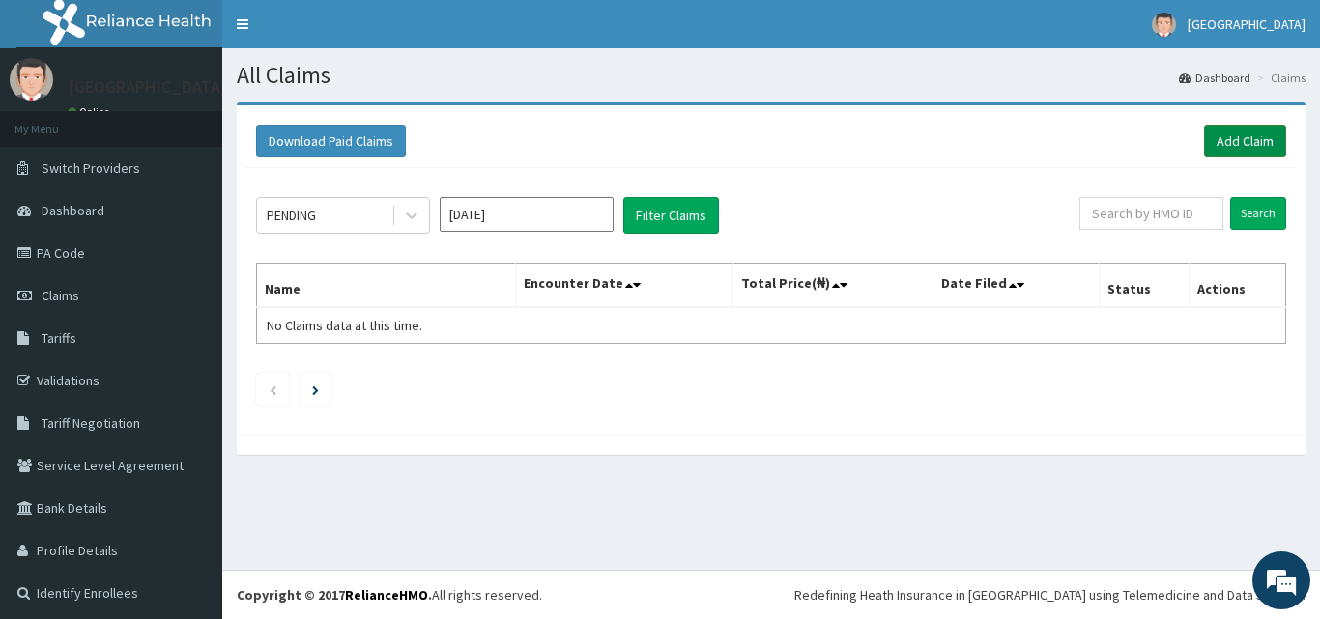
click at [1220, 140] on link "Add Claim" at bounding box center [1245, 141] width 82 height 33
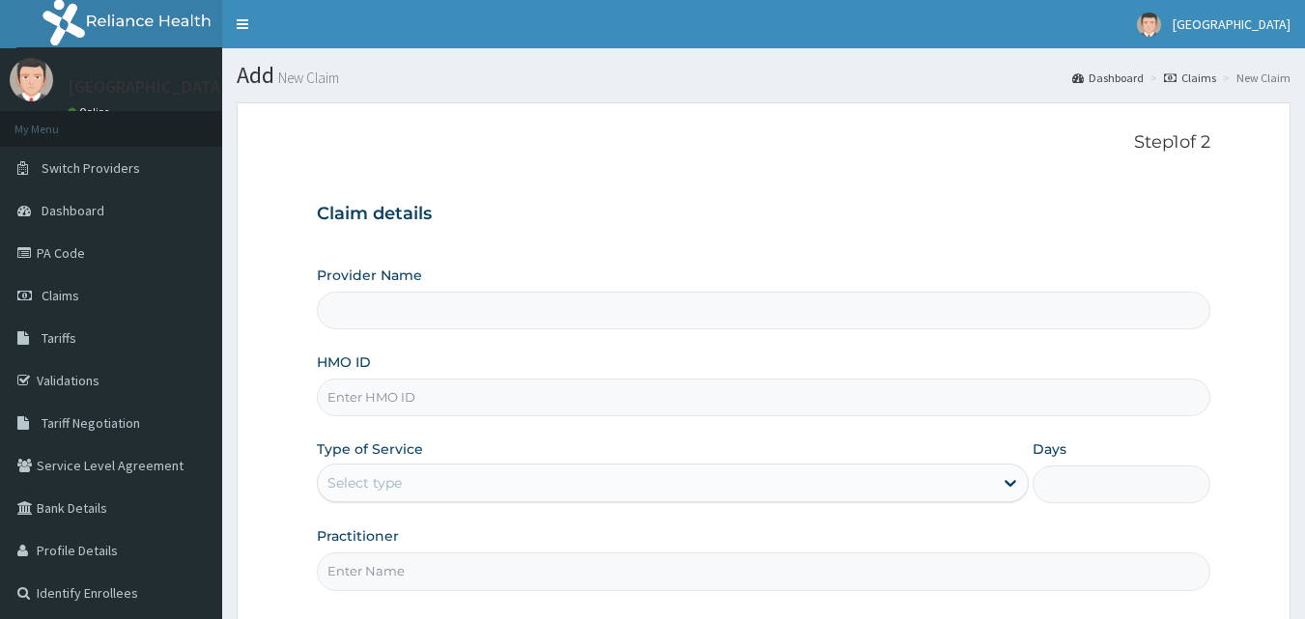
click at [518, 410] on input "HMO ID" at bounding box center [764, 398] width 895 height 38
type input "Veta Hospitals Ltd"
type input "GSV/10132/B"
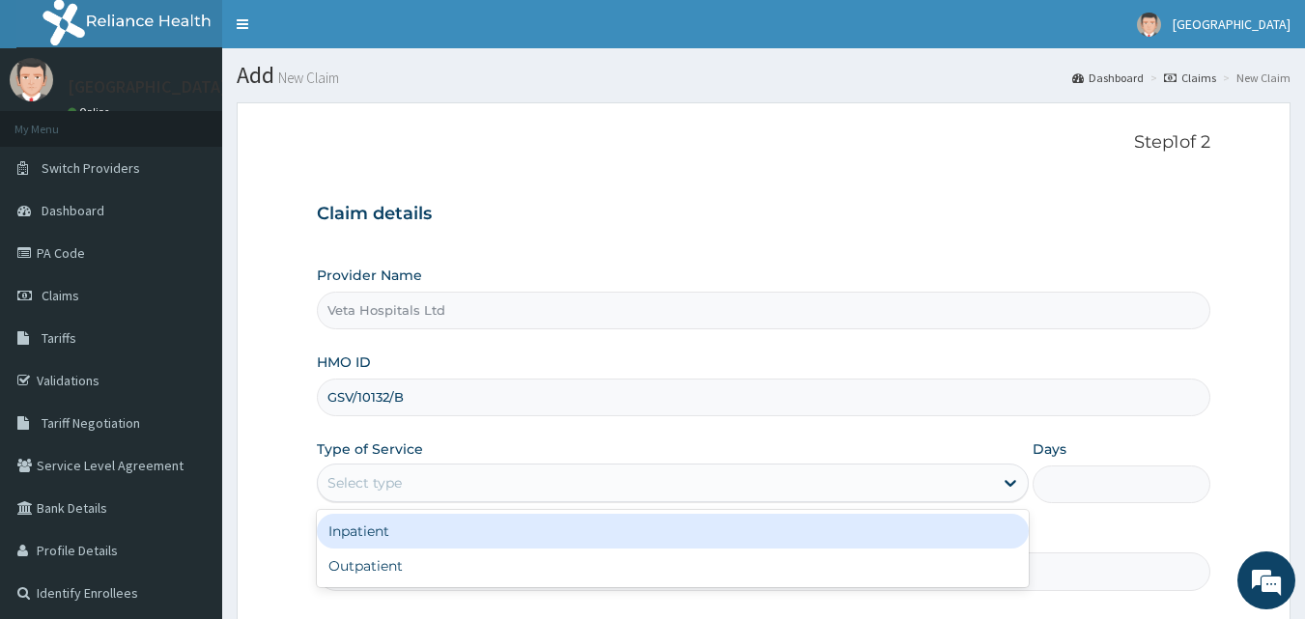
click at [472, 480] on div "Select type" at bounding box center [655, 483] width 675 height 31
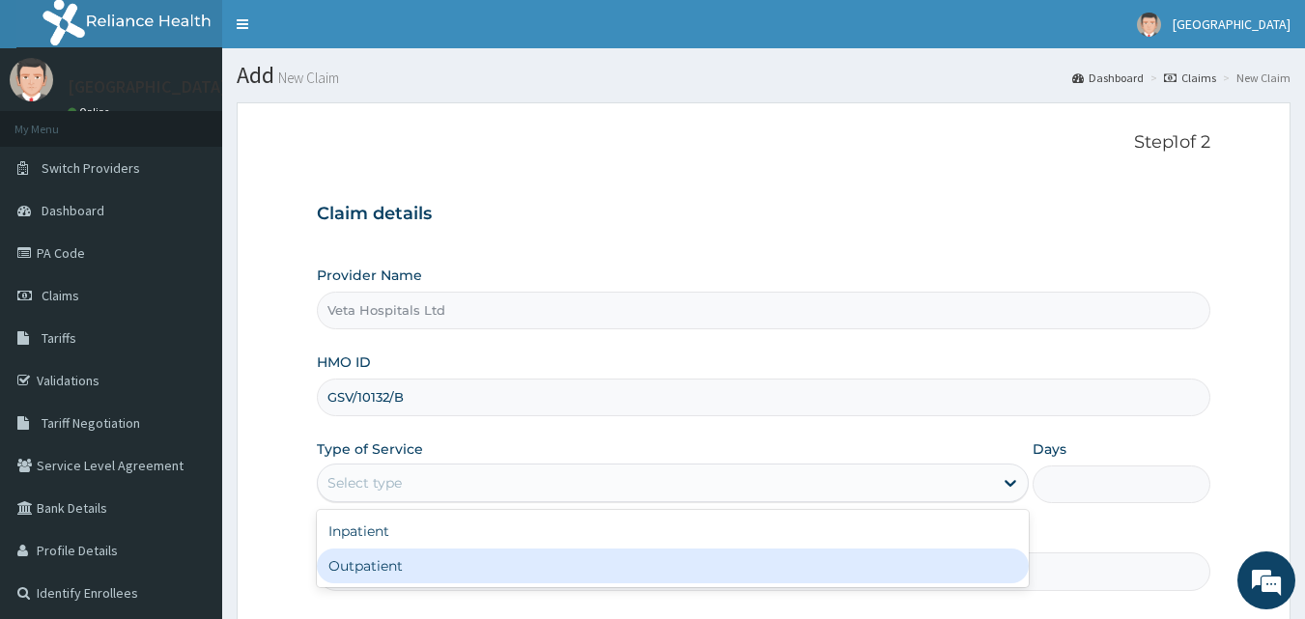
click at [414, 569] on div "Outpatient" at bounding box center [673, 566] width 712 height 35
type input "1"
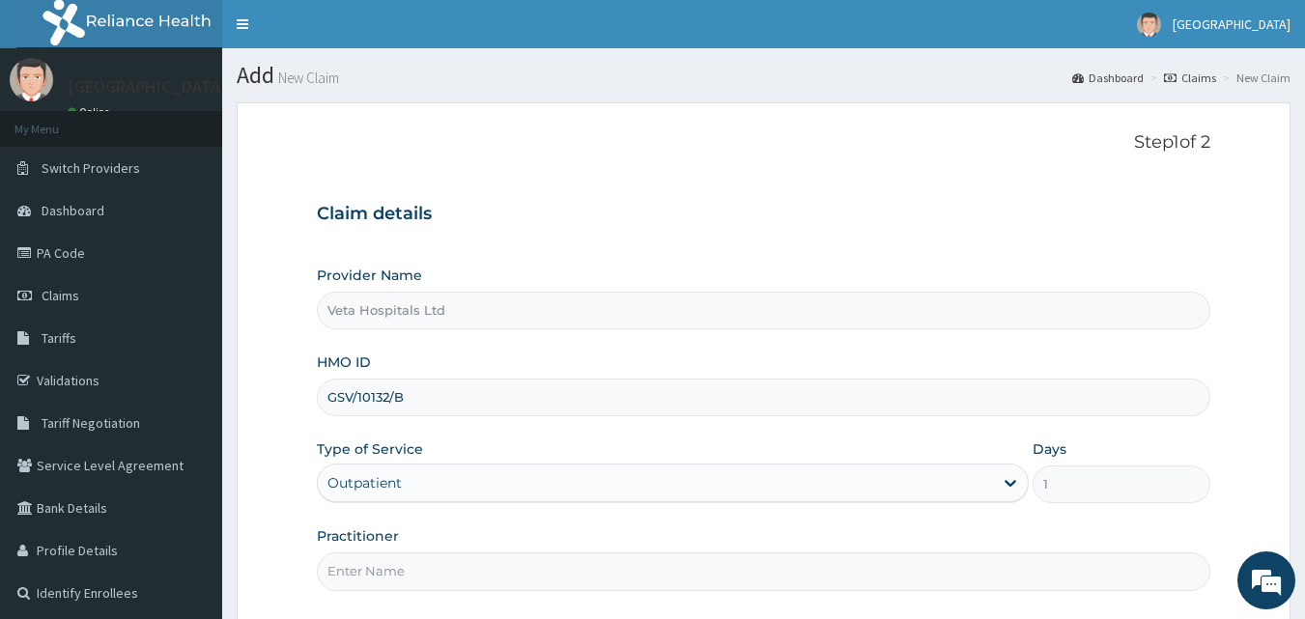
click at [414, 569] on input "Practitioner" at bounding box center [764, 572] width 895 height 38
type input "[PERSON_NAME]"
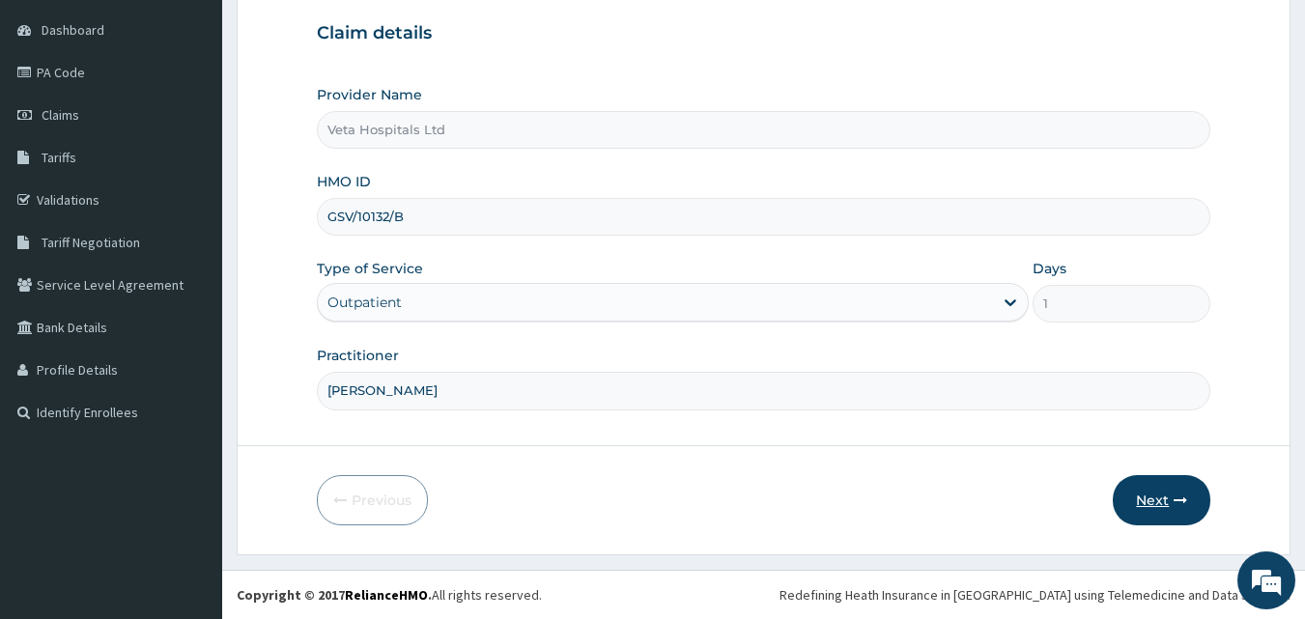
click at [1179, 493] on button "Next" at bounding box center [1162, 500] width 98 height 50
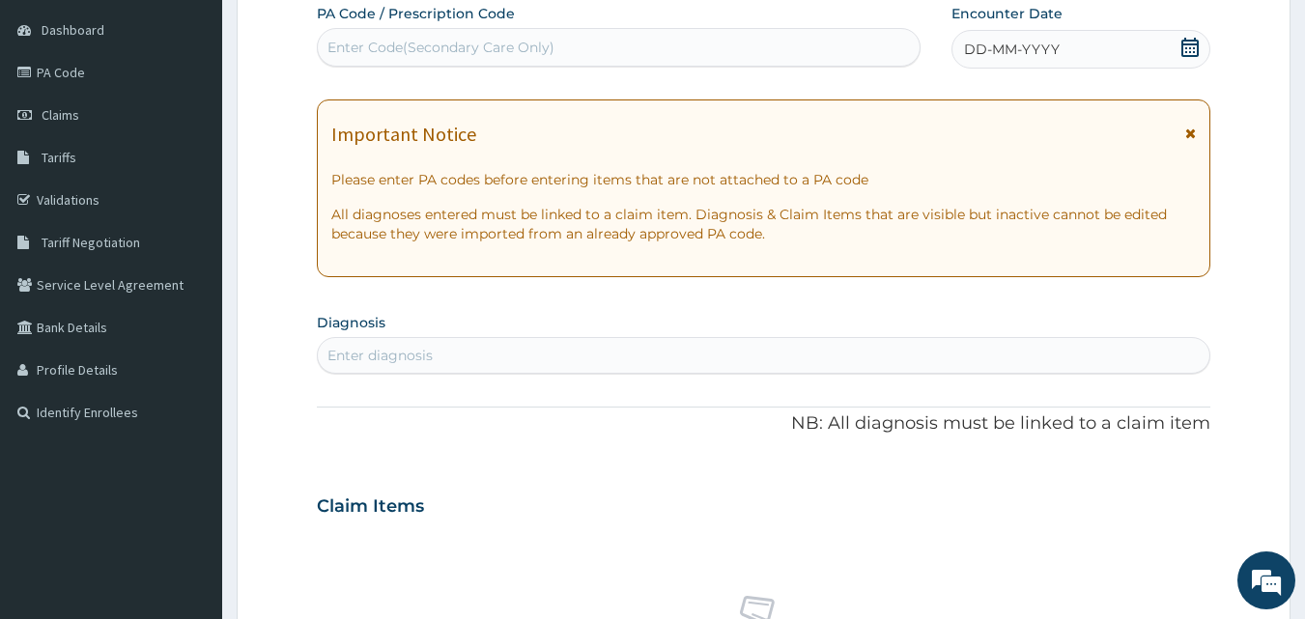
click at [1012, 38] on div "DD-MM-YYYY" at bounding box center [1081, 49] width 259 height 39
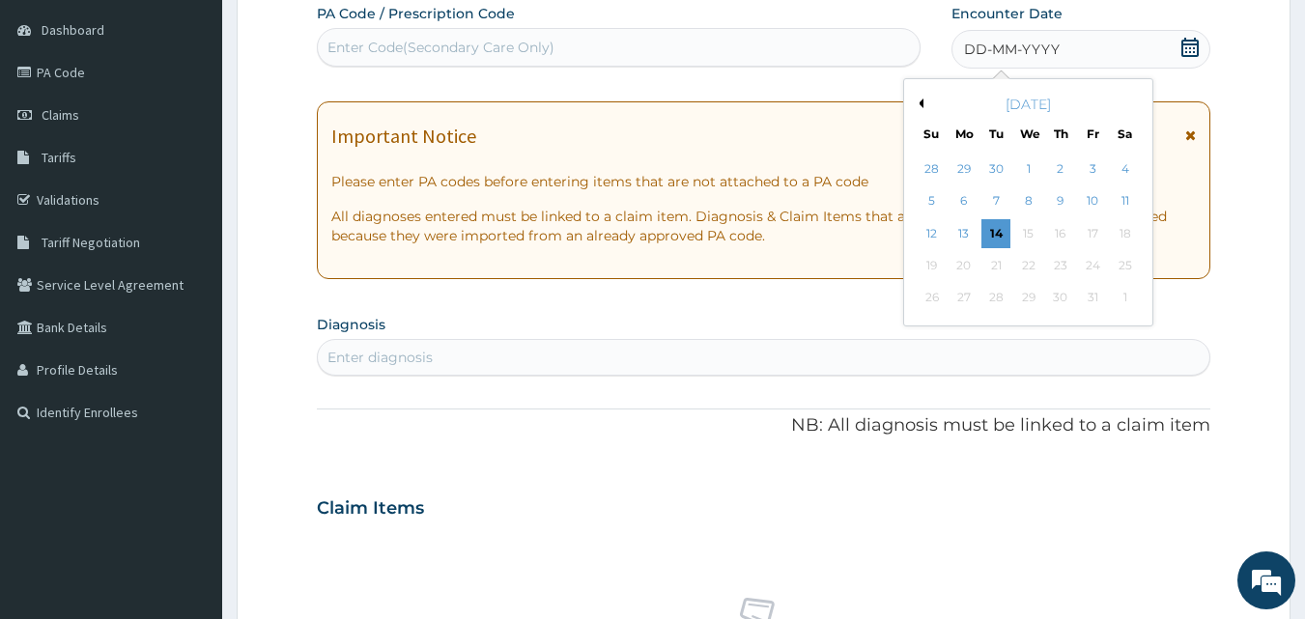
click at [922, 100] on button "Previous Month" at bounding box center [919, 104] width 10 height 10
click at [1002, 206] on div "9" at bounding box center [997, 201] width 29 height 29
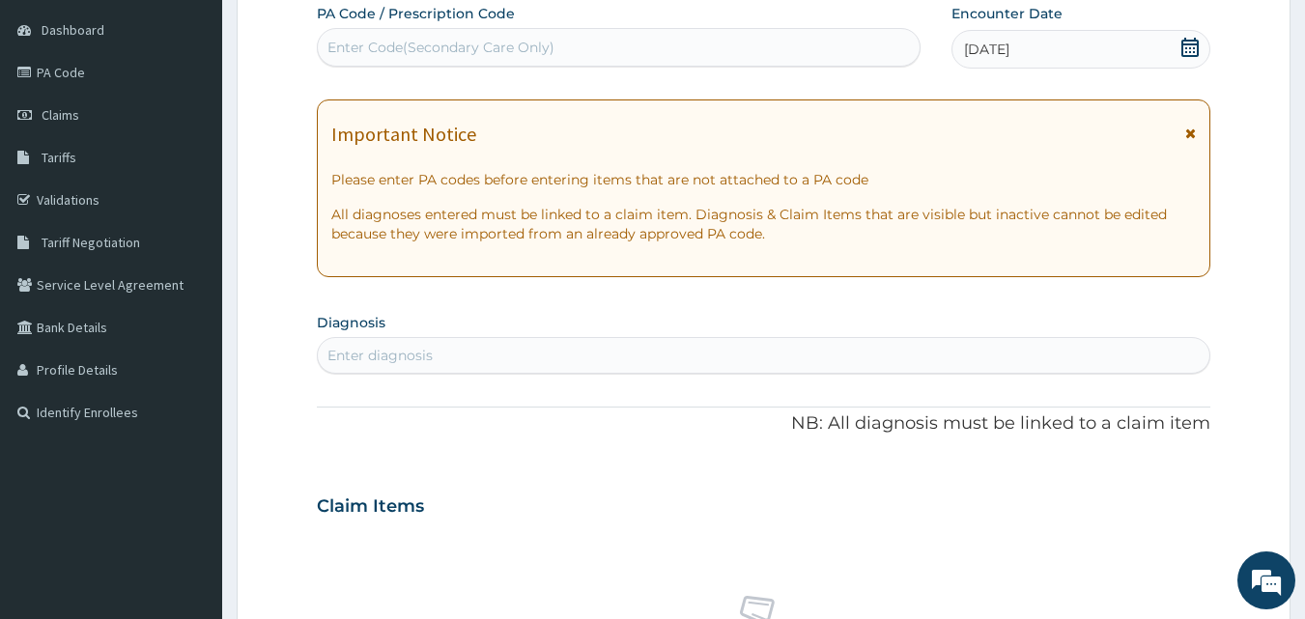
click at [834, 357] on div "Enter diagnosis" at bounding box center [764, 355] width 893 height 31
type input "FEVER"
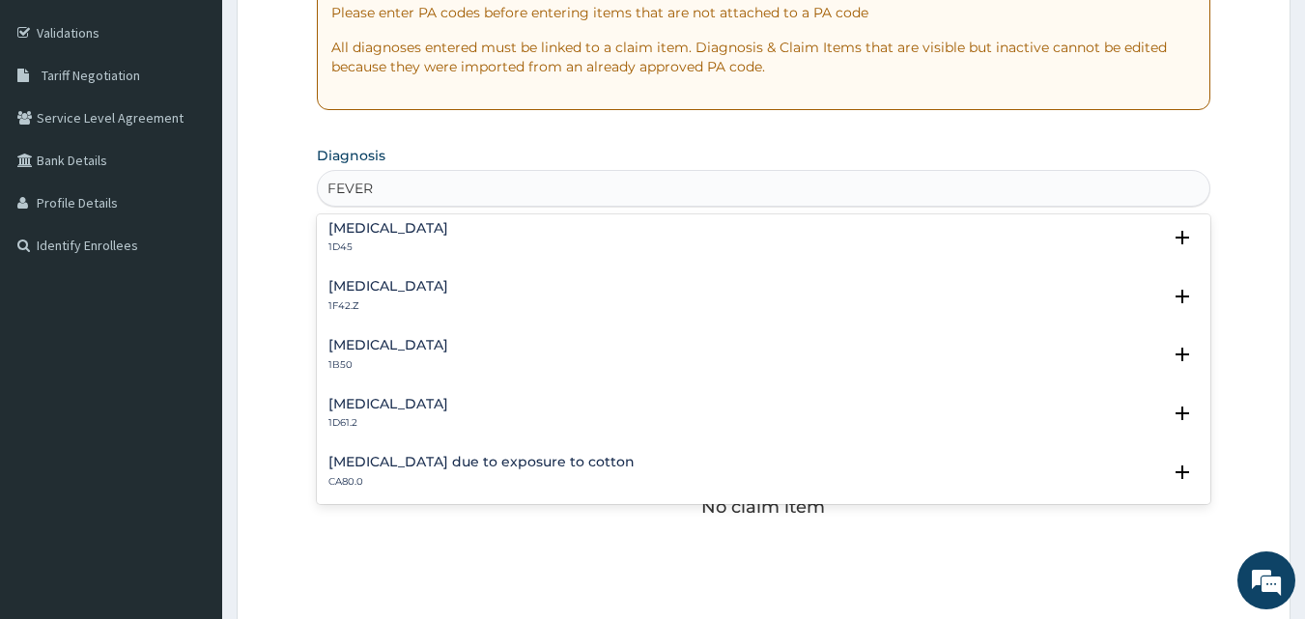
scroll to position [1504, 0]
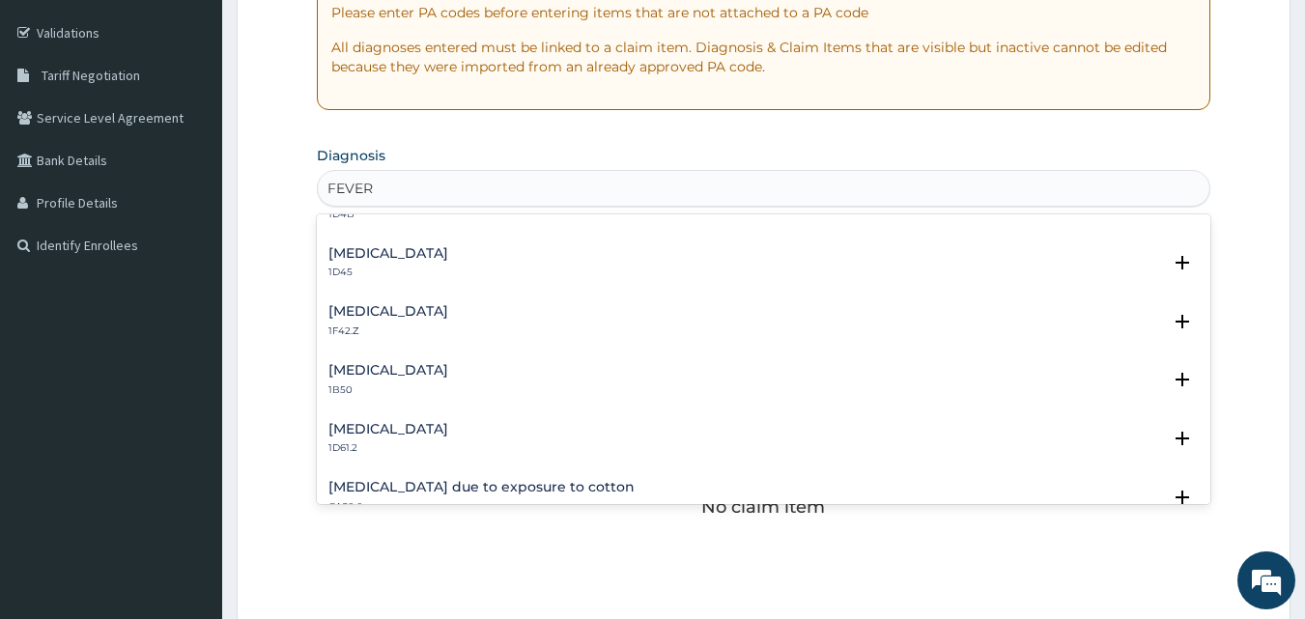
click at [448, 310] on h4 "Plasmodium malariae malaria without complication" at bounding box center [389, 311] width 120 height 14
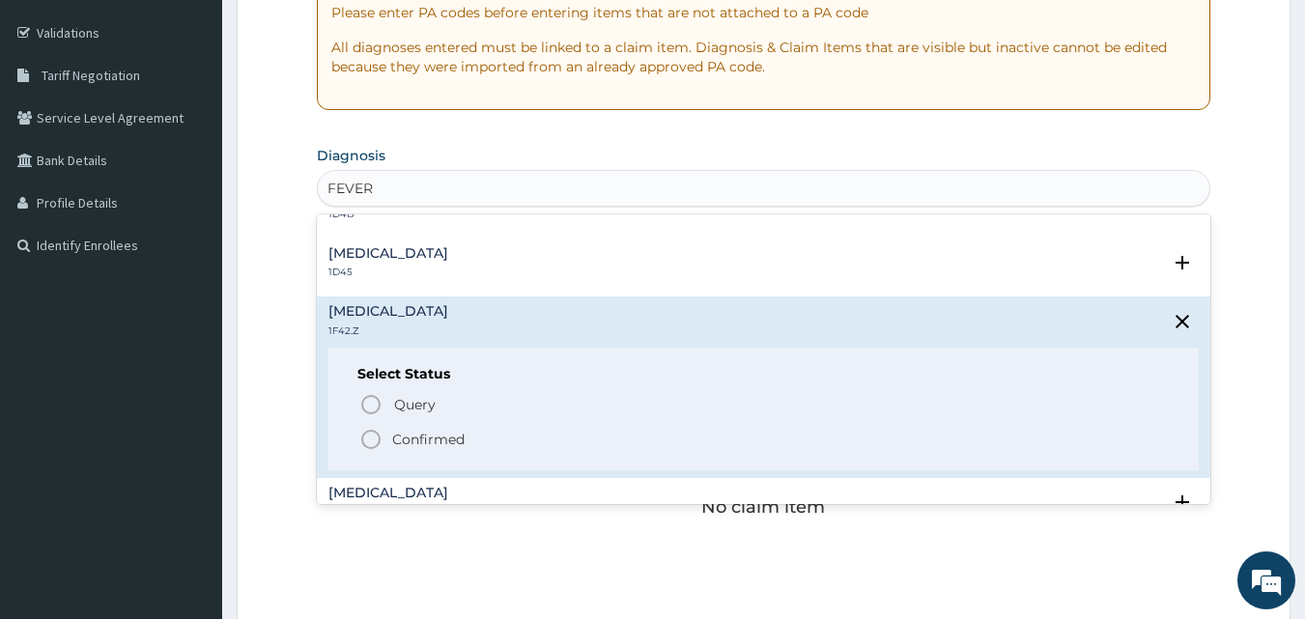
click at [364, 433] on circle "status option filled" at bounding box center [370, 439] width 17 height 17
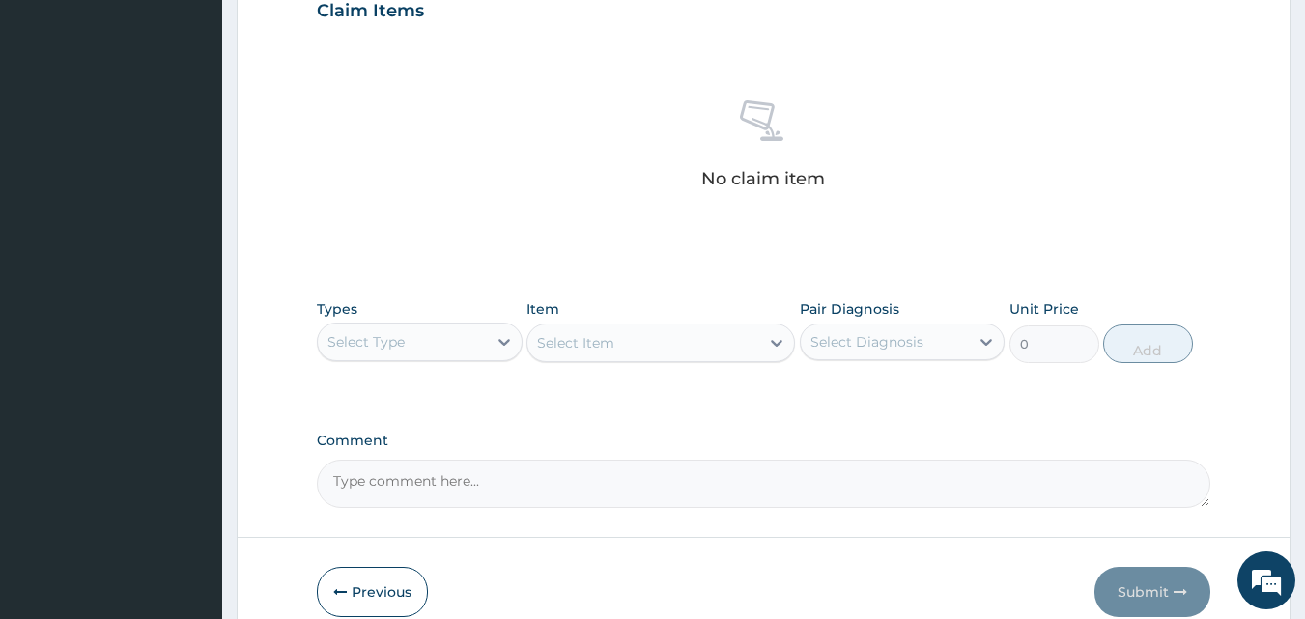
scroll to position [774, 0]
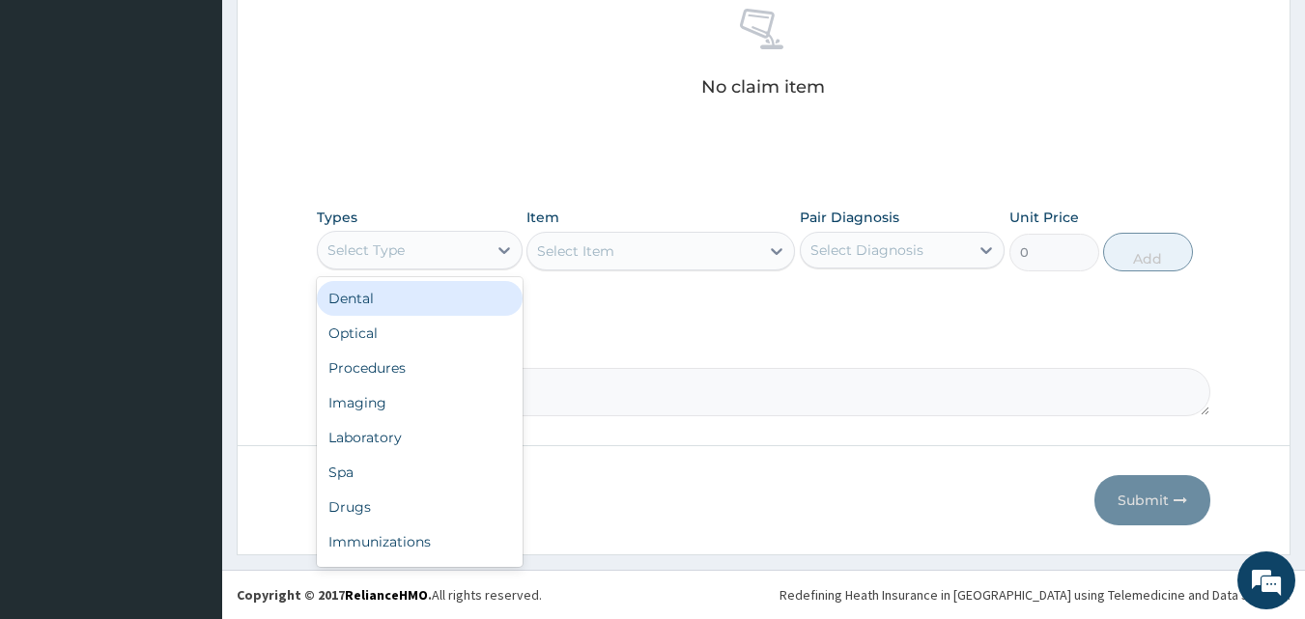
click at [470, 268] on div "Select Type" at bounding box center [420, 250] width 206 height 39
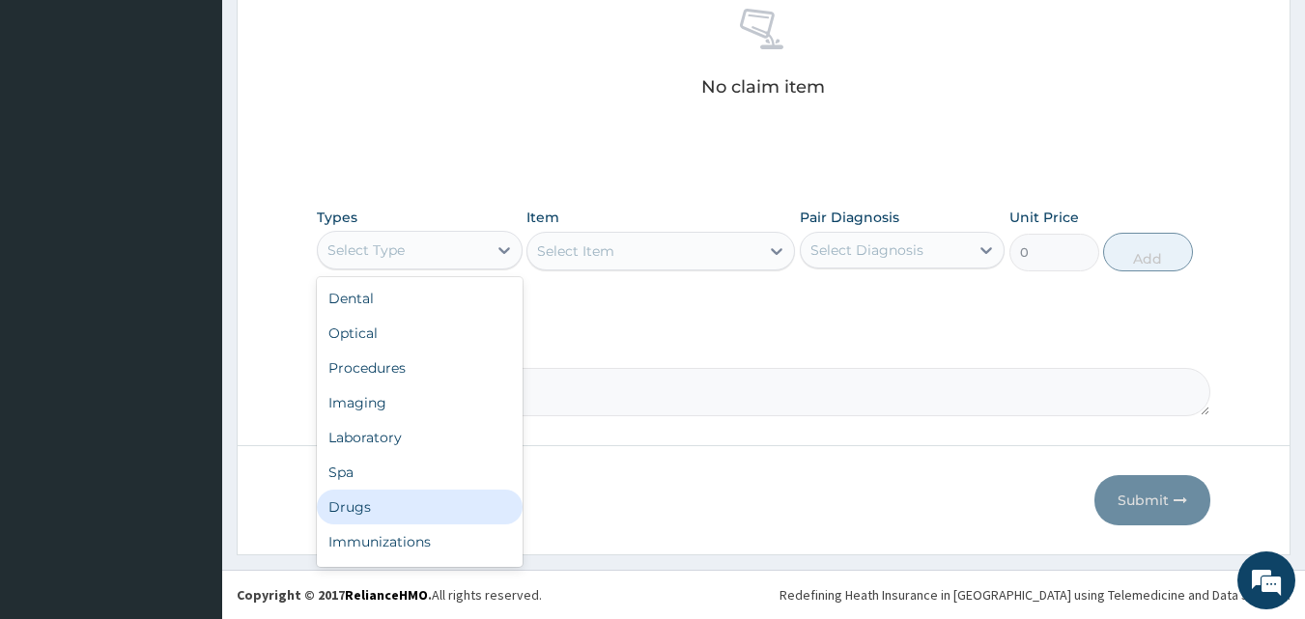
click at [377, 515] on div "Drugs" at bounding box center [420, 507] width 206 height 35
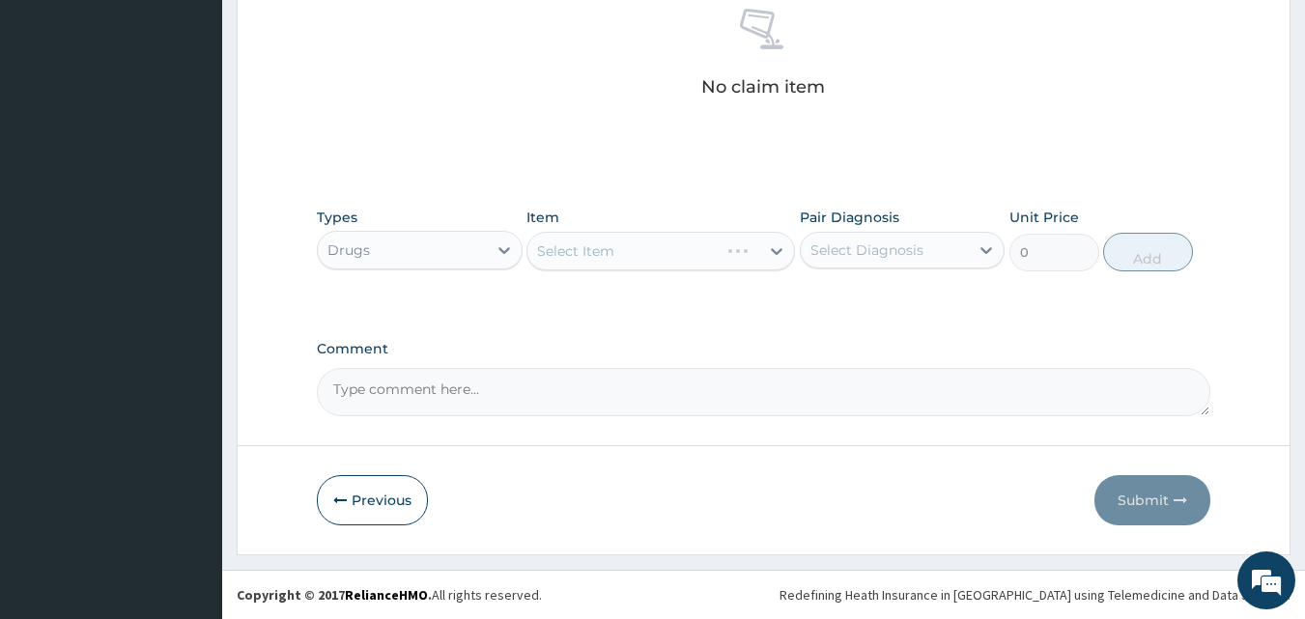
scroll to position [218, 0]
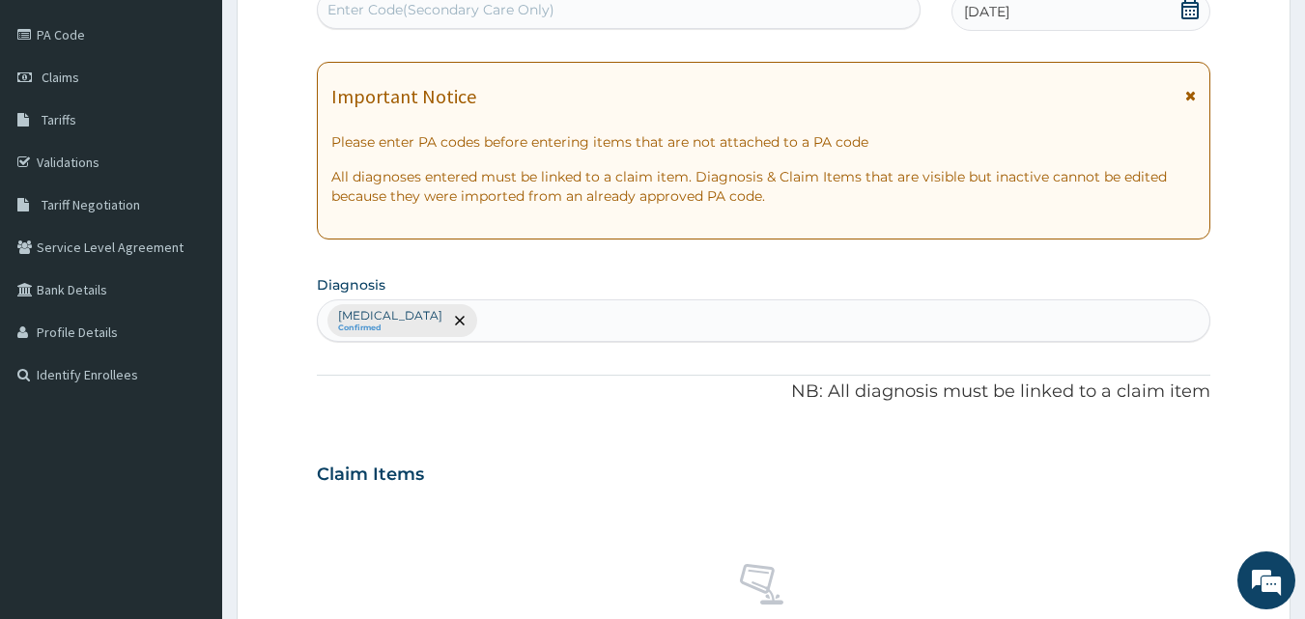
click at [730, 316] on div "Plasmodium malariae malaria without complication Confirmed" at bounding box center [764, 320] width 893 height 41
type input "UPPER"
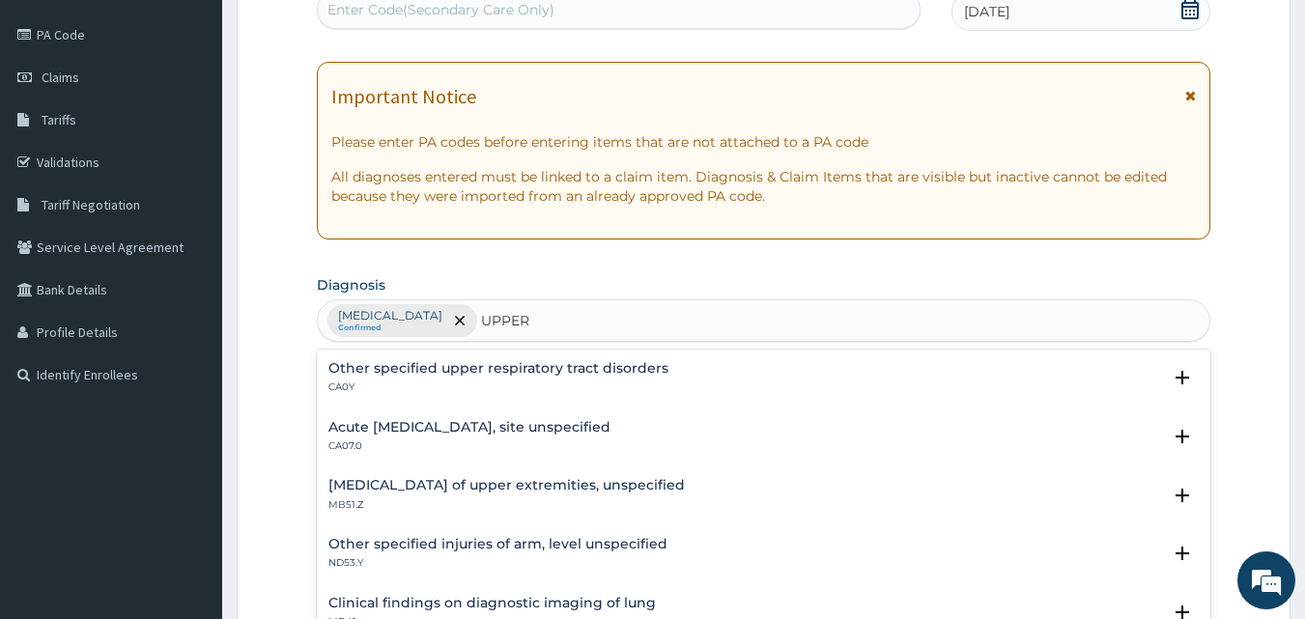
click at [531, 440] on p "CA07.0" at bounding box center [470, 447] width 282 height 14
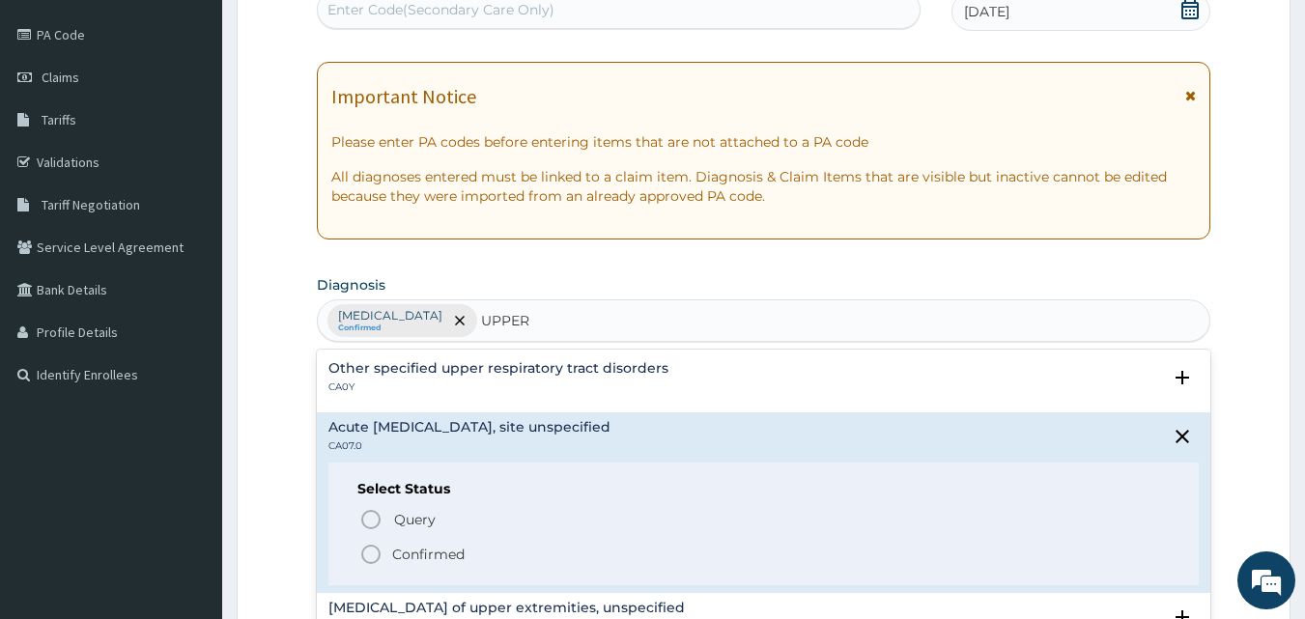
click at [372, 547] on icon "status option filled" at bounding box center [370, 554] width 23 height 23
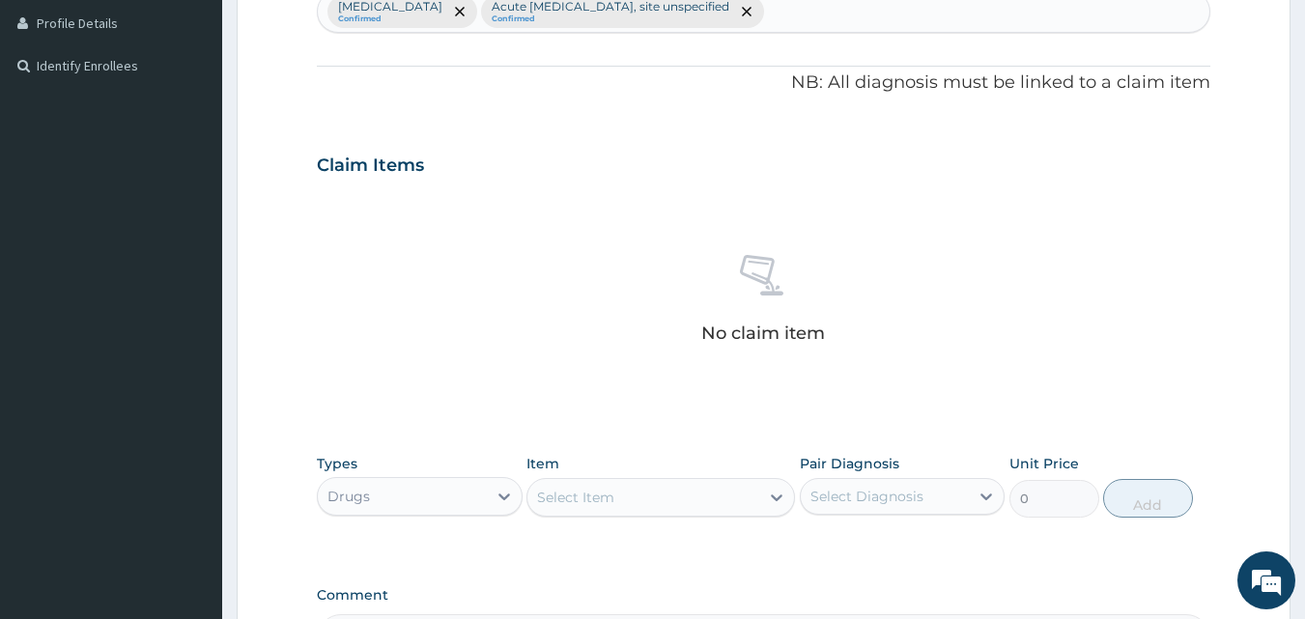
scroll to position [659, 0]
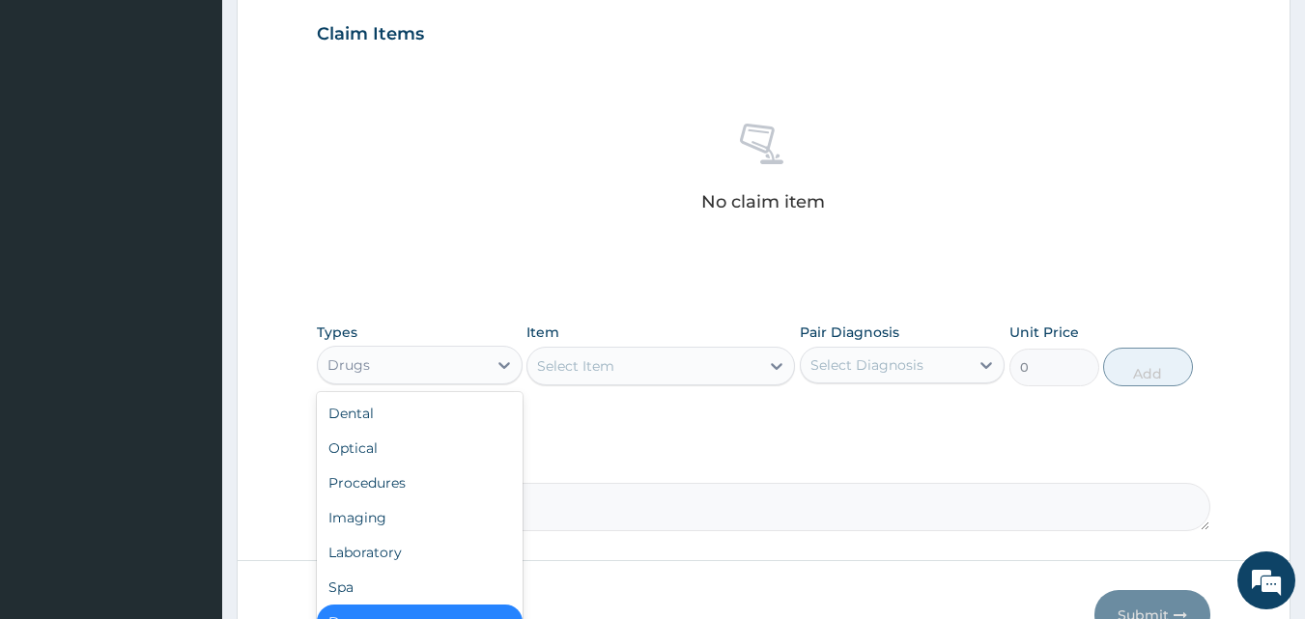
click at [382, 367] on div "Drugs" at bounding box center [402, 365] width 169 height 31
click at [633, 371] on div "Select Item" at bounding box center [644, 366] width 232 height 31
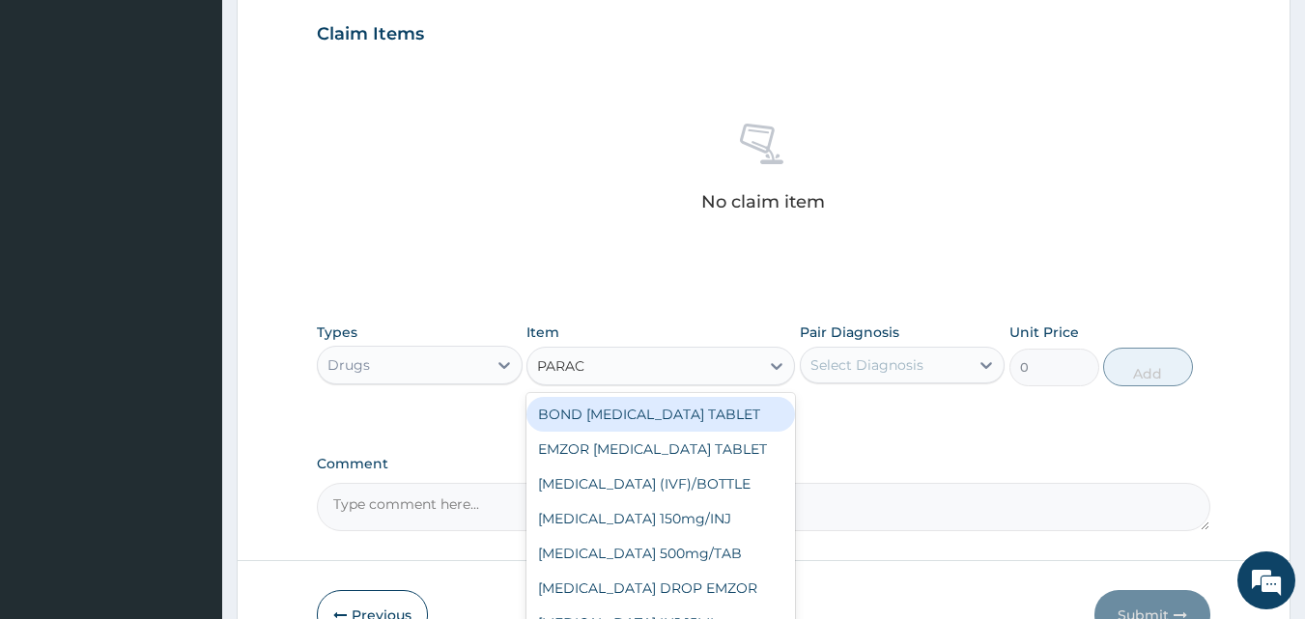
type input "PARACE"
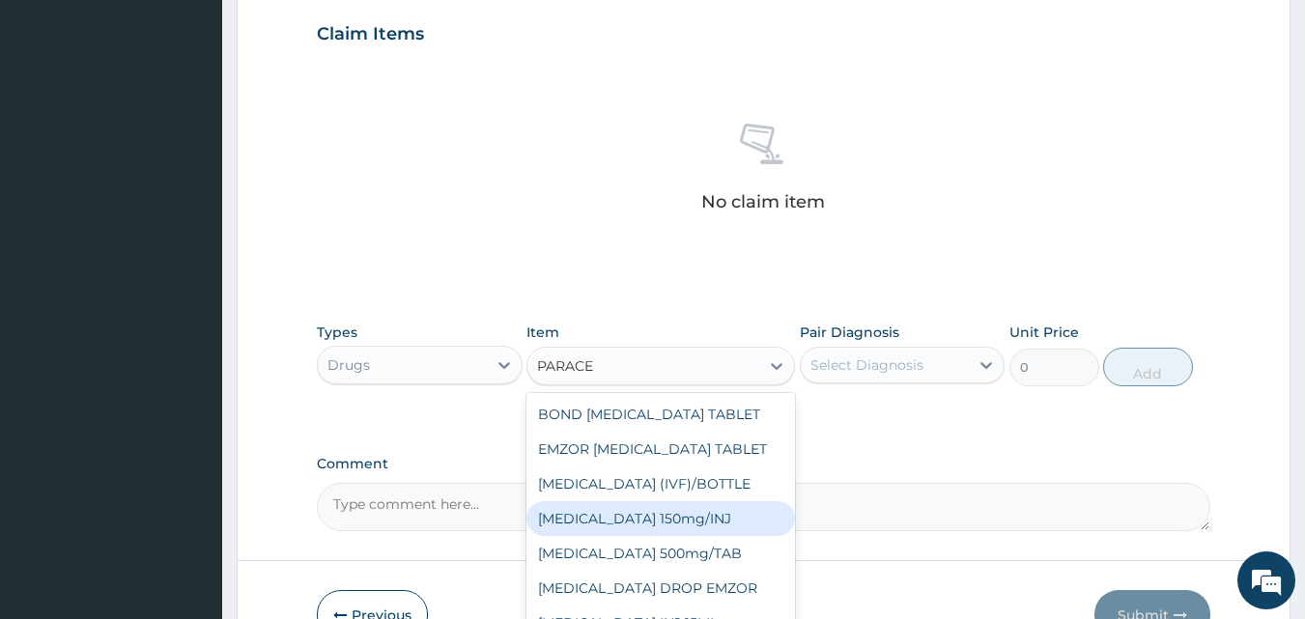
click at [665, 509] on div "Paracetamol 150mg/INJ" at bounding box center [661, 518] width 269 height 35
type input "112.5"
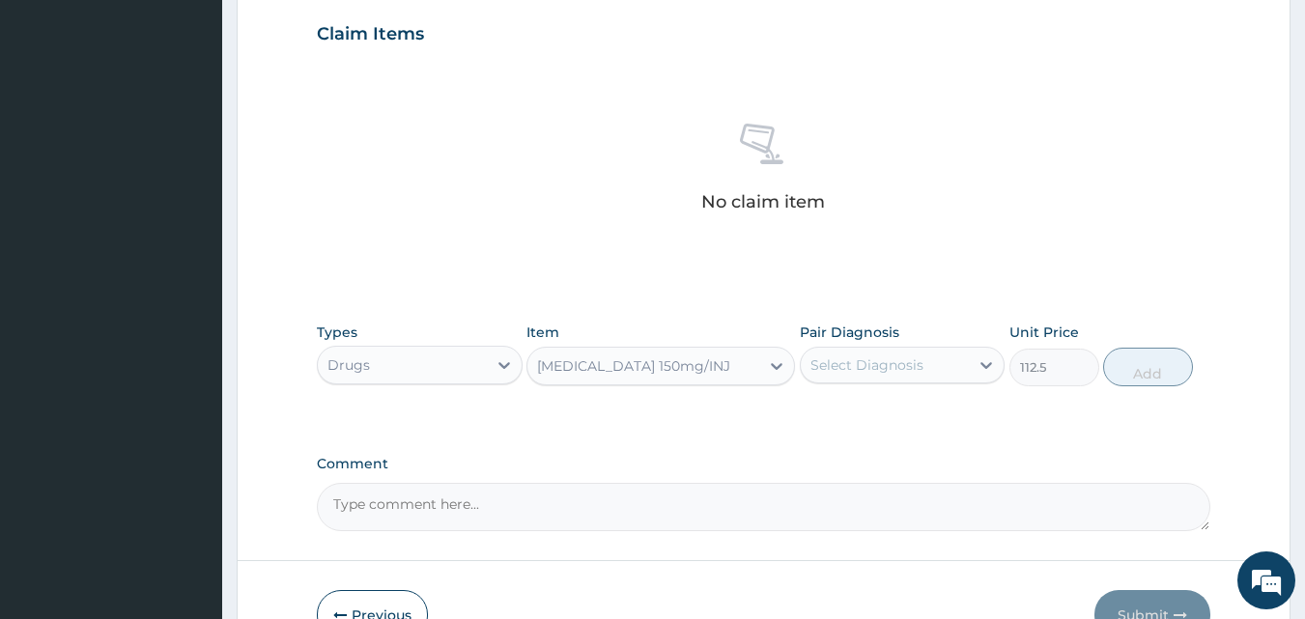
click at [860, 342] on div "Pair Diagnosis Select Diagnosis" at bounding box center [903, 355] width 206 height 64
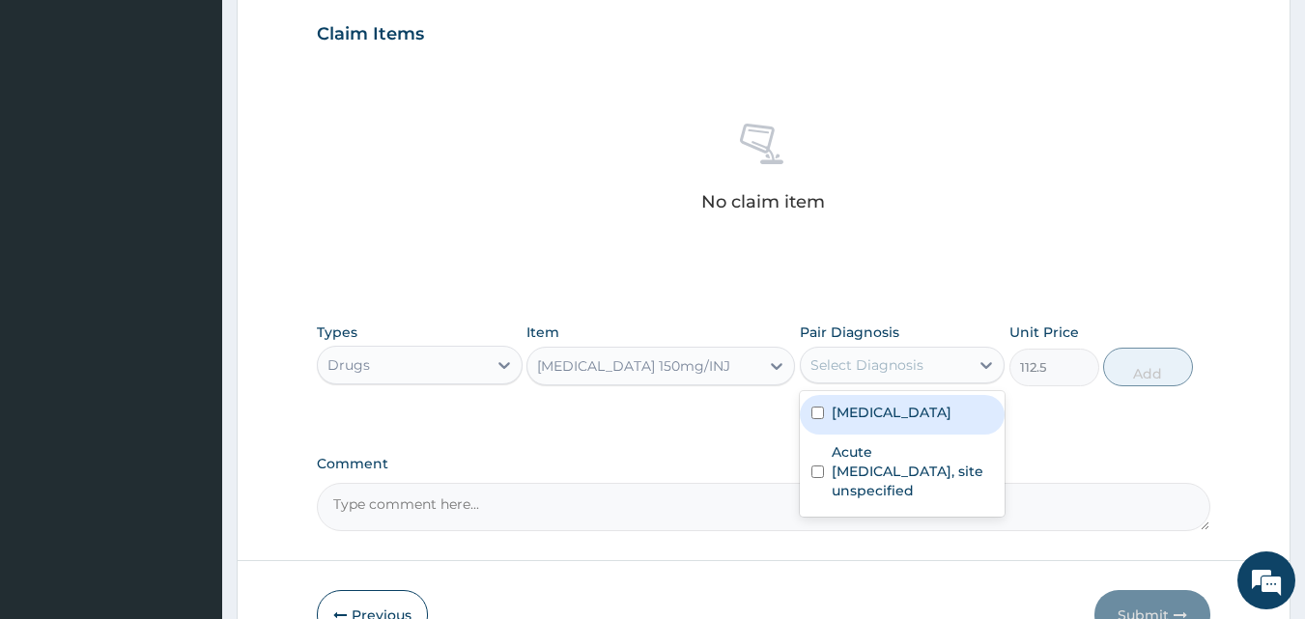
click at [861, 357] on div "Select Diagnosis" at bounding box center [867, 365] width 113 height 19
click at [849, 422] on label "Plasmodium malariae malaria without complication" at bounding box center [892, 412] width 120 height 19
checkbox input "true"
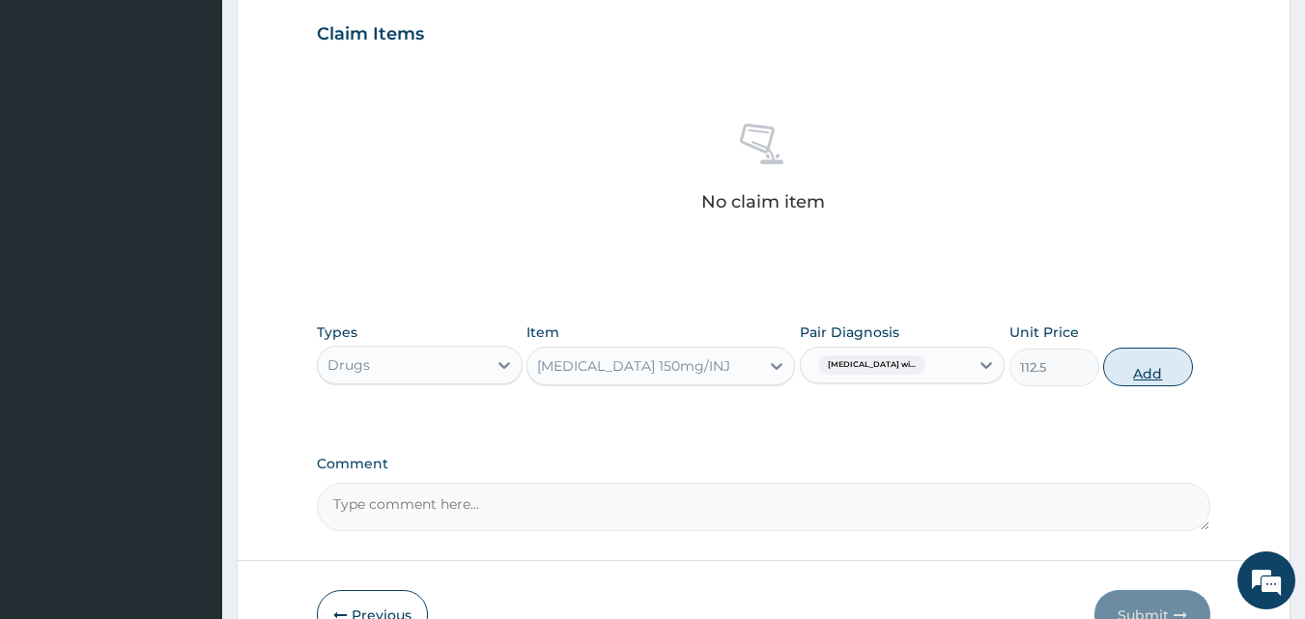
click at [1149, 366] on button "Add" at bounding box center [1148, 367] width 90 height 39
type input "0"
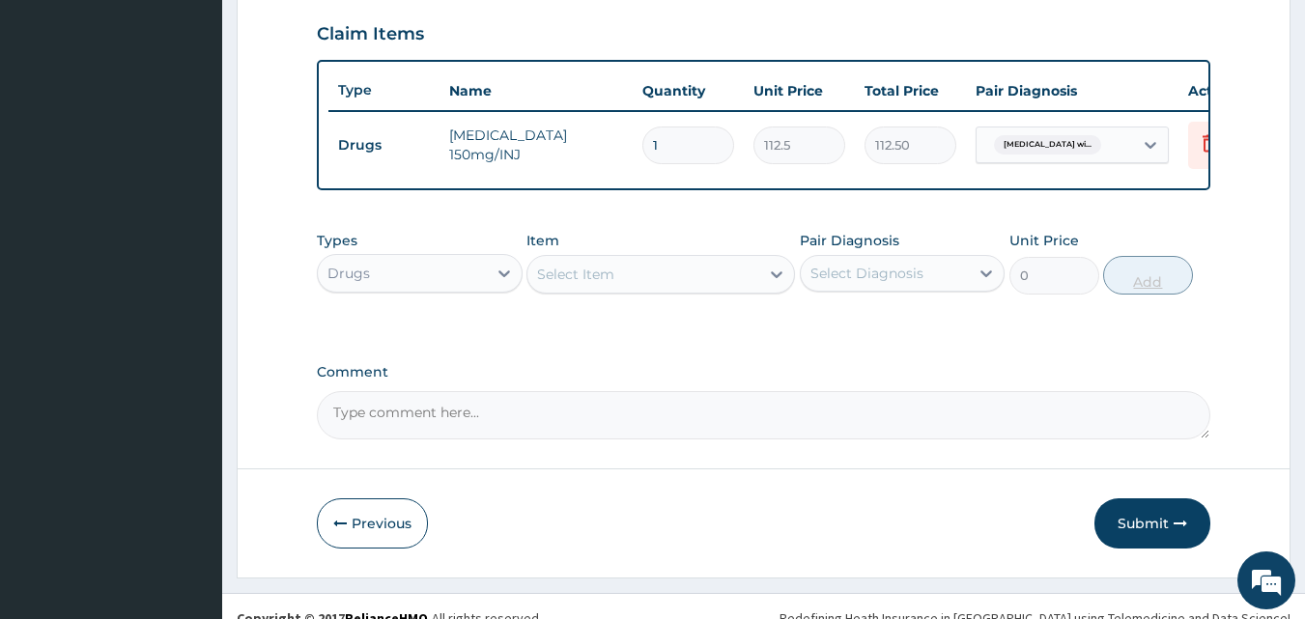
type input "0.00"
type input "4"
type input "450.00"
type input "4"
click at [609, 280] on div "Select Item" at bounding box center [575, 274] width 77 height 19
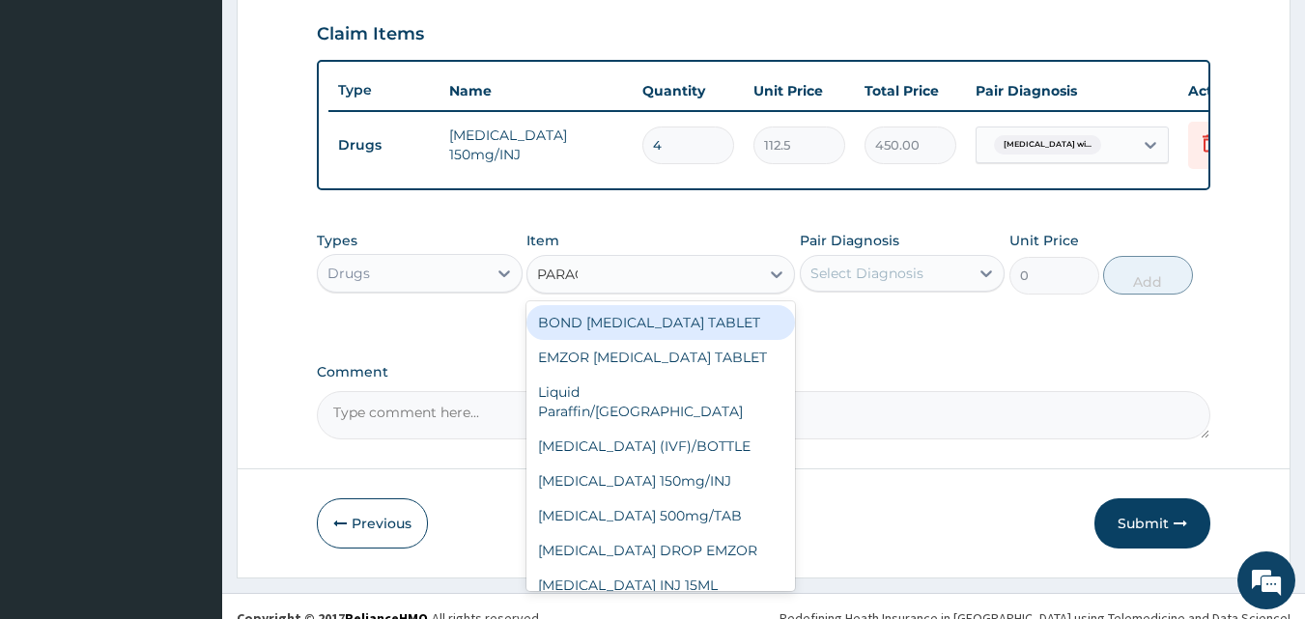
type input "PARACE"
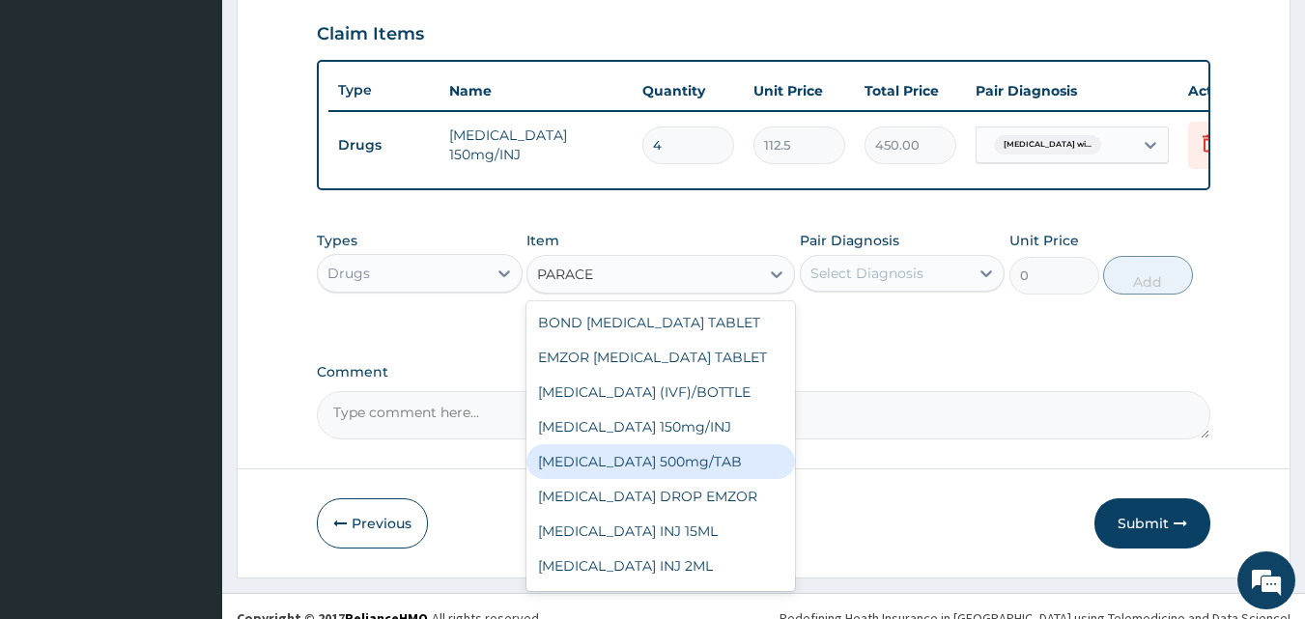
click at [642, 479] on div "PARACETAMOL 500mg/TAB" at bounding box center [661, 461] width 269 height 35
type input "18.5"
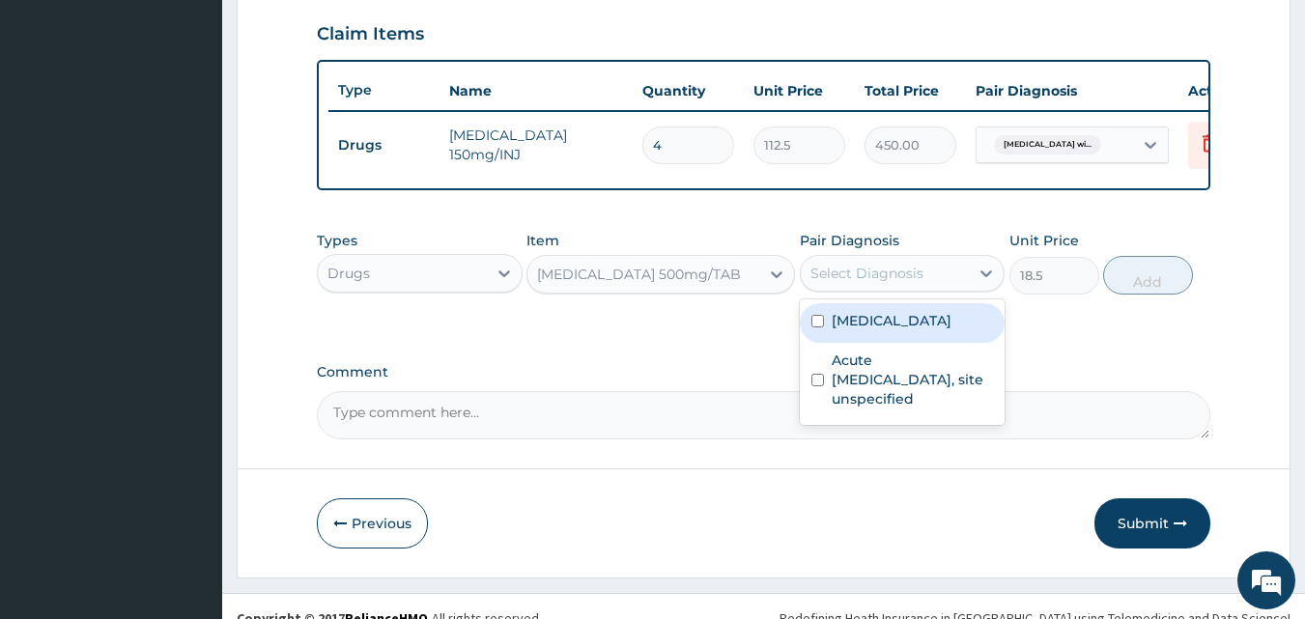
click at [879, 283] on div "Select Diagnosis" at bounding box center [867, 273] width 113 height 19
click at [844, 330] on label "Plasmodium malariae malaria without complication" at bounding box center [892, 320] width 120 height 19
checkbox input "true"
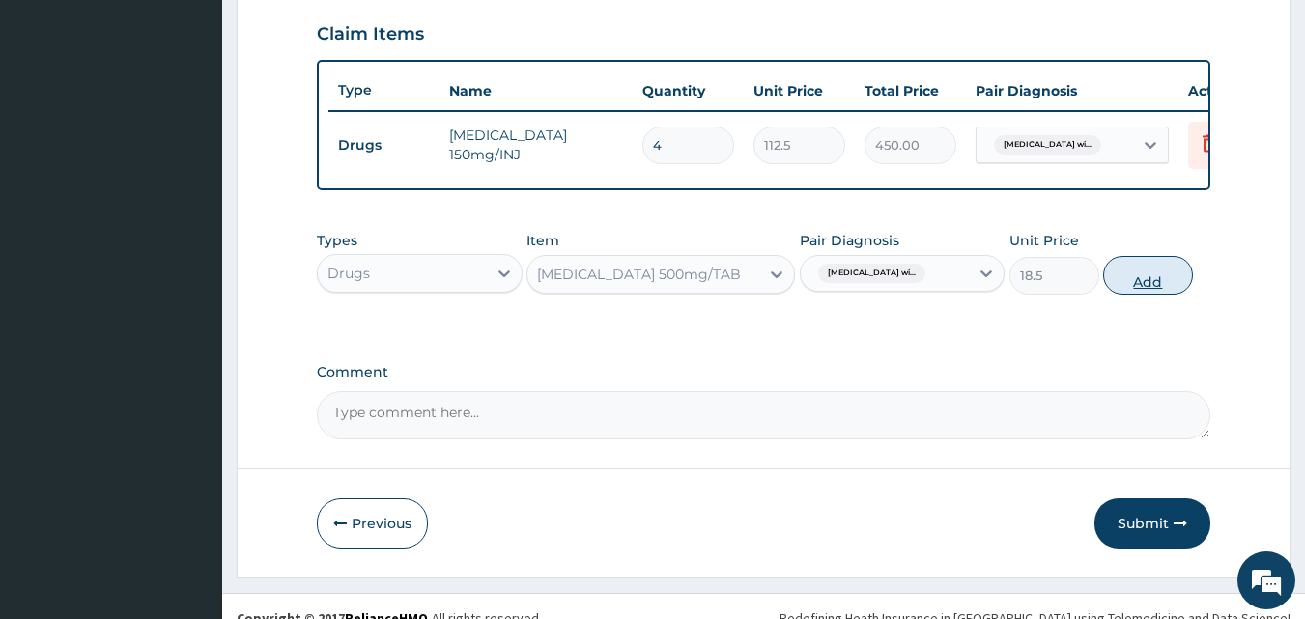
click at [1135, 289] on button "Add" at bounding box center [1148, 275] width 90 height 39
type input "0"
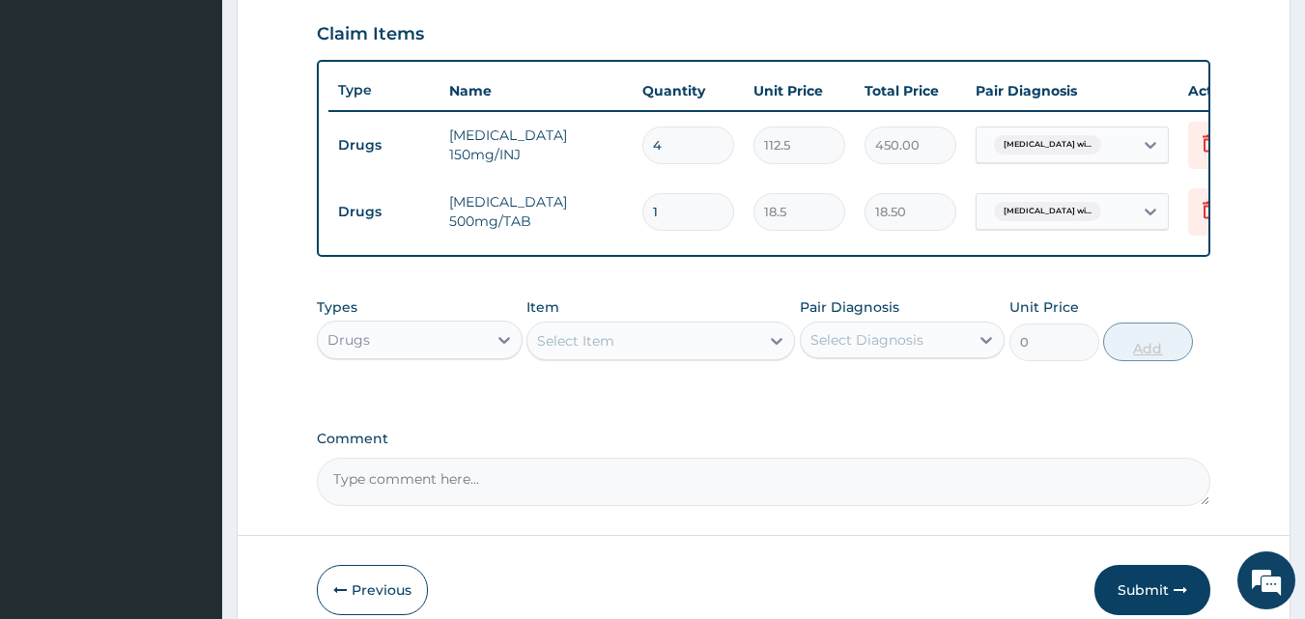
type input "12"
type input "222.00"
type input "12"
click at [632, 344] on div "Select Item" at bounding box center [644, 341] width 232 height 31
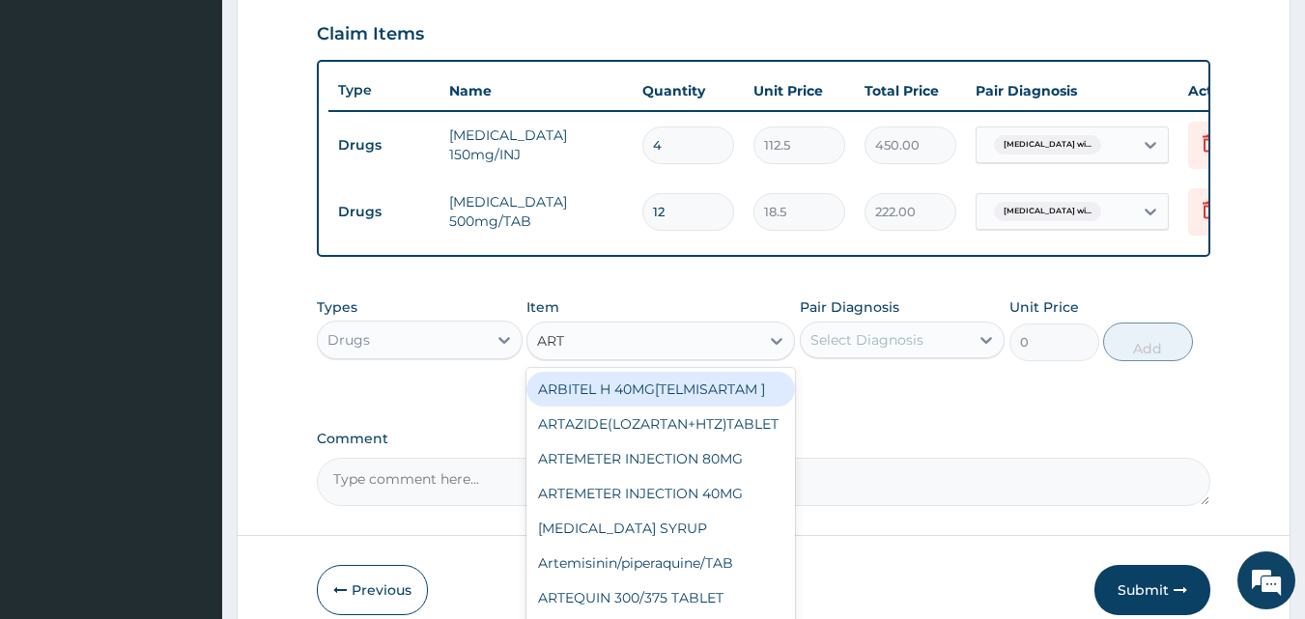
type input "ARTE"
click at [639, 394] on div "ARTEMETER INJECTION 80MG" at bounding box center [661, 389] width 269 height 35
type input "700"
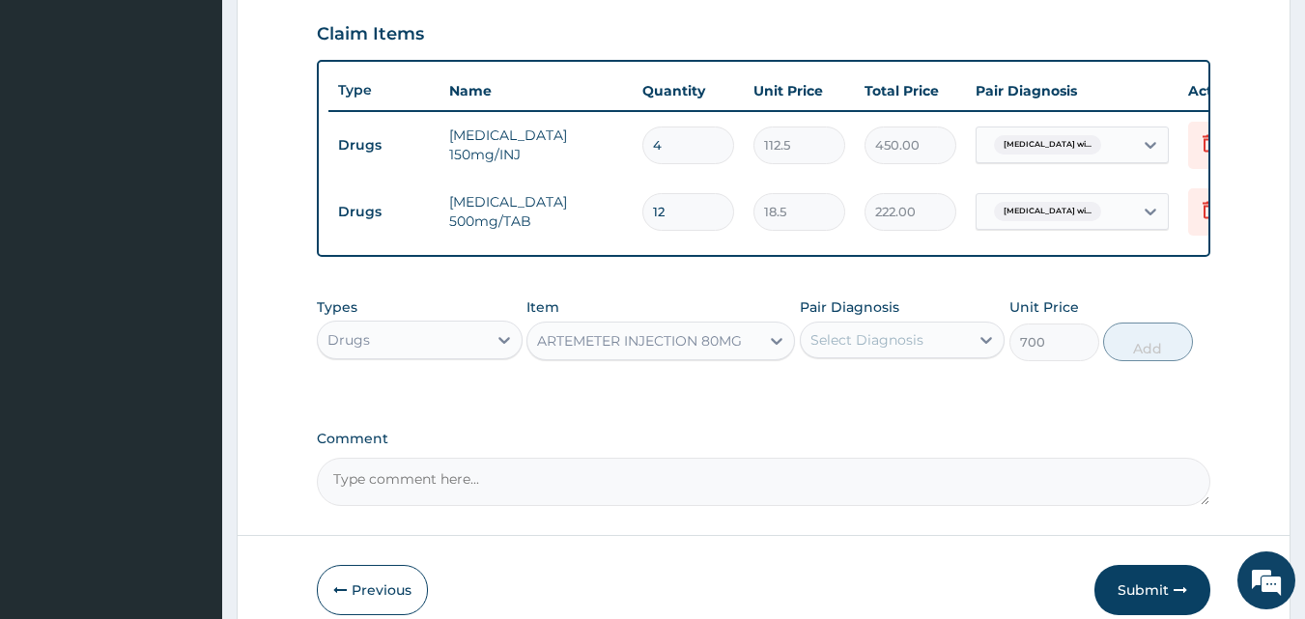
click at [843, 350] on div "Select Diagnosis" at bounding box center [867, 339] width 113 height 19
click at [842, 350] on div "Select Diagnosis" at bounding box center [867, 339] width 113 height 19
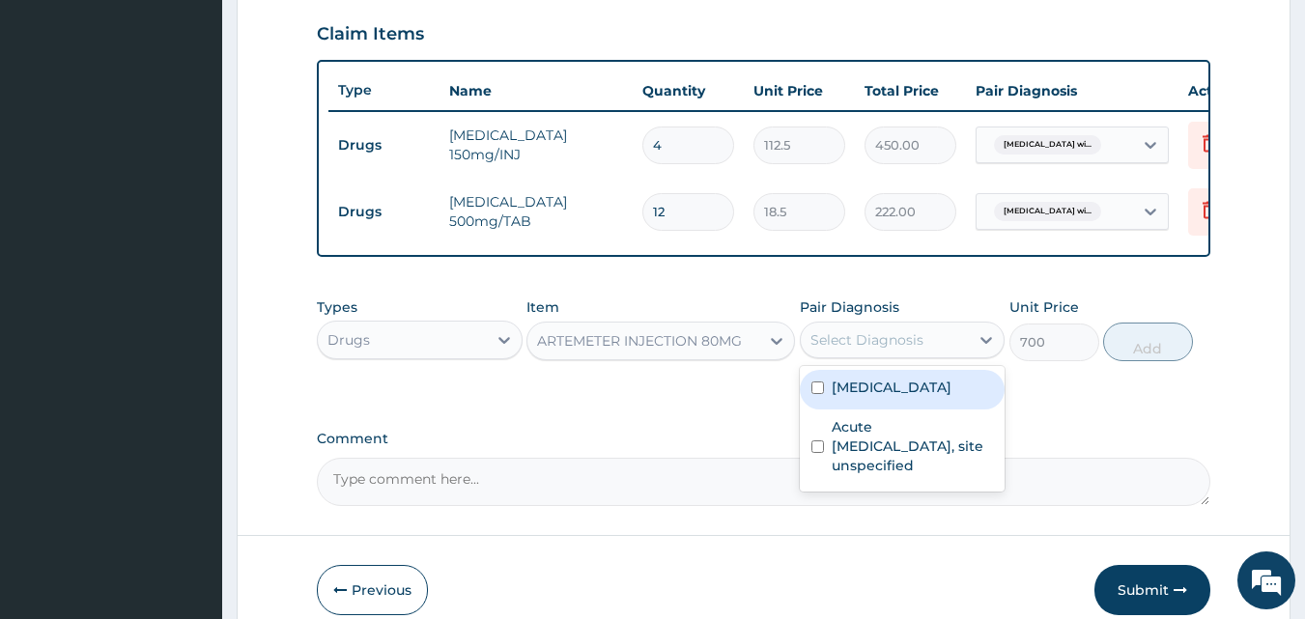
click at [829, 410] on div "Plasmodium malariae malaria without complication" at bounding box center [903, 390] width 206 height 40
checkbox input "true"
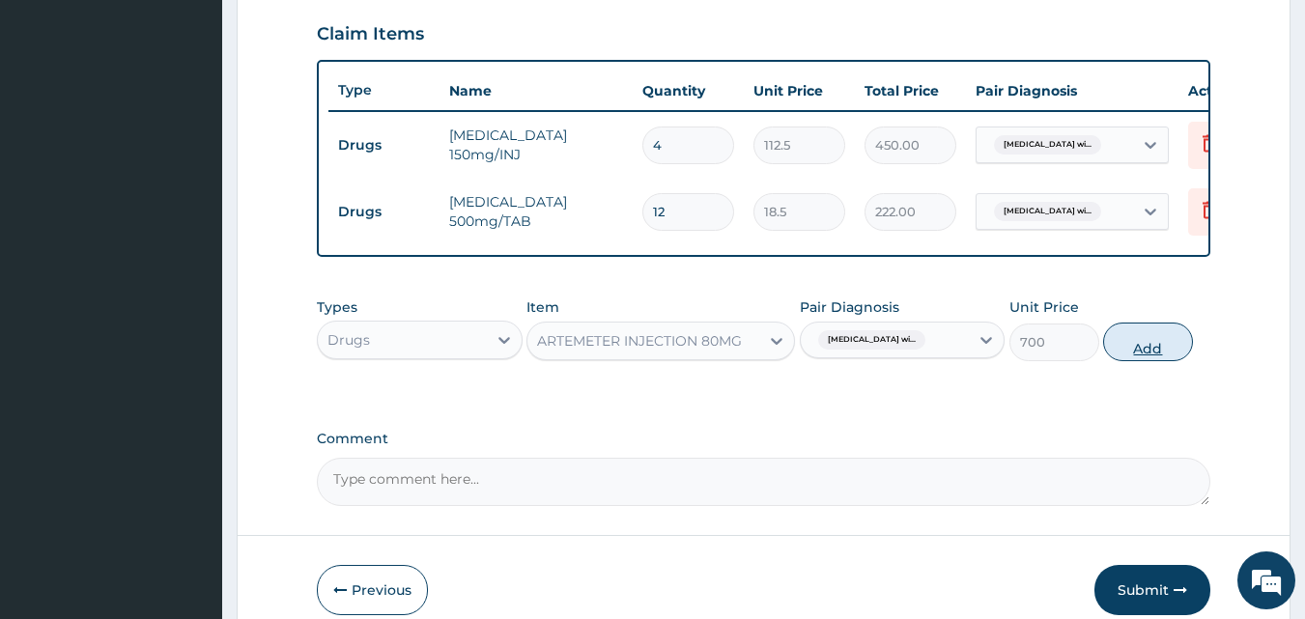
click at [1152, 350] on button "Add" at bounding box center [1148, 342] width 90 height 39
type input "0"
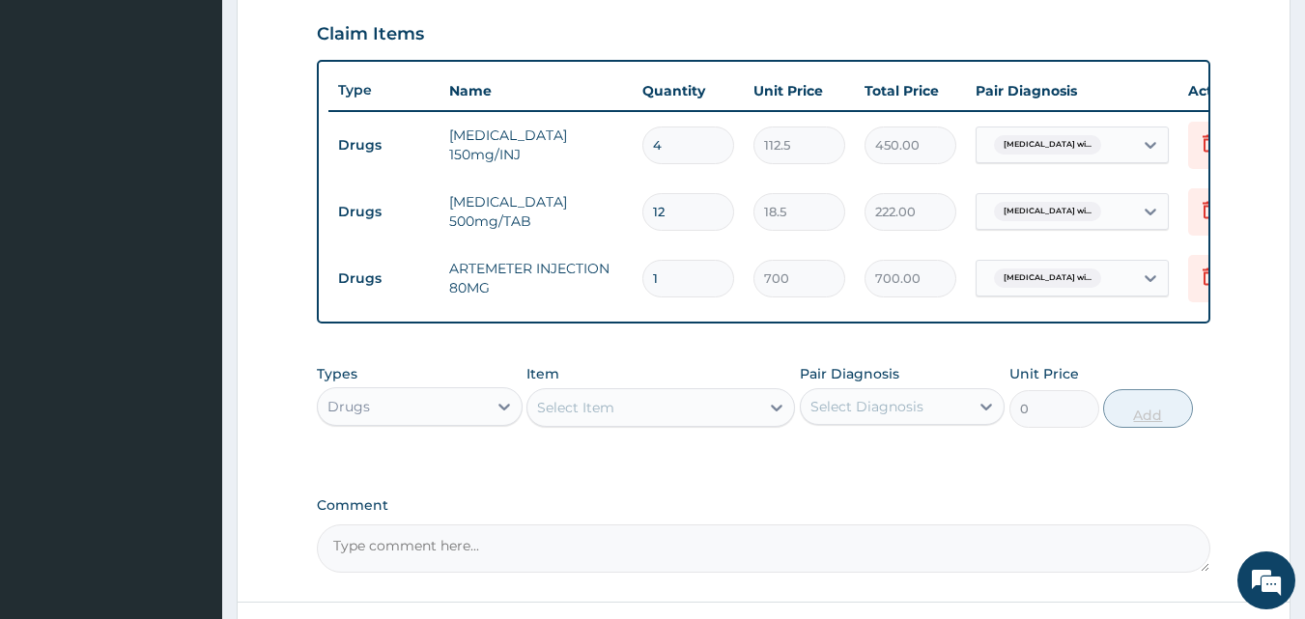
type input "0.00"
type input "6"
type input "4200.00"
type input "6"
click at [693, 423] on div "Select Item" at bounding box center [644, 407] width 232 height 31
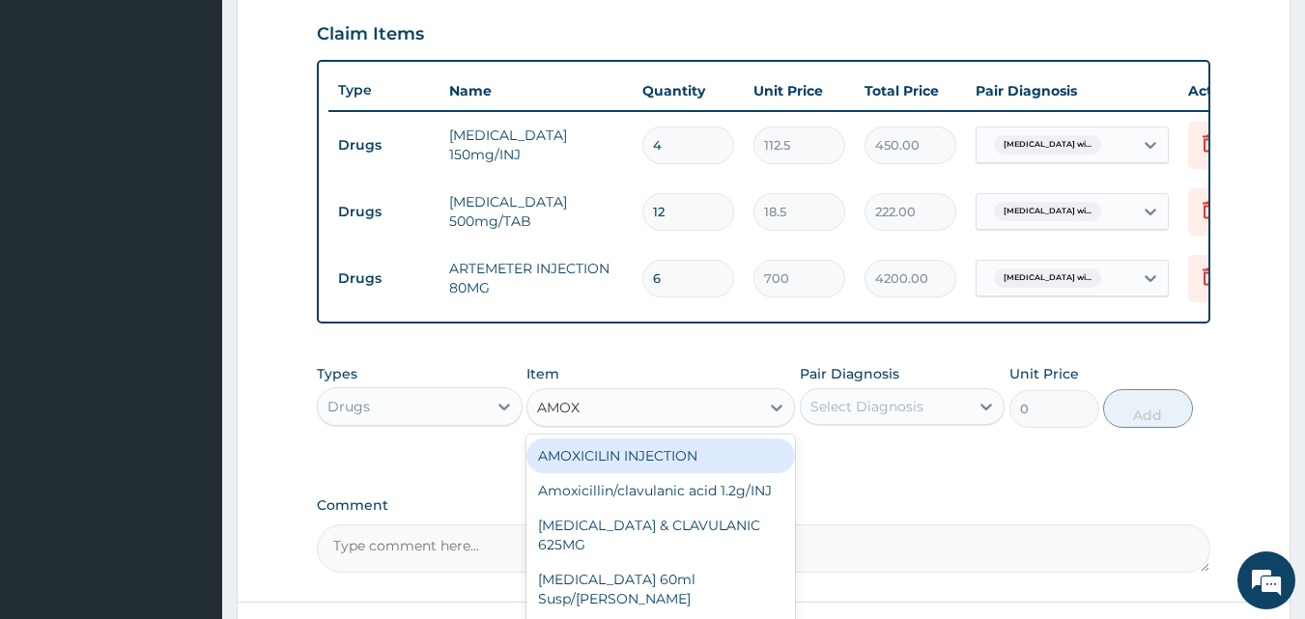
type input "AMOXI"
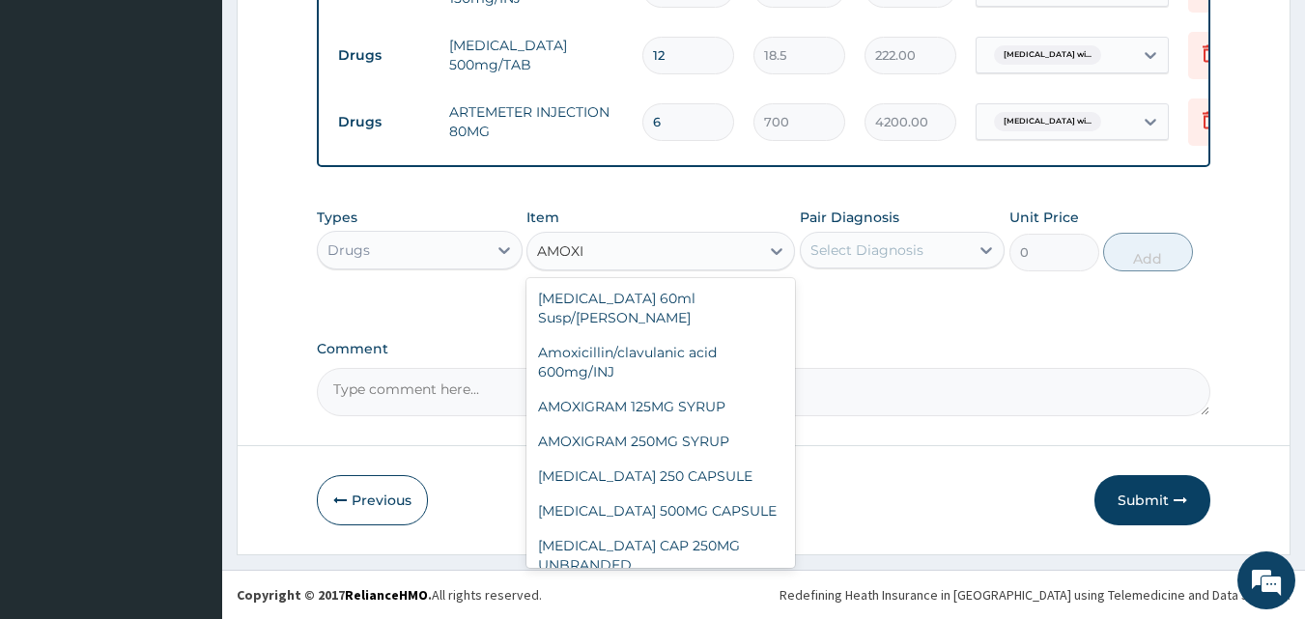
scroll to position [183, 0]
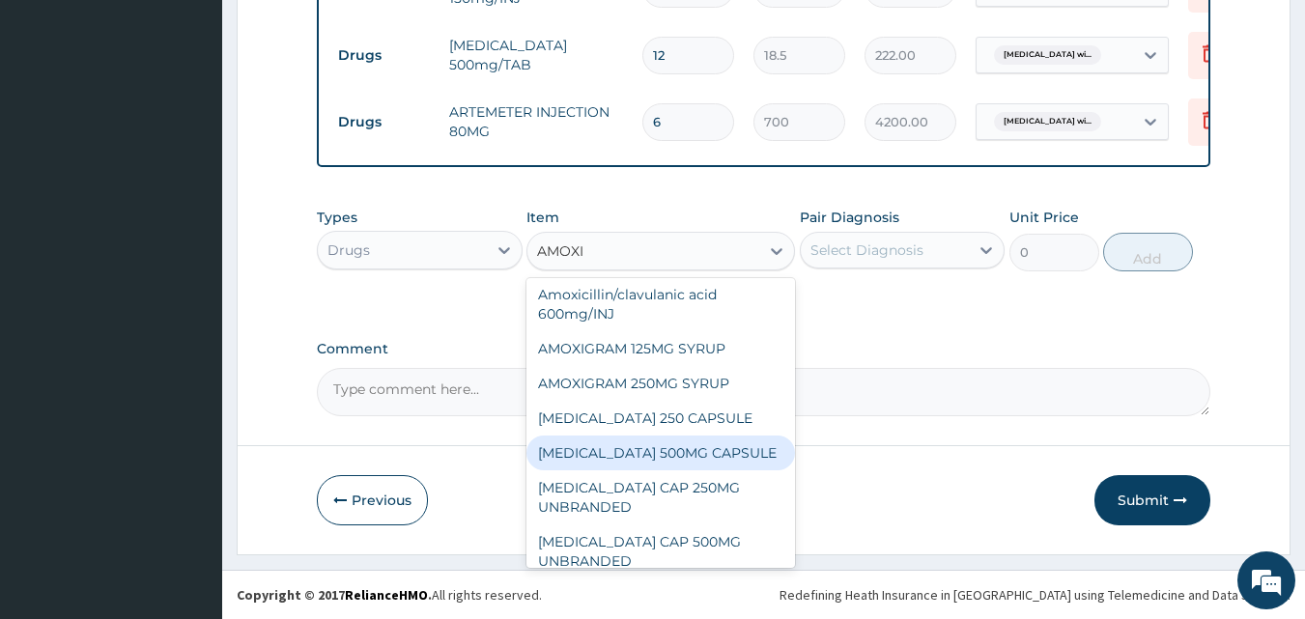
click at [664, 467] on div "AMOXIL 500MG CAPSULE" at bounding box center [661, 453] width 269 height 35
type input "190"
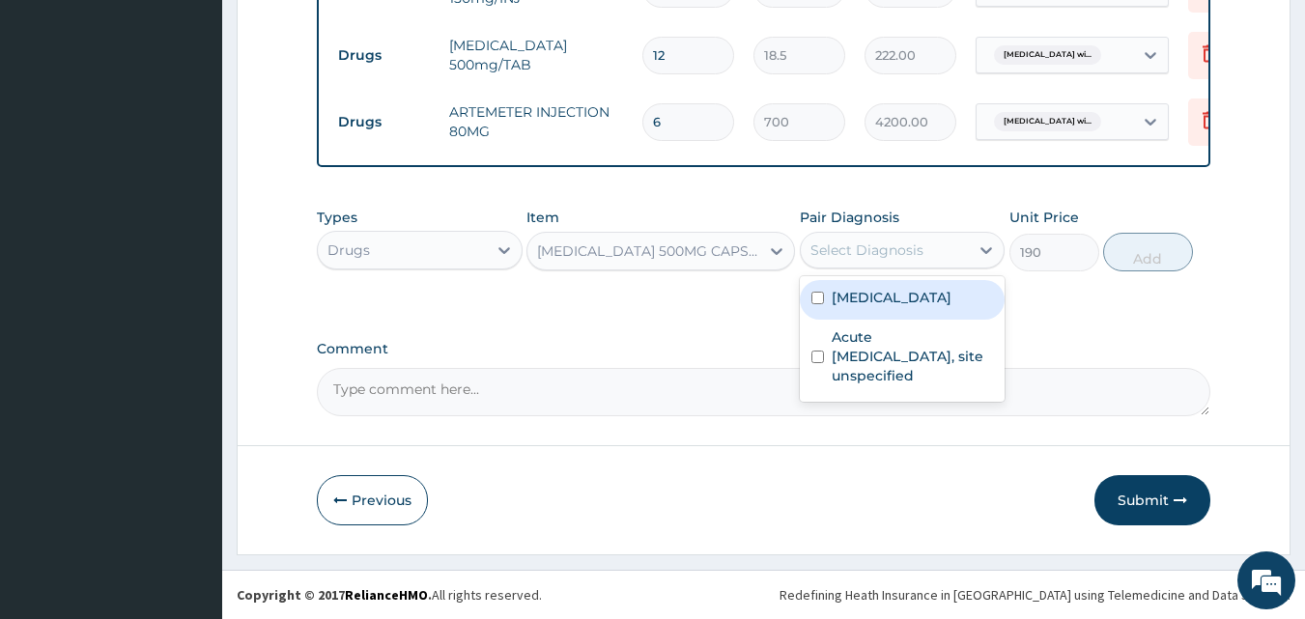
click at [875, 249] on div "Select Diagnosis" at bounding box center [867, 250] width 113 height 19
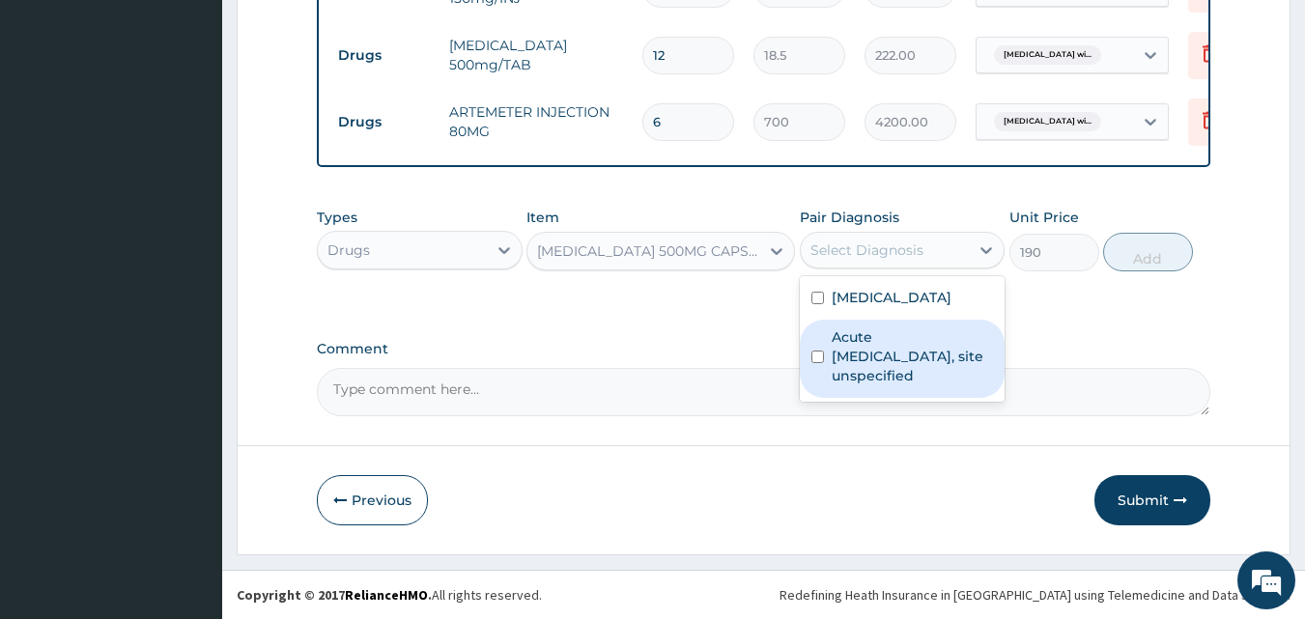
click at [847, 386] on label "Acute upper respiratory infection, site unspecified" at bounding box center [913, 357] width 162 height 58
checkbox input "true"
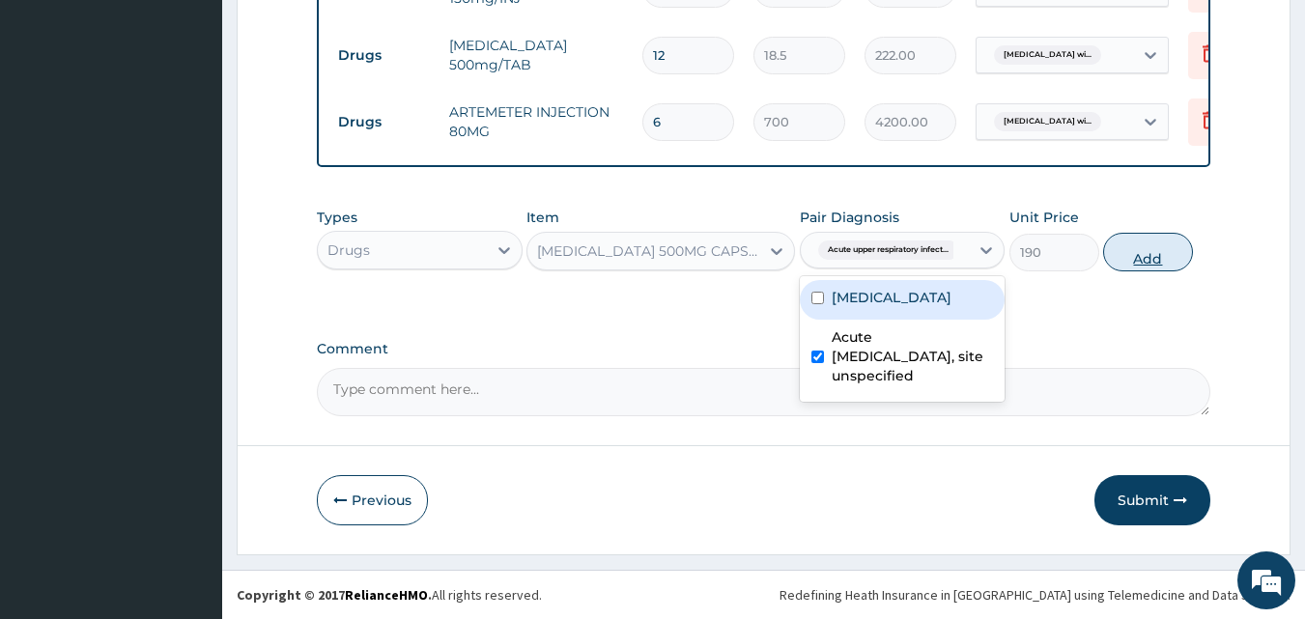
click at [1151, 264] on button "Add" at bounding box center [1148, 252] width 90 height 39
type input "0"
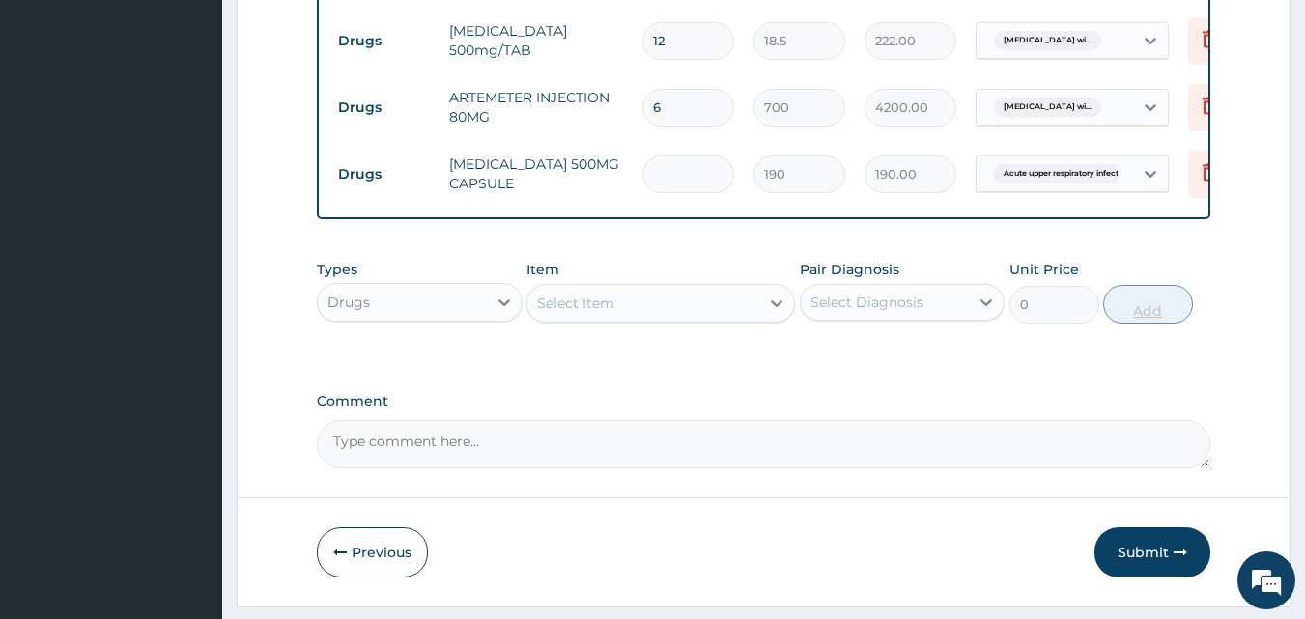
type input "0.00"
type input "9"
type input "1710.00"
type input "9"
click at [557, 305] on div "Select Item" at bounding box center [644, 303] width 232 height 31
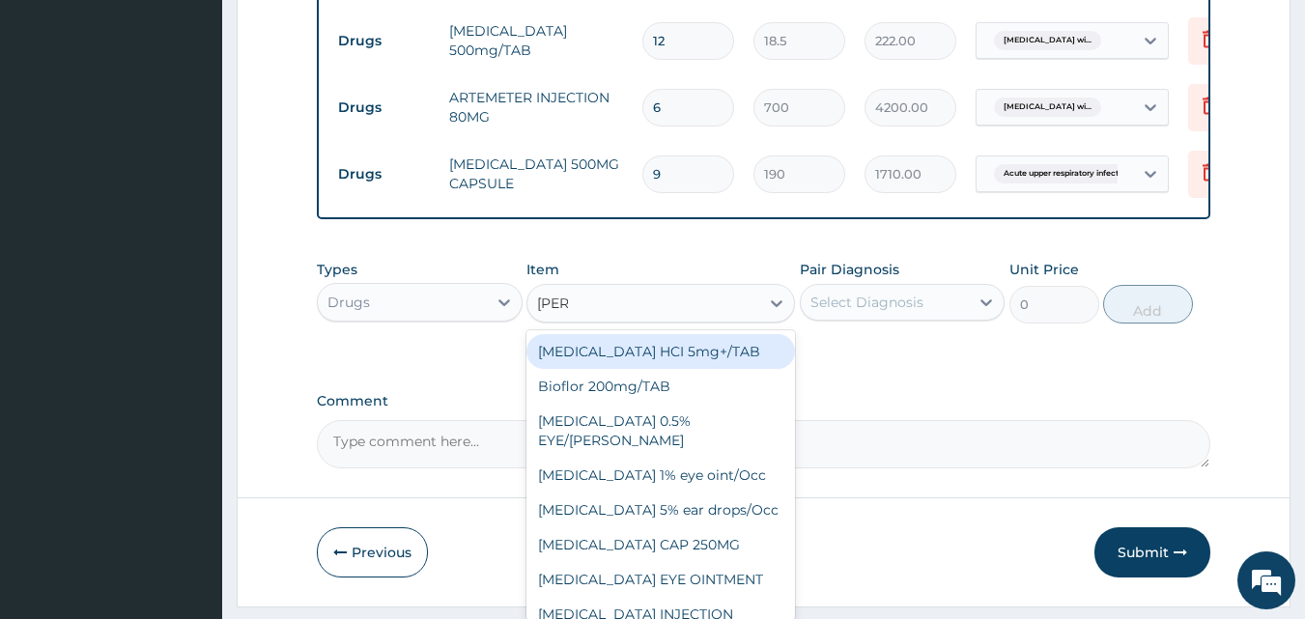
type input "LORAT"
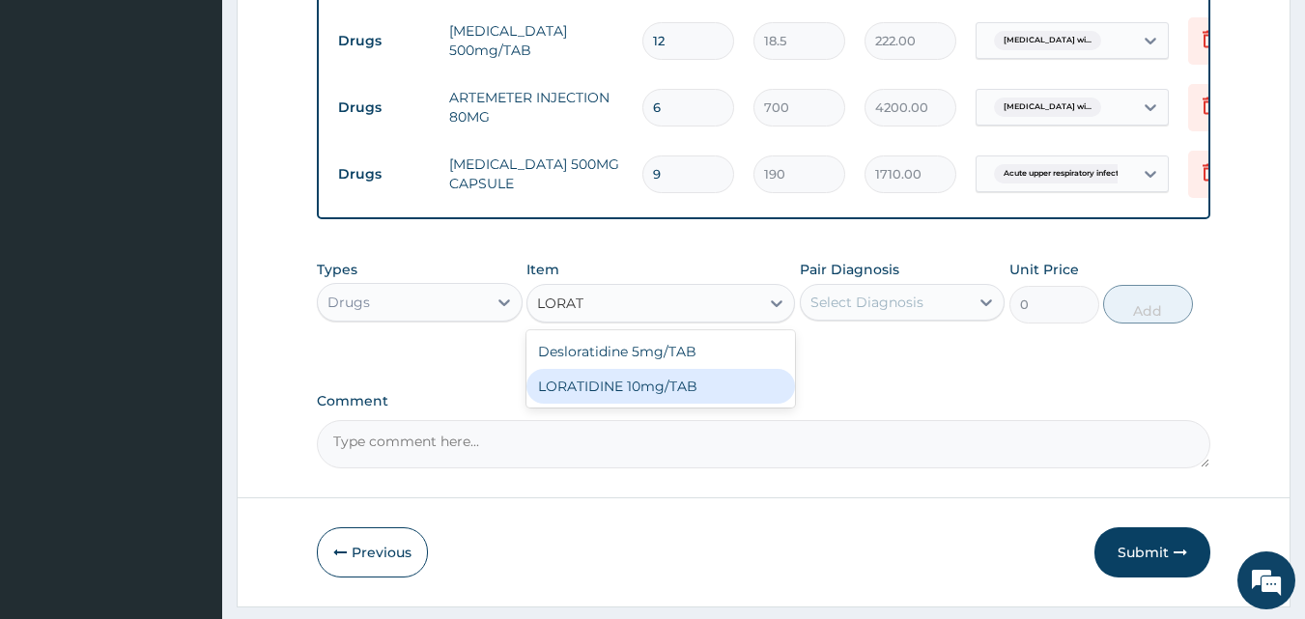
click at [585, 403] on div "LORATIDINE 10mg/TAB" at bounding box center [661, 386] width 269 height 35
type input "41.2"
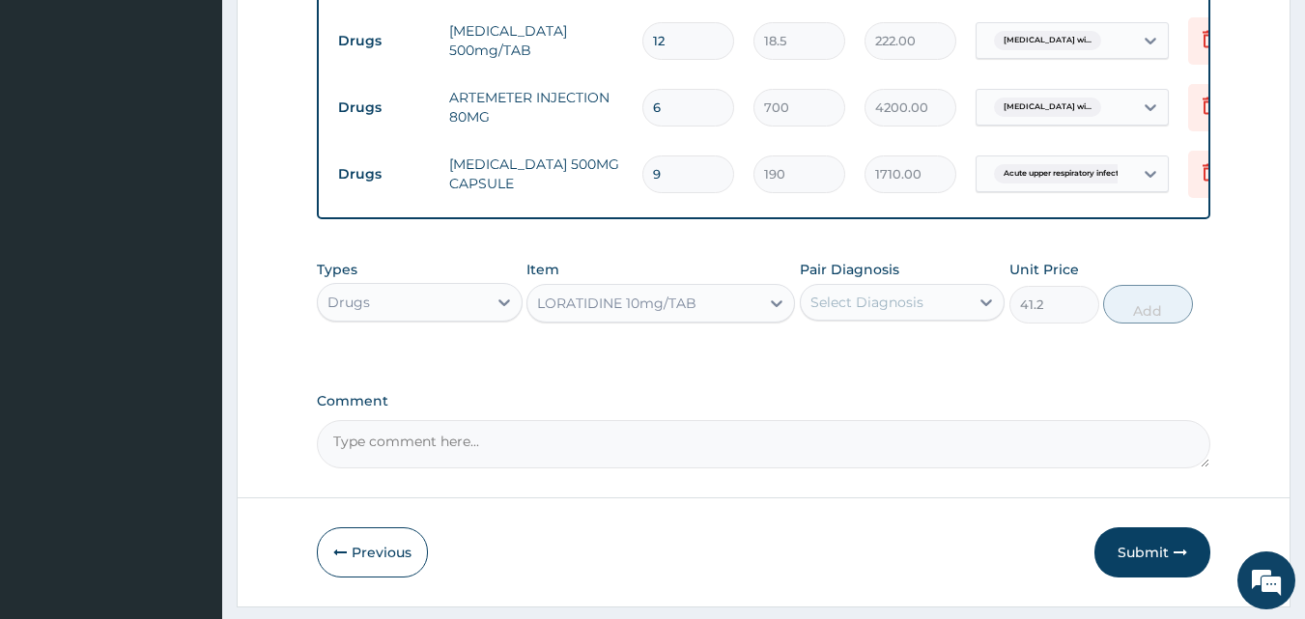
click at [855, 312] on div "Select Diagnosis" at bounding box center [867, 302] width 113 height 19
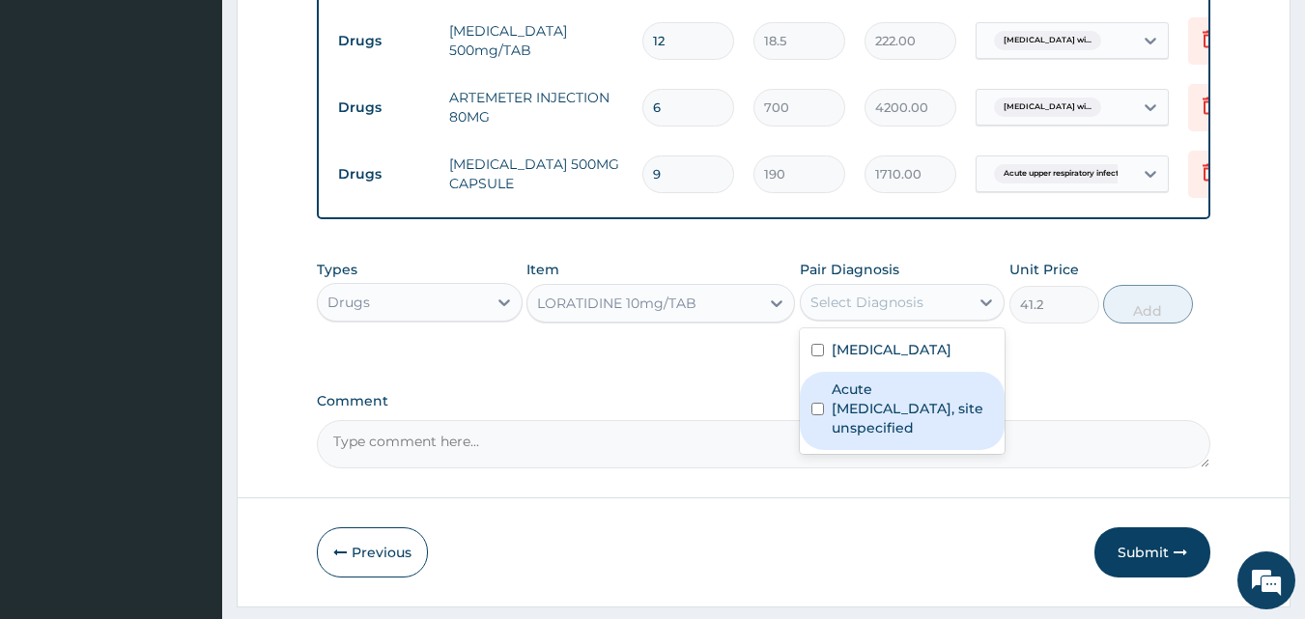
click at [833, 438] on label "Acute upper respiratory infection, site unspecified" at bounding box center [913, 409] width 162 height 58
checkbox input "true"
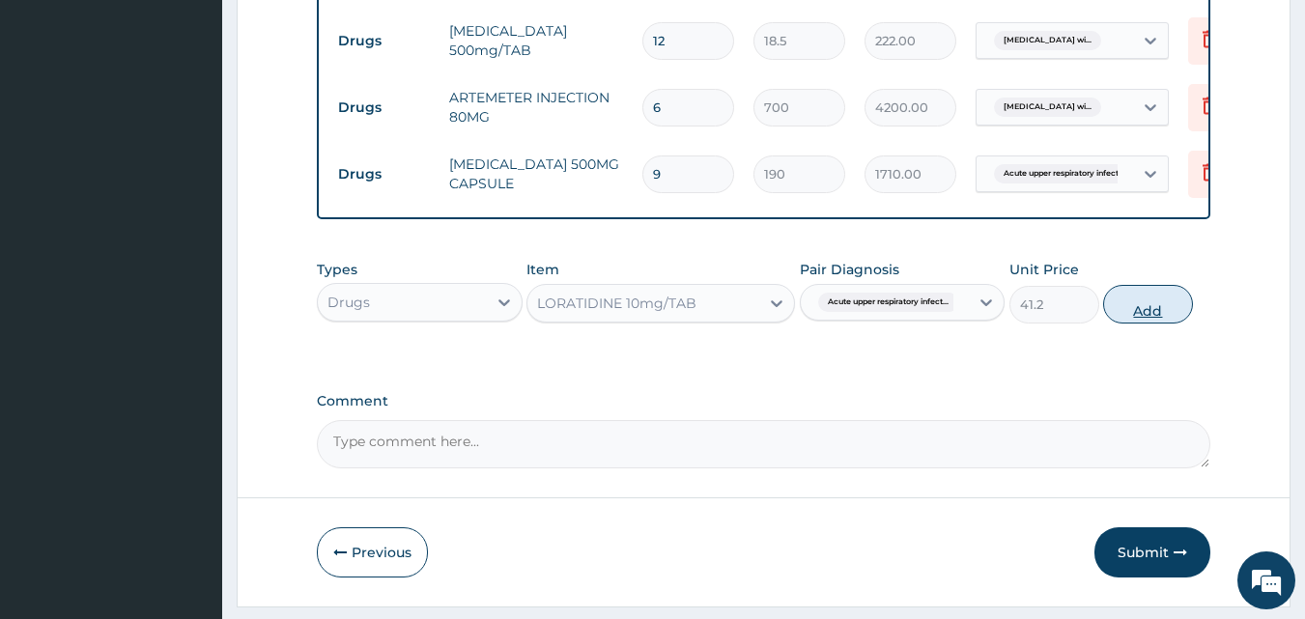
click at [1174, 313] on button "Add" at bounding box center [1148, 304] width 90 height 39
type input "0"
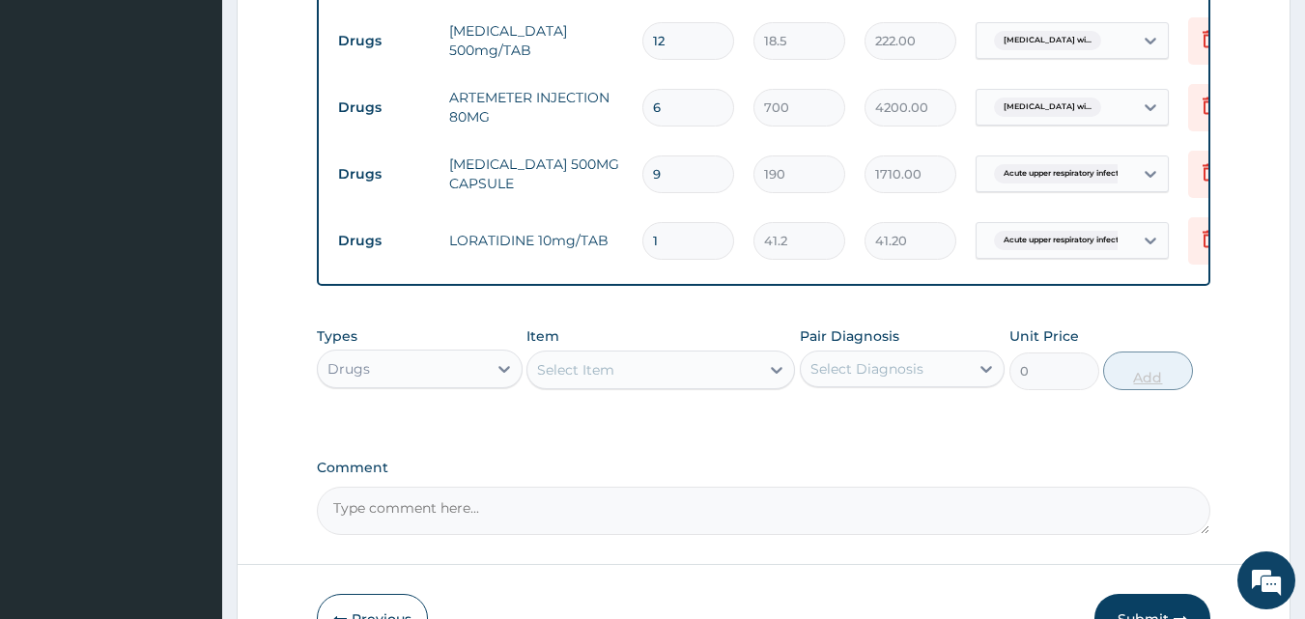
type input "0.00"
type input "5"
type input "206.00"
type input "5"
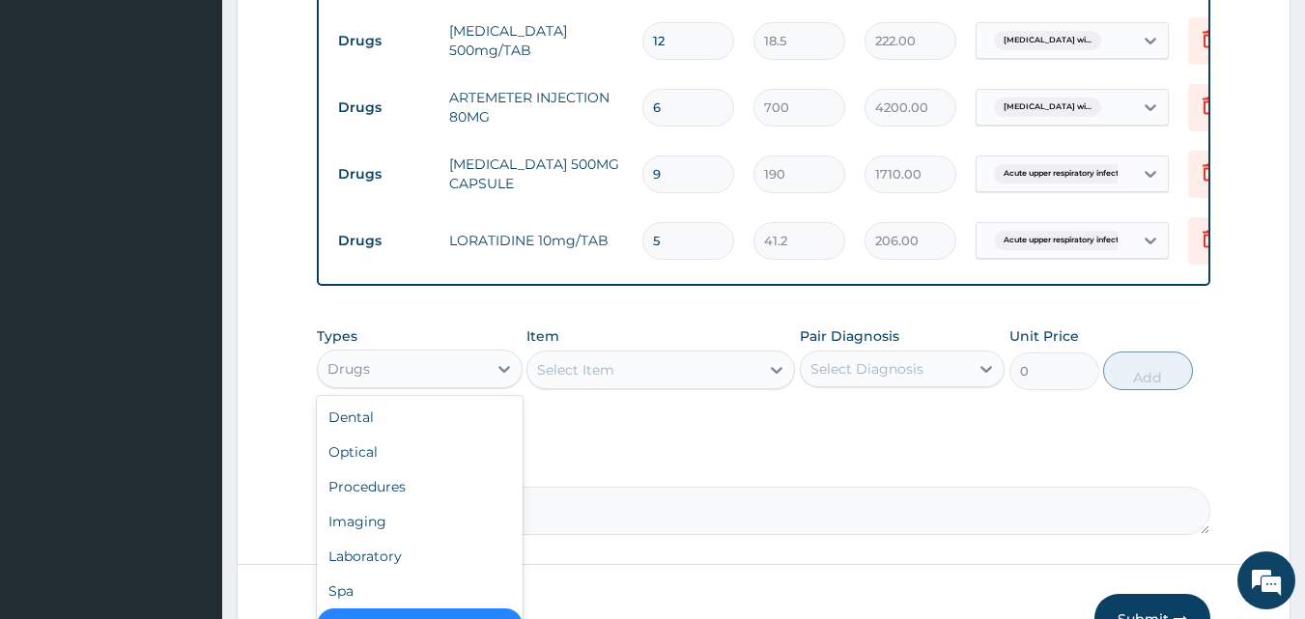
click at [457, 384] on div "Drugs" at bounding box center [402, 369] width 169 height 31
click at [403, 504] on div "Procedures" at bounding box center [420, 487] width 206 height 35
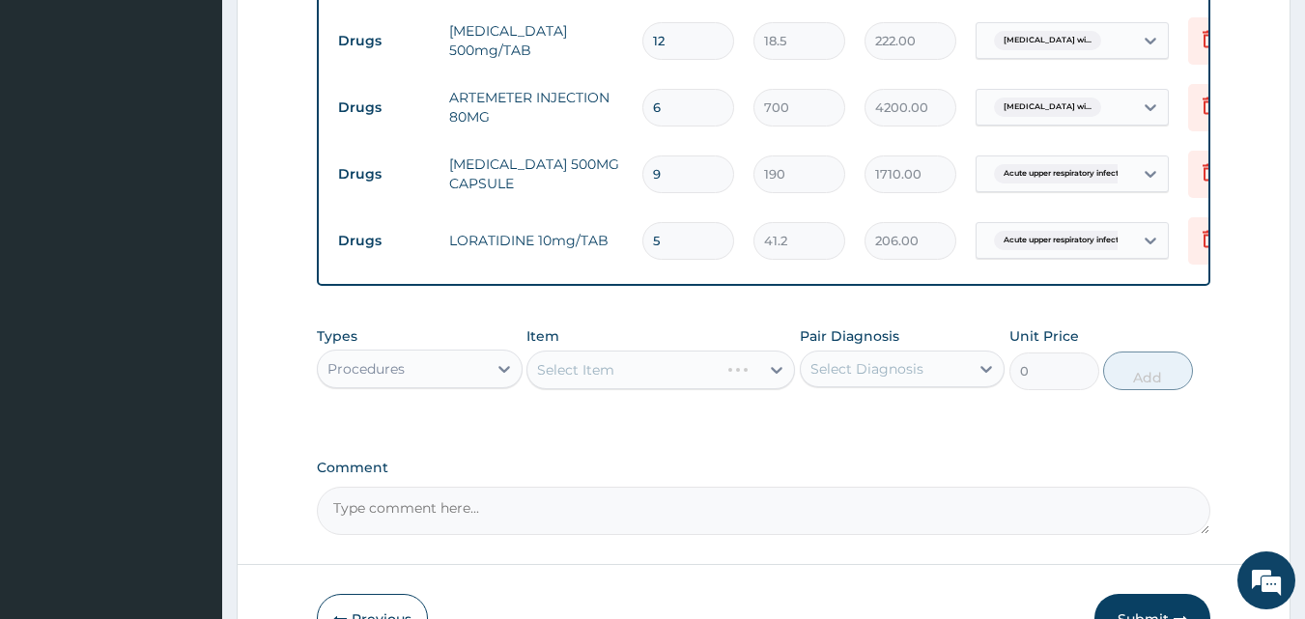
click at [649, 389] on div "Select Item" at bounding box center [661, 370] width 269 height 39
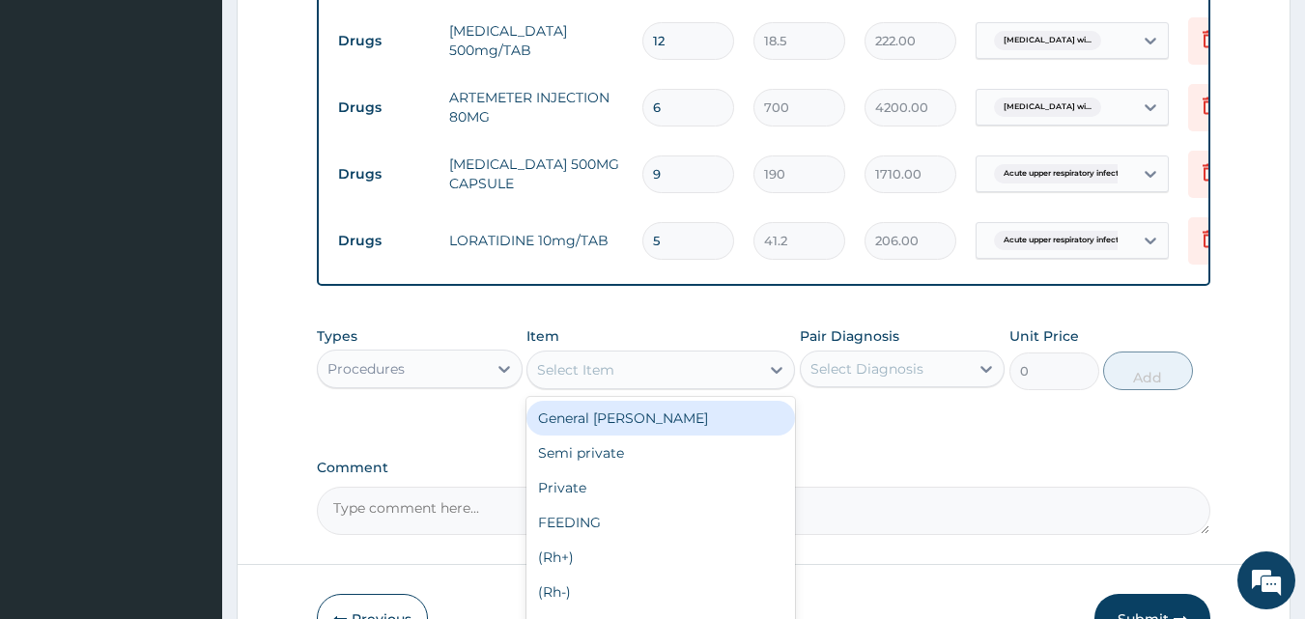
click at [649, 389] on div "Select Item" at bounding box center [661, 370] width 269 height 39
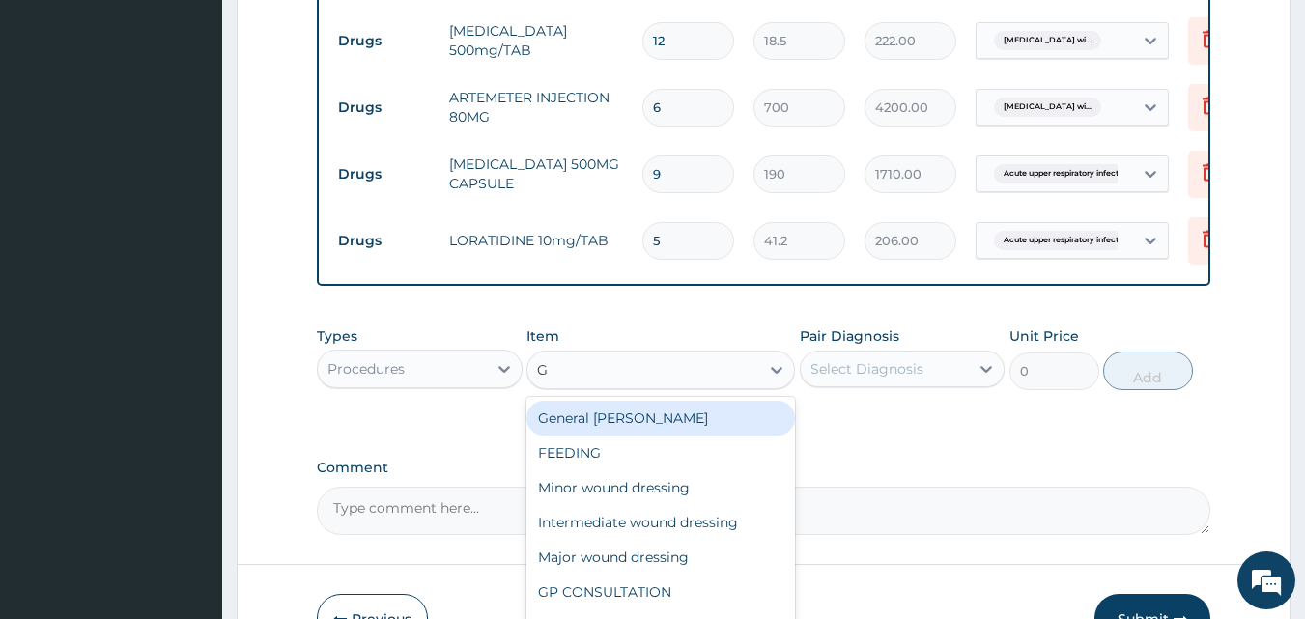
type input "GP"
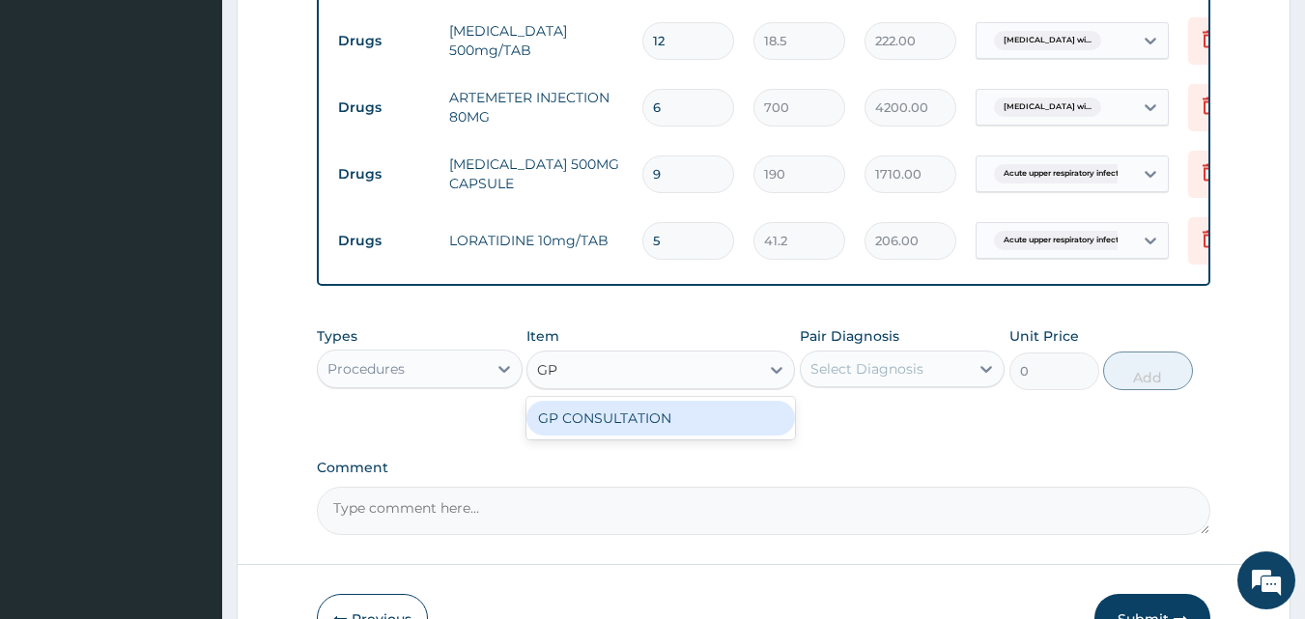
click at [639, 423] on div "GP CONSULTATION" at bounding box center [661, 418] width 269 height 35
type input "2000"
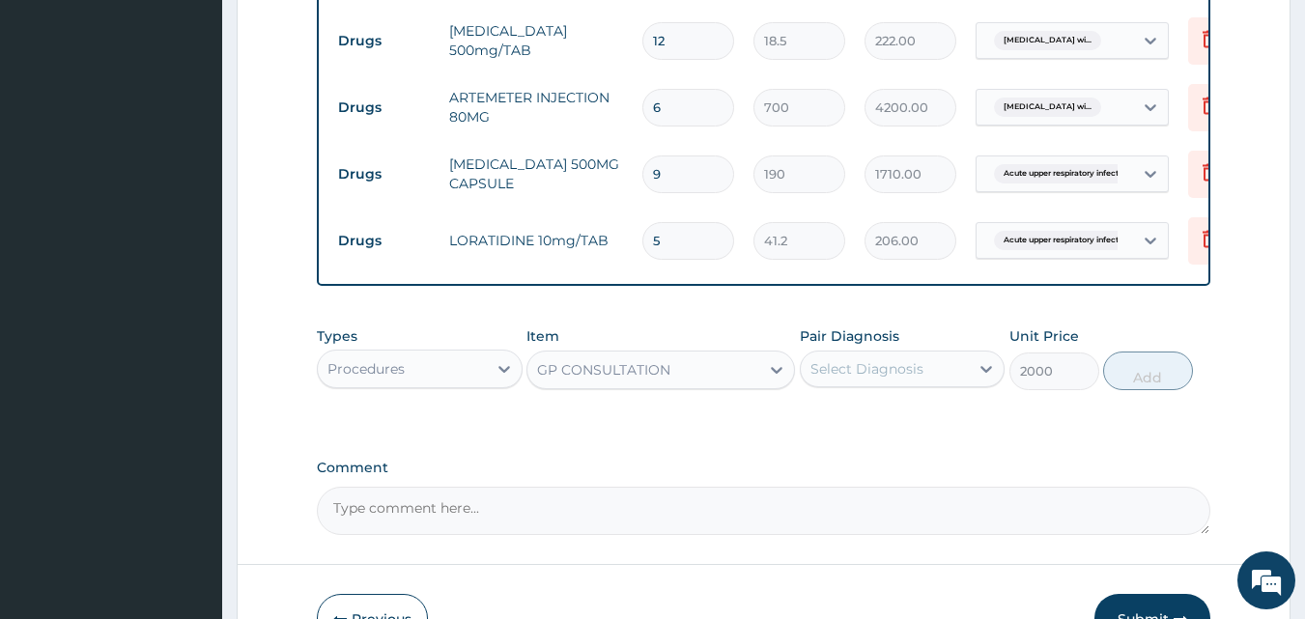
click at [914, 379] on div "Select Diagnosis" at bounding box center [867, 368] width 113 height 19
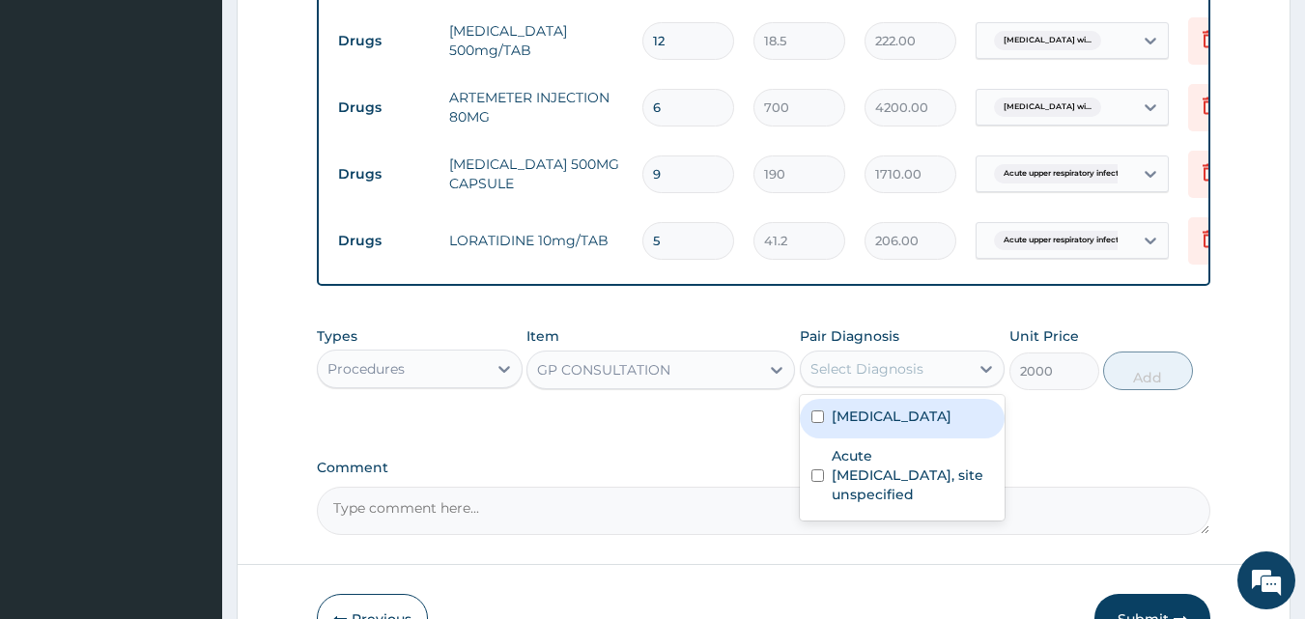
click at [858, 426] on label "Plasmodium malariae malaria without complication" at bounding box center [892, 416] width 120 height 19
checkbox input "true"
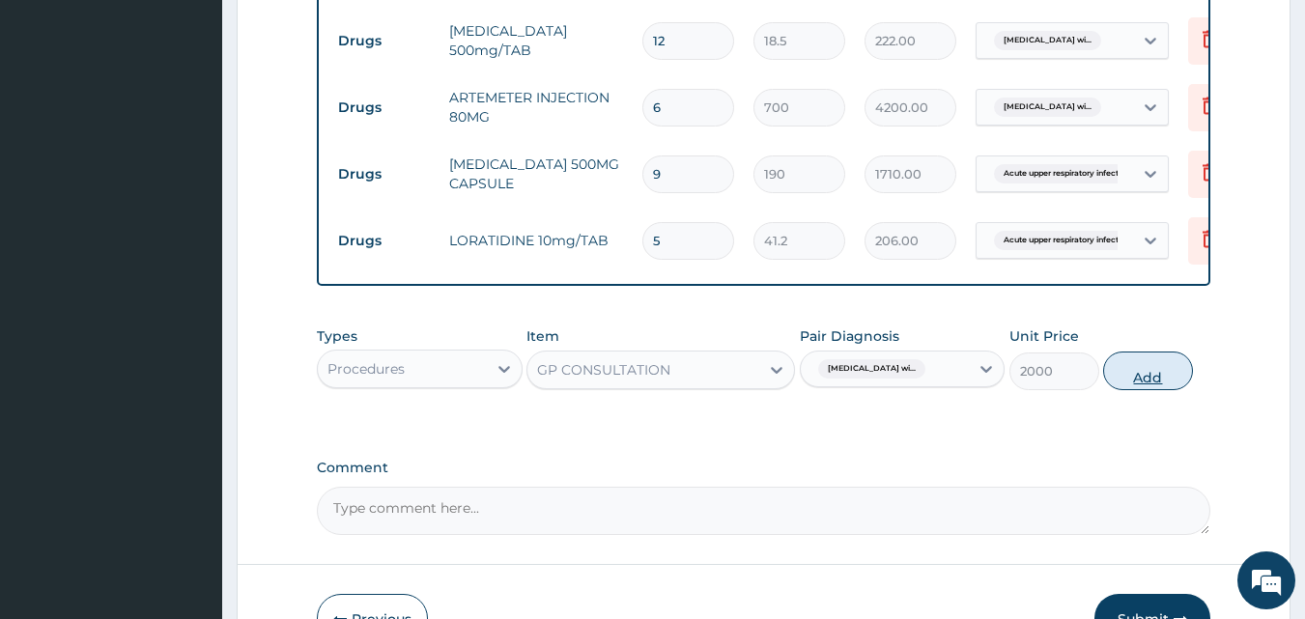
click at [1137, 378] on button "Add" at bounding box center [1148, 371] width 90 height 39
type input "0"
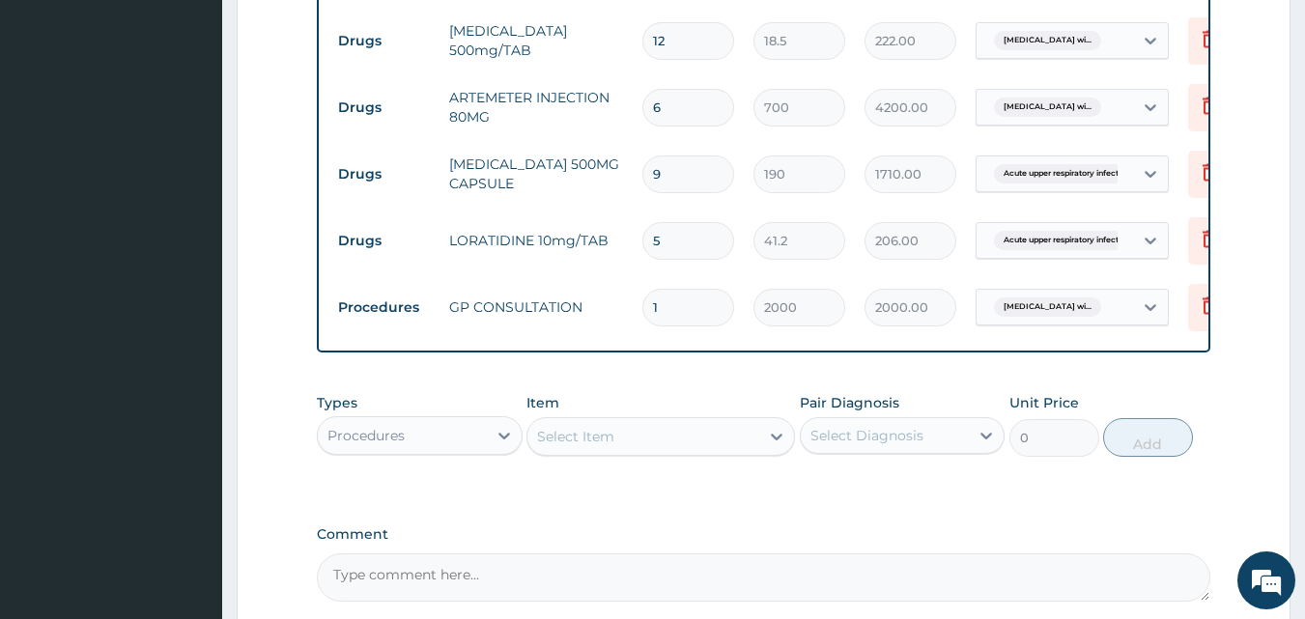
scroll to position [1030, 0]
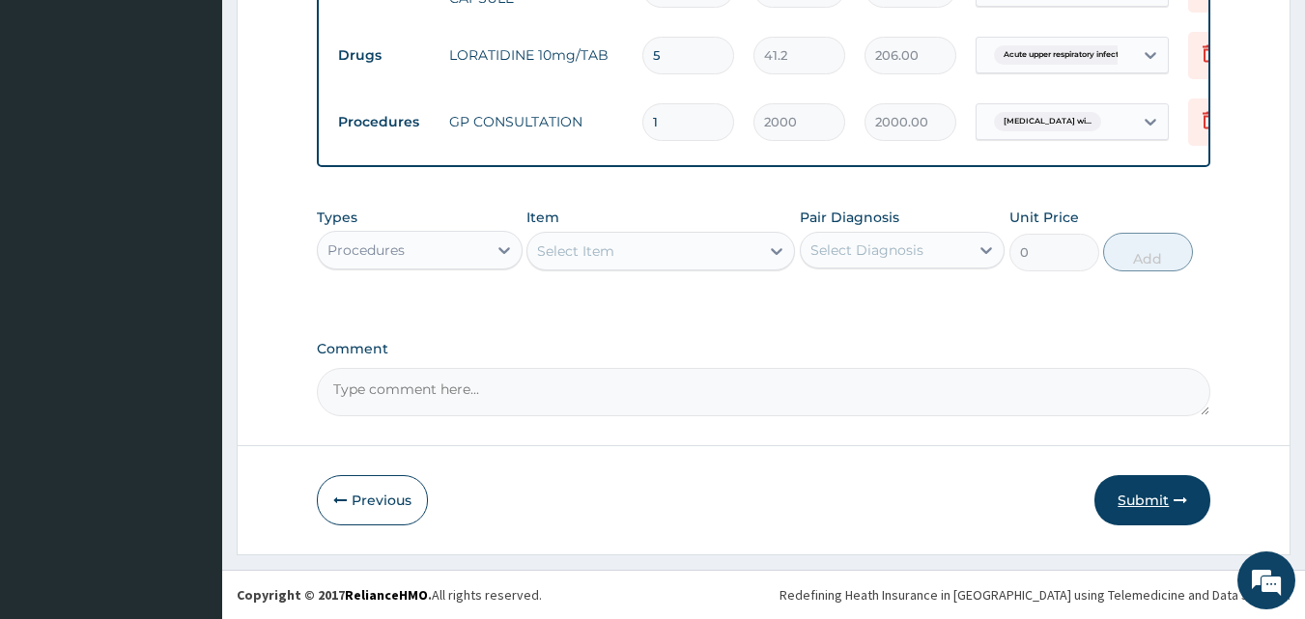
click at [1133, 505] on button "Submit" at bounding box center [1153, 500] width 116 height 50
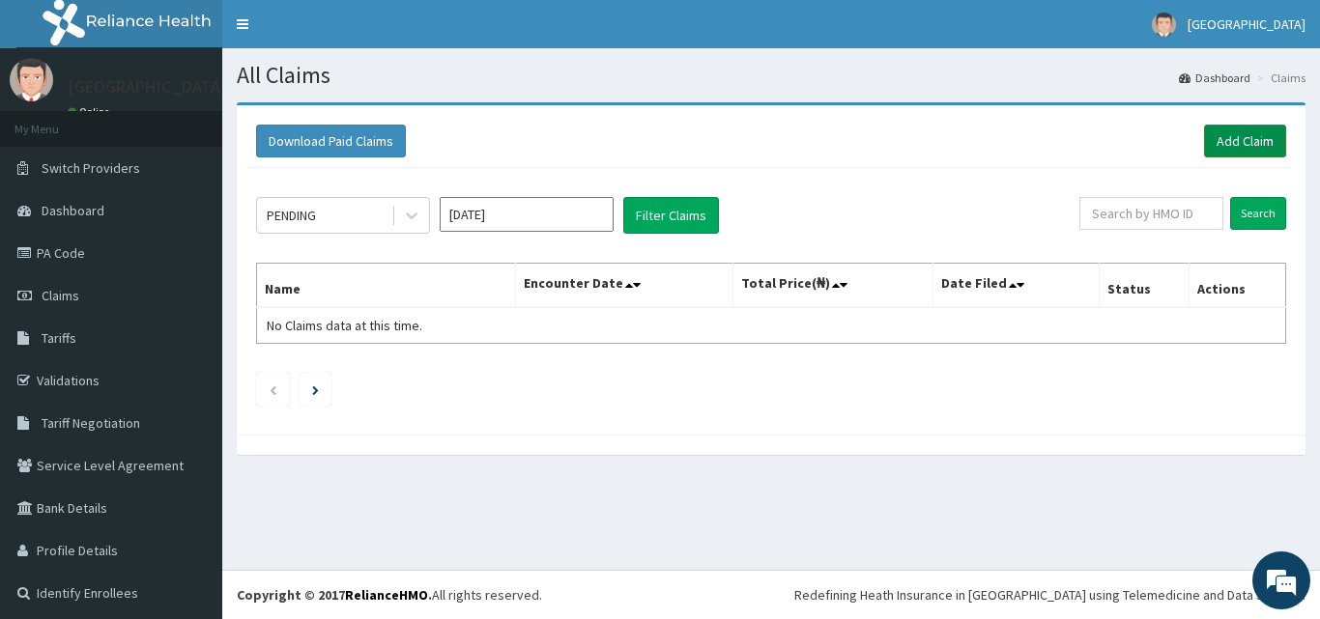
click at [1248, 149] on link "Add Claim" at bounding box center [1245, 141] width 82 height 33
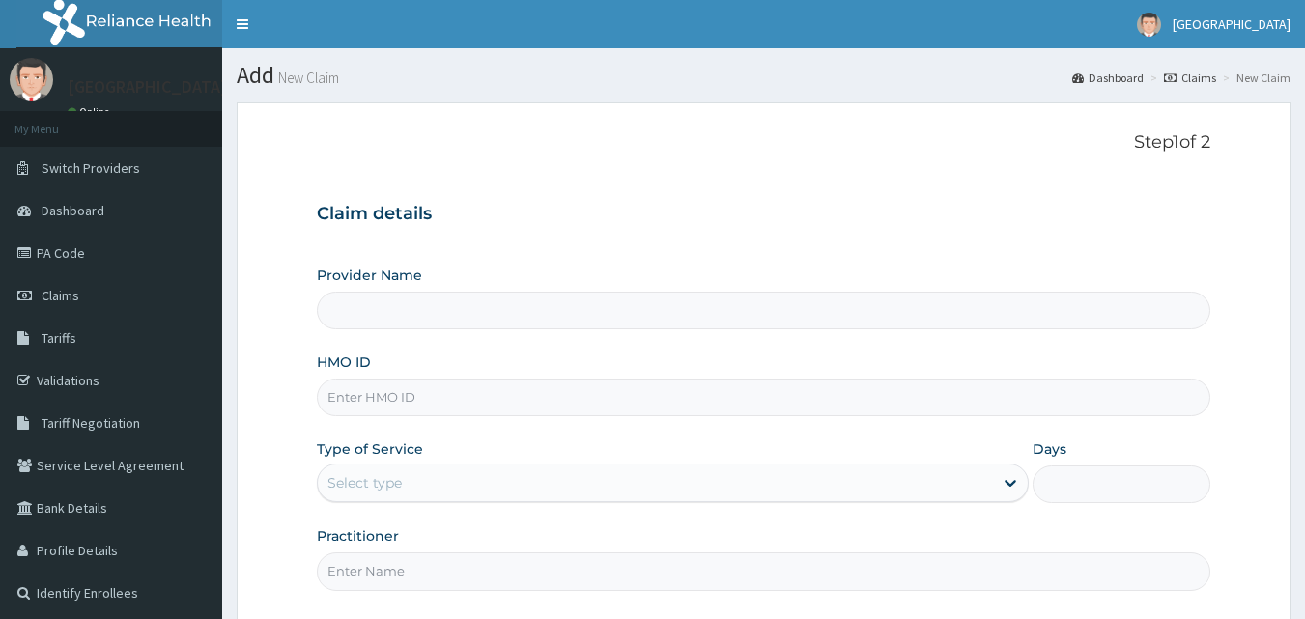
click at [678, 384] on input "HMO ID" at bounding box center [764, 398] width 895 height 38
type input "UPS"
type input "Veta Hospitals Ltd"
type input "UPS/10111/B"
click at [430, 461] on div "Type of Service Select type" at bounding box center [673, 472] width 712 height 64
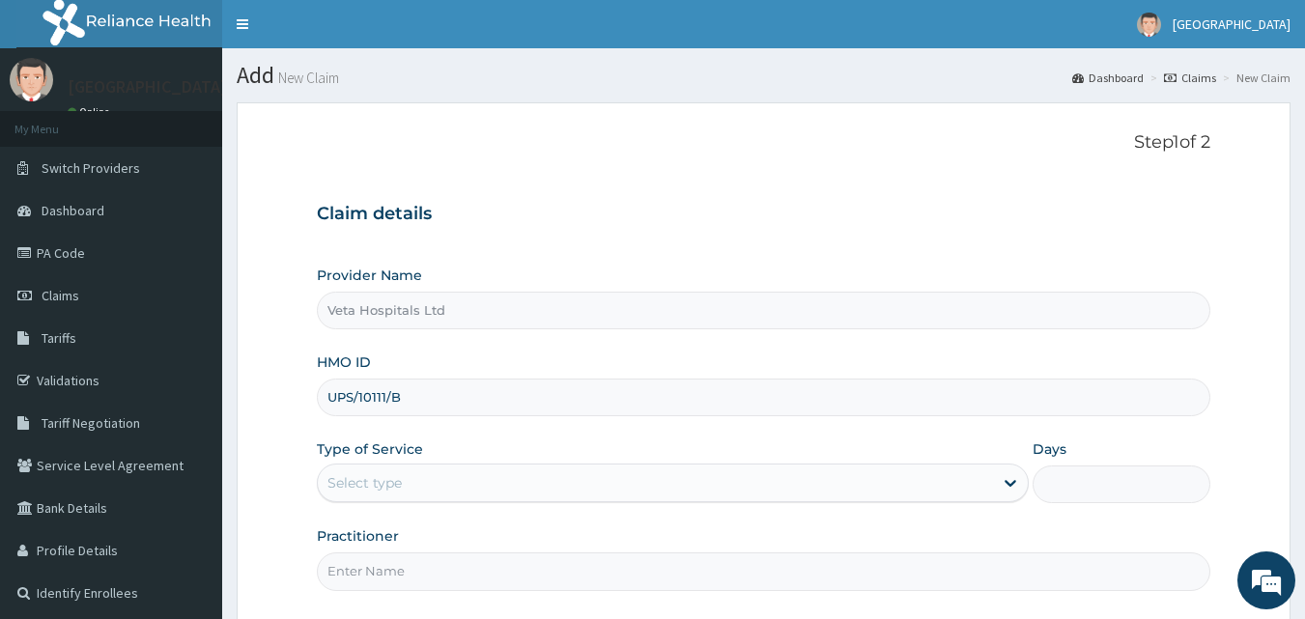
click at [425, 485] on div "Select type" at bounding box center [655, 483] width 675 height 31
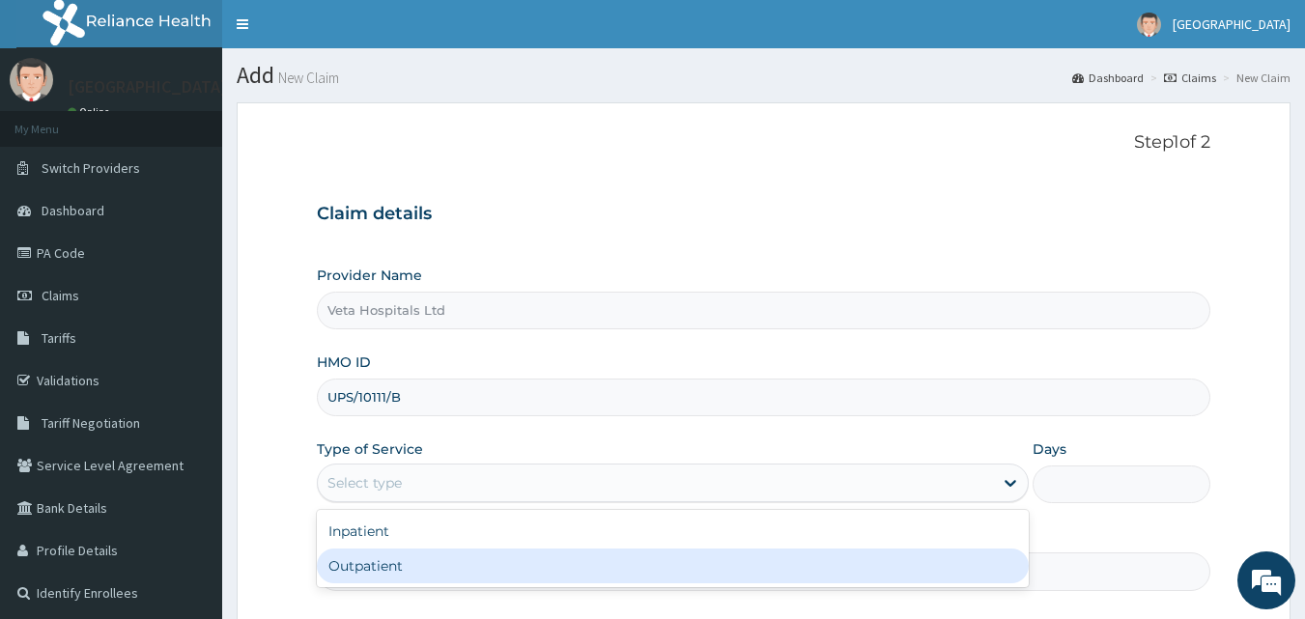
click at [402, 565] on div "Outpatient" at bounding box center [673, 566] width 712 height 35
type input "1"
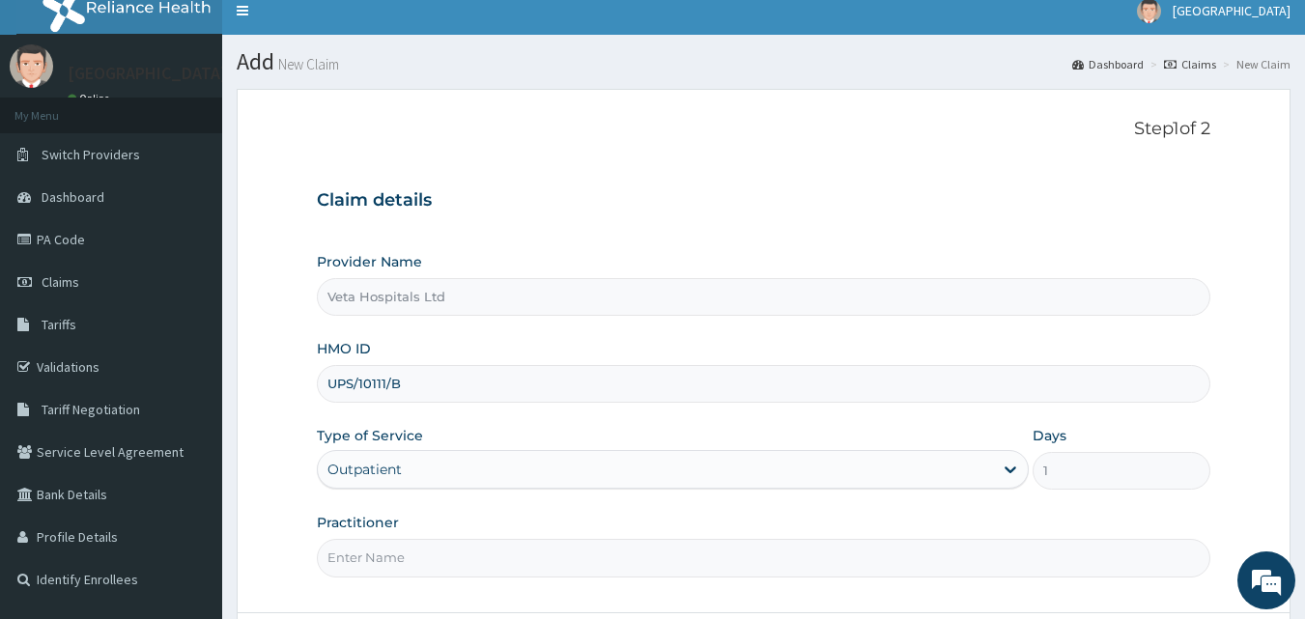
scroll to position [181, 0]
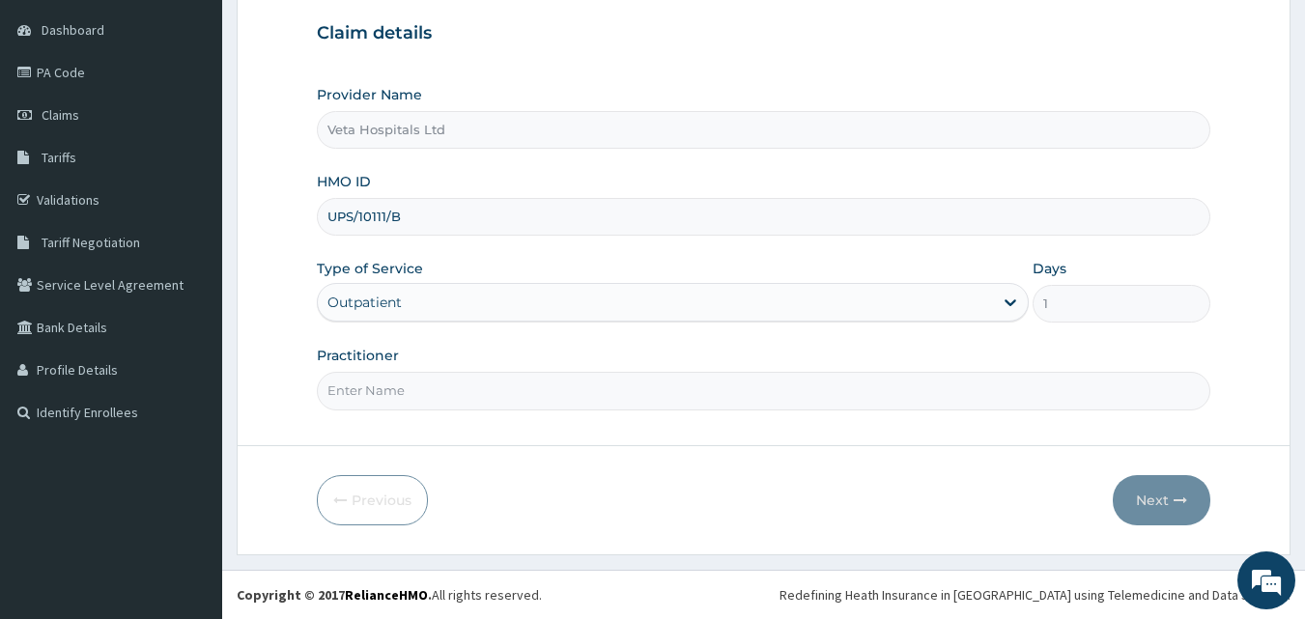
click at [676, 401] on input "Practitioner" at bounding box center [764, 391] width 895 height 38
type input "[PERSON_NAME]"
click at [1169, 509] on button "Next" at bounding box center [1162, 500] width 98 height 50
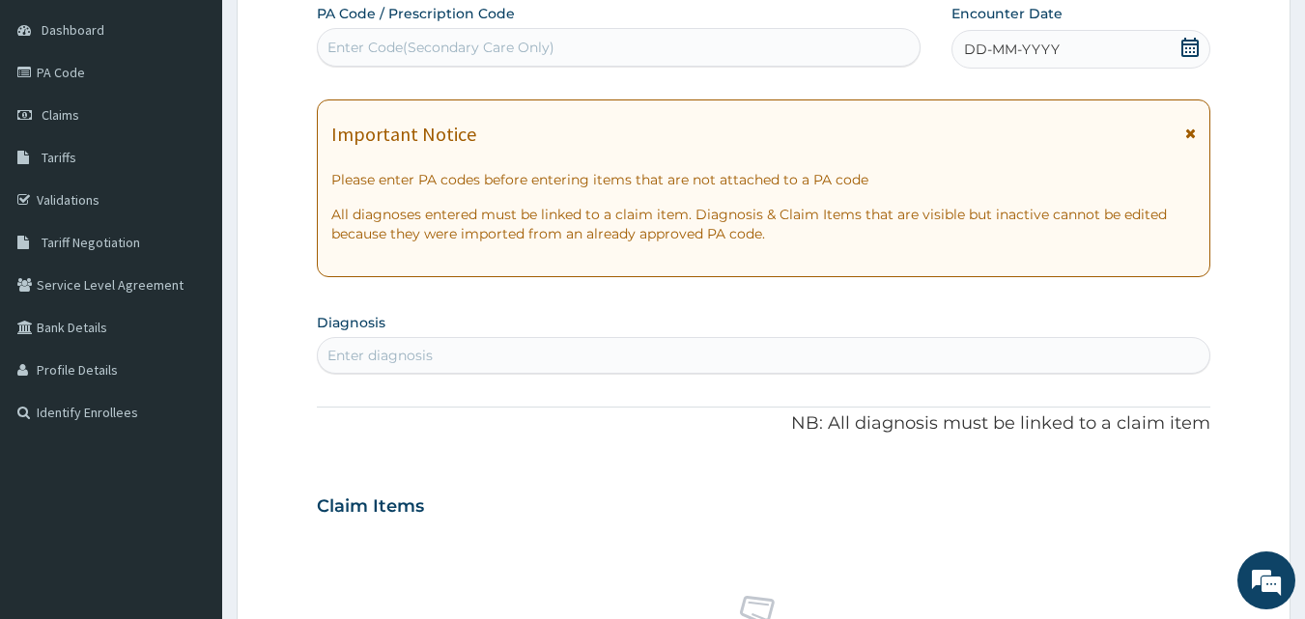
click at [1042, 58] on span "DD-MM-YYYY" at bounding box center [1012, 49] width 96 height 19
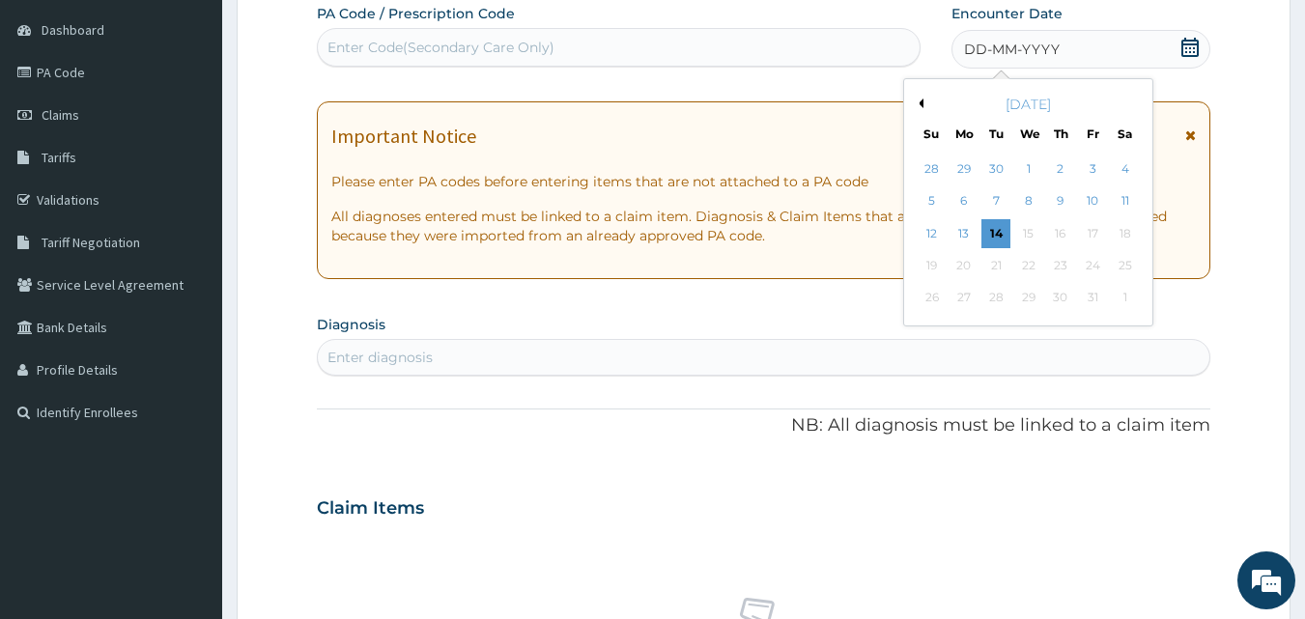
click at [921, 105] on button "Previous Month" at bounding box center [919, 104] width 10 height 10
click at [1019, 198] on div "10" at bounding box center [1029, 201] width 29 height 29
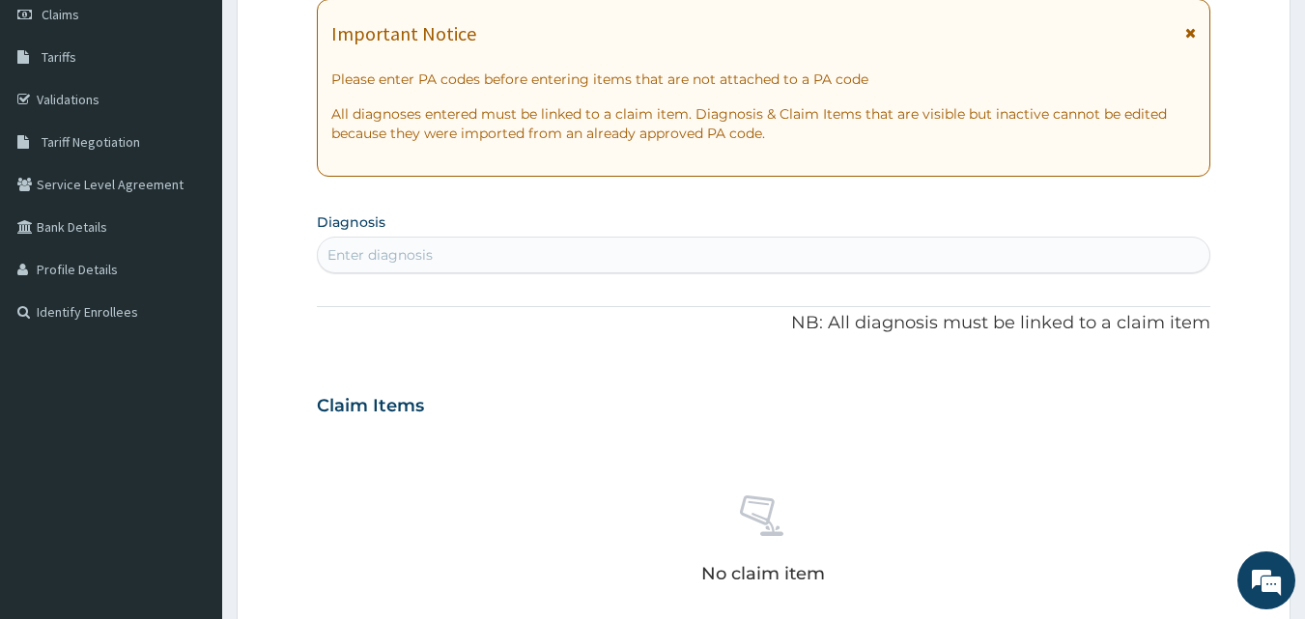
scroll to position [316, 0]
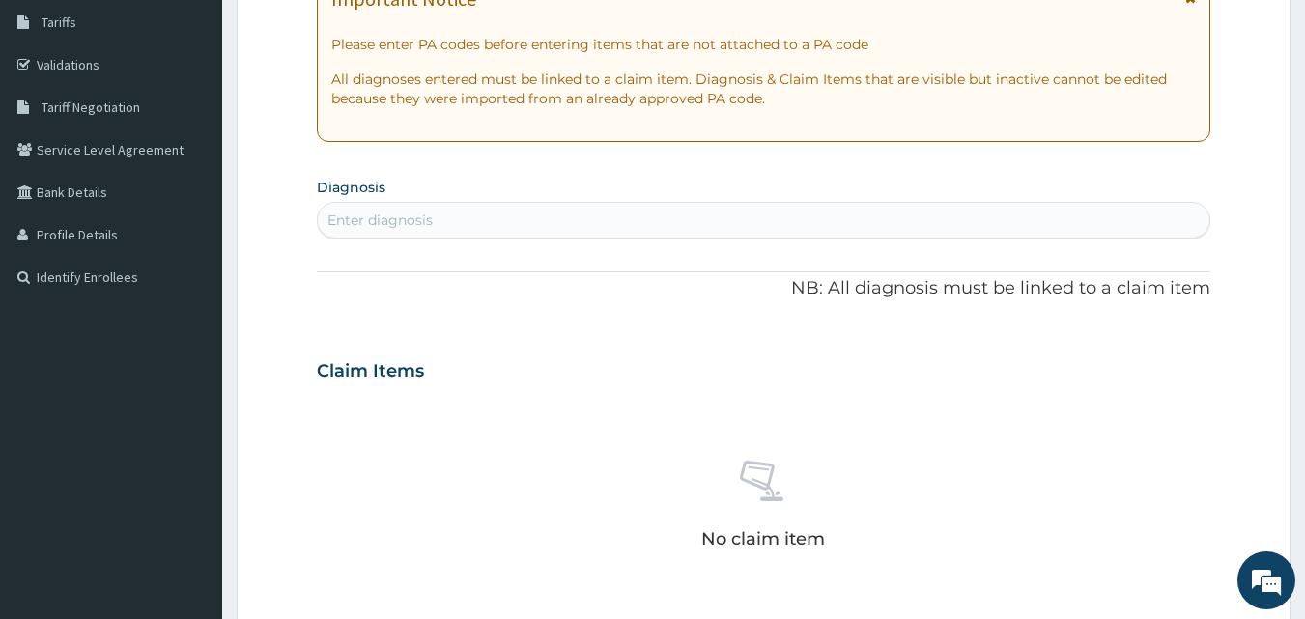
click at [839, 230] on div "Enter diagnosis" at bounding box center [764, 220] width 893 height 31
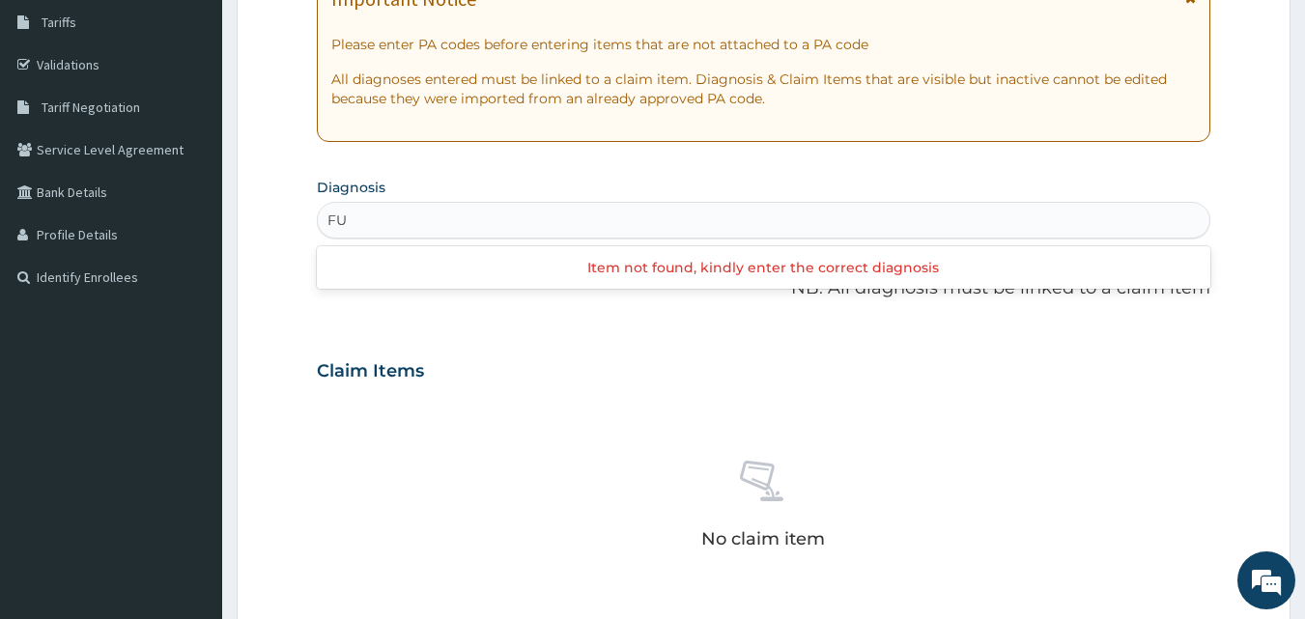
type input "F"
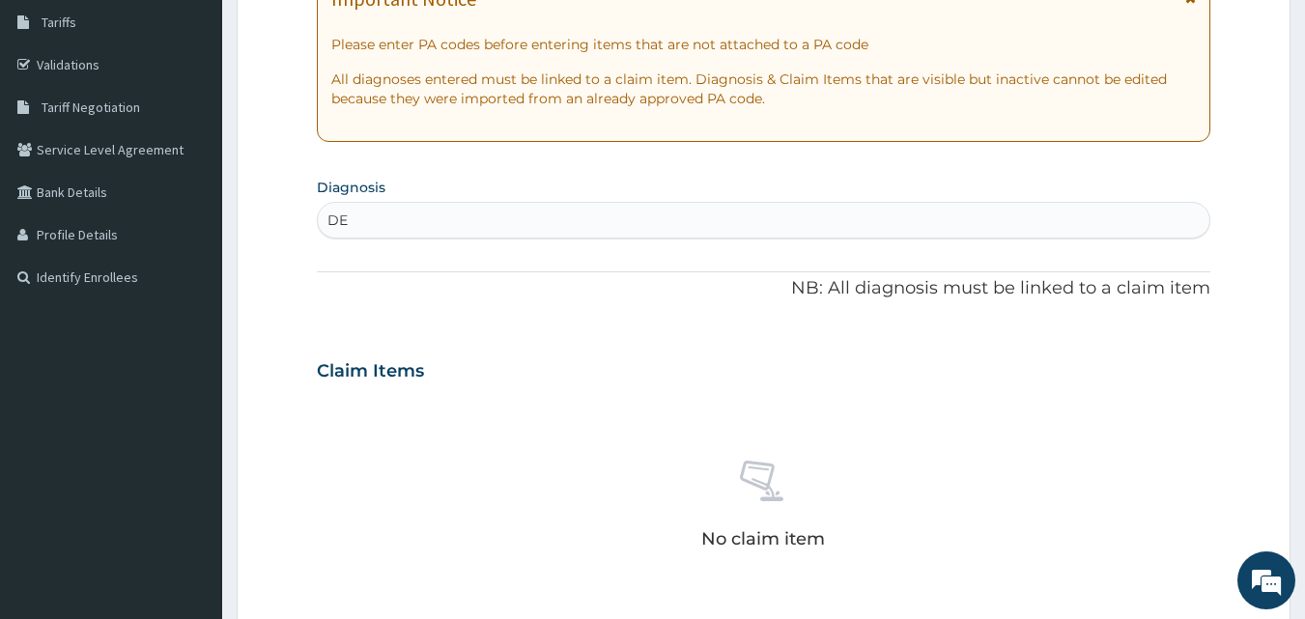
type input "D"
type input "S"
click at [636, 218] on div "Enter diagnosis" at bounding box center [764, 220] width 893 height 31
type input "SKIN"
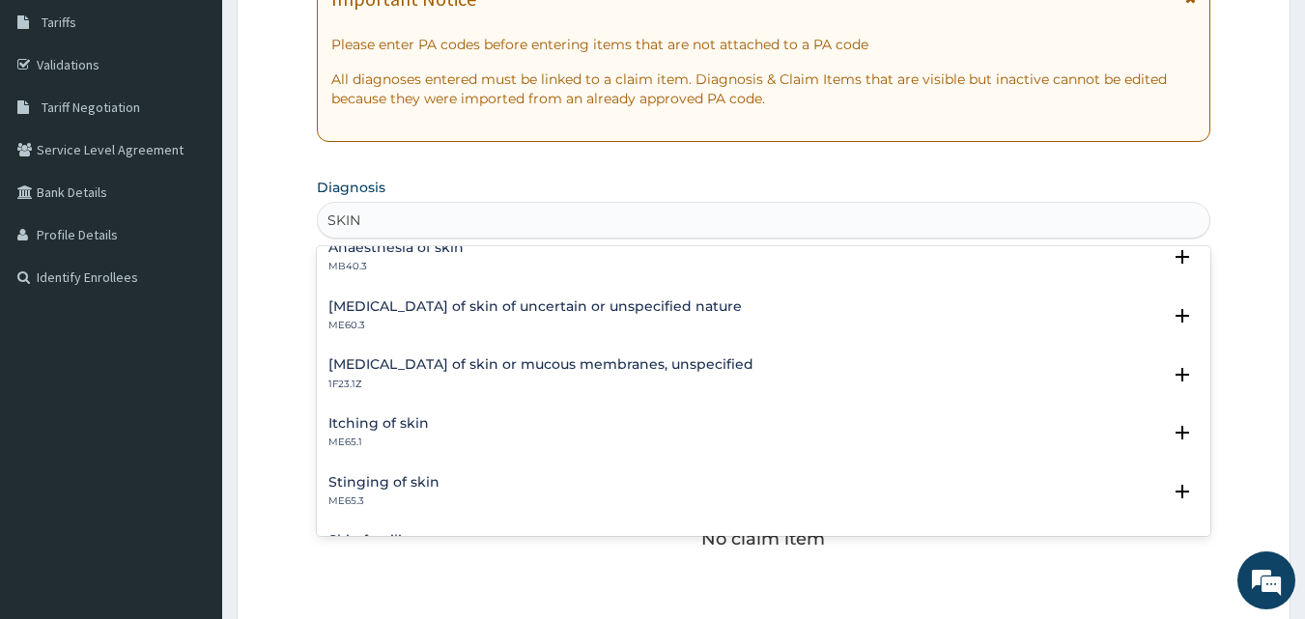
scroll to position [601, 0]
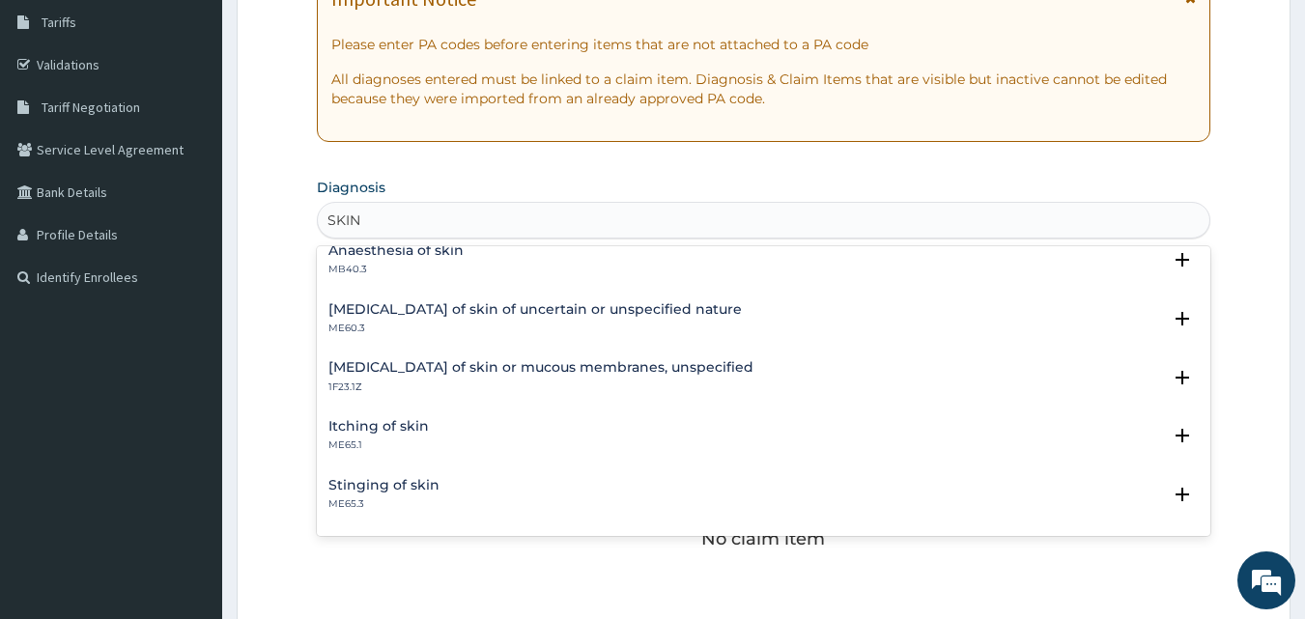
click at [387, 427] on h4 "Itching of skin" at bounding box center [379, 426] width 100 height 14
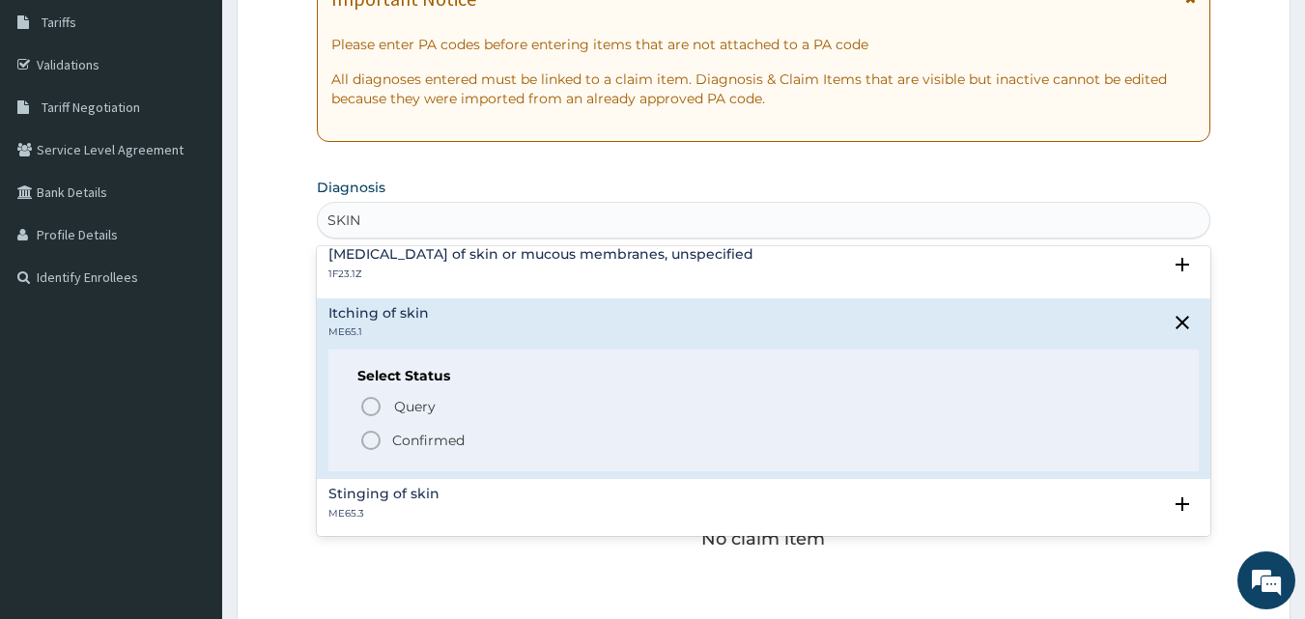
scroll to position [717, 0]
click at [370, 436] on icon "status option filled" at bounding box center [370, 437] width 23 height 23
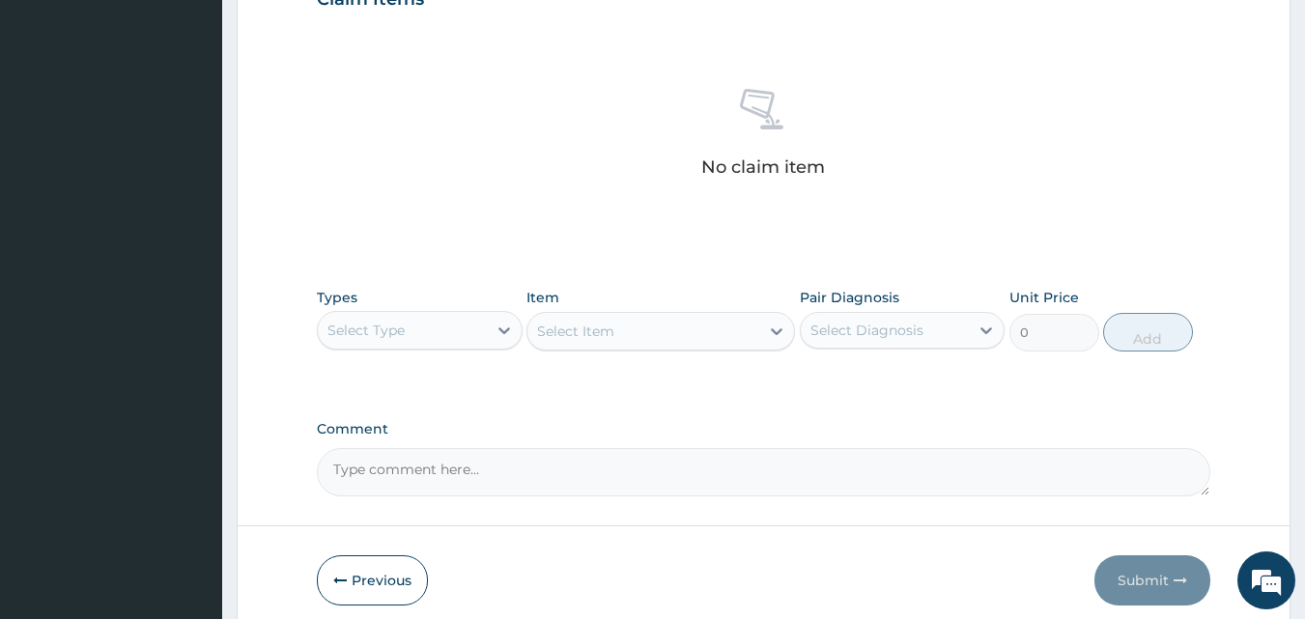
scroll to position [735, 0]
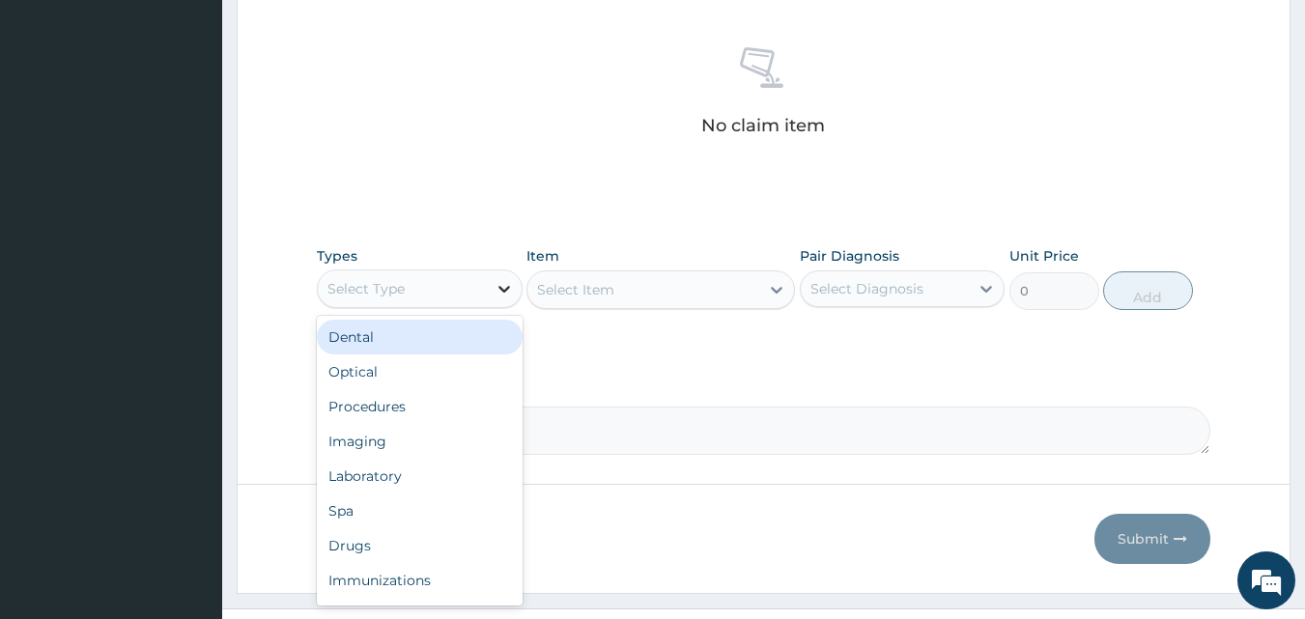
click at [488, 280] on div at bounding box center [504, 289] width 35 height 35
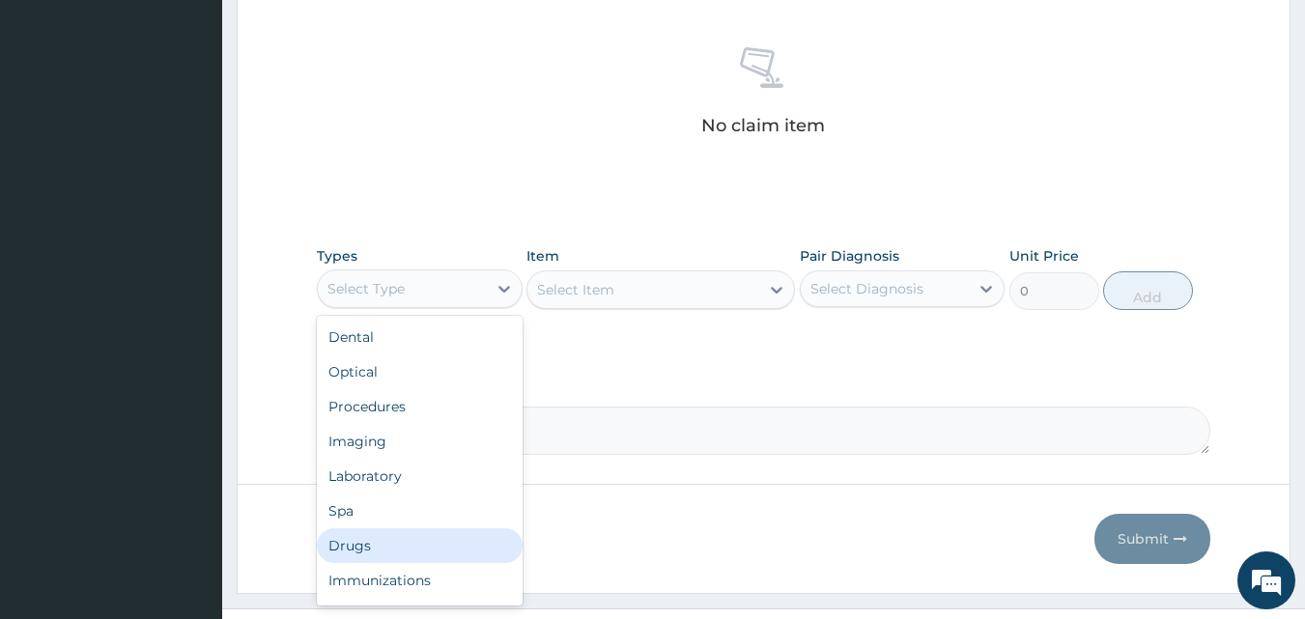
click at [406, 548] on div "Drugs" at bounding box center [420, 546] width 206 height 35
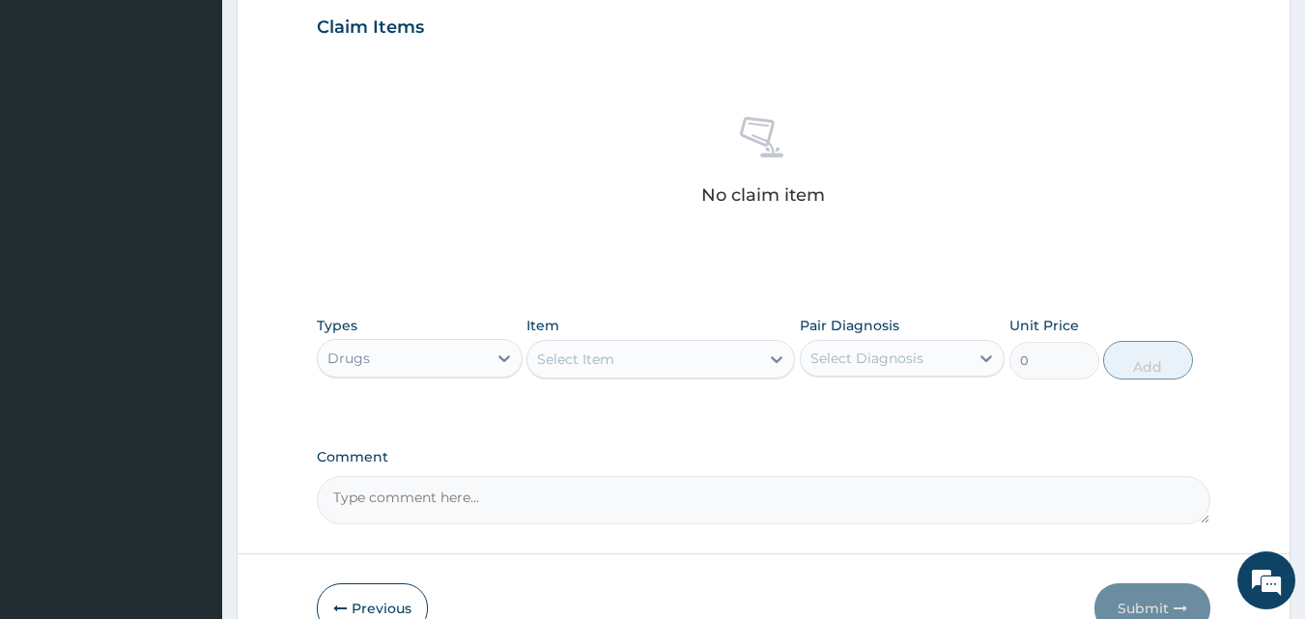
scroll to position [680, 0]
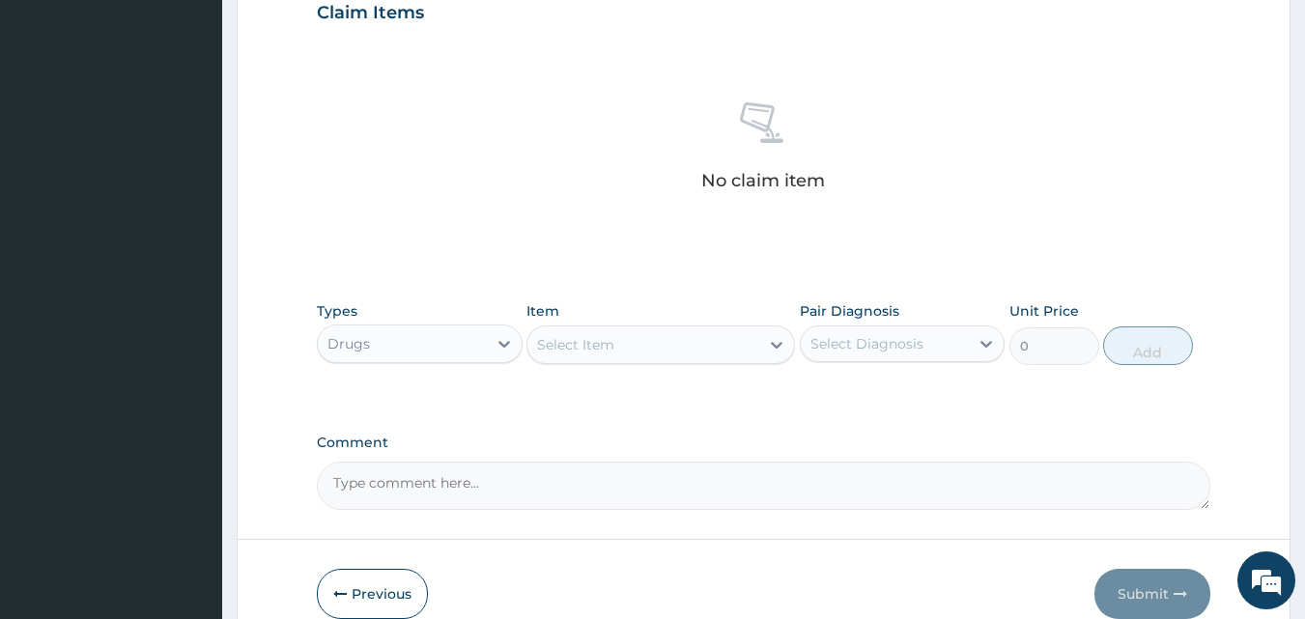
click at [748, 349] on div "Select Item" at bounding box center [644, 344] width 232 height 31
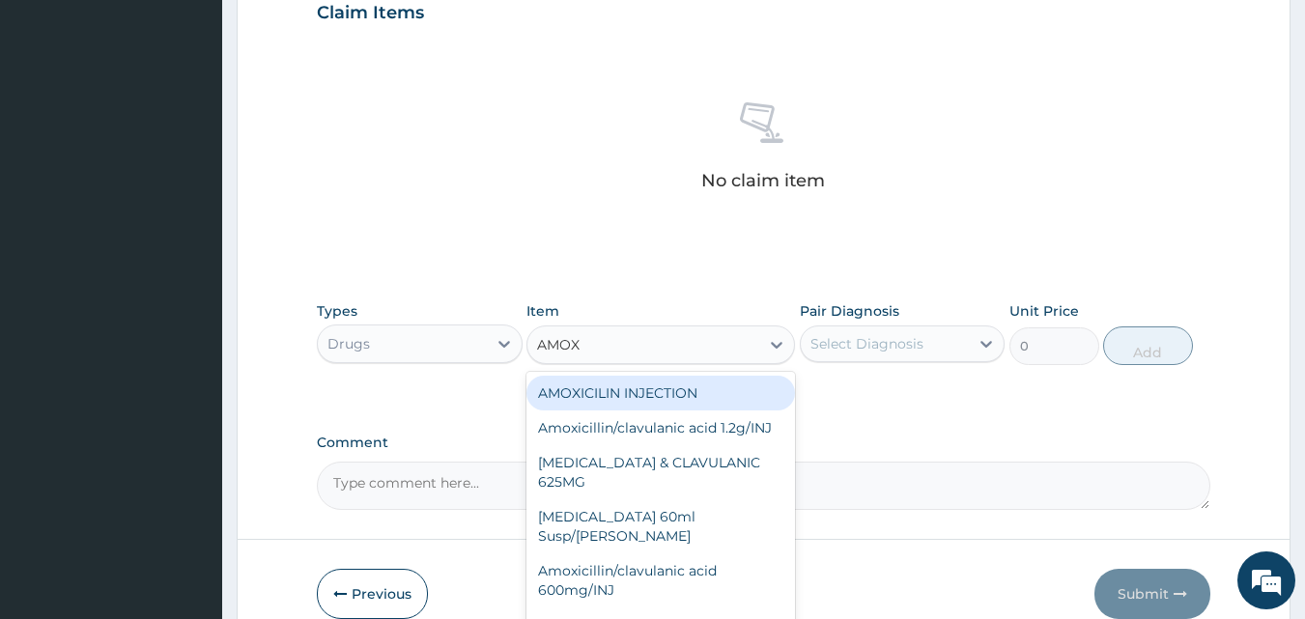
type input "AMOXI"
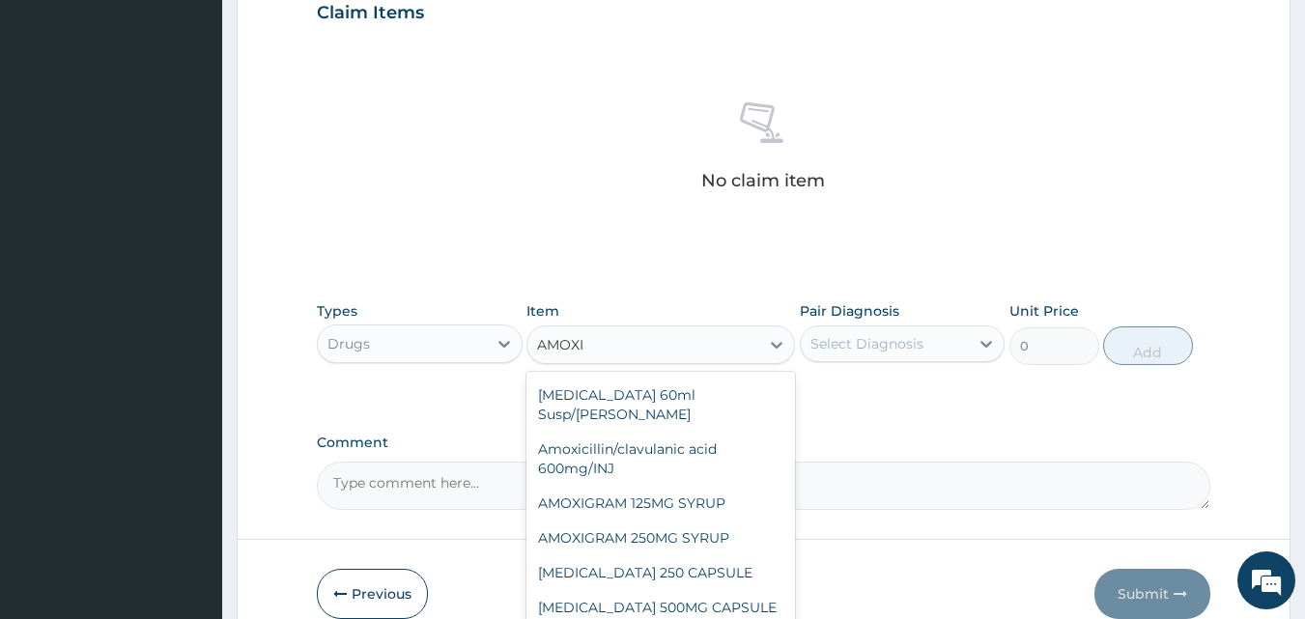
scroll to position [186, 0]
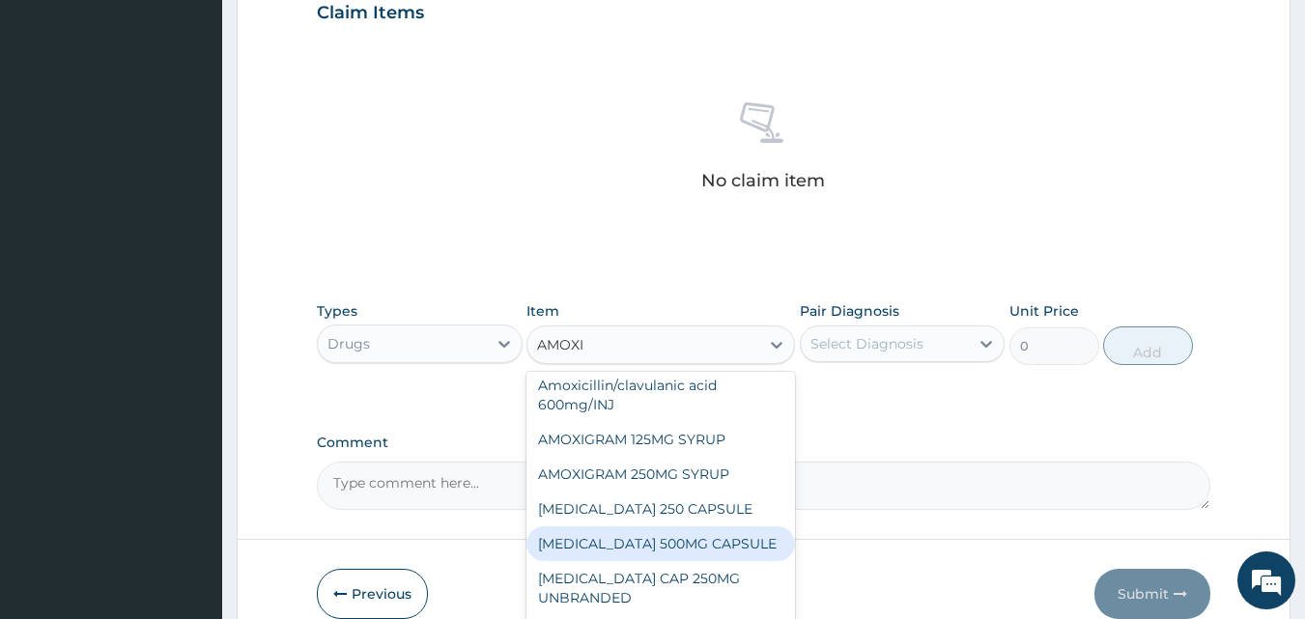
click at [664, 541] on div "AMOXIL 500MG CAPSULE" at bounding box center [661, 544] width 269 height 35
type input "190"
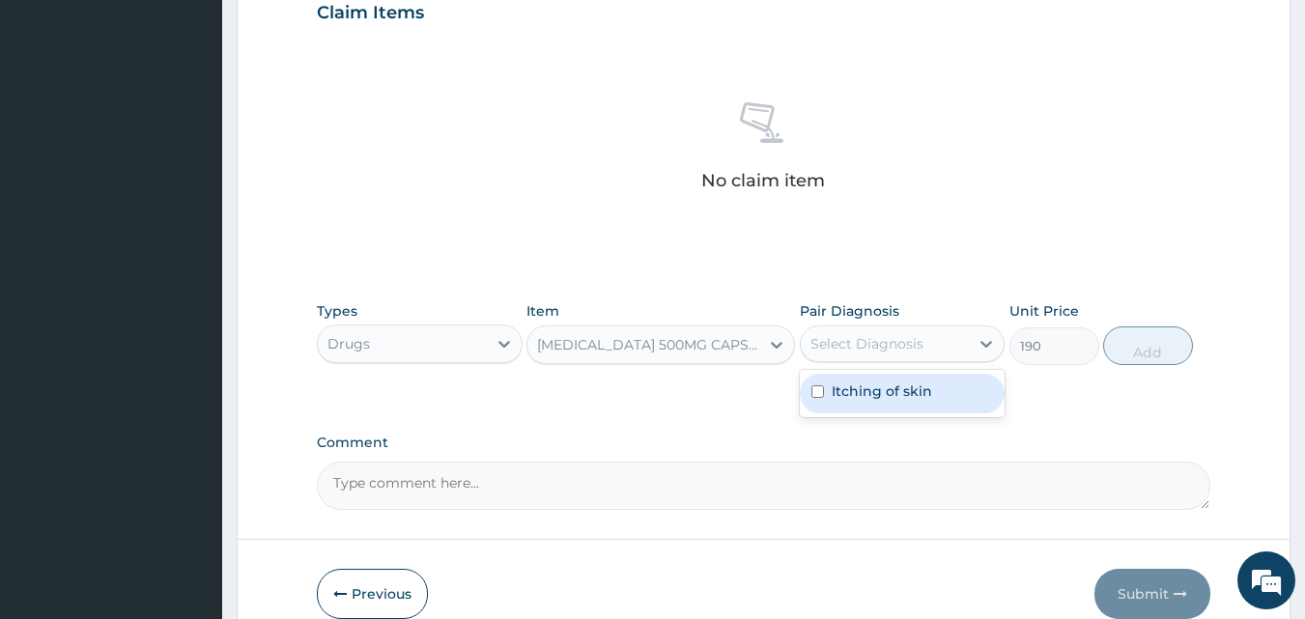
click at [877, 345] on div "Select Diagnosis" at bounding box center [867, 343] width 113 height 19
click at [861, 371] on div "Itching of skin" at bounding box center [903, 393] width 206 height 47
click at [850, 393] on label "Itching of skin" at bounding box center [882, 391] width 100 height 19
checkbox input "true"
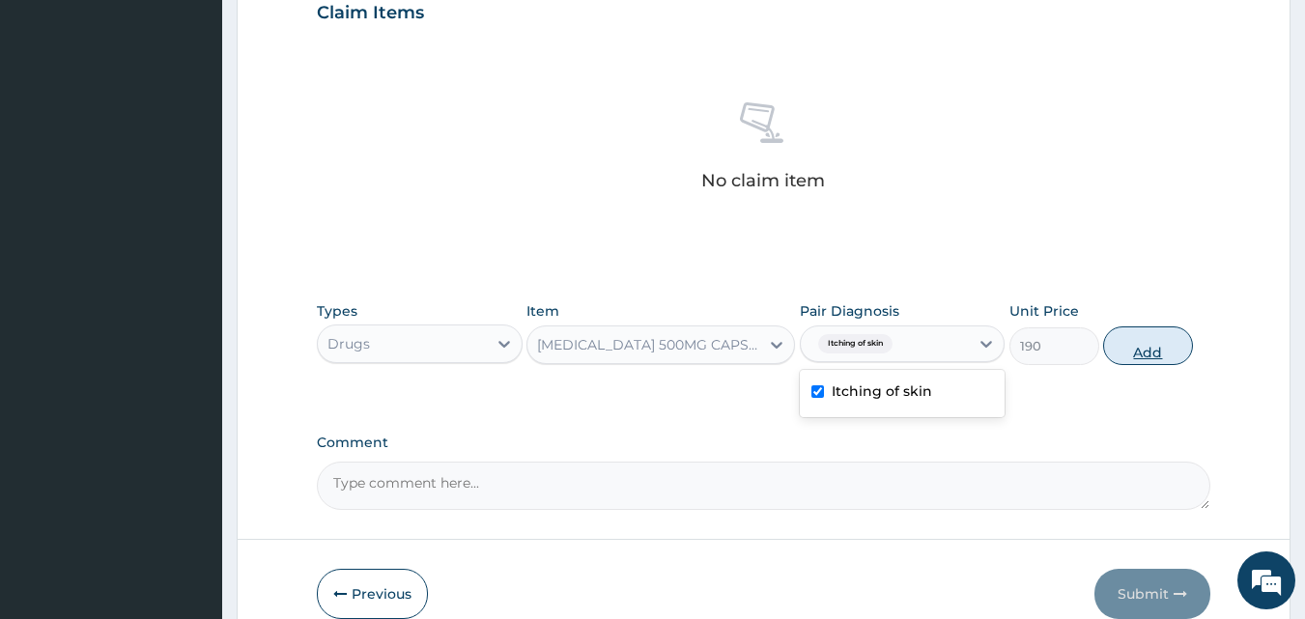
click at [1146, 357] on button "Add" at bounding box center [1148, 346] width 90 height 39
type input "0"
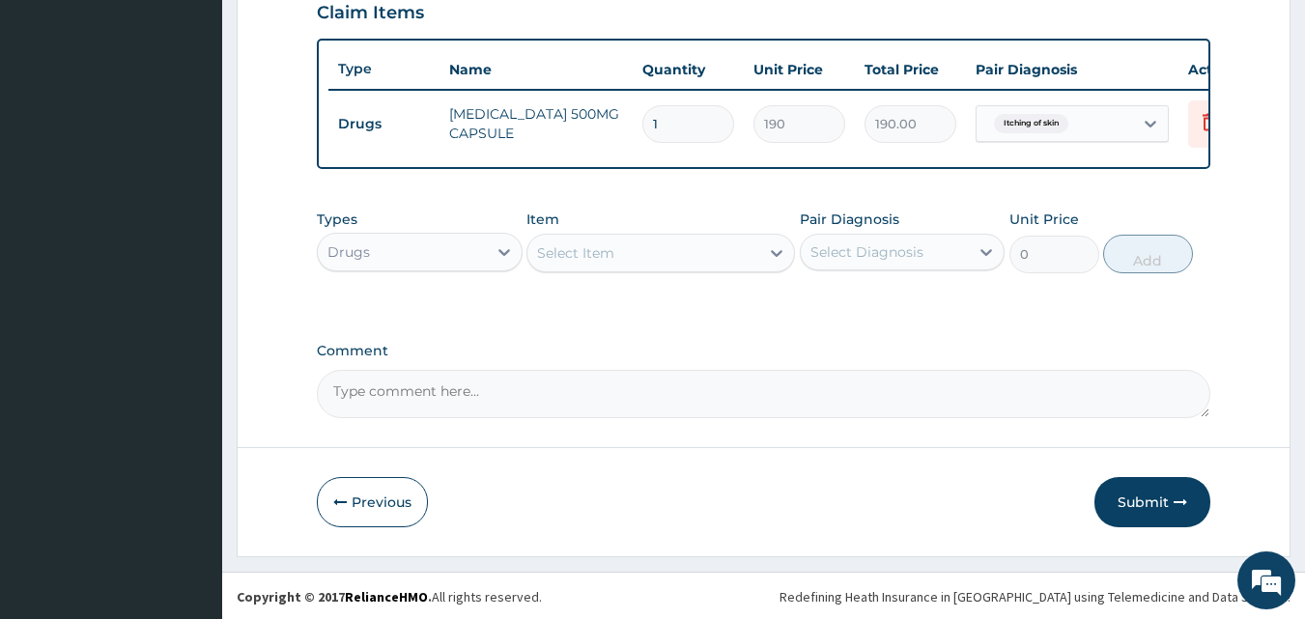
type input "12"
type input "2280.00"
type input "12"
click at [645, 269] on div "Select Item" at bounding box center [644, 253] width 232 height 31
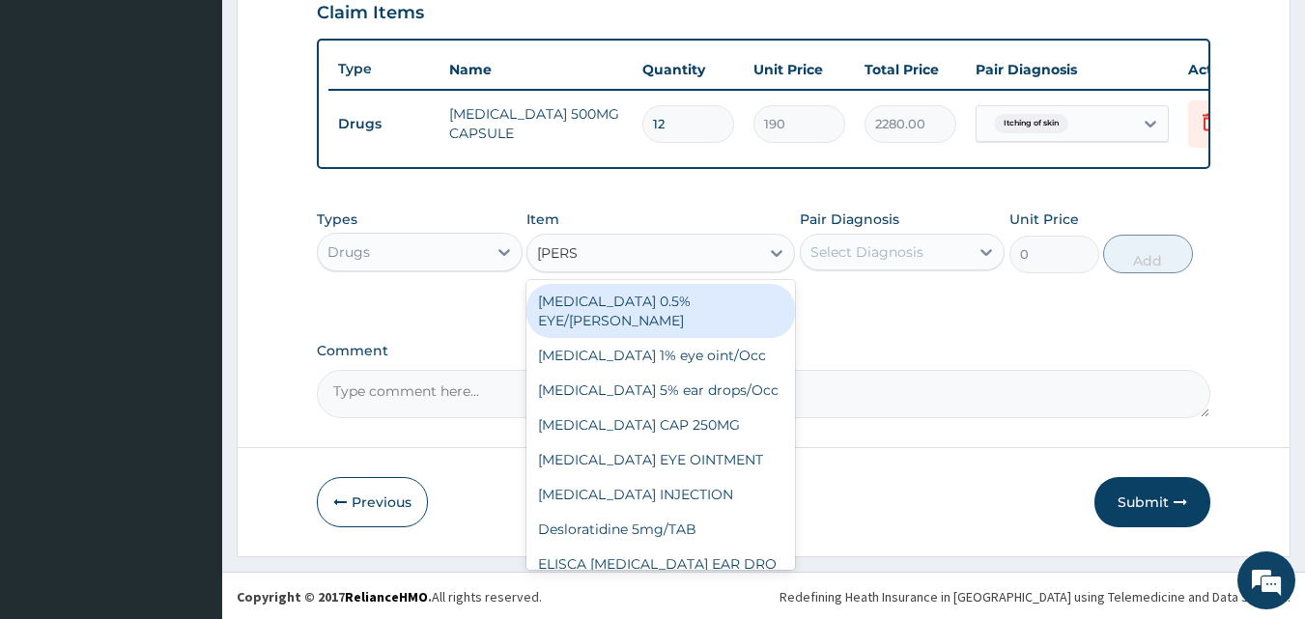
type input "LORAT"
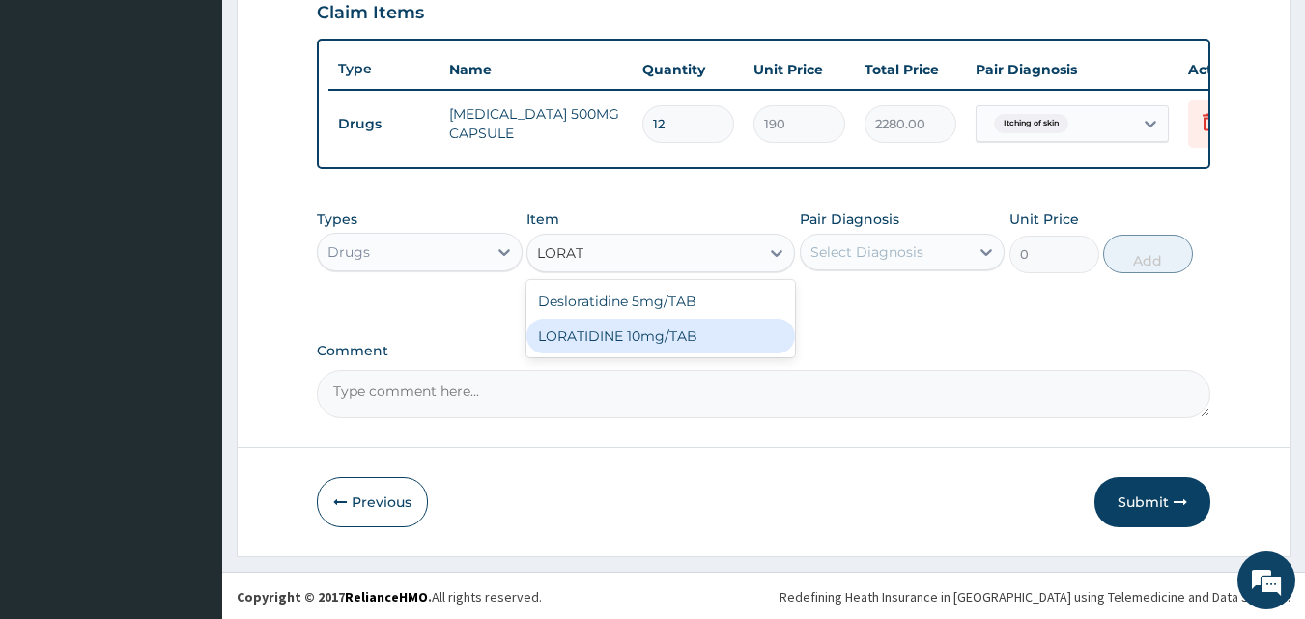
click at [653, 344] on div "LORATIDINE 10mg/TAB" at bounding box center [661, 336] width 269 height 35
type input "41.2"
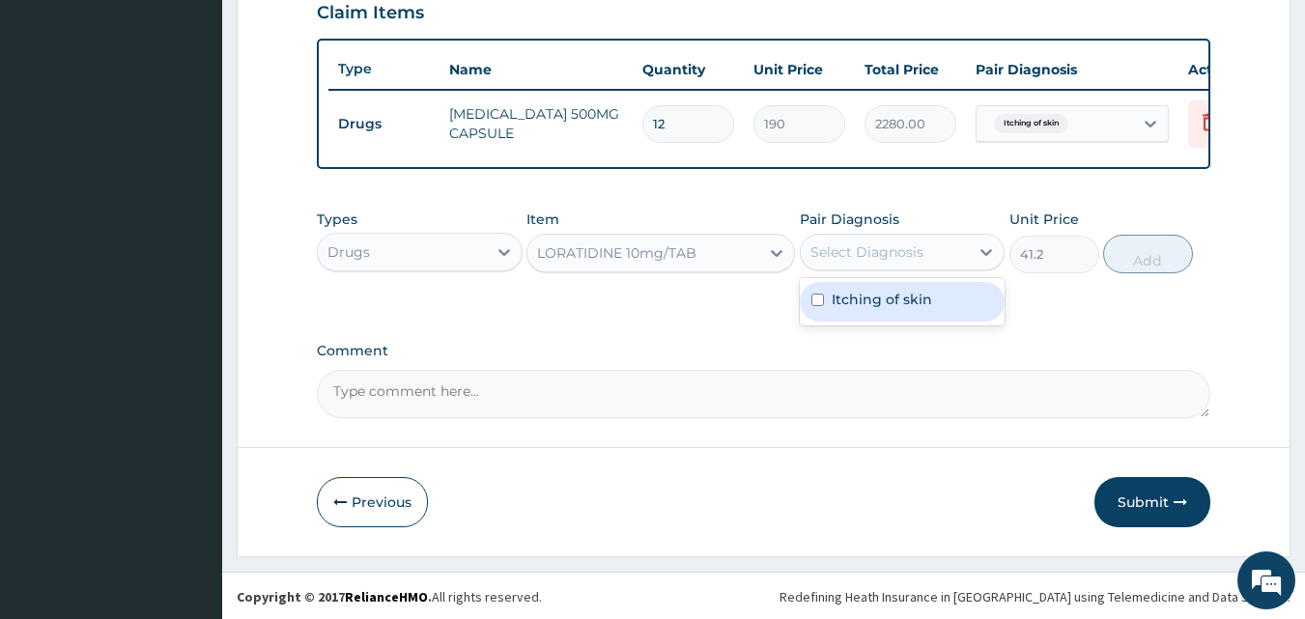
click at [895, 256] on div "Select Diagnosis" at bounding box center [867, 252] width 113 height 19
click at [849, 322] on div "Itching of skin" at bounding box center [903, 302] width 206 height 40
checkbox input "true"
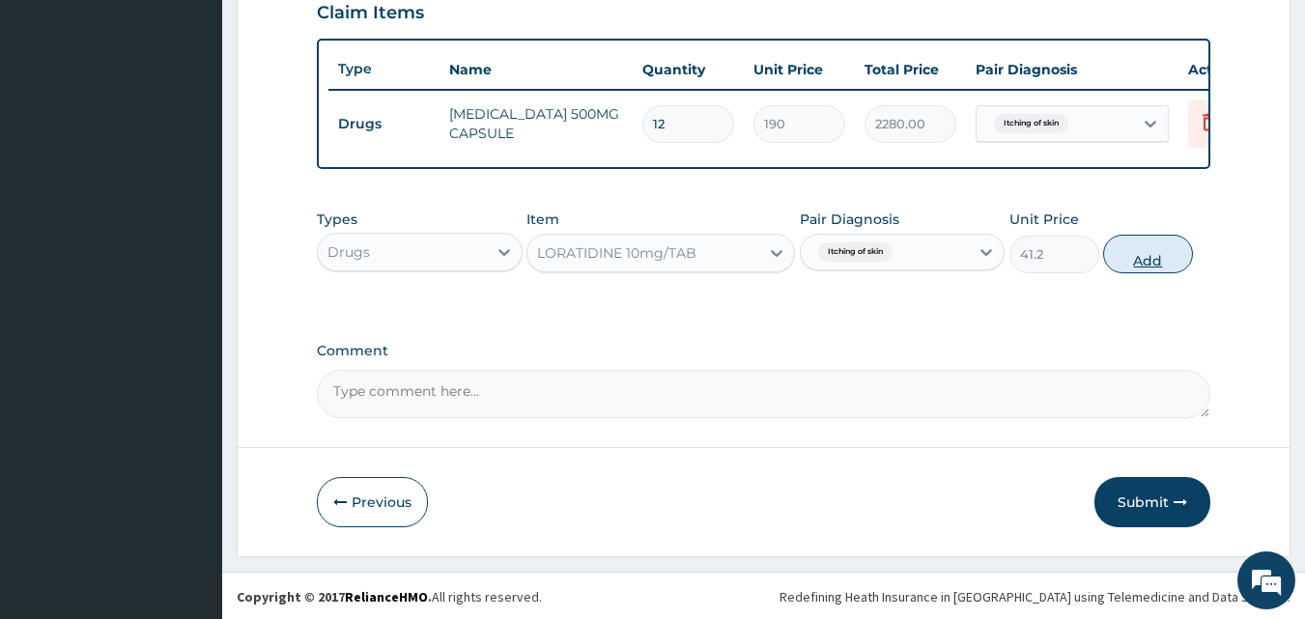
click at [1149, 268] on button "Add" at bounding box center [1148, 254] width 90 height 39
type input "0"
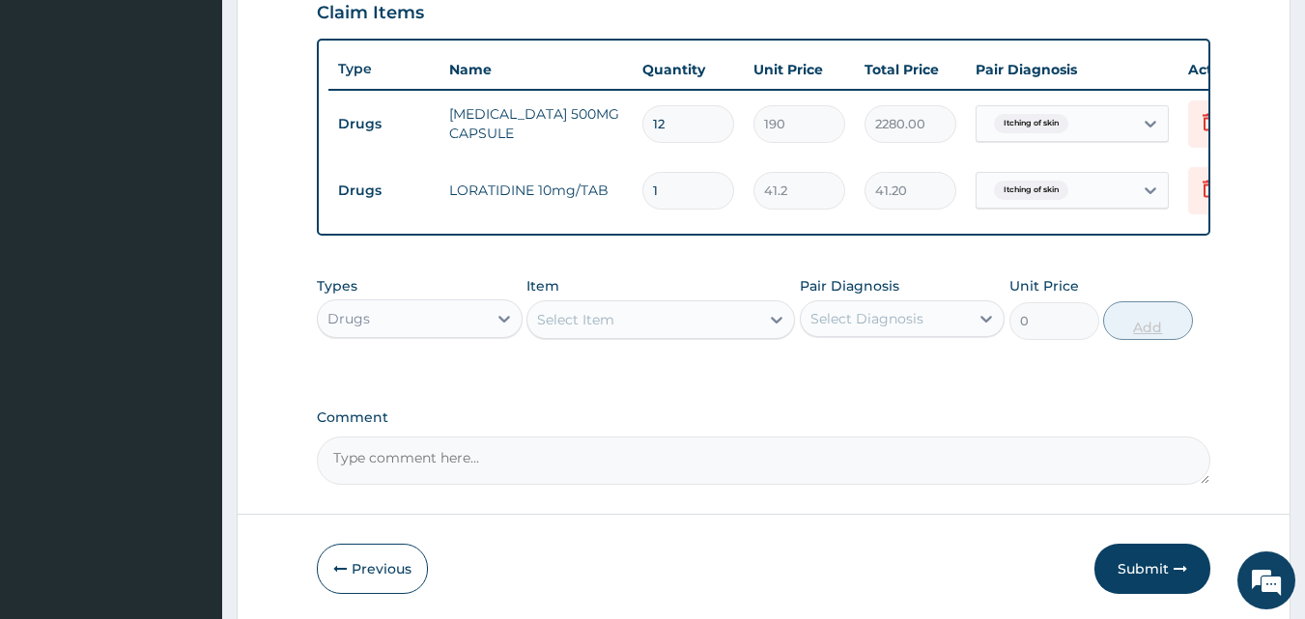
type input "0.00"
type input "5"
type input "206.00"
type input "5"
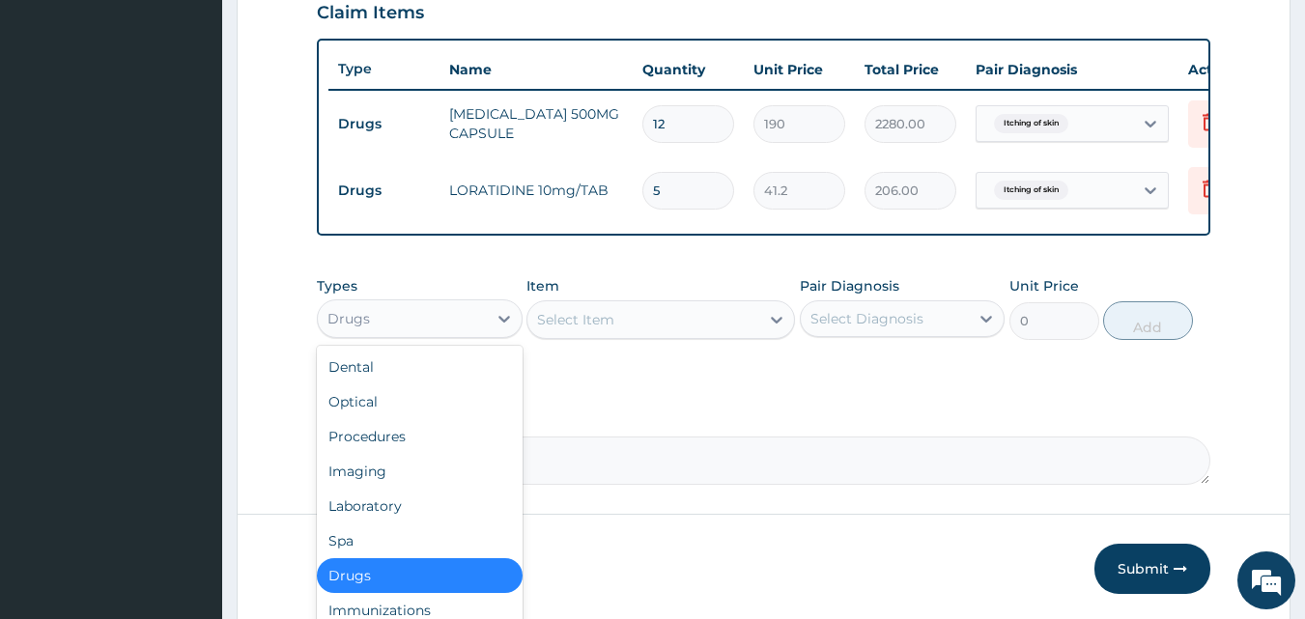
click at [413, 334] on div "Drugs" at bounding box center [402, 318] width 169 height 31
click at [406, 454] on div "Procedures" at bounding box center [420, 436] width 206 height 35
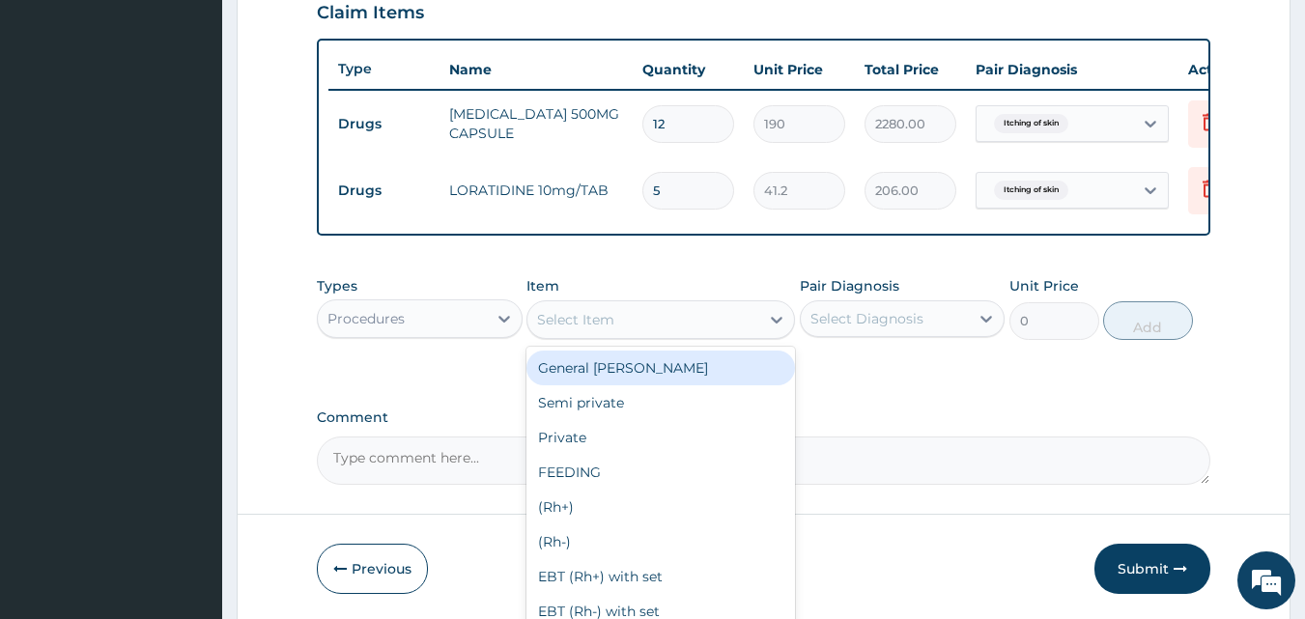
click at [621, 334] on div "Select Item" at bounding box center [644, 319] width 232 height 31
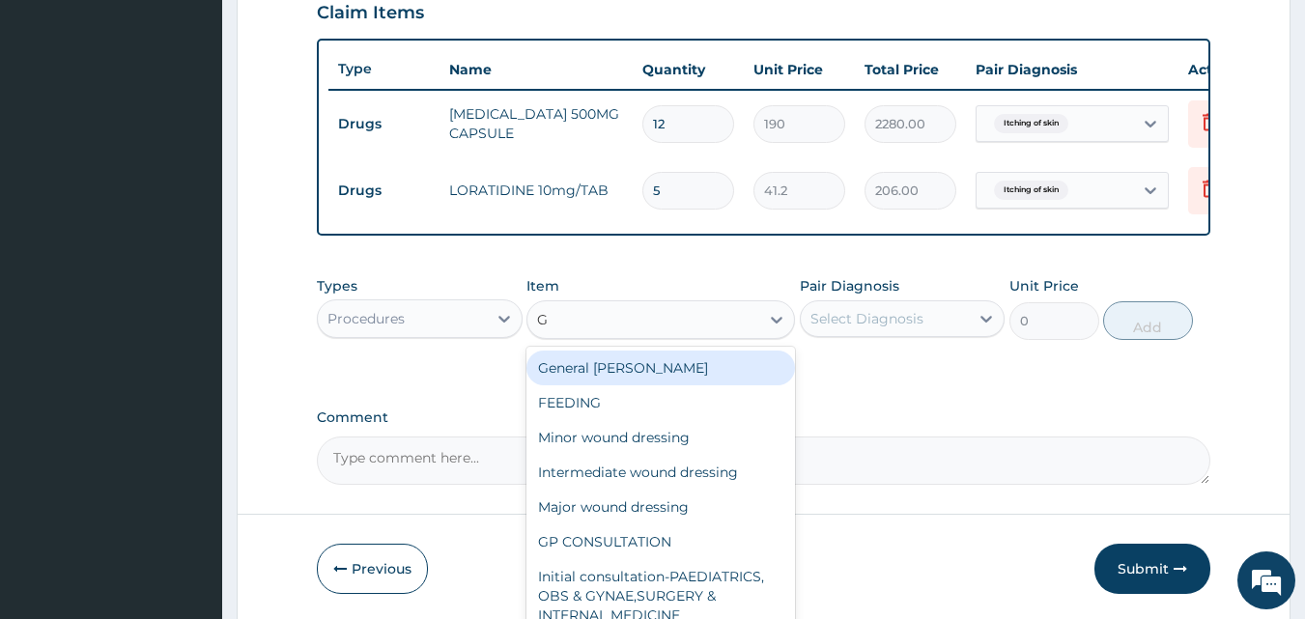
type input "GP"
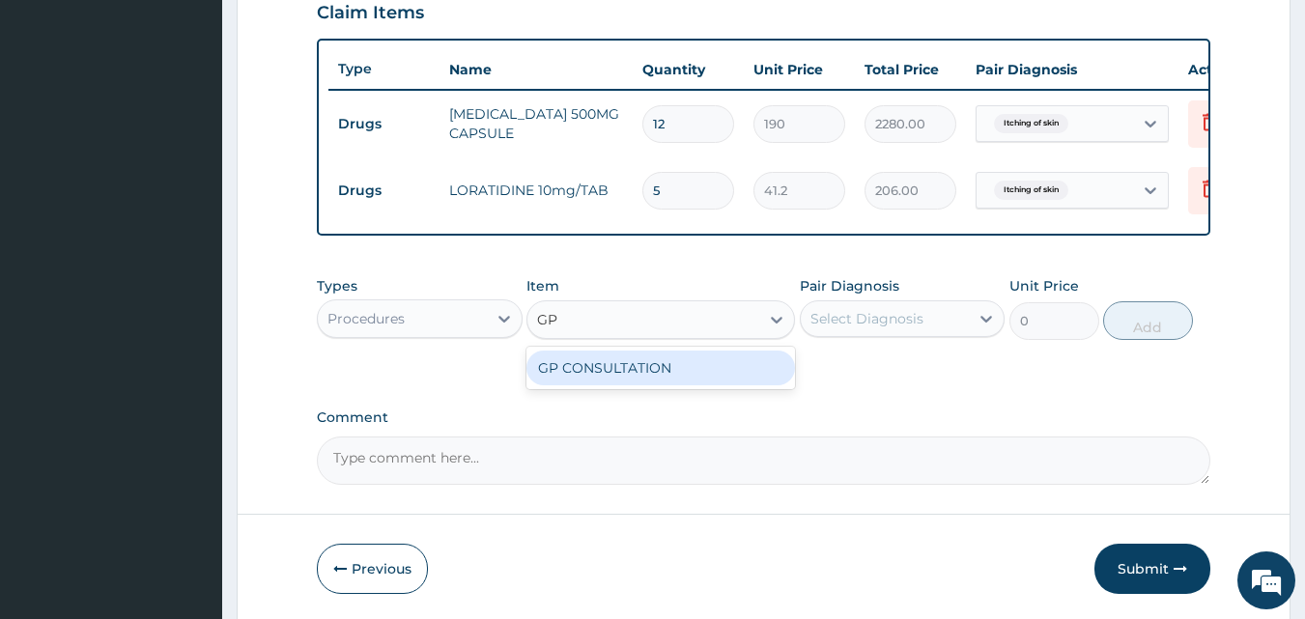
click at [653, 389] on div "GP CONSULTATION" at bounding box center [661, 368] width 269 height 43
click at [668, 382] on div "GP CONSULTATION" at bounding box center [661, 368] width 269 height 35
type input "2000"
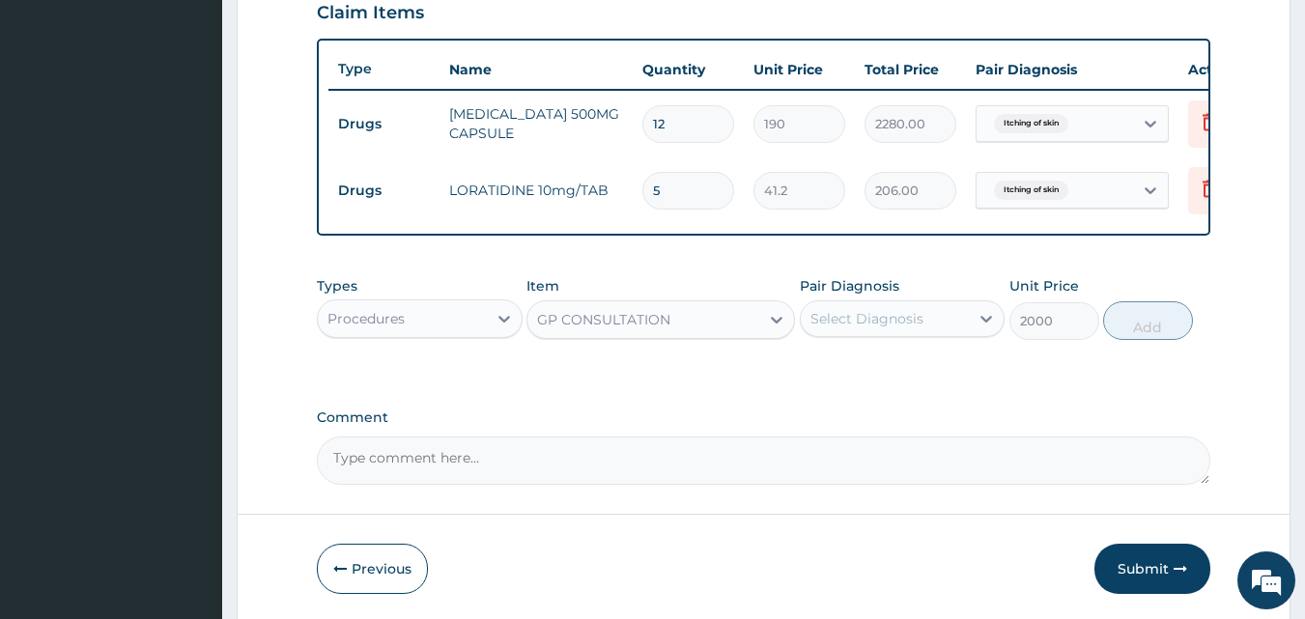
click at [879, 329] on div "Select Diagnosis" at bounding box center [867, 318] width 113 height 19
click at [857, 373] on label "Itching of skin" at bounding box center [882, 366] width 100 height 19
checkbox input "true"
click at [1139, 337] on button "Add" at bounding box center [1148, 320] width 90 height 39
type input "0"
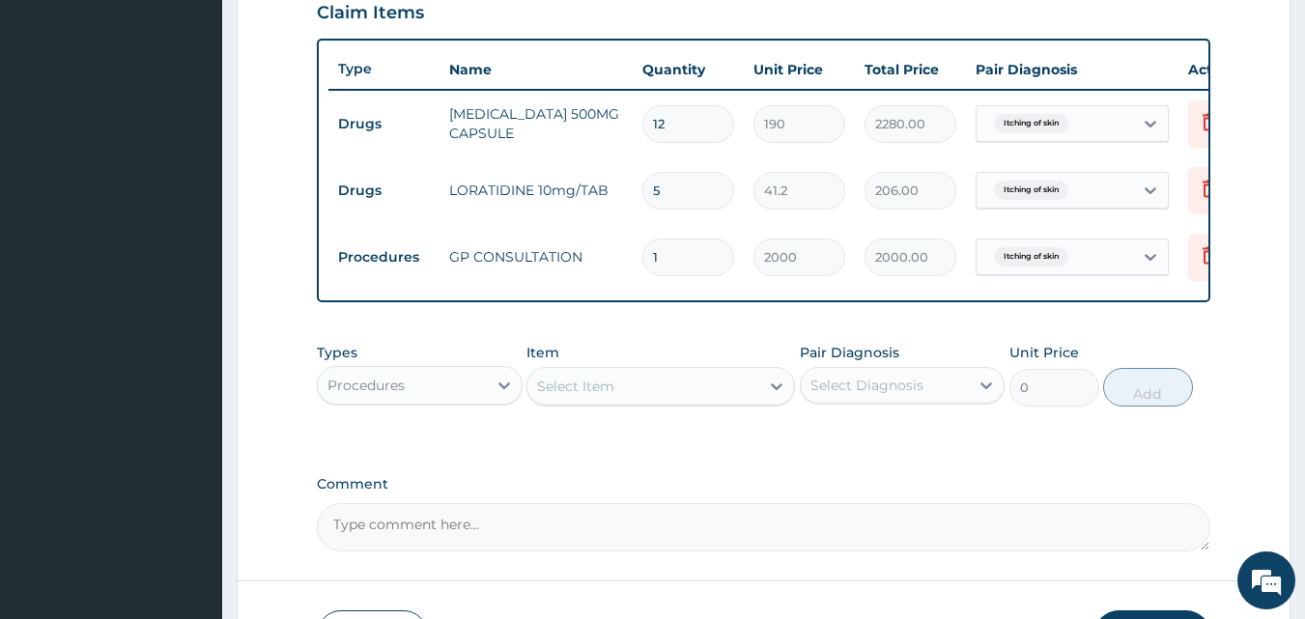
scroll to position [830, 0]
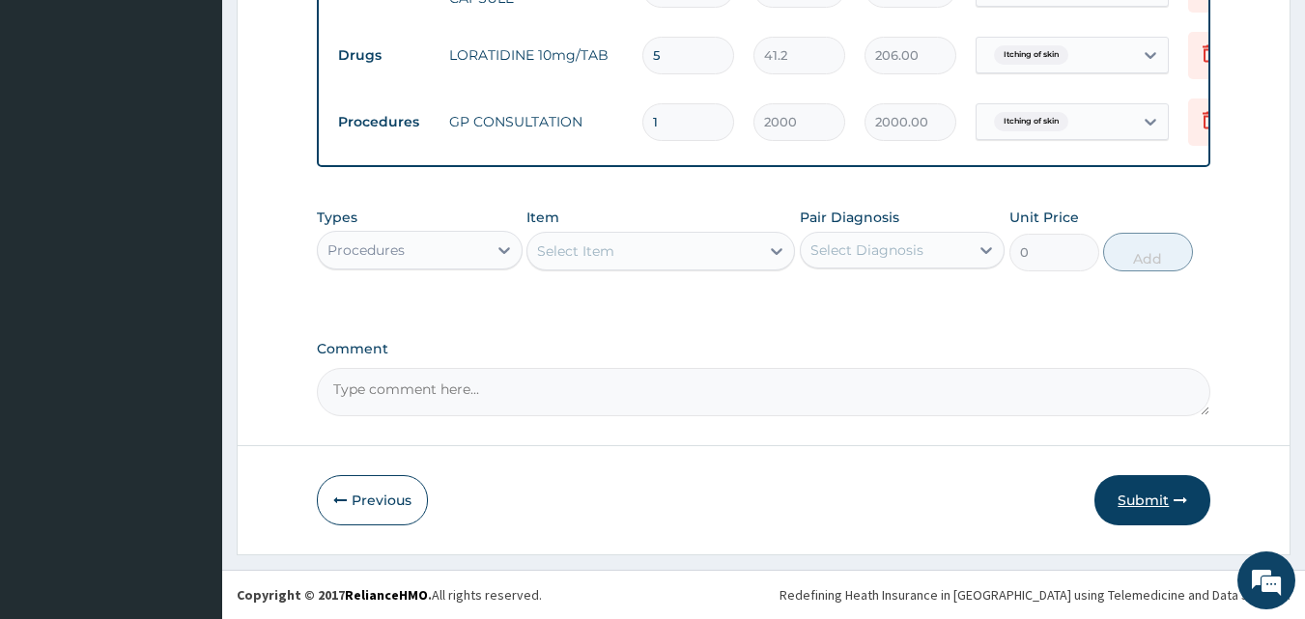
click at [1173, 503] on button "Submit" at bounding box center [1153, 500] width 116 height 50
